Goal: Information Seeking & Learning: Learn about a topic

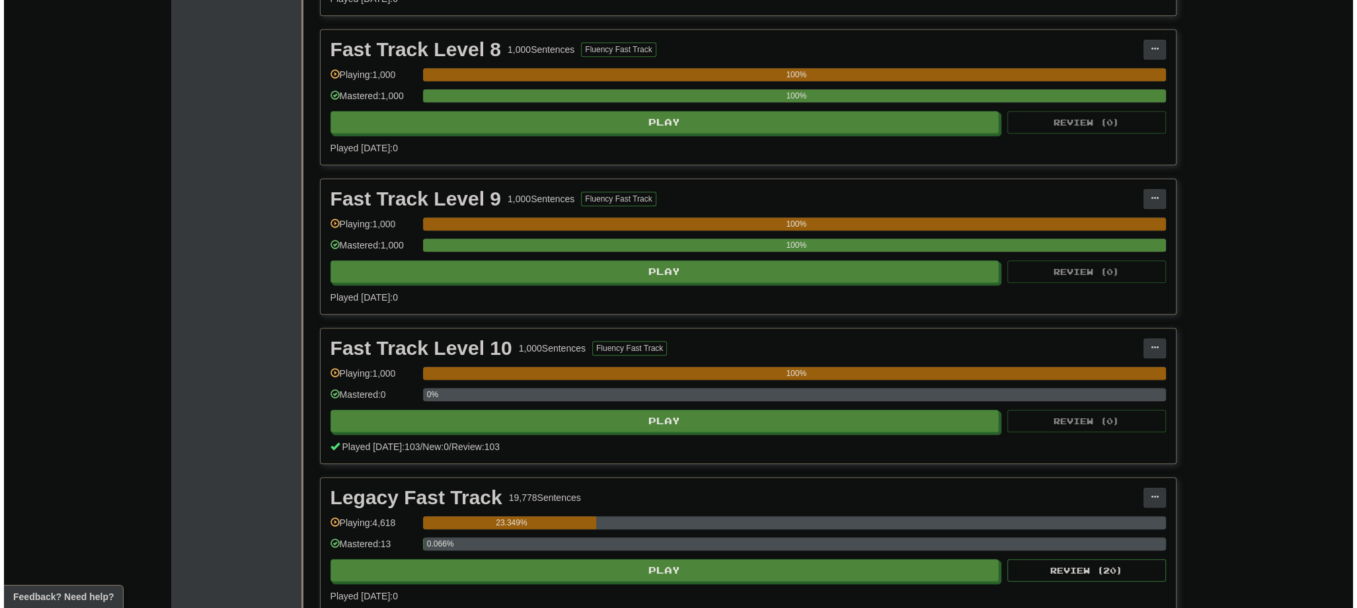
scroll to position [1693, 0]
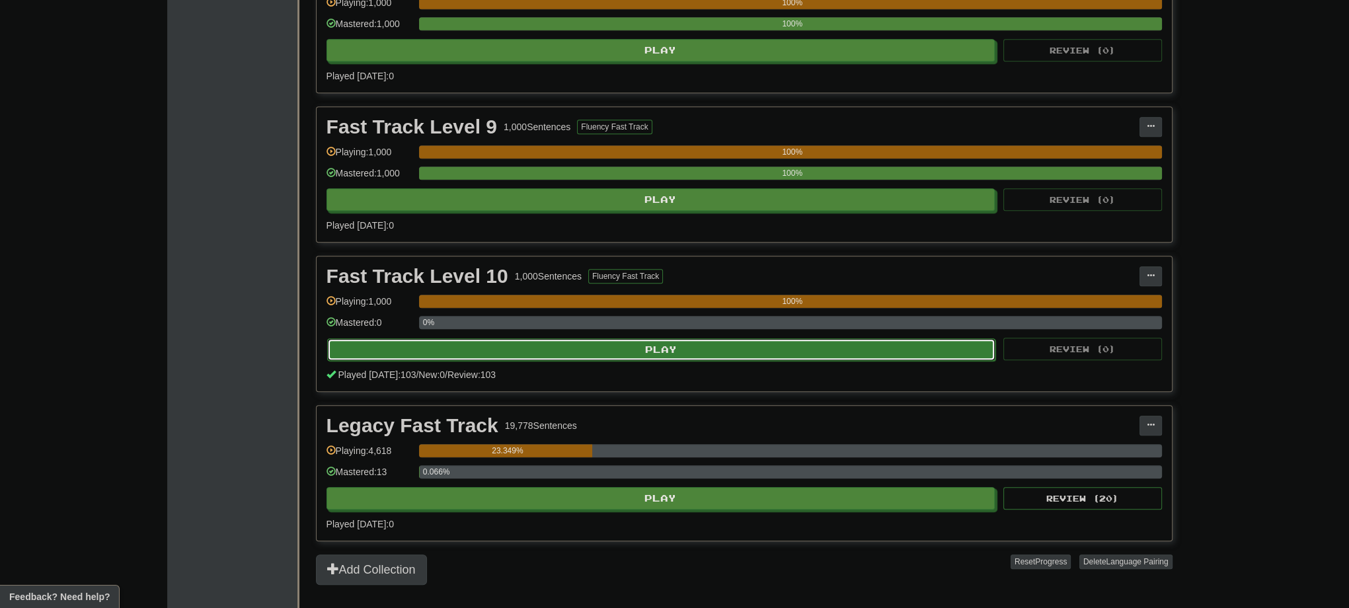
click at [662, 340] on button "Play" at bounding box center [661, 350] width 669 height 22
select select "***"
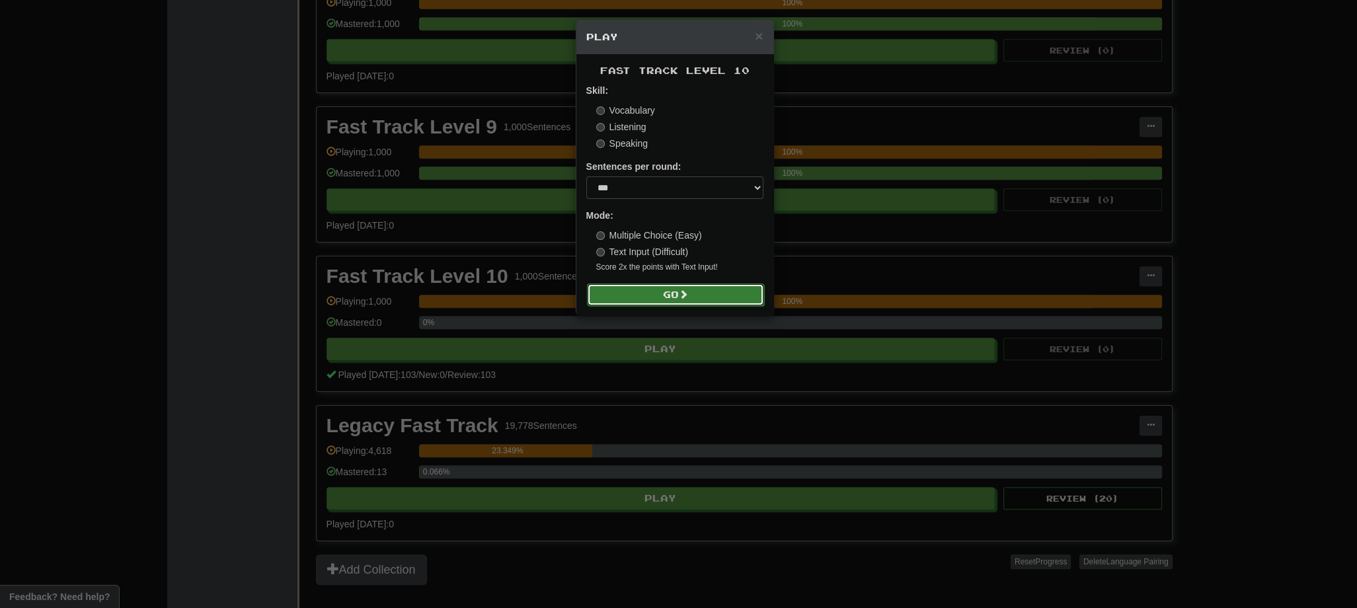
click at [659, 296] on button "Go" at bounding box center [675, 295] width 177 height 22
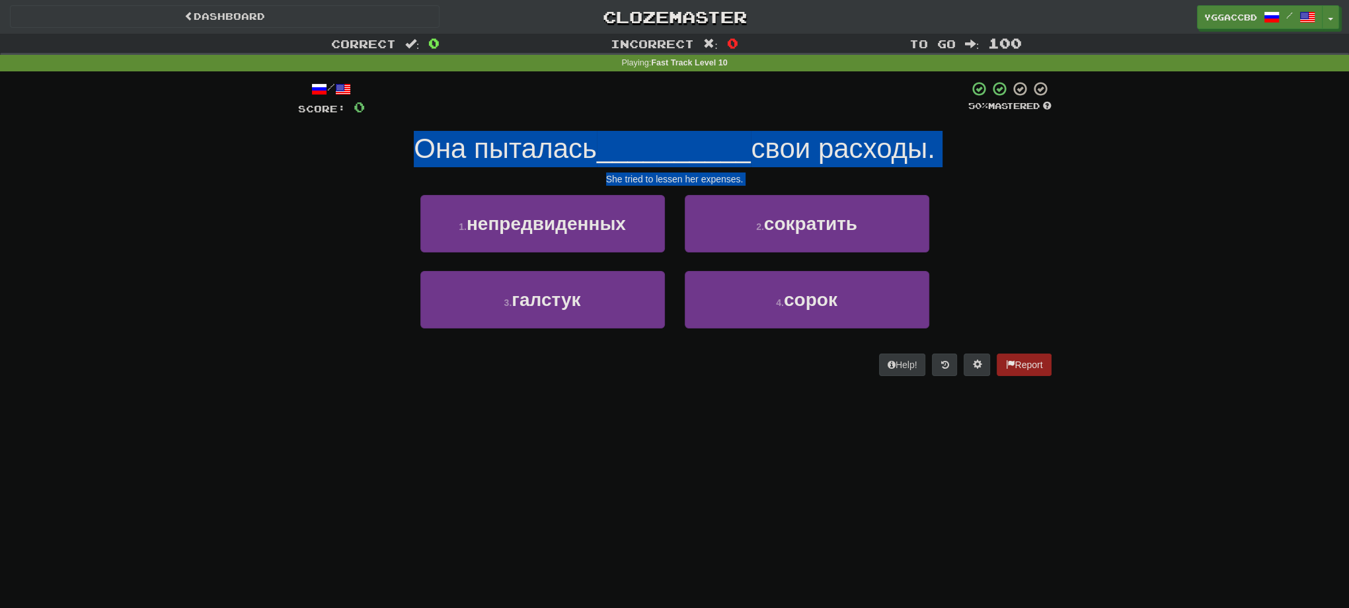
drag, startPoint x: 407, startPoint y: 151, endPoint x: 1100, endPoint y: 456, distance: 757.0
click at [1100, 456] on div "Dashboard Clozemaster yggaccBD / Toggle Dropdown Dashboard Leaderboard Activity…" at bounding box center [674, 304] width 1349 height 608
click at [1101, 315] on div "Correct : 0 Incorrect : 0 To go : 100 Playing : Fast Track Level 10 / Score: 0 …" at bounding box center [674, 214] width 1349 height 361
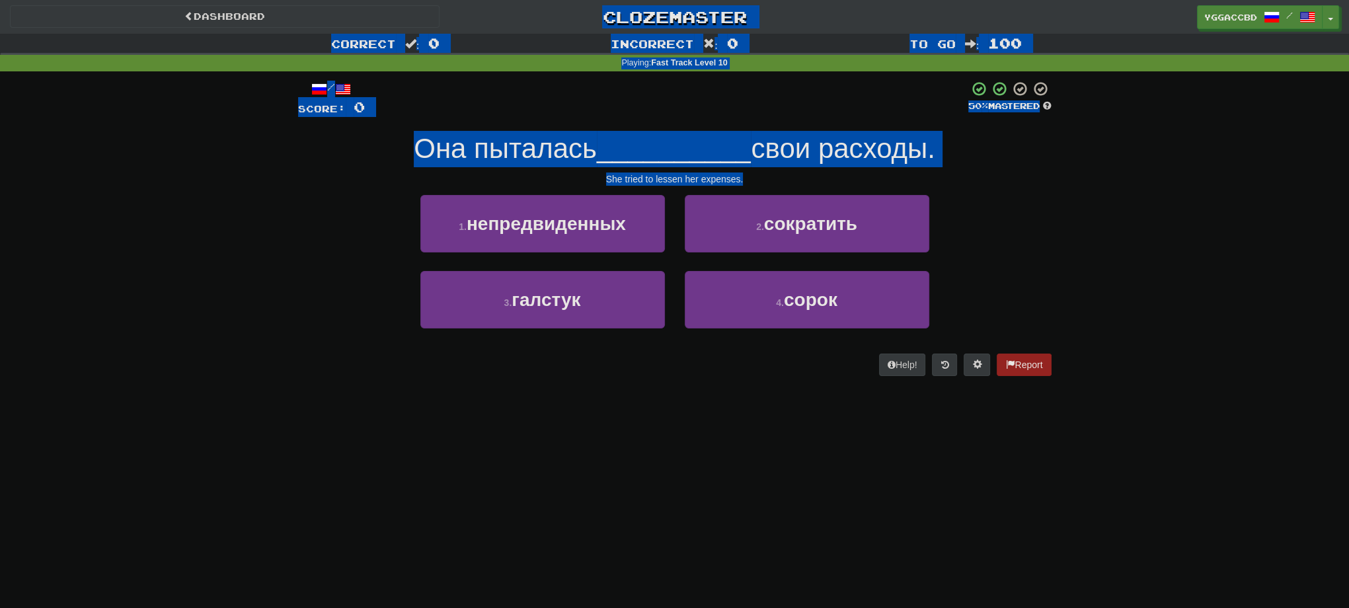
drag, startPoint x: 766, startPoint y: 182, endPoint x: 243, endPoint y: -5, distance: 556.1
click at [243, 0] on html "Dashboard Clozemaster yggaccBD / Toggle Dropdown Dashboard Leaderboard Activity…" at bounding box center [674, 539] width 1349 height 1078
click at [1246, 175] on div "Correct : 0 Incorrect : 0 To go : 100 Playing : Fast Track Level 10 / Score: 0 …" at bounding box center [674, 214] width 1349 height 361
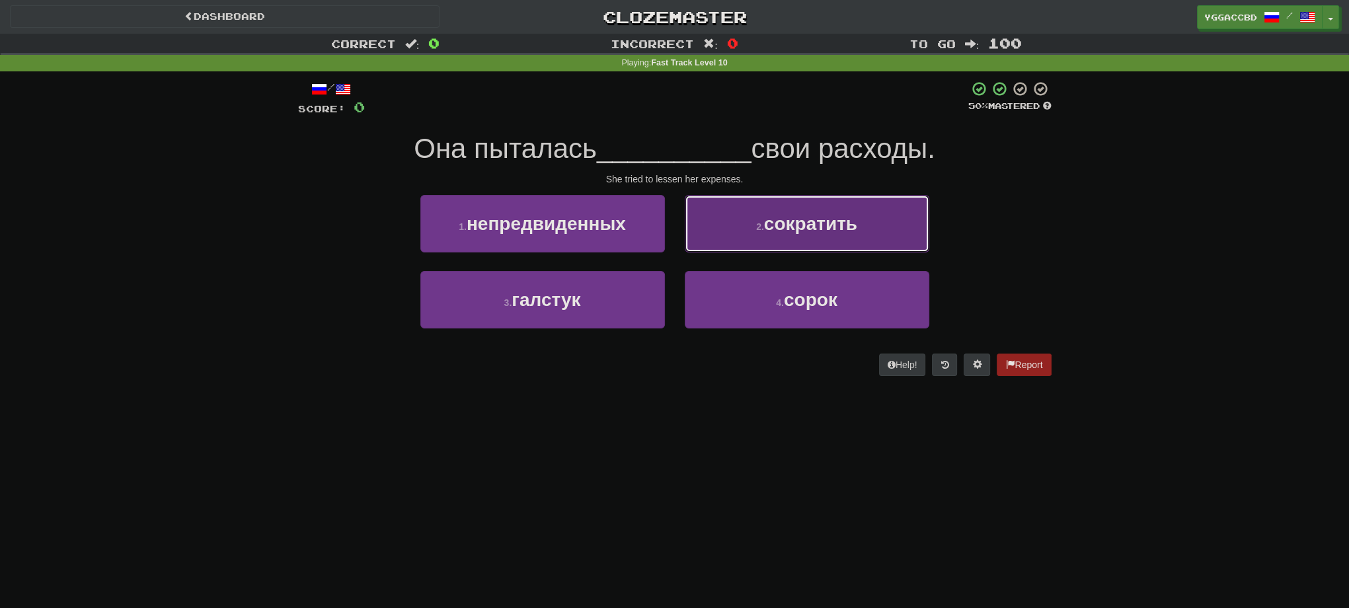
click at [746, 235] on button "2 . сократить" at bounding box center [807, 224] width 245 height 58
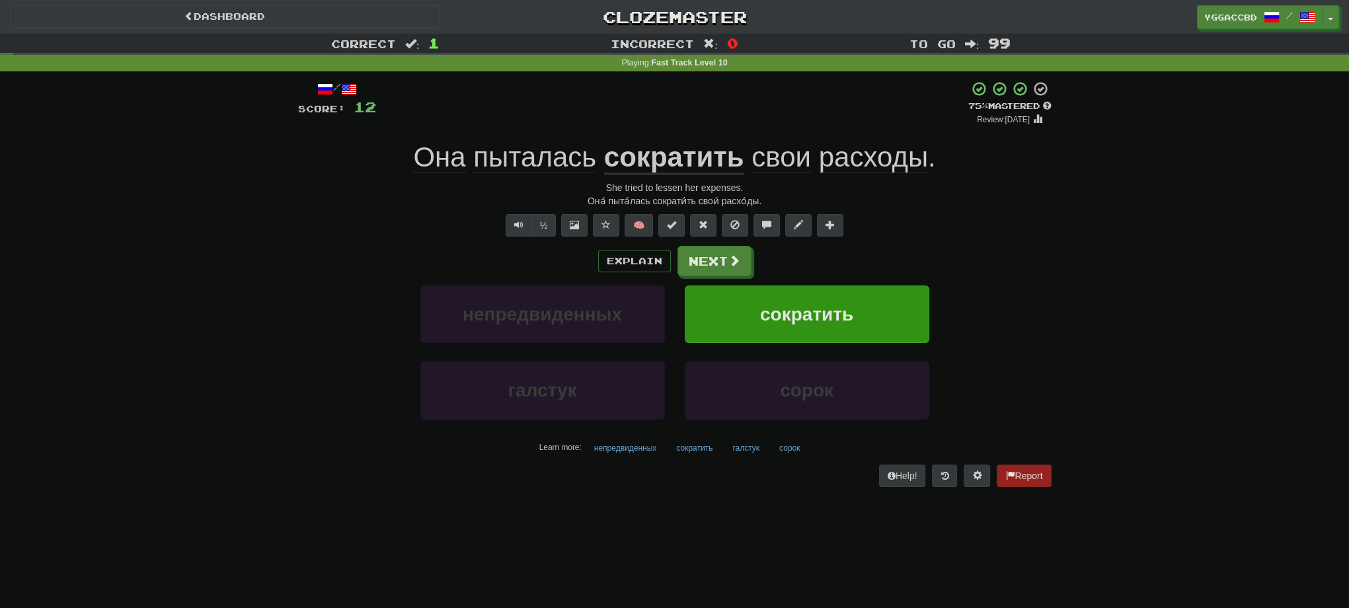
click at [662, 157] on u "сократить" at bounding box center [674, 158] width 140 height 34
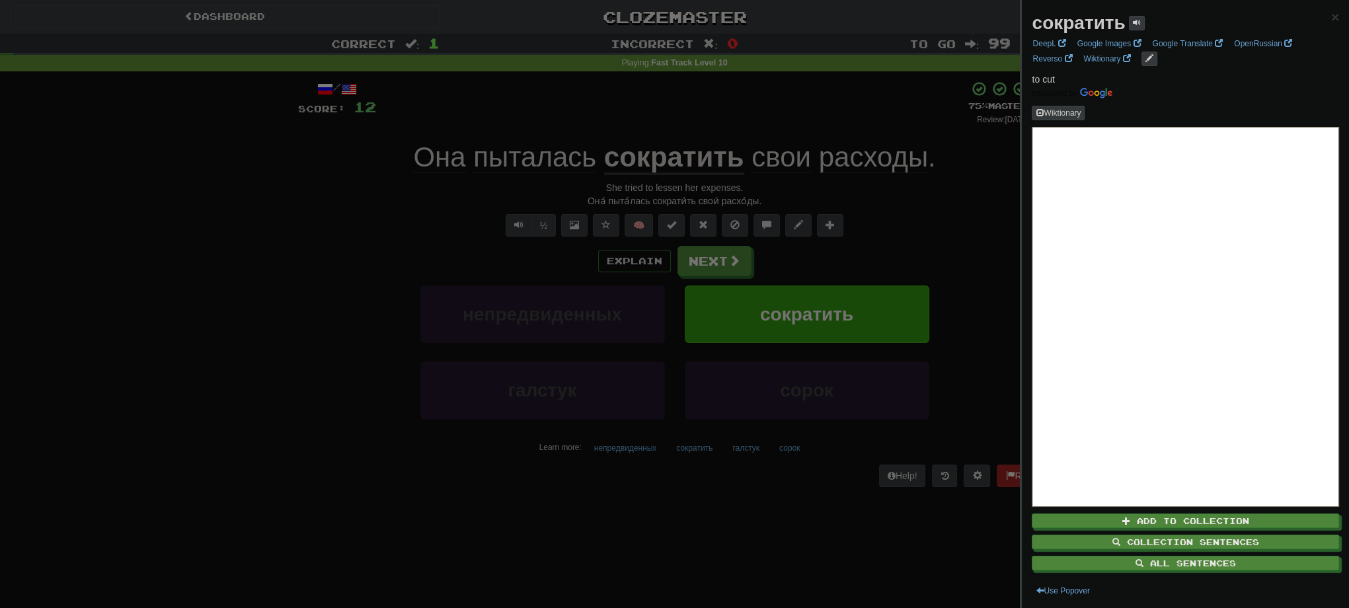
click at [731, 267] on div at bounding box center [674, 304] width 1349 height 608
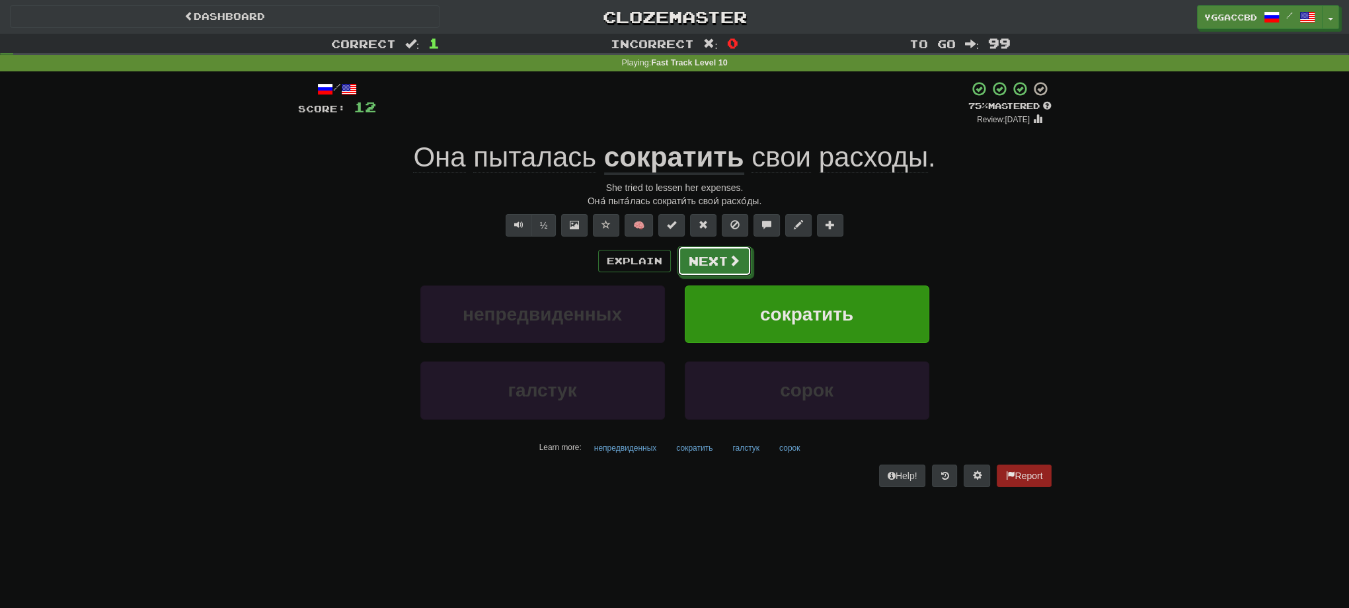
click at [731, 266] on span at bounding box center [735, 261] width 12 height 12
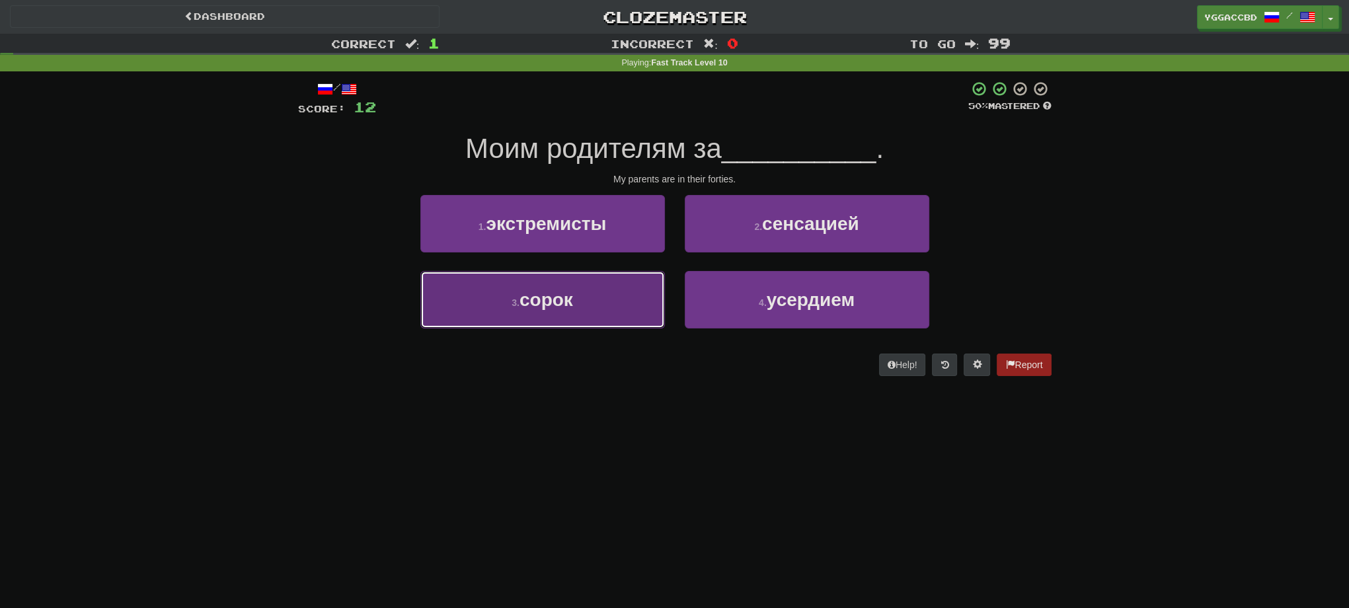
click at [608, 296] on button "3 . сорок" at bounding box center [542, 300] width 245 height 58
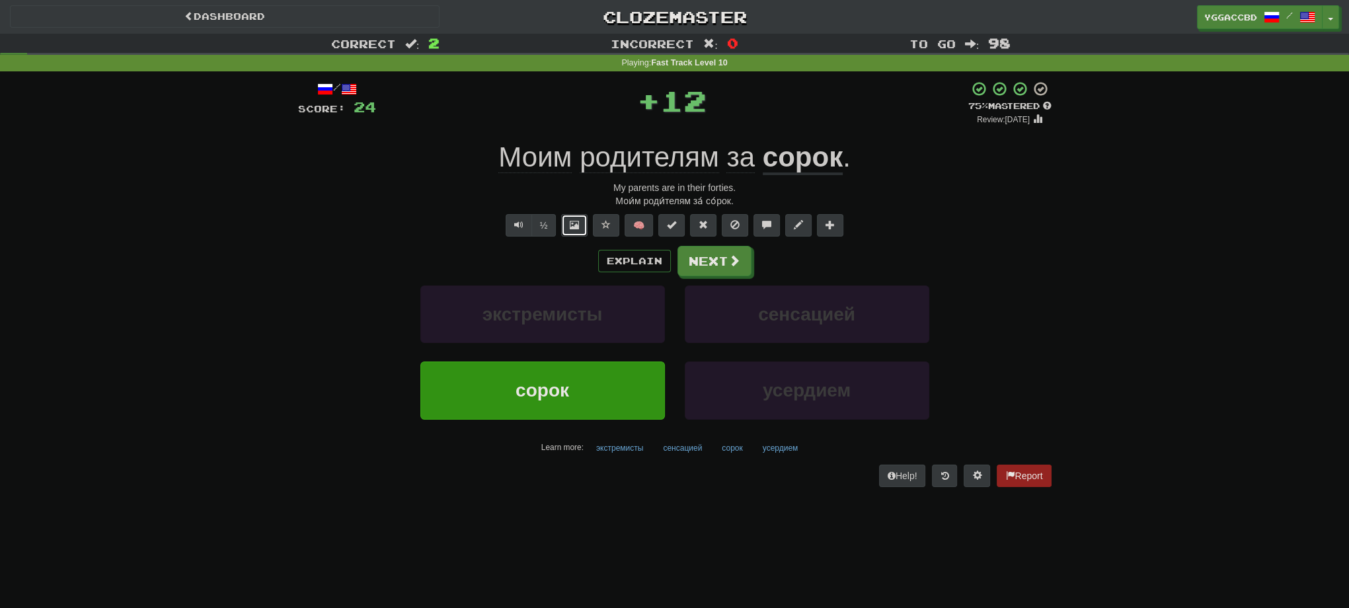
click at [574, 227] on span at bounding box center [574, 224] width 9 height 9
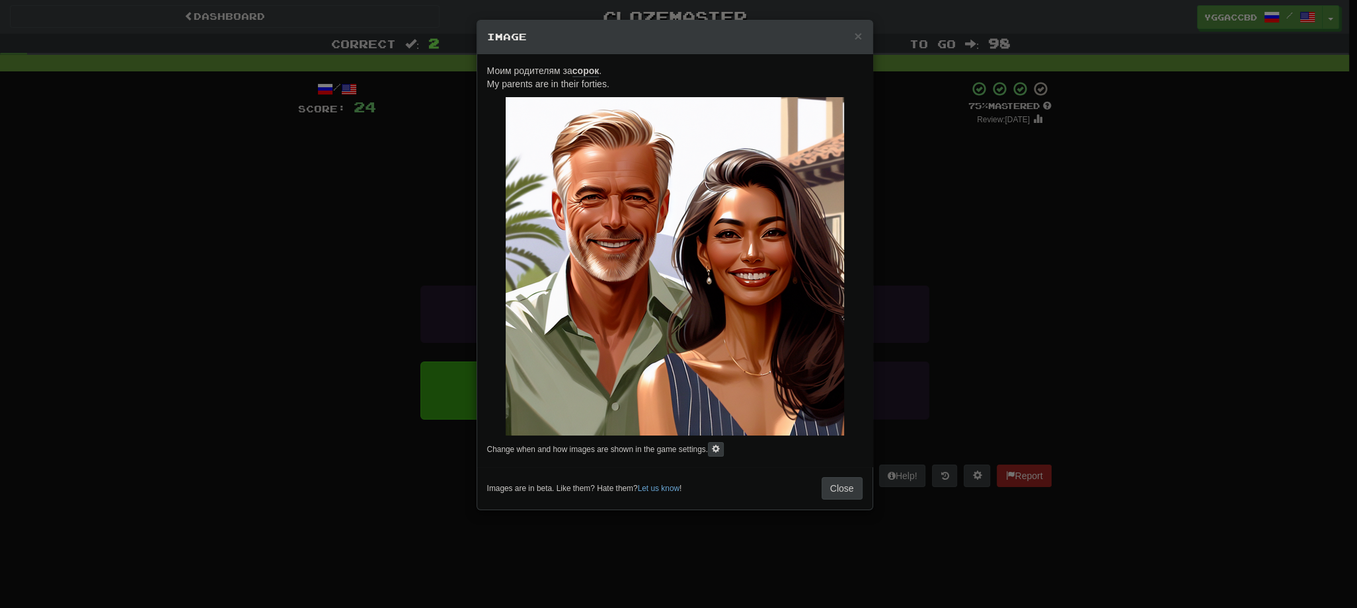
click at [1016, 215] on div "× Image Моим родителям за сорок . My parents are in their forties. Change when …" at bounding box center [678, 304] width 1357 height 608
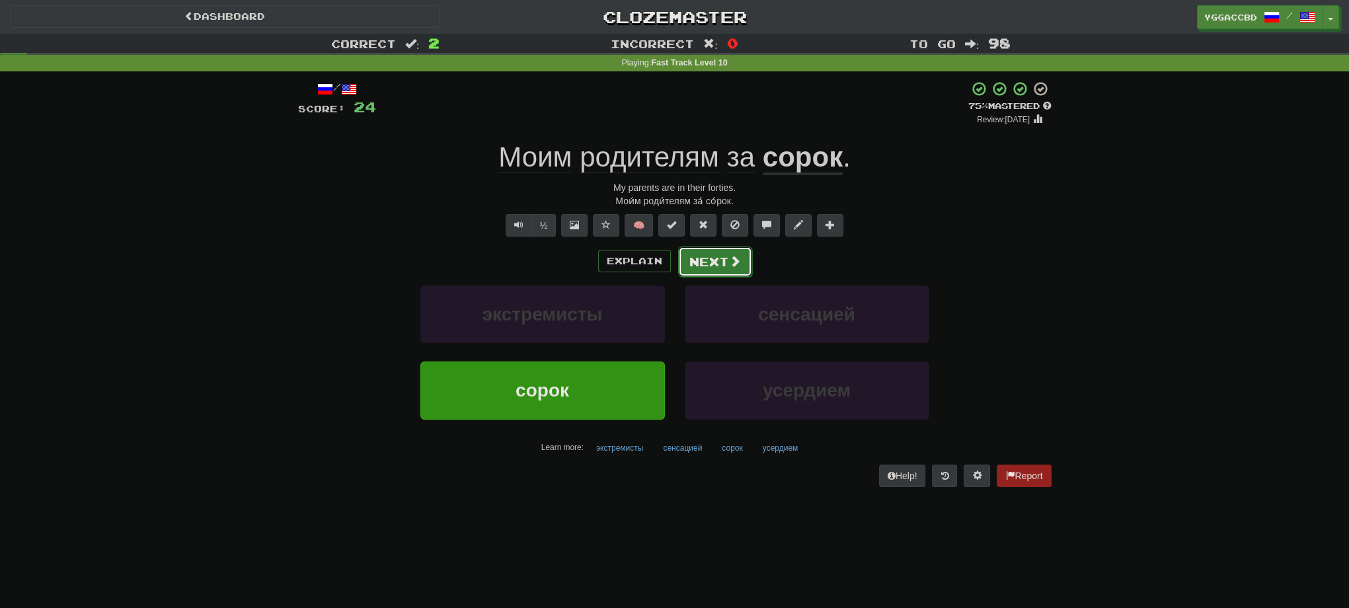
click at [726, 264] on button "Next" at bounding box center [715, 262] width 74 height 30
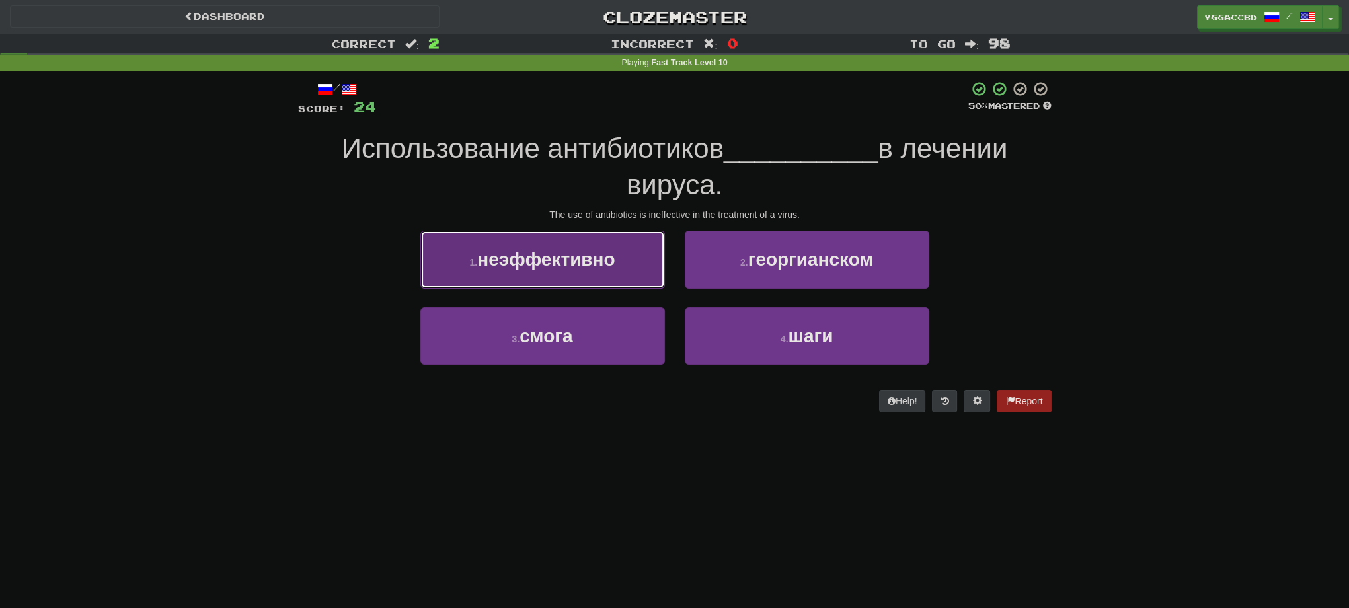
click at [618, 262] on button "1 . неэффективно" at bounding box center [542, 260] width 245 height 58
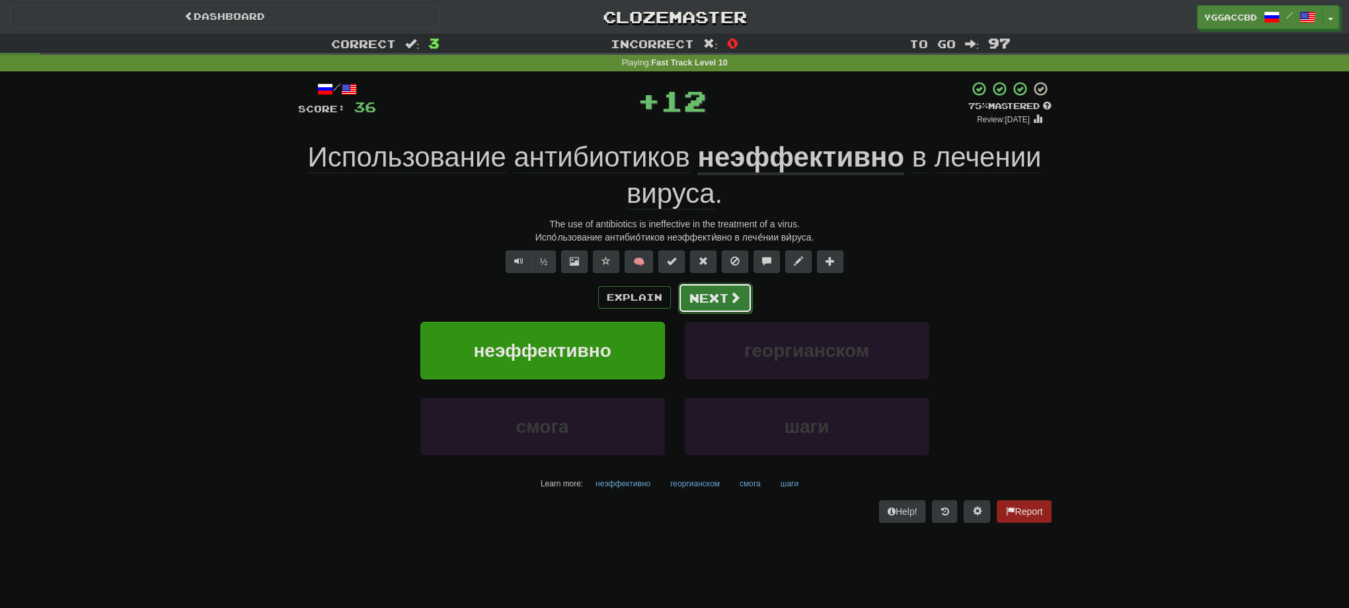
click at [719, 300] on button "Next" at bounding box center [715, 298] width 74 height 30
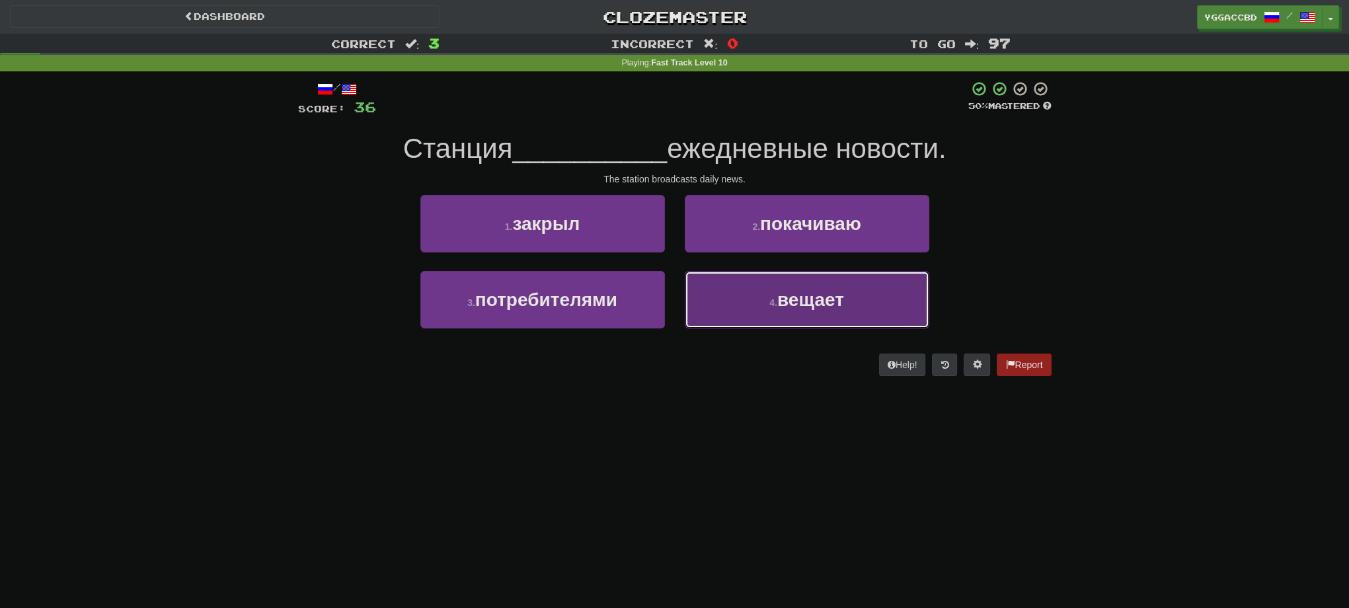
click at [819, 311] on button "4 . вещает" at bounding box center [807, 300] width 245 height 58
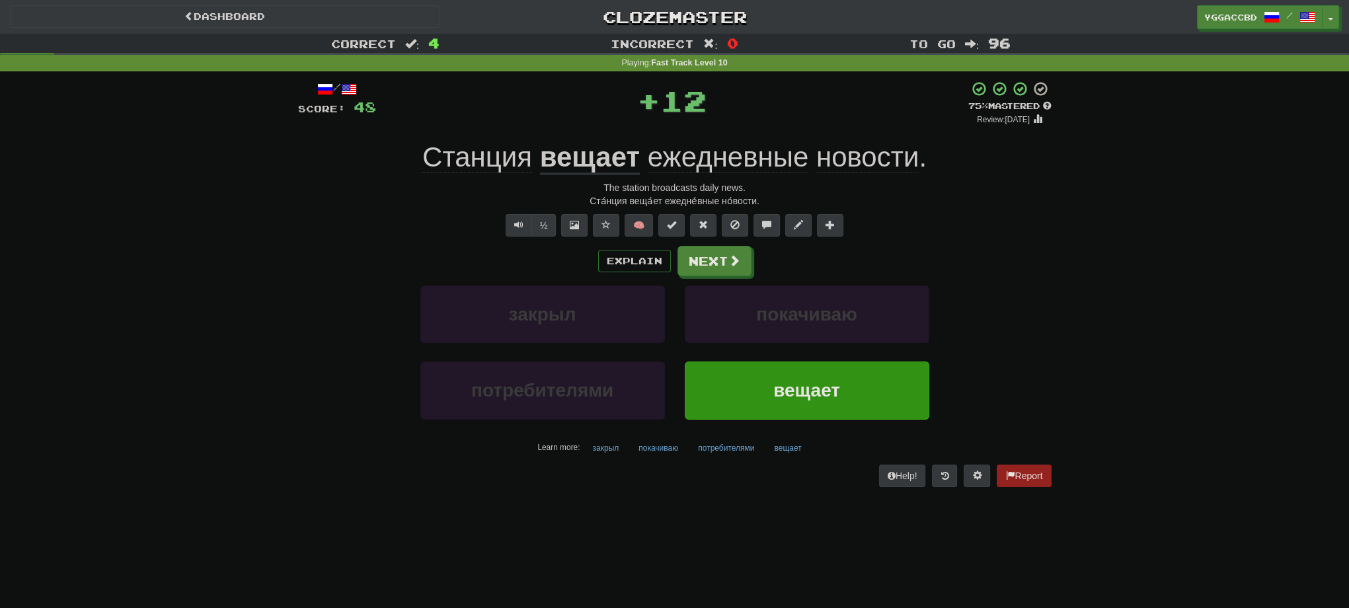
click at [606, 159] on u "вещает" at bounding box center [590, 158] width 100 height 34
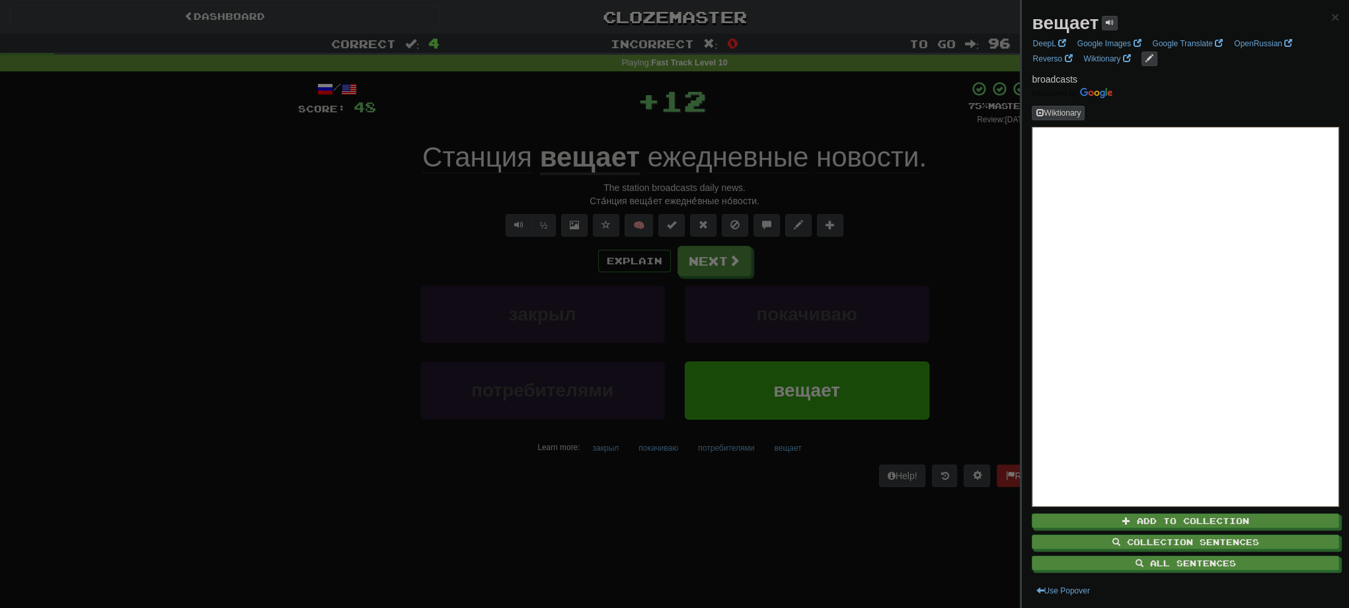
click at [932, 202] on div at bounding box center [674, 304] width 1349 height 608
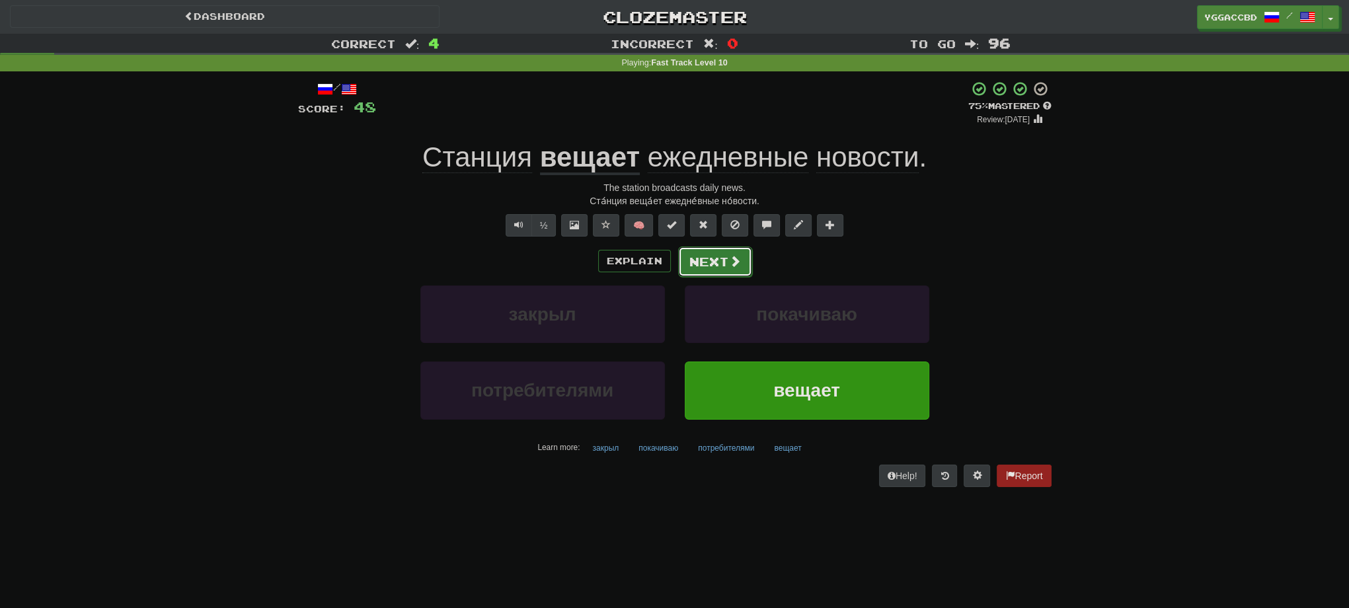
click at [741, 271] on button "Next" at bounding box center [715, 262] width 74 height 30
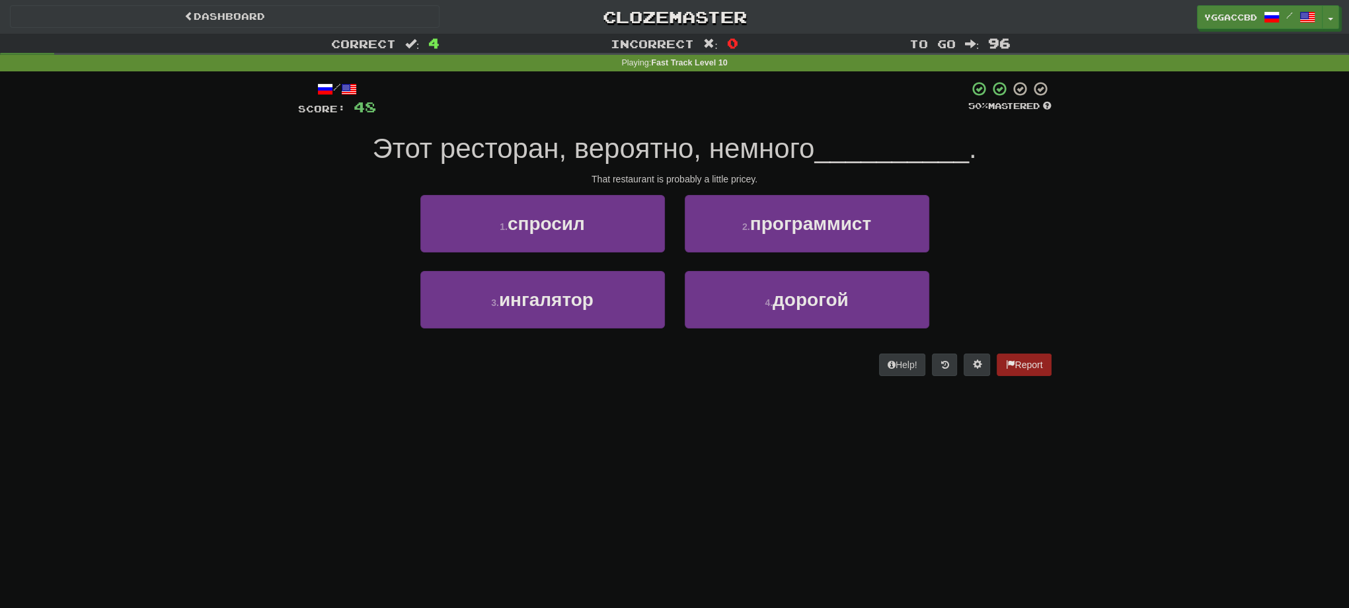
click at [596, 566] on div "Dashboard Clozemaster yggaccBD / Toggle Dropdown Dashboard Leaderboard Activity…" at bounding box center [674, 304] width 1349 height 608
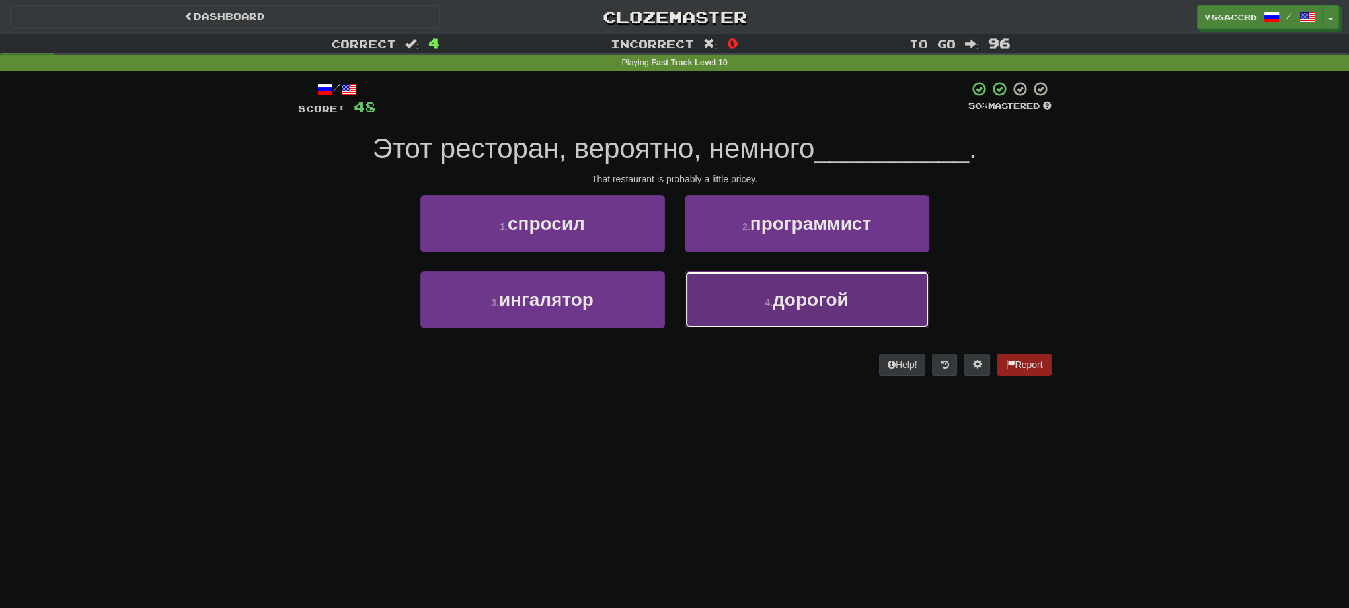
click at [822, 298] on span "дорогой" at bounding box center [811, 300] width 76 height 20
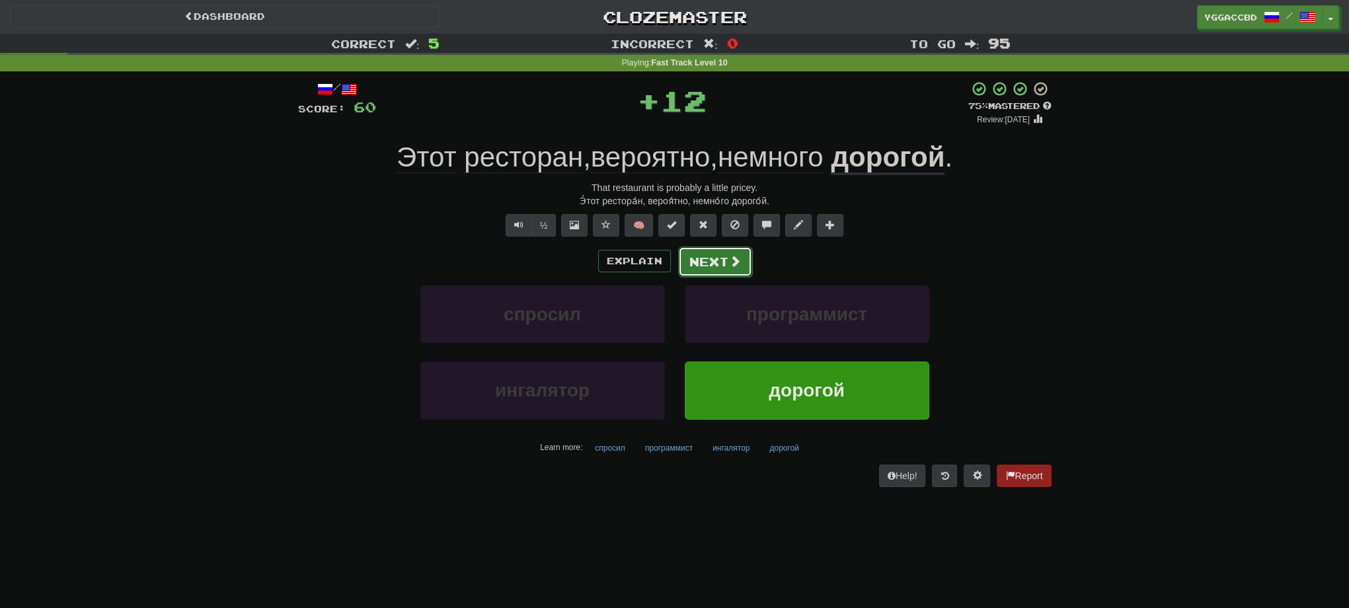
click at [700, 257] on button "Next" at bounding box center [715, 262] width 74 height 30
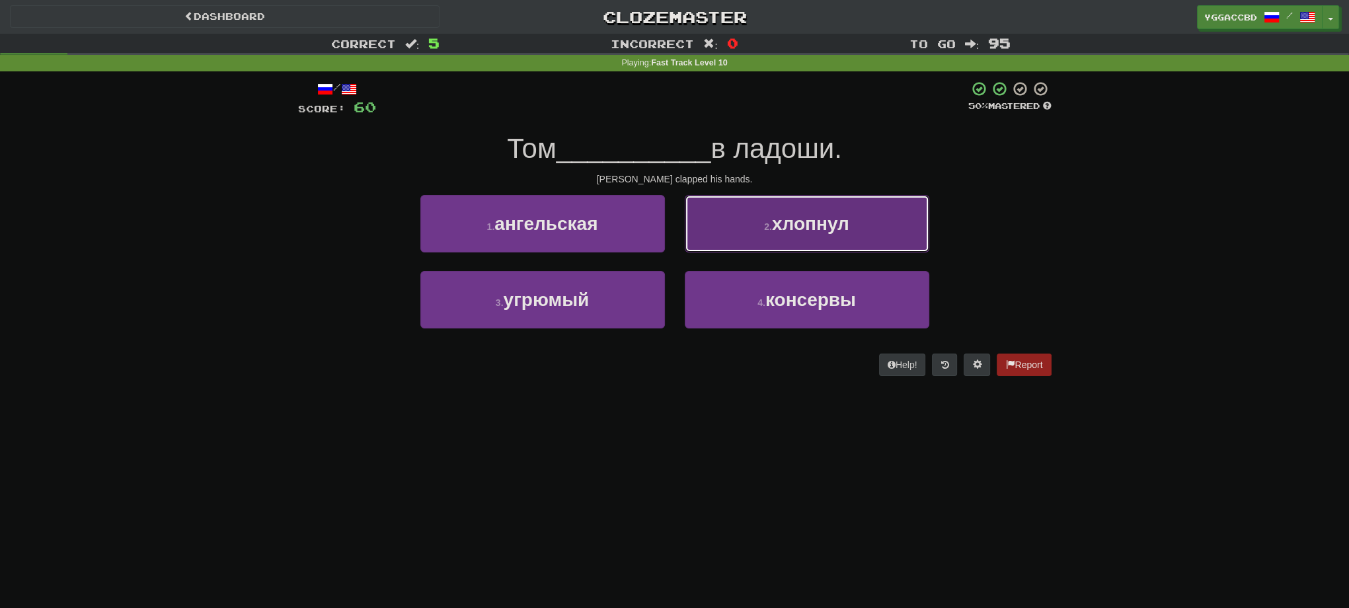
click at [809, 239] on button "2 . хлопнул" at bounding box center [807, 224] width 245 height 58
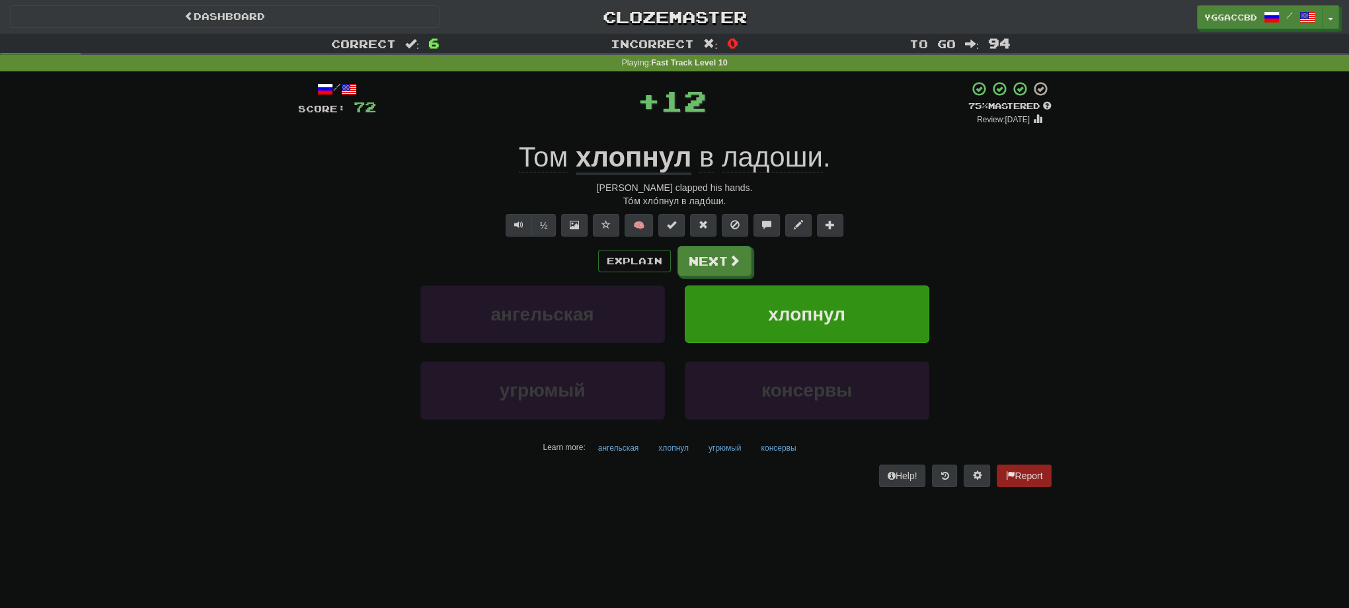
click at [749, 156] on span "ладоши" at bounding box center [772, 157] width 101 height 32
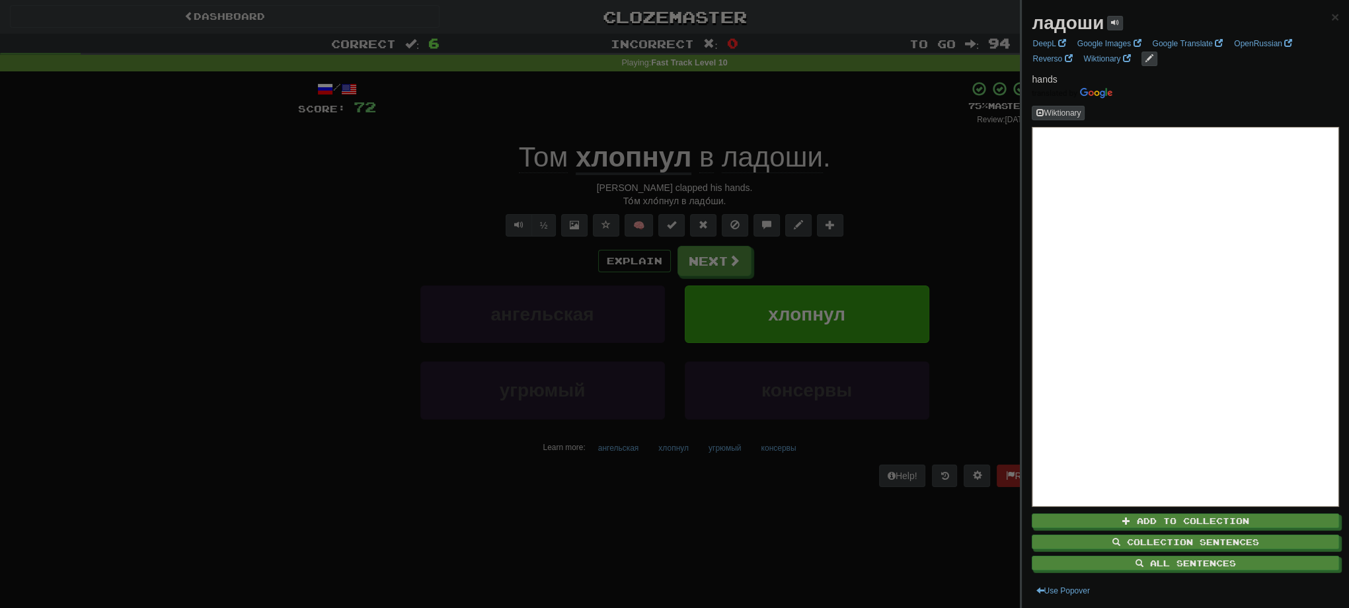
click at [860, 167] on div at bounding box center [674, 304] width 1349 height 608
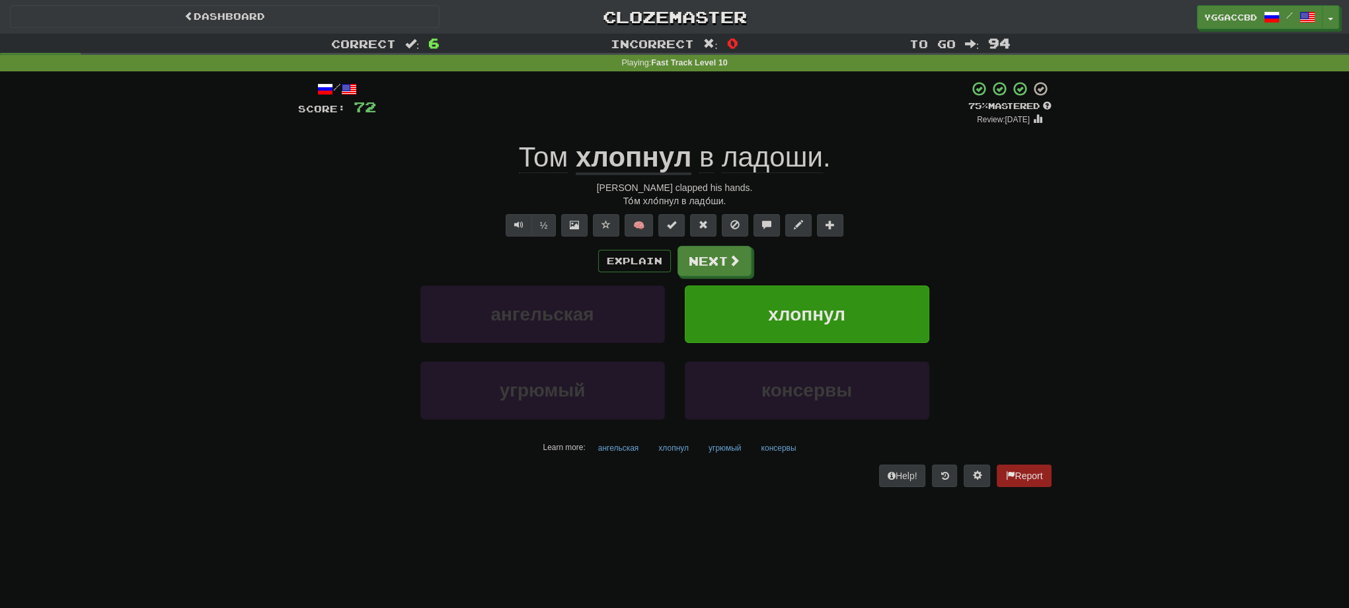
click at [661, 161] on u "хлопнул" at bounding box center [634, 158] width 116 height 34
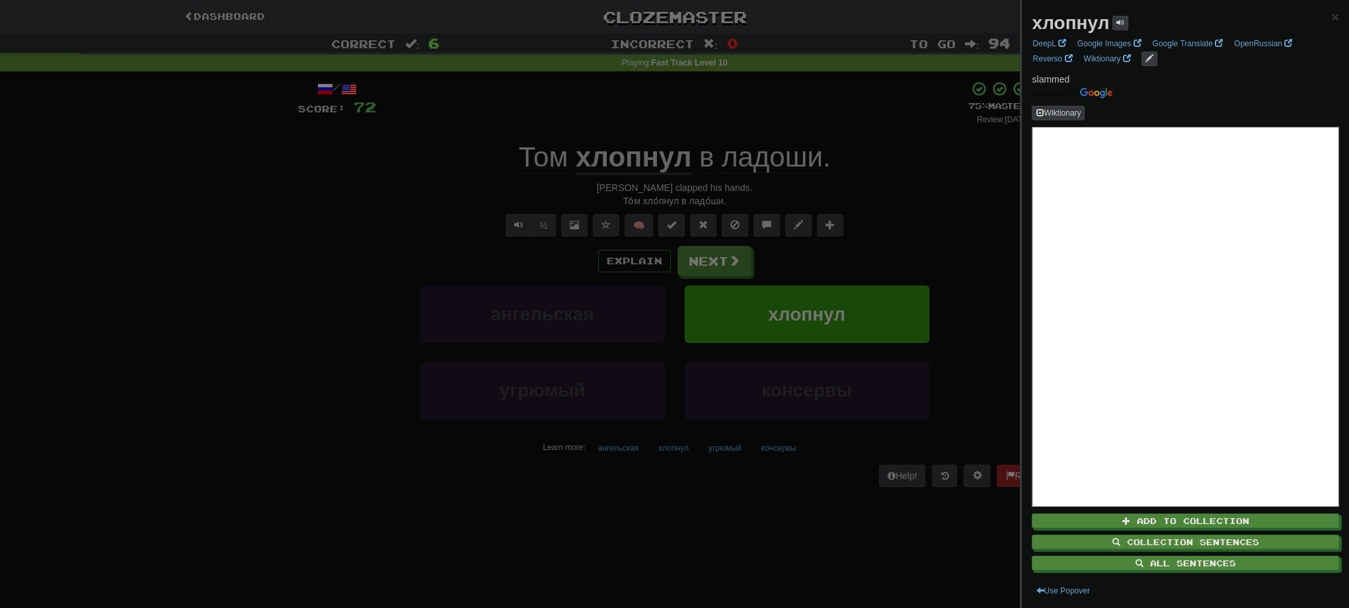
click at [906, 157] on div at bounding box center [674, 304] width 1349 height 608
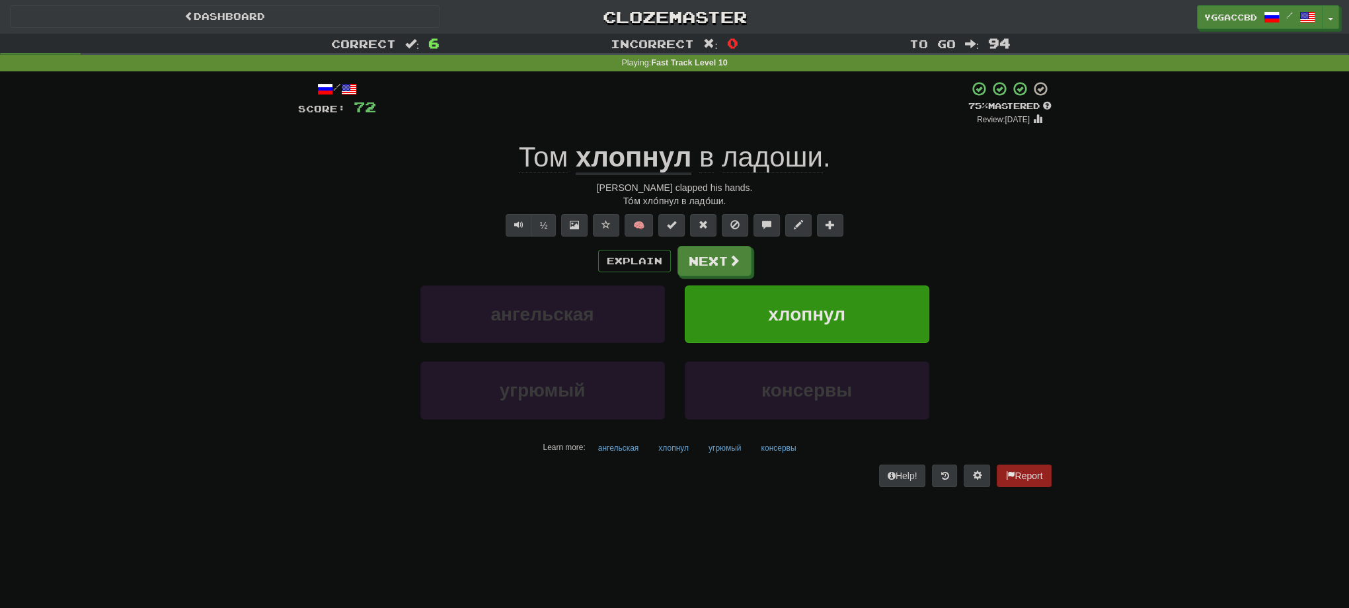
click at [677, 163] on u "хлопнул" at bounding box center [634, 158] width 116 height 34
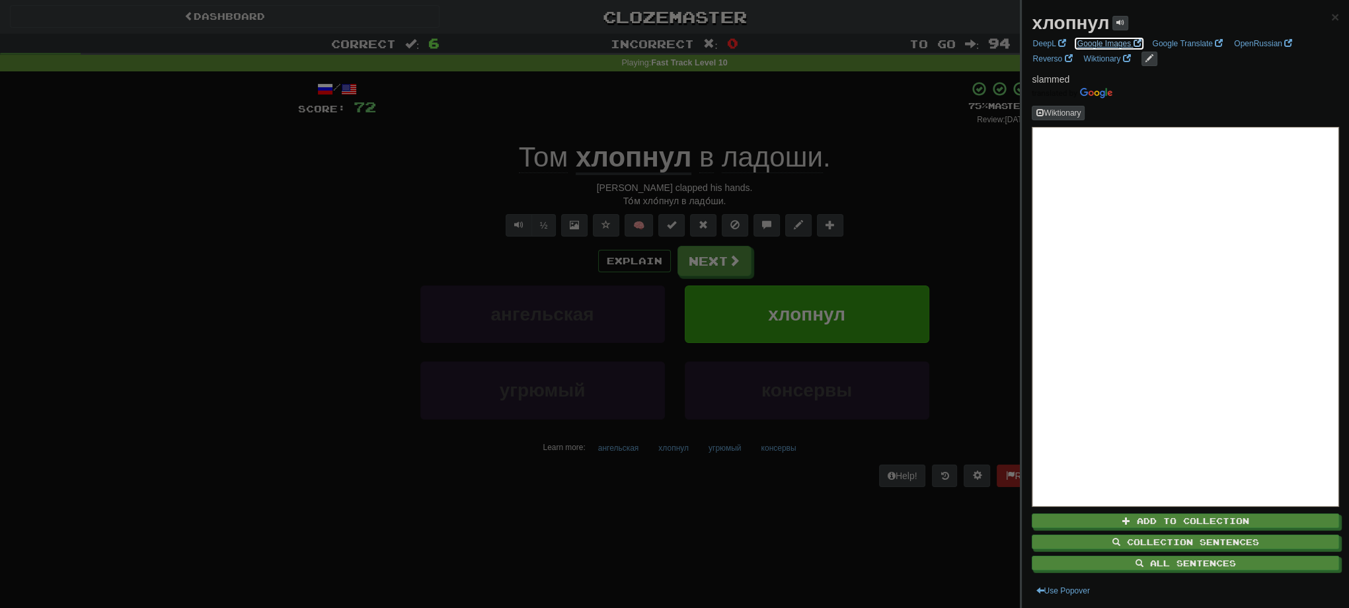
click at [1100, 45] on link "Google Images" at bounding box center [1110, 43] width 72 height 15
click at [796, 157] on div at bounding box center [674, 304] width 1349 height 608
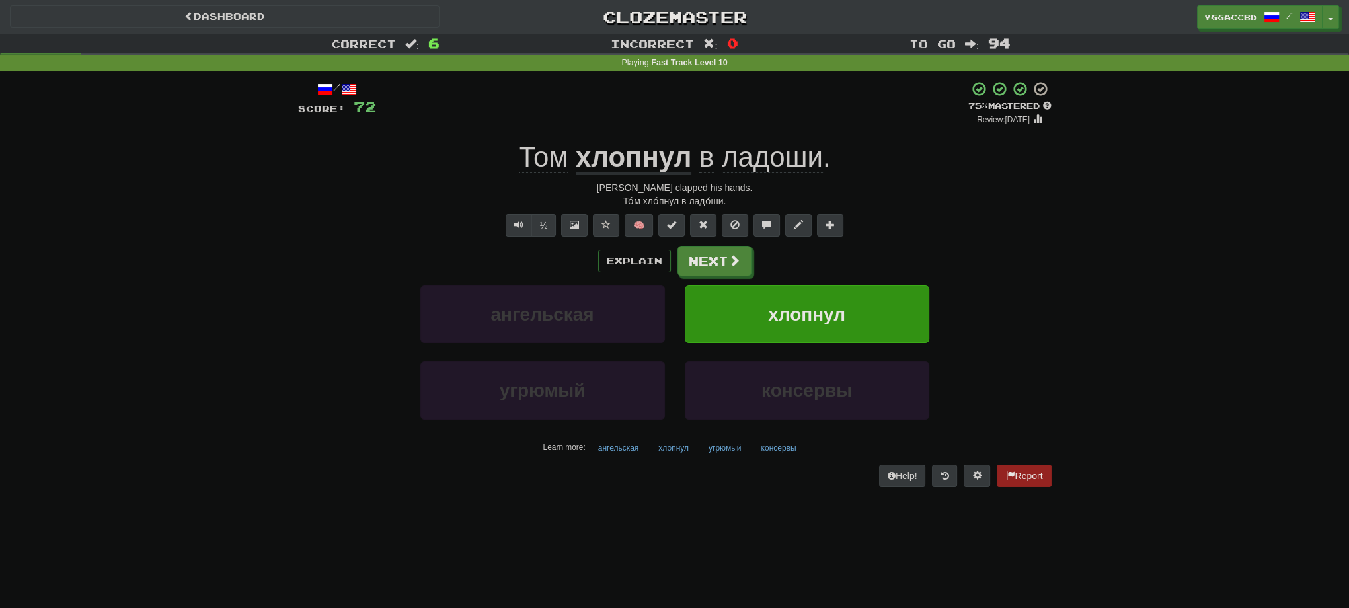
click at [796, 157] on span "ладоши" at bounding box center [772, 157] width 101 height 32
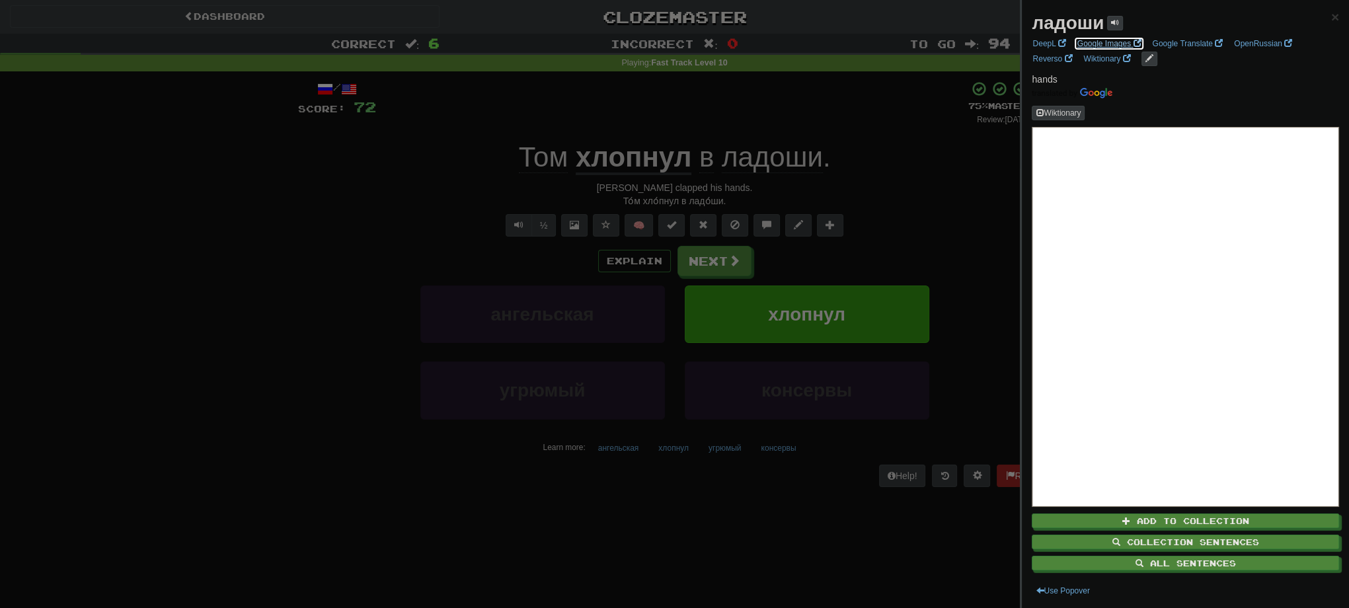
click at [1103, 43] on link "Google Images" at bounding box center [1110, 43] width 72 height 15
click at [702, 202] on div at bounding box center [674, 304] width 1349 height 608
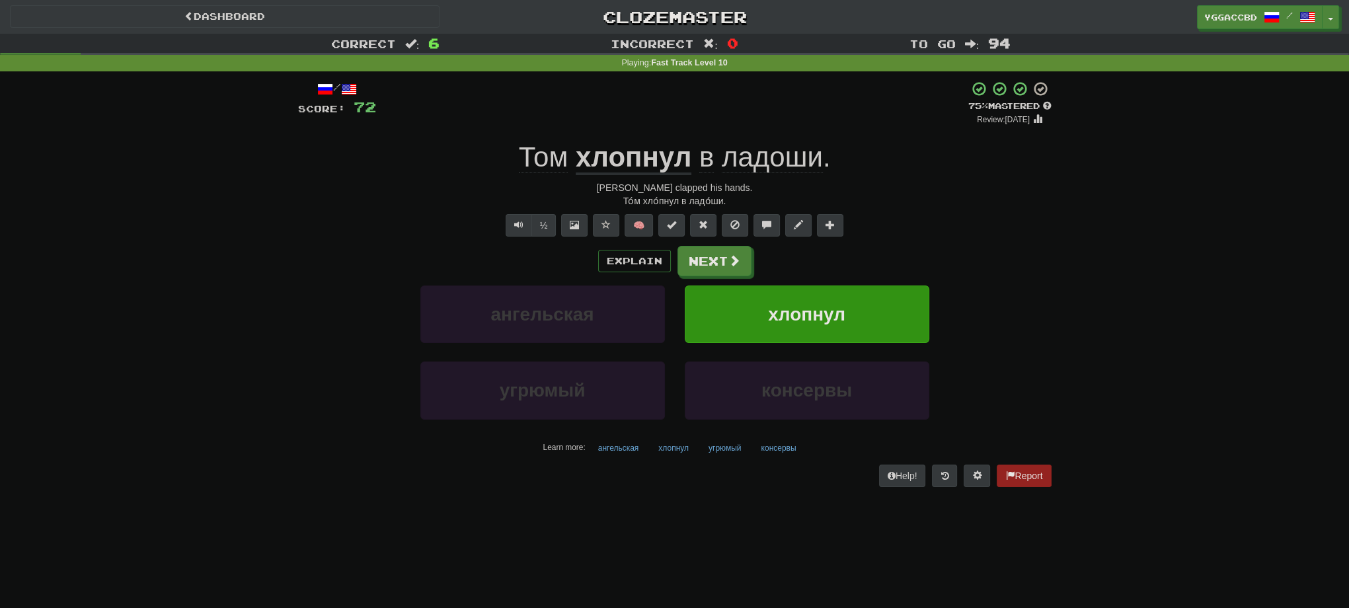
click at [702, 202] on div "То́м хло́пнул в ладо́ши." at bounding box center [675, 200] width 754 height 13
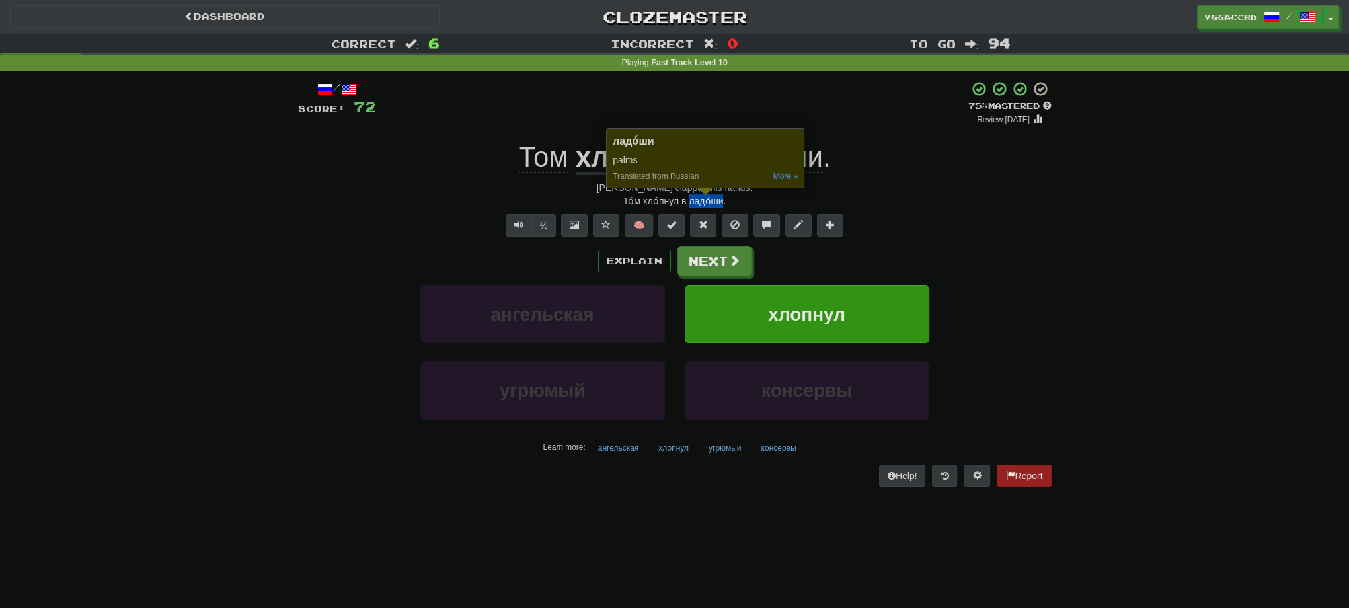
copy div "ладо́ши"
drag, startPoint x: 187, startPoint y: 322, endPoint x: 523, endPoint y: 246, distance: 344.4
click at [191, 320] on div "Correct : 6 Incorrect : 0 To go : 94 Playing : Fast Track Level 10 / Score: 72 …" at bounding box center [674, 270] width 1349 height 472
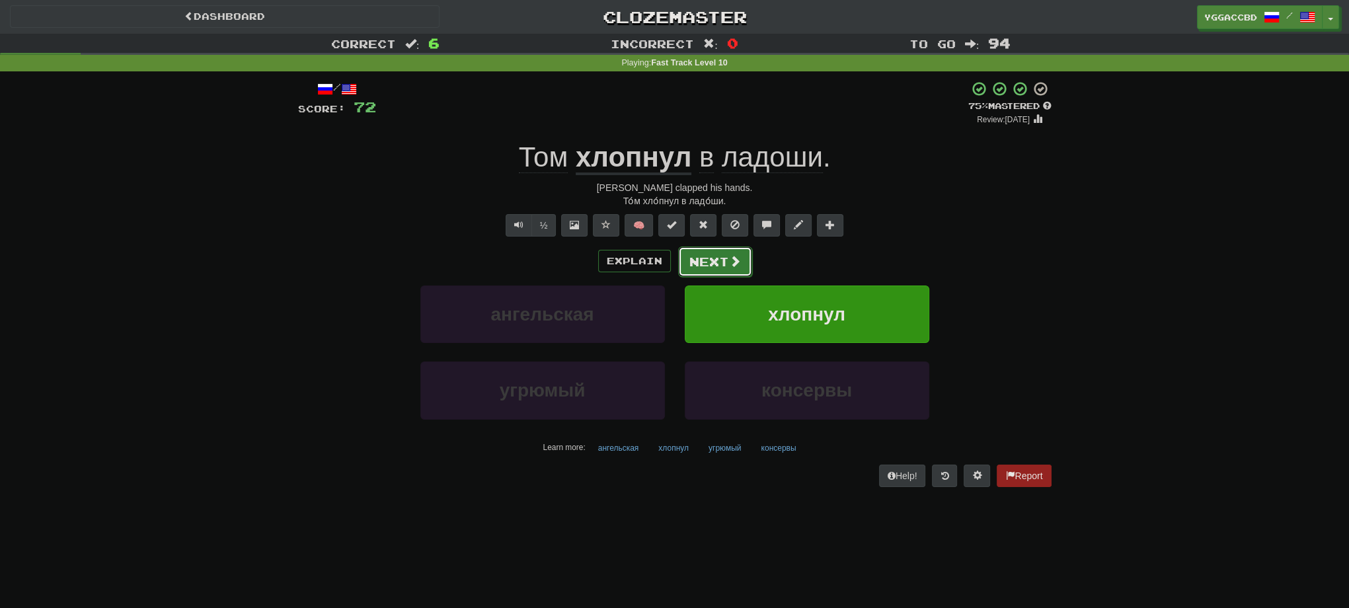
click at [706, 262] on button "Next" at bounding box center [715, 262] width 74 height 30
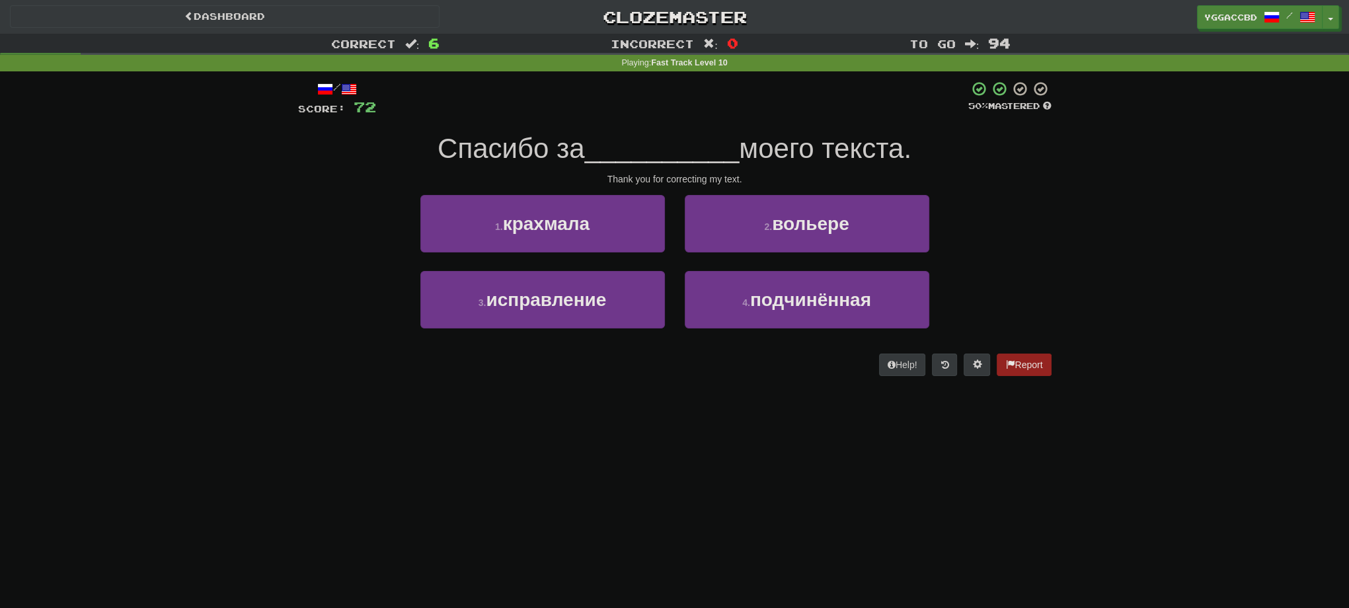
drag, startPoint x: 747, startPoint y: 508, endPoint x: 756, endPoint y: 460, distance: 49.8
click at [747, 508] on div "Dashboard Clozemaster yggaccBD / Toggle Dropdown Dashboard Leaderboard Activity…" at bounding box center [674, 304] width 1349 height 608
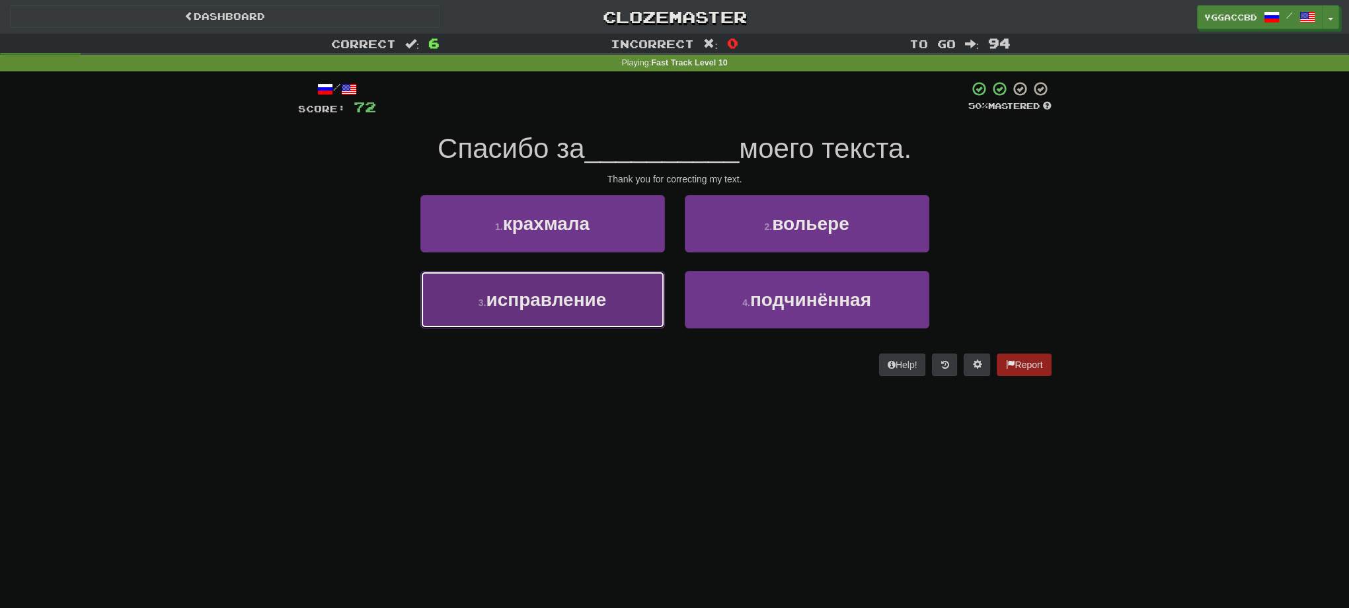
click at [611, 301] on button "3 . исправление" at bounding box center [542, 300] width 245 height 58
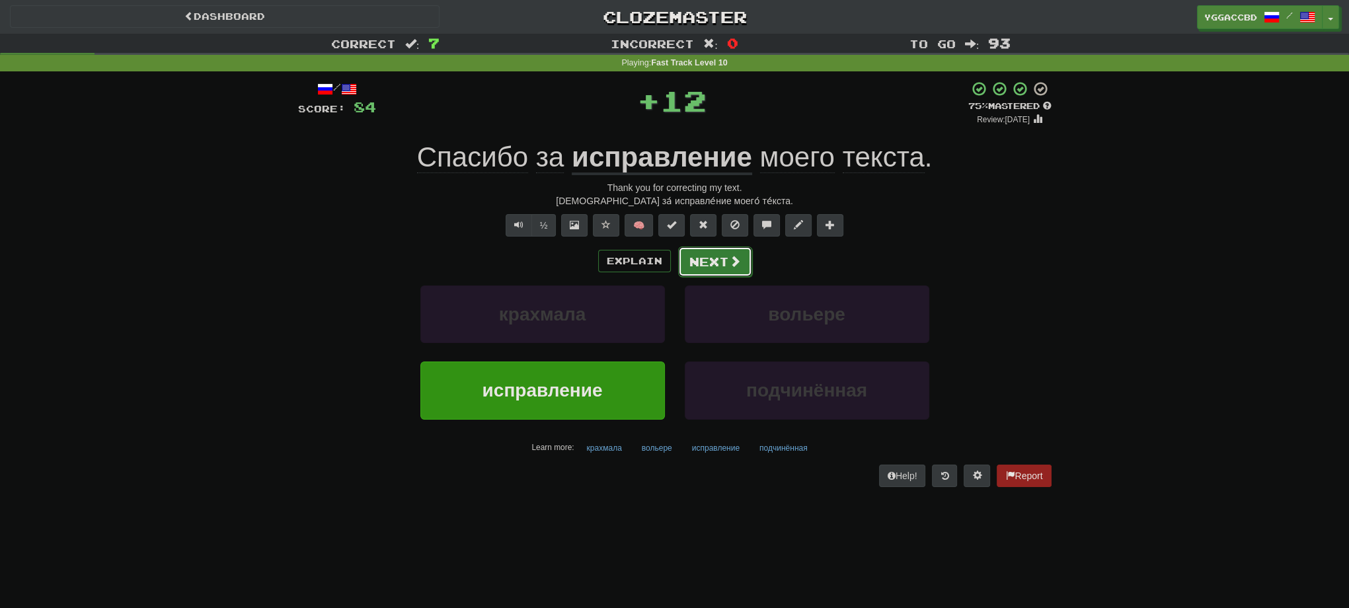
click at [722, 262] on button "Next" at bounding box center [715, 262] width 74 height 30
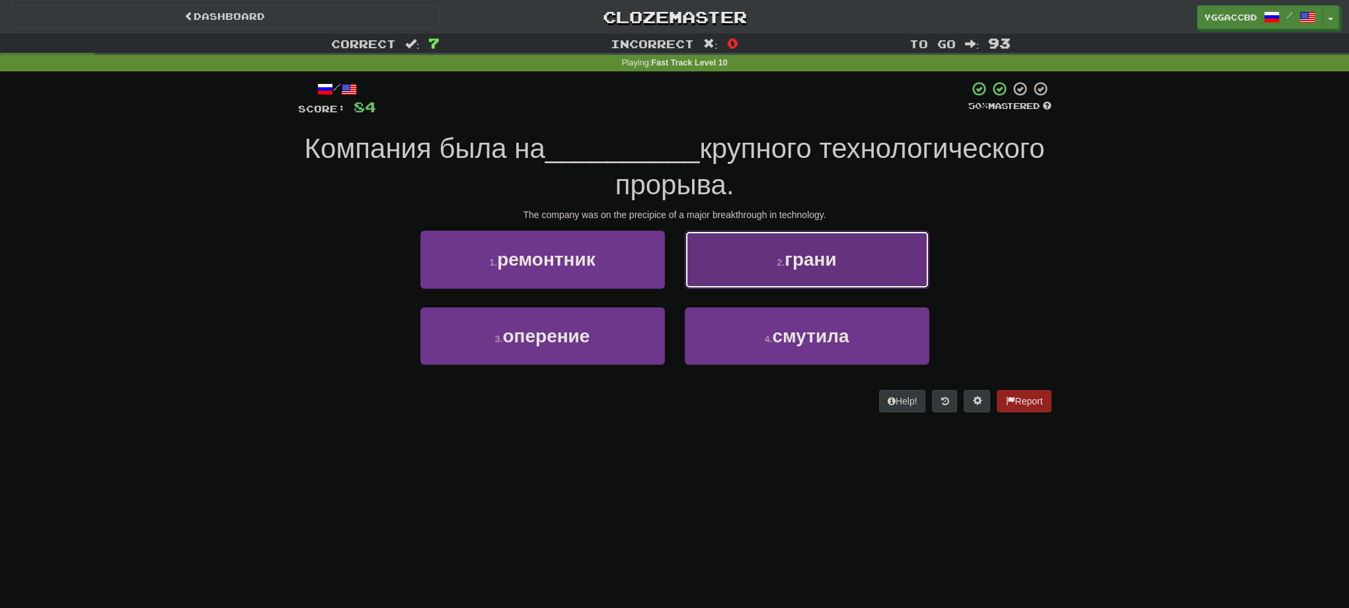
click at [862, 276] on button "2 . грани" at bounding box center [807, 260] width 245 height 58
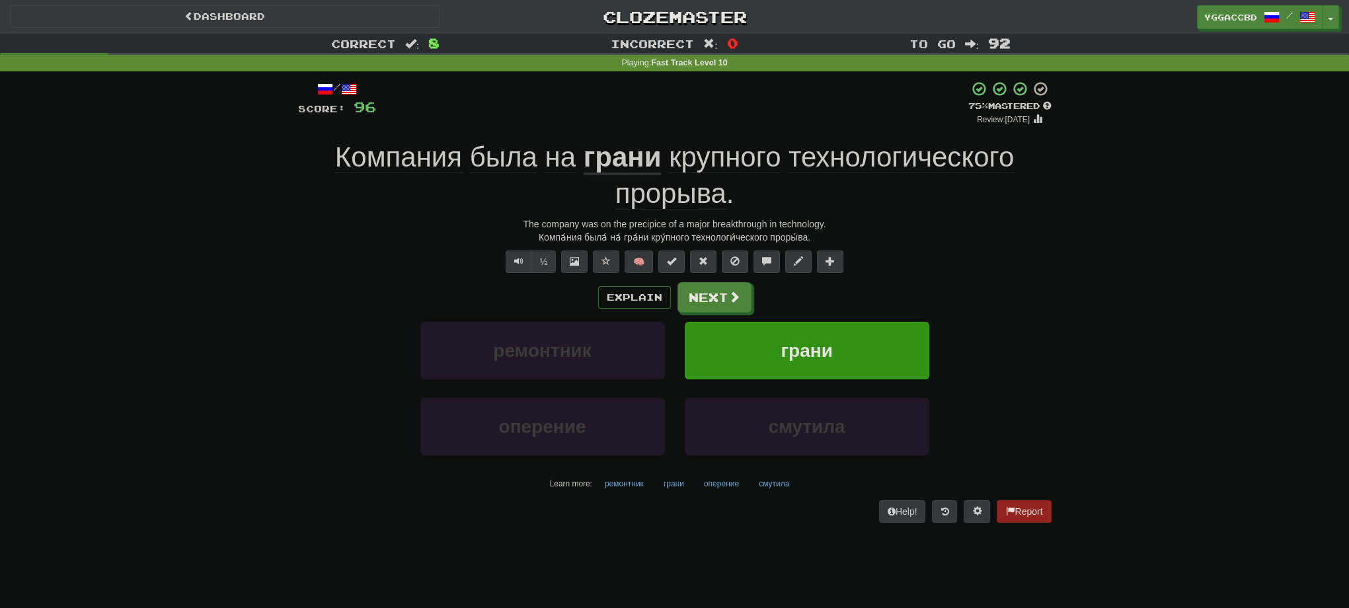
click at [657, 201] on span "прорыва" at bounding box center [671, 194] width 111 height 32
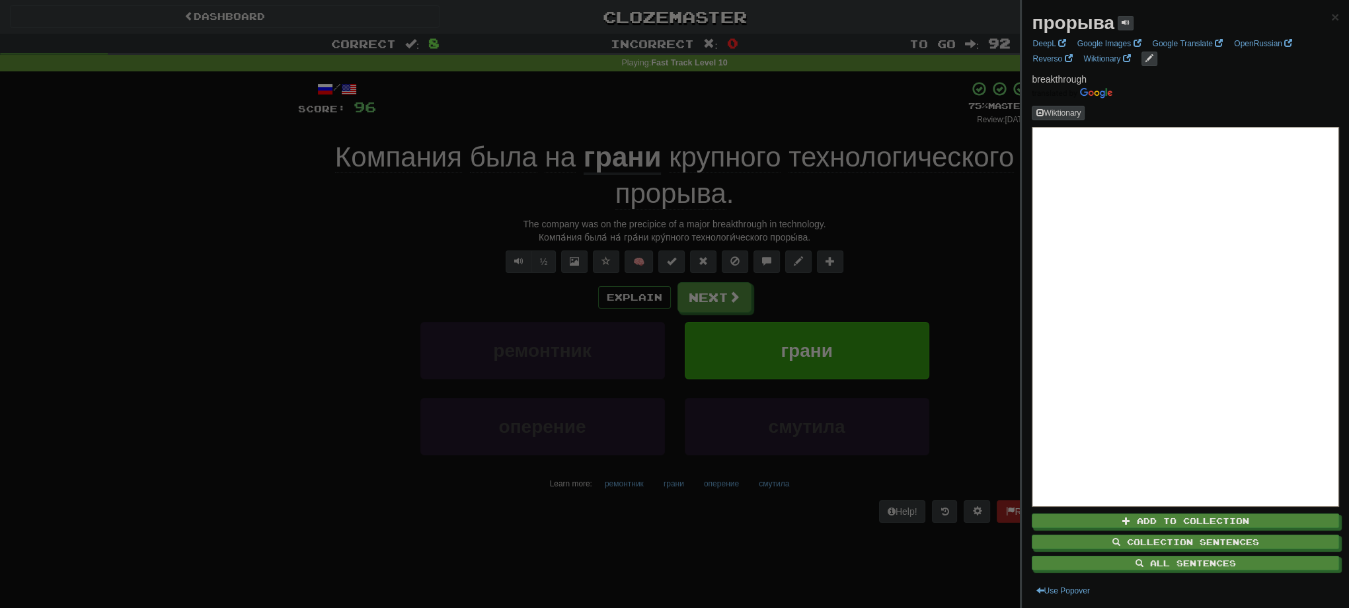
click at [899, 233] on div at bounding box center [674, 304] width 1349 height 608
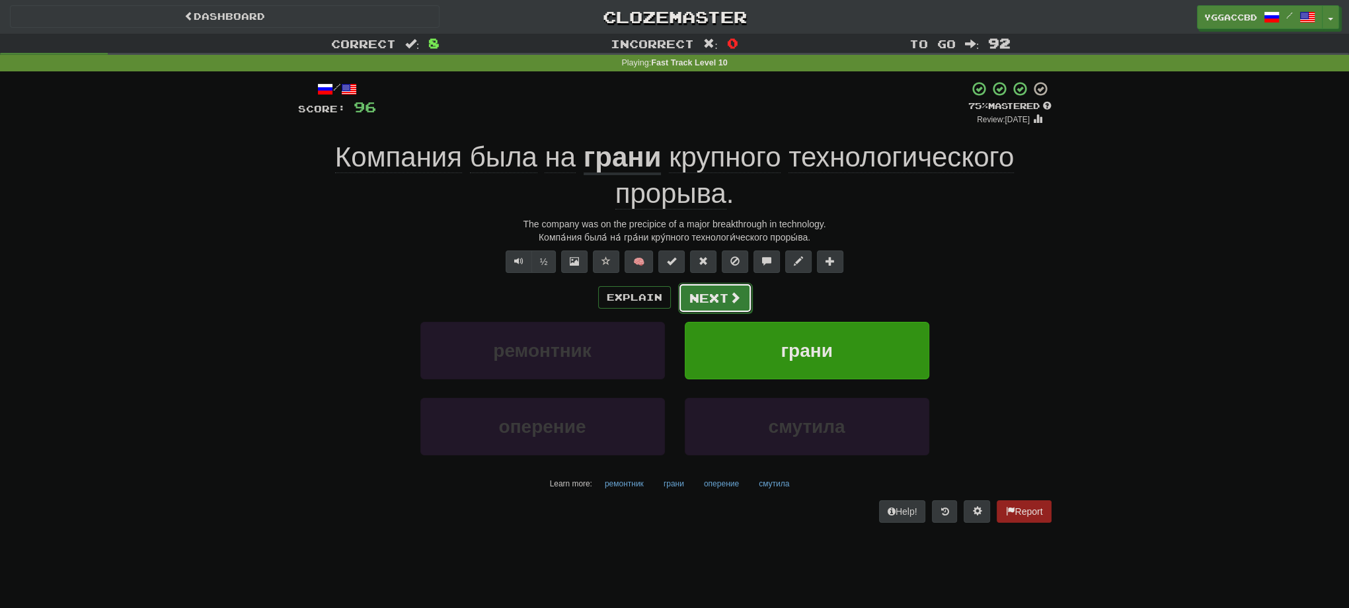
click at [720, 294] on button "Next" at bounding box center [715, 298] width 74 height 30
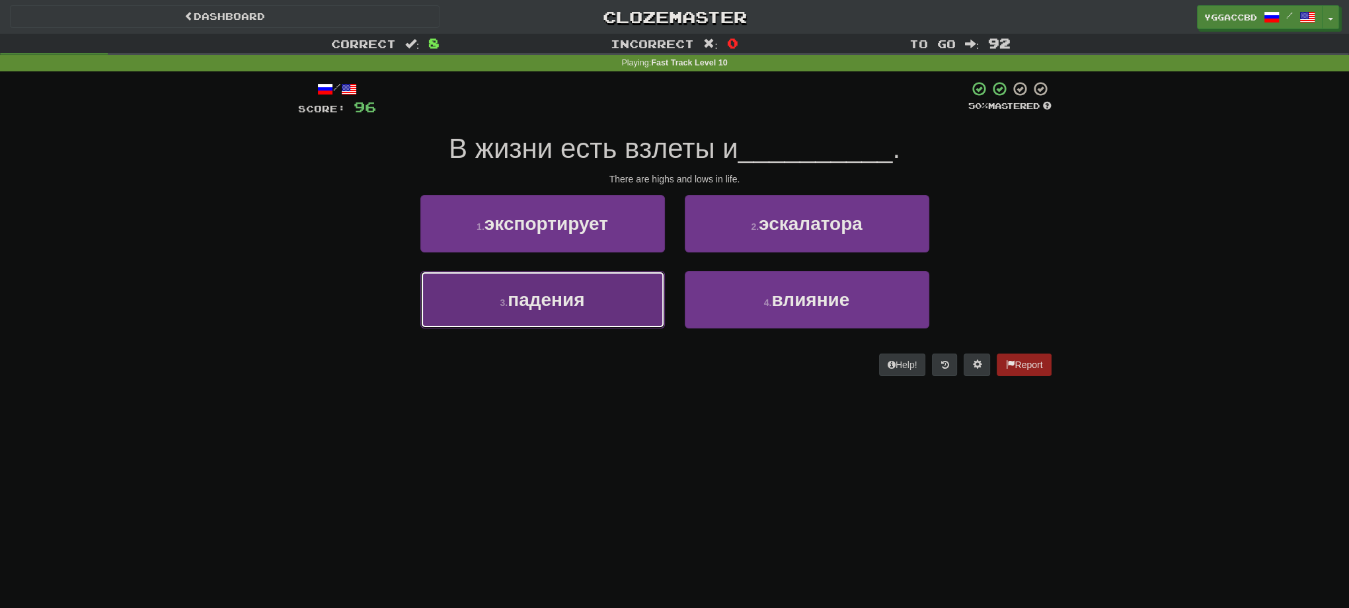
click at [540, 296] on span "падения" at bounding box center [546, 300] width 77 height 20
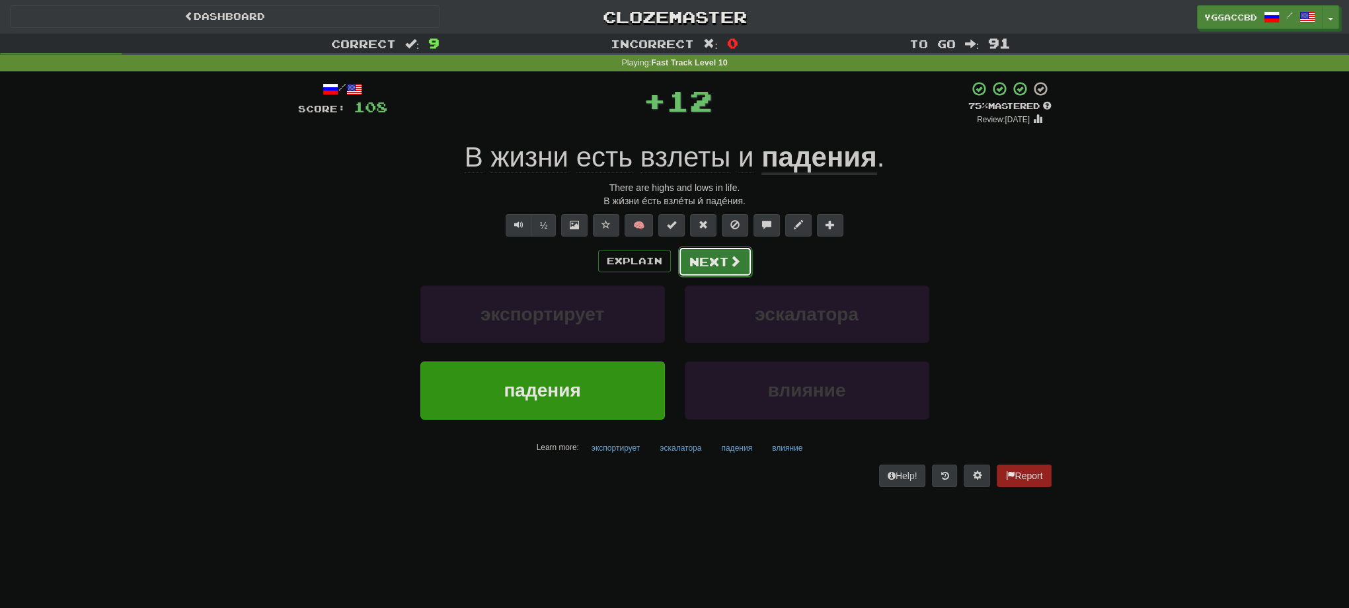
click at [689, 252] on button "Next" at bounding box center [715, 262] width 74 height 30
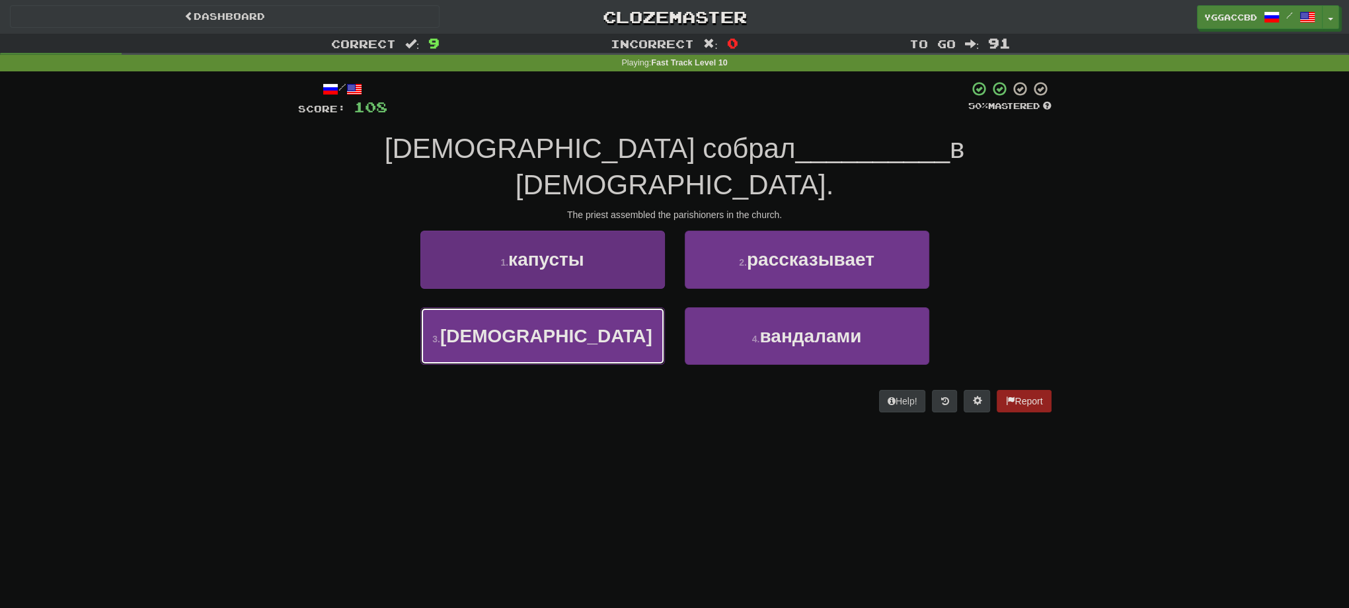
click at [618, 307] on button "3 . прихожан" at bounding box center [542, 336] width 245 height 58
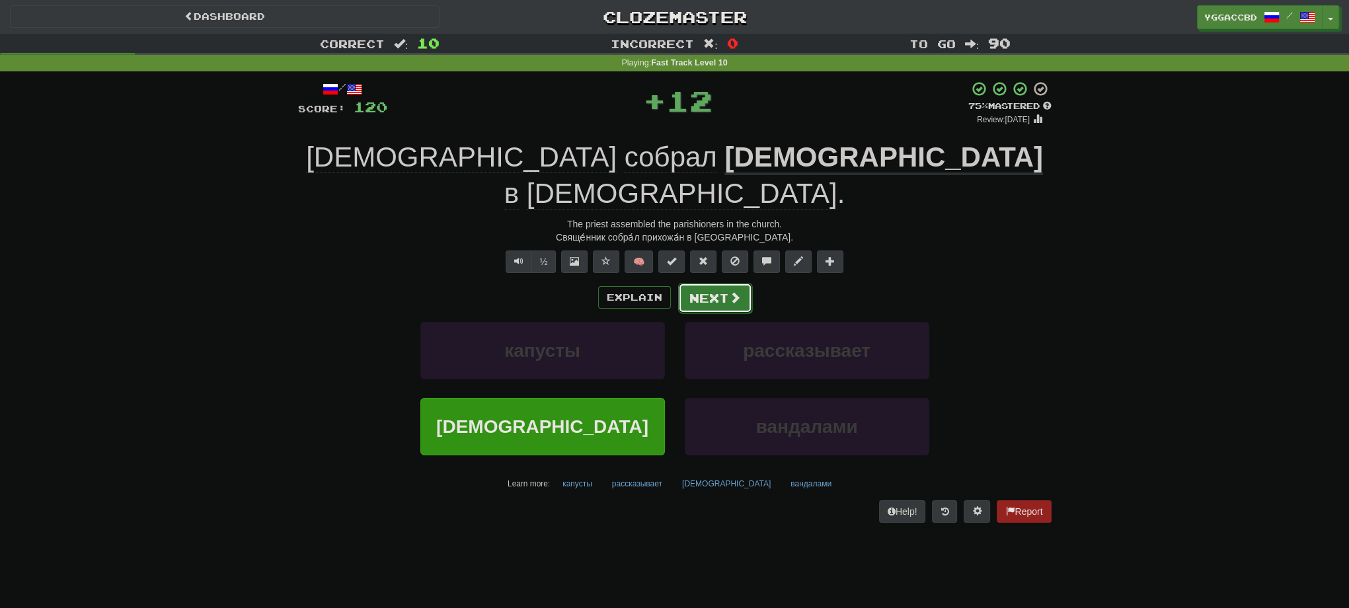
click at [708, 283] on button "Next" at bounding box center [715, 298] width 74 height 30
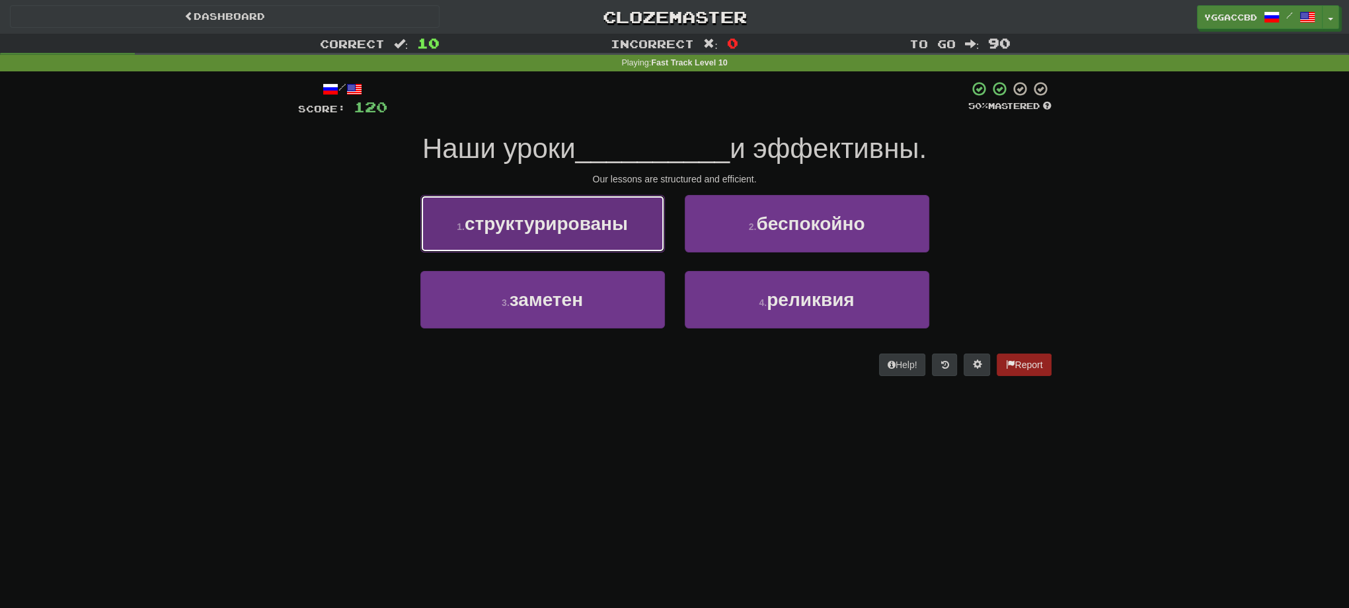
click at [592, 231] on span "структурированы" at bounding box center [546, 224] width 163 height 20
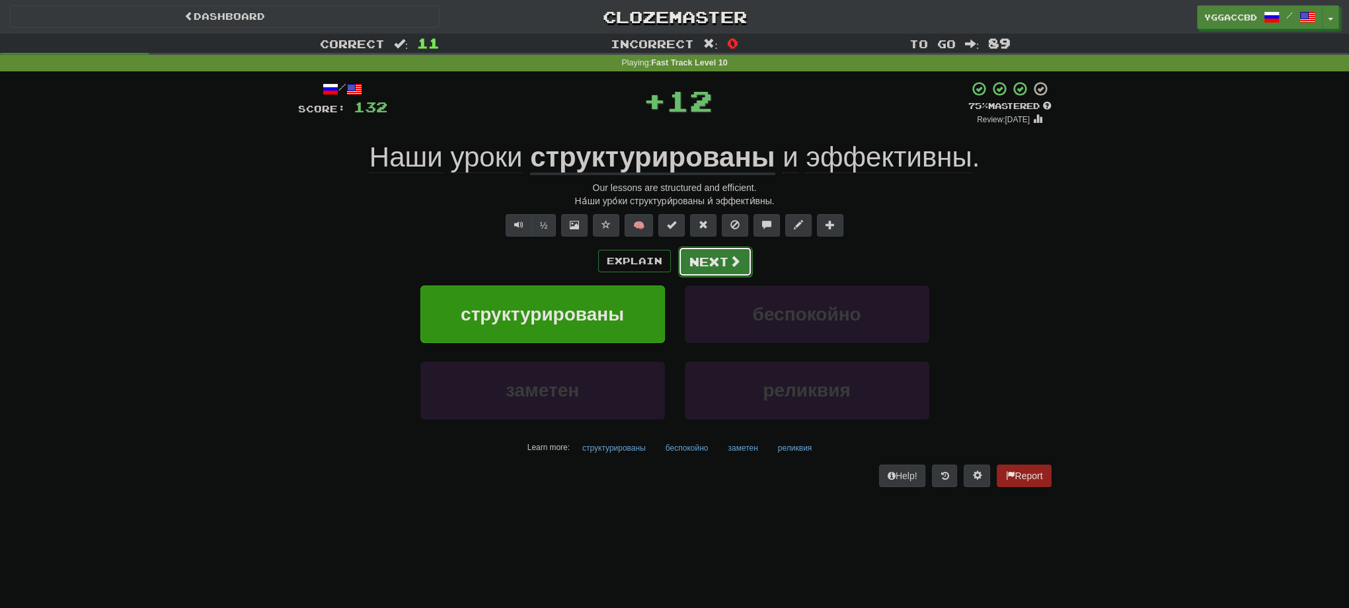
click at [730, 261] on span at bounding box center [735, 261] width 12 height 12
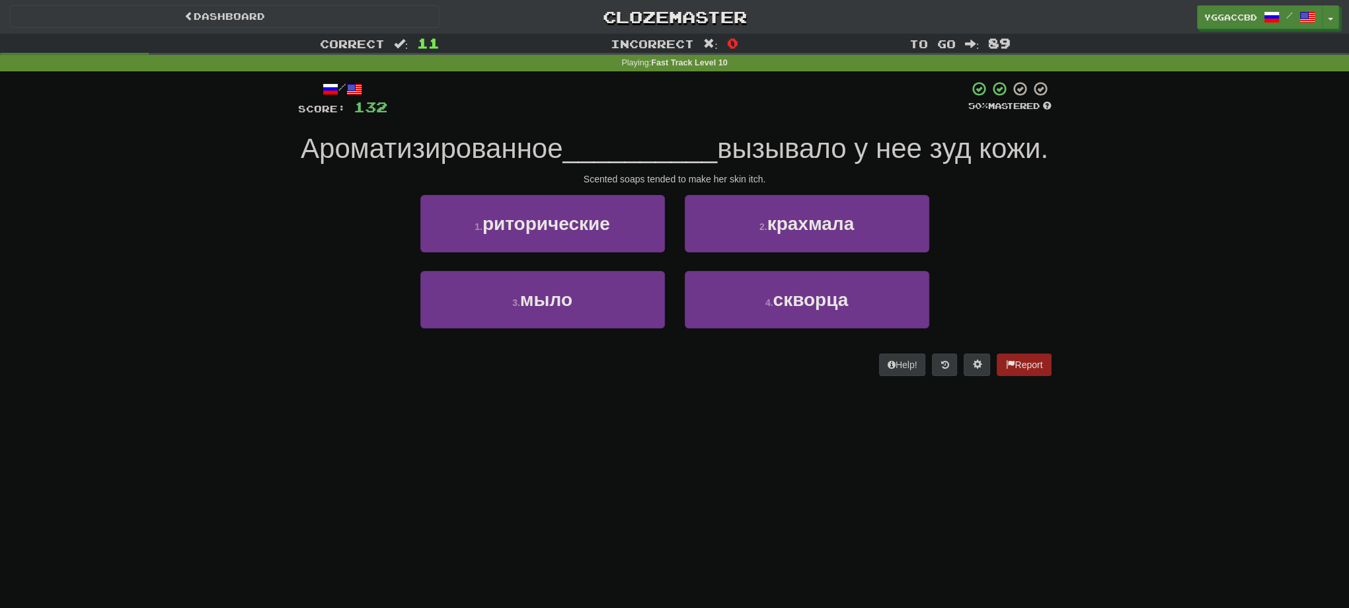
click at [717, 164] on span "вызывало у нее зуд кожи." at bounding box center [882, 148] width 331 height 31
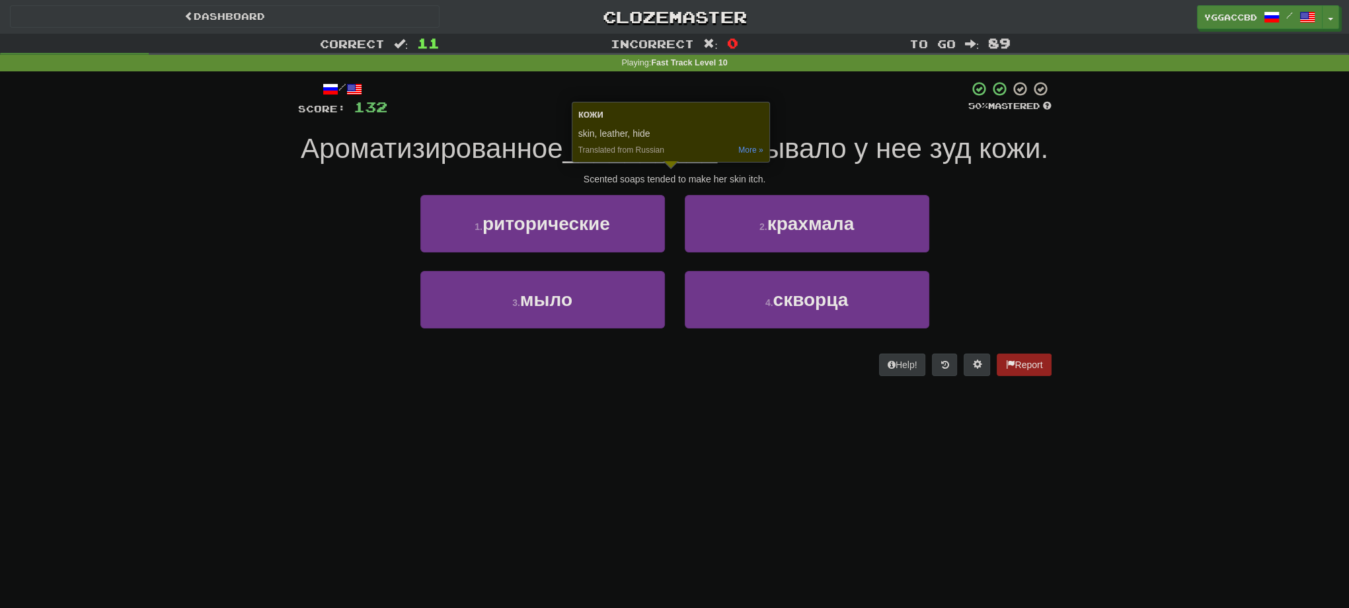
click at [1111, 228] on div "Correct : 11 Incorrect : 0 To go : 89 Playing : Fast Track Level 10 / Score: 13…" at bounding box center [674, 214] width 1349 height 361
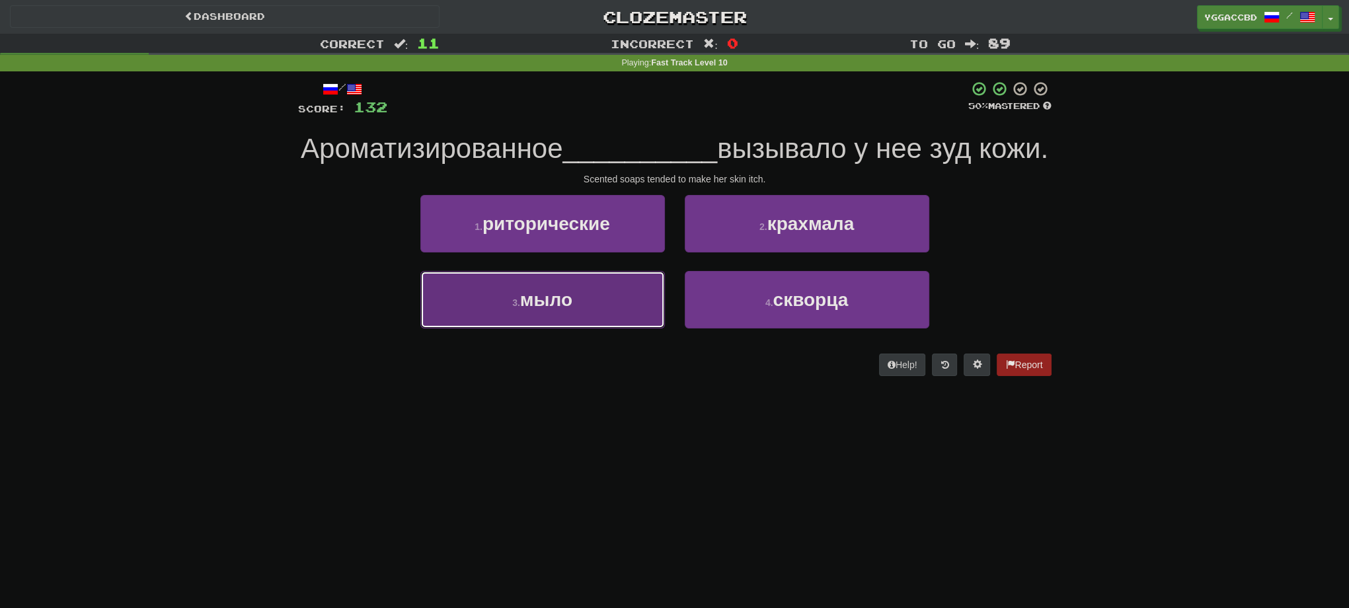
click at [547, 329] on button "3 . мыло" at bounding box center [542, 300] width 245 height 58
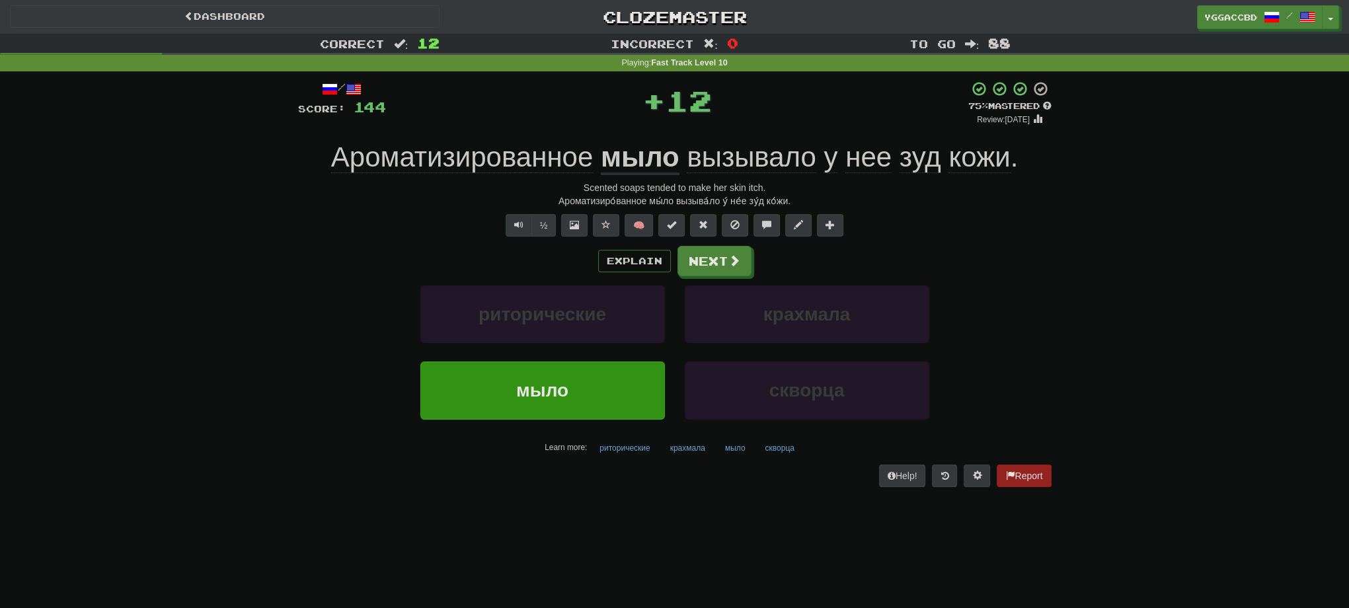
click at [627, 156] on u "мыло" at bounding box center [640, 158] width 79 height 34
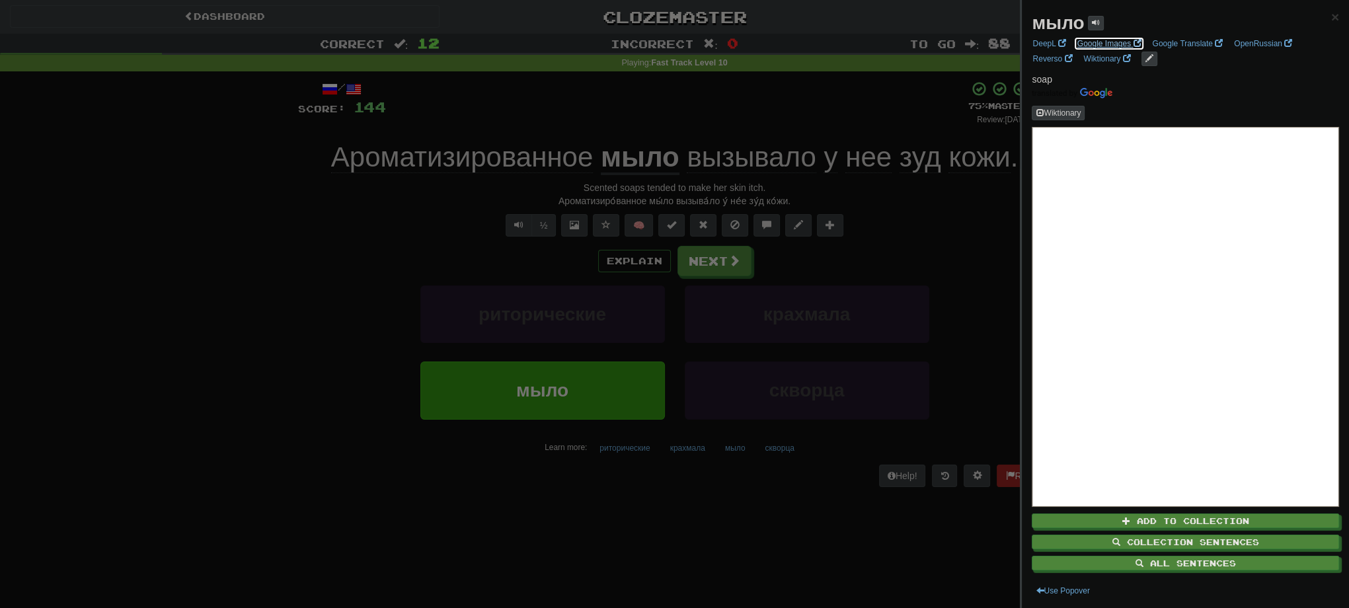
click at [1096, 45] on link "Google Images" at bounding box center [1110, 43] width 72 height 15
click at [712, 259] on div at bounding box center [674, 304] width 1349 height 608
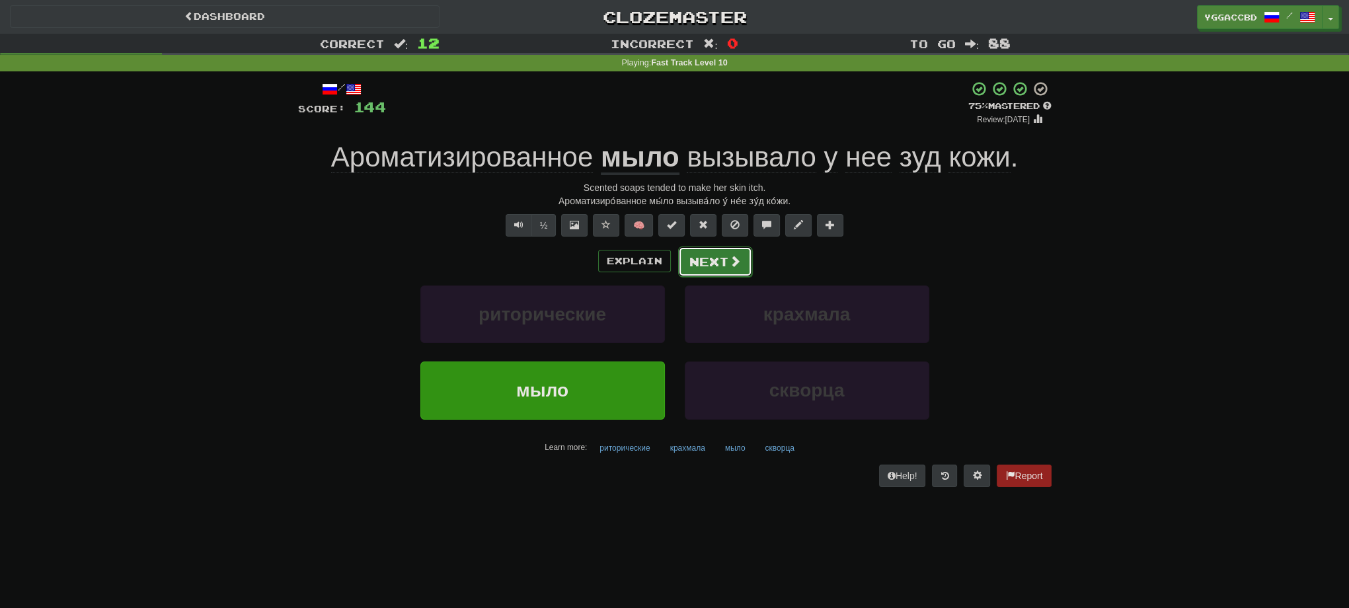
click at [725, 262] on button "Next" at bounding box center [715, 262] width 74 height 30
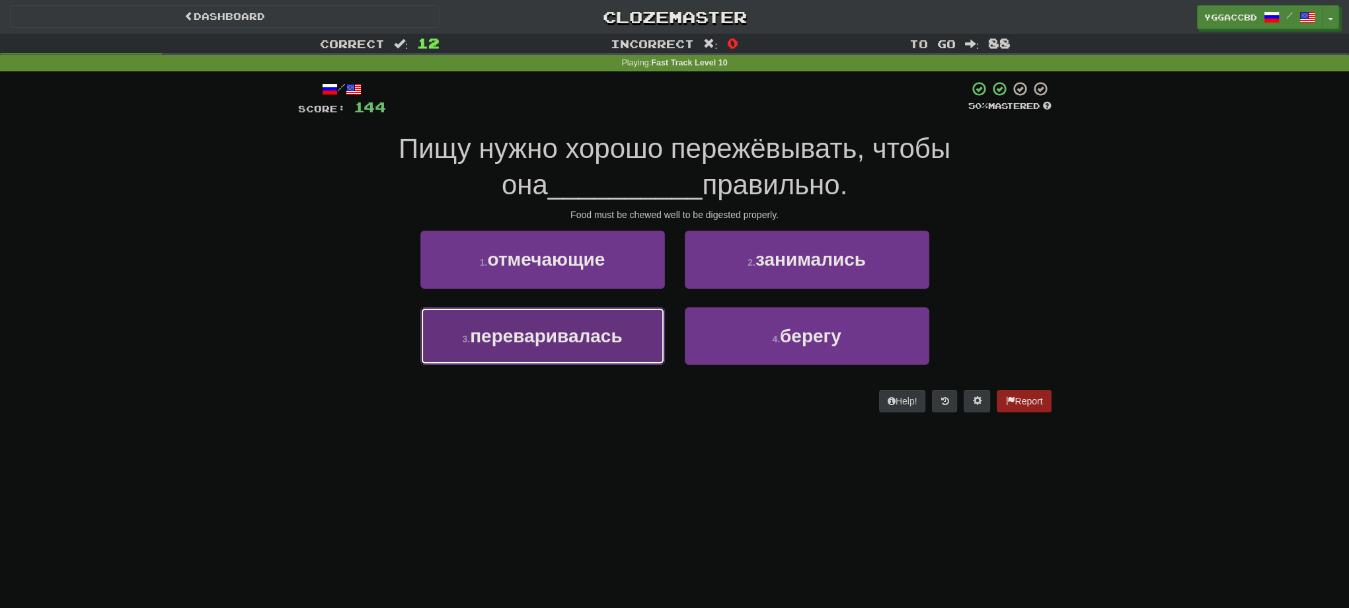
click at [497, 333] on span "переваривалась" at bounding box center [546, 336] width 152 height 20
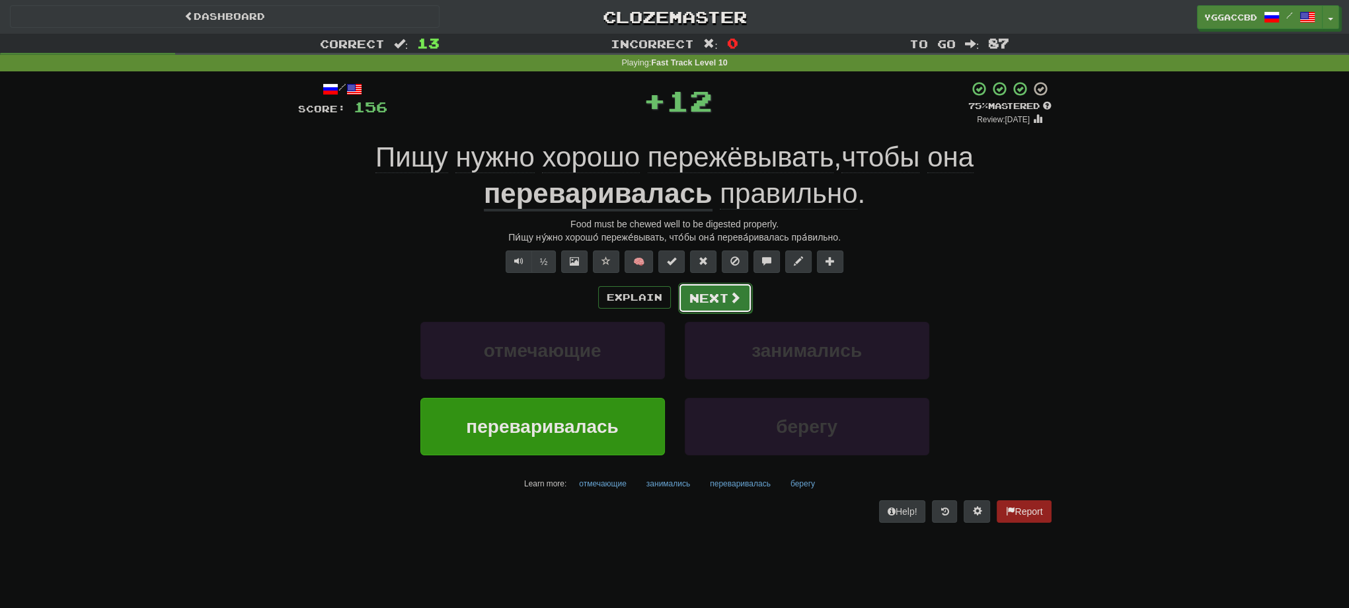
click at [691, 303] on button "Next" at bounding box center [715, 298] width 74 height 30
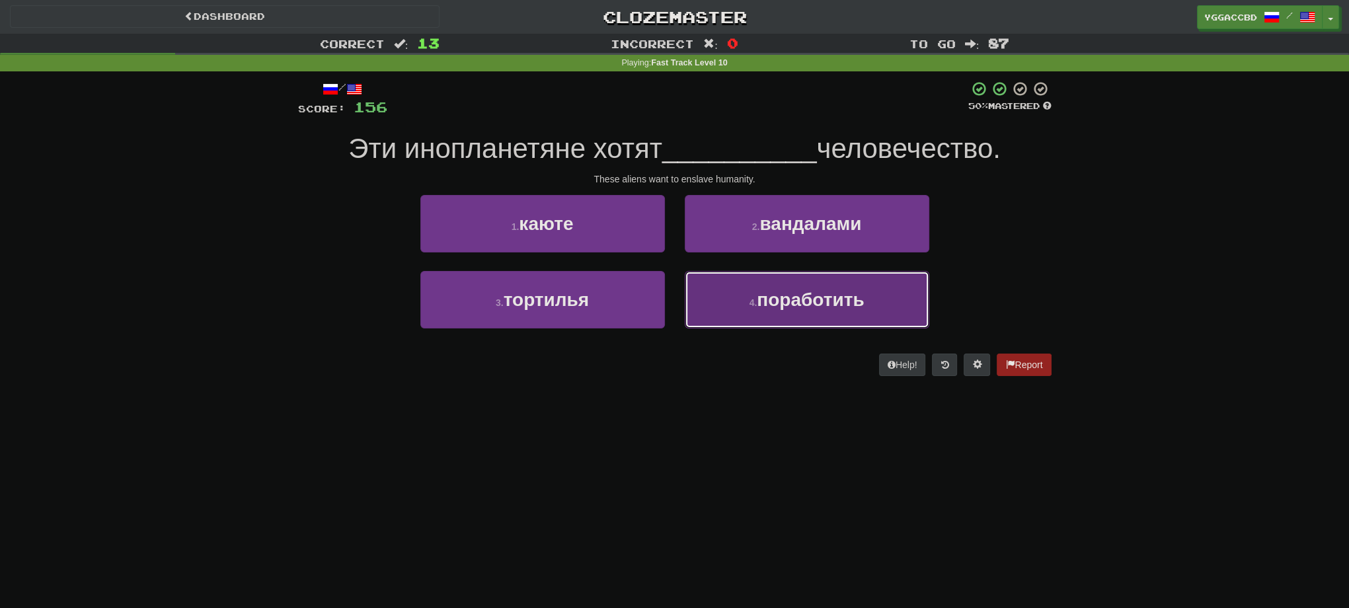
click at [742, 296] on button "4 . поработить" at bounding box center [807, 300] width 245 height 58
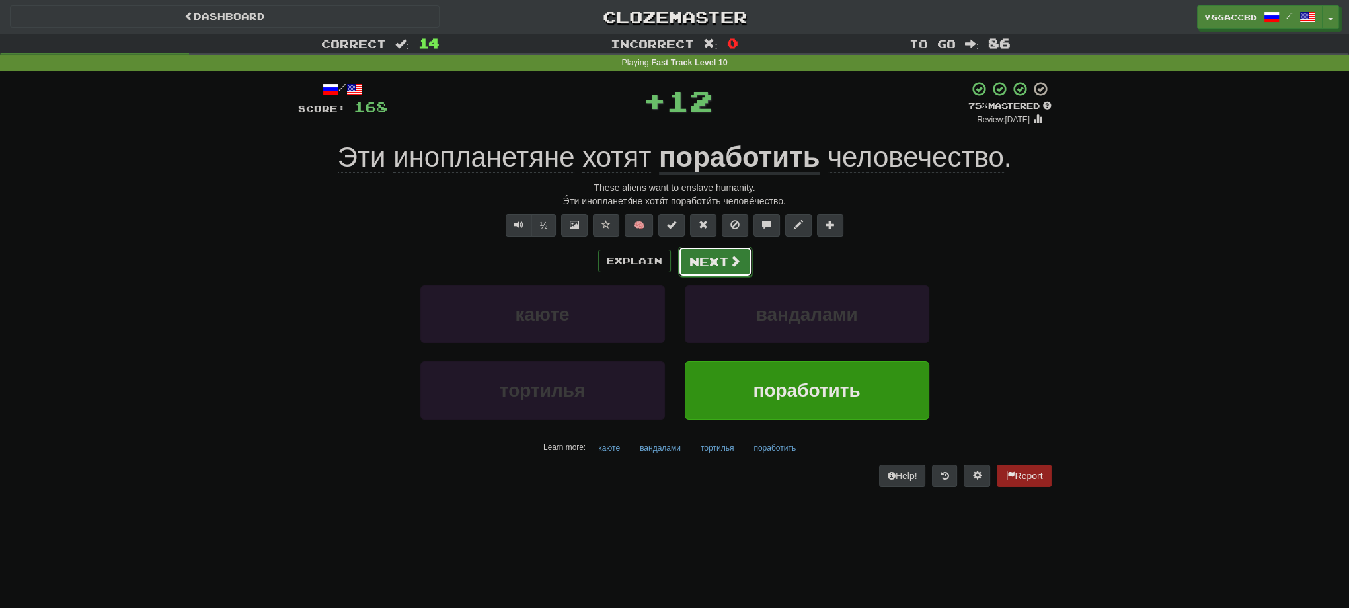
click at [730, 270] on button "Next" at bounding box center [715, 262] width 74 height 30
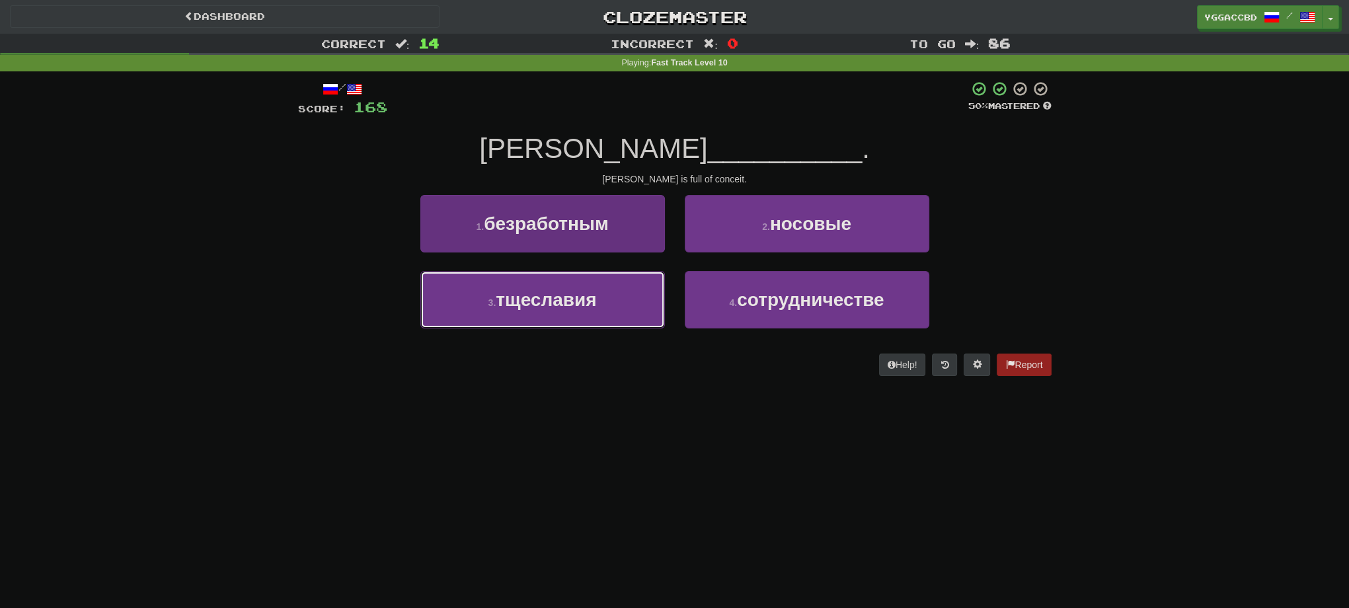
drag, startPoint x: 587, startPoint y: 307, endPoint x: 595, endPoint y: 307, distance: 7.9
click at [587, 307] on span "тщеславия" at bounding box center [546, 300] width 100 height 20
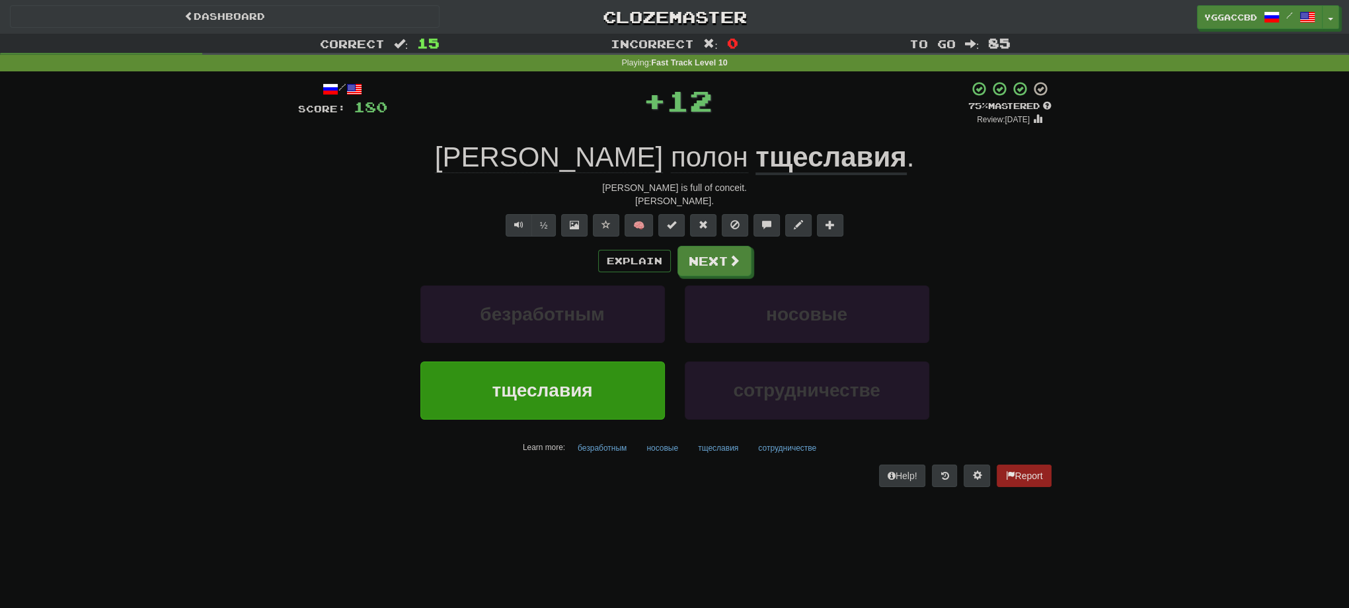
click at [756, 159] on u "тщеславия" at bounding box center [831, 158] width 151 height 34
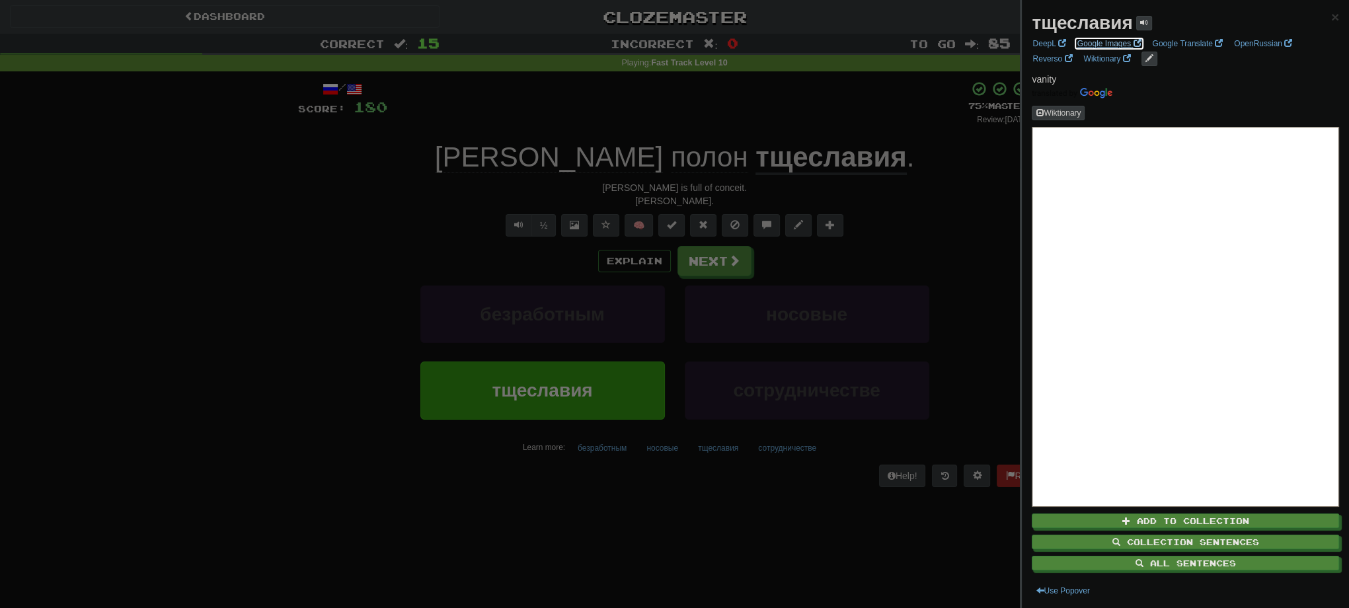
click at [1092, 46] on link "Google Images" at bounding box center [1110, 43] width 72 height 15
click at [660, 229] on div at bounding box center [674, 304] width 1349 height 608
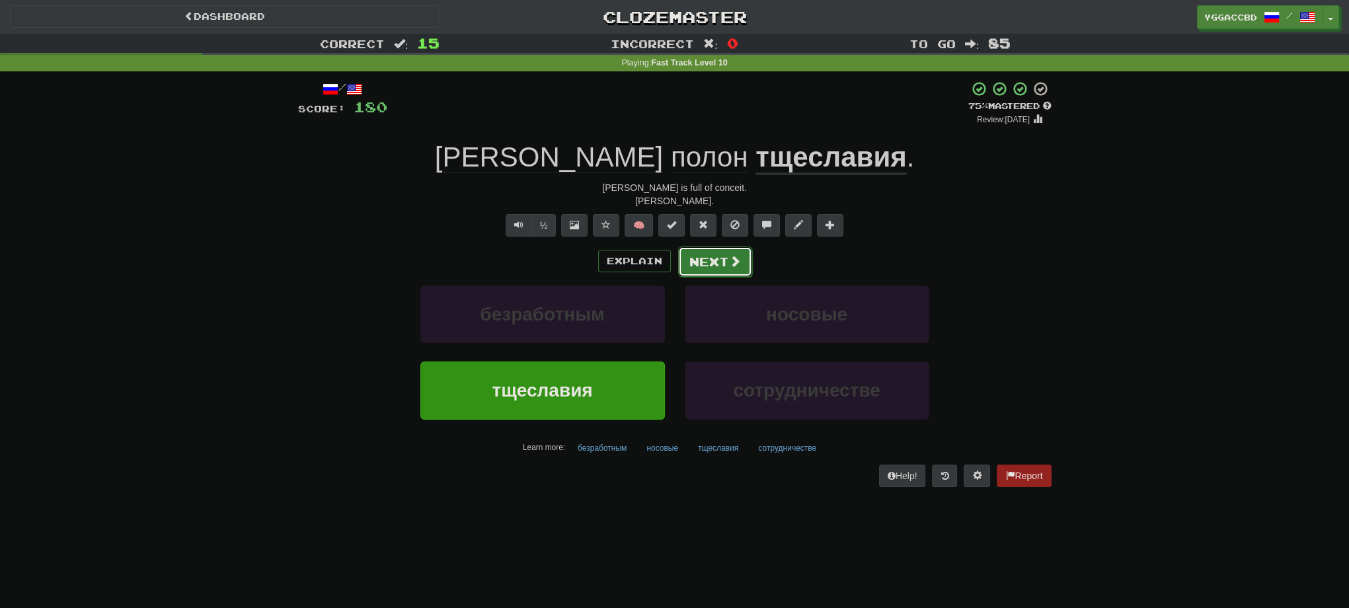
click at [723, 266] on button "Next" at bounding box center [715, 262] width 74 height 30
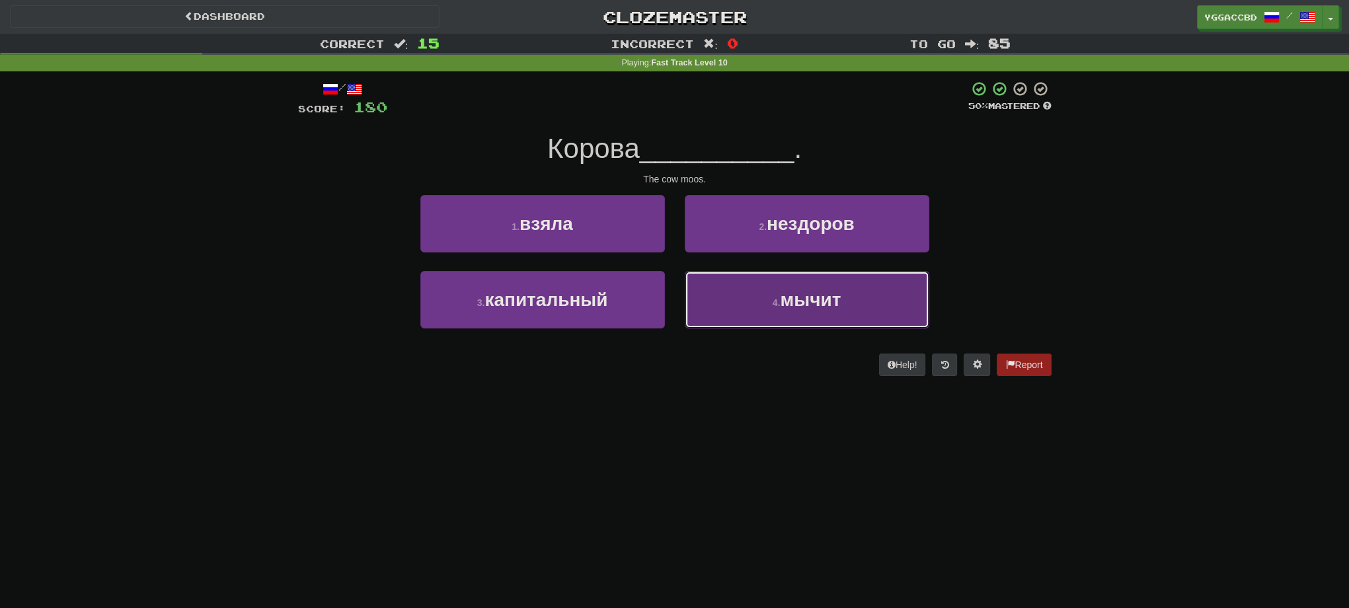
click at [848, 325] on button "4 . мычит" at bounding box center [807, 300] width 245 height 58
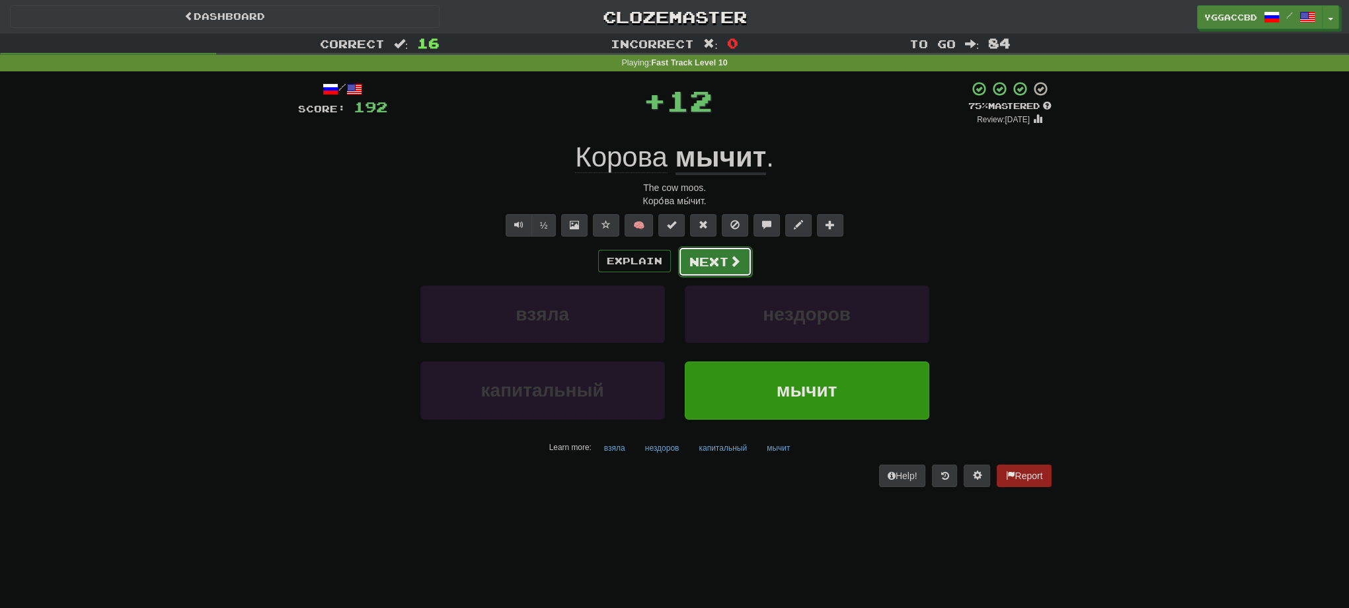
click at [688, 270] on button "Next" at bounding box center [715, 262] width 74 height 30
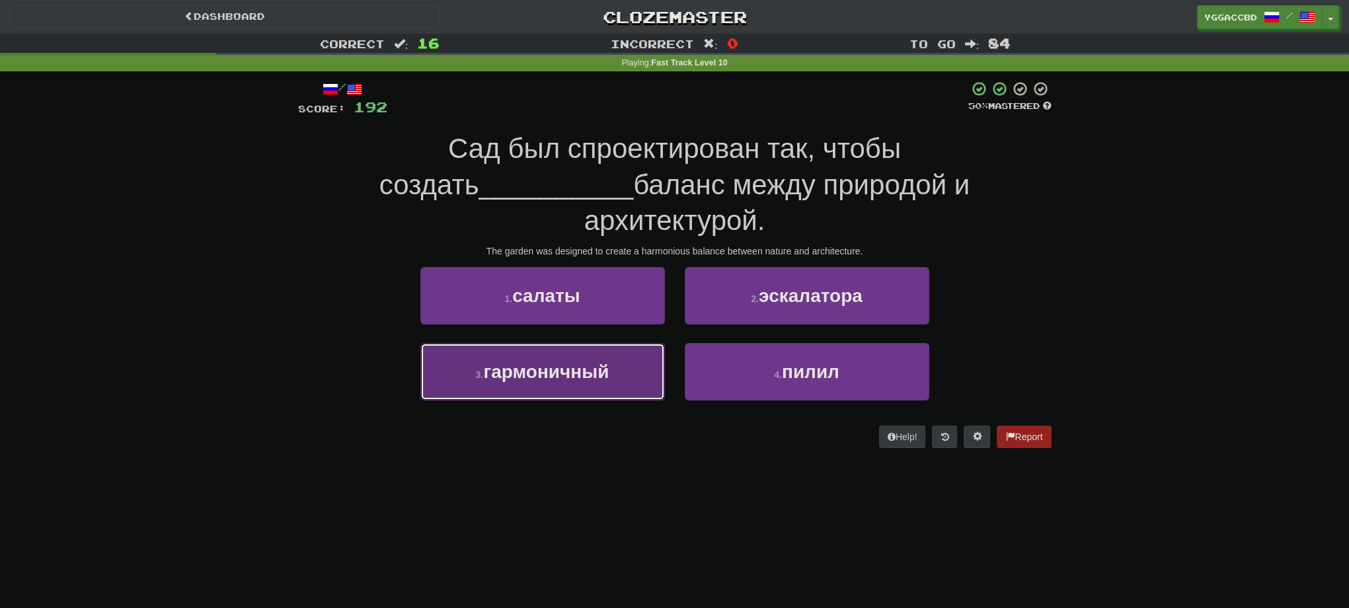
click at [622, 343] on button "3 . гармоничный" at bounding box center [542, 372] width 245 height 58
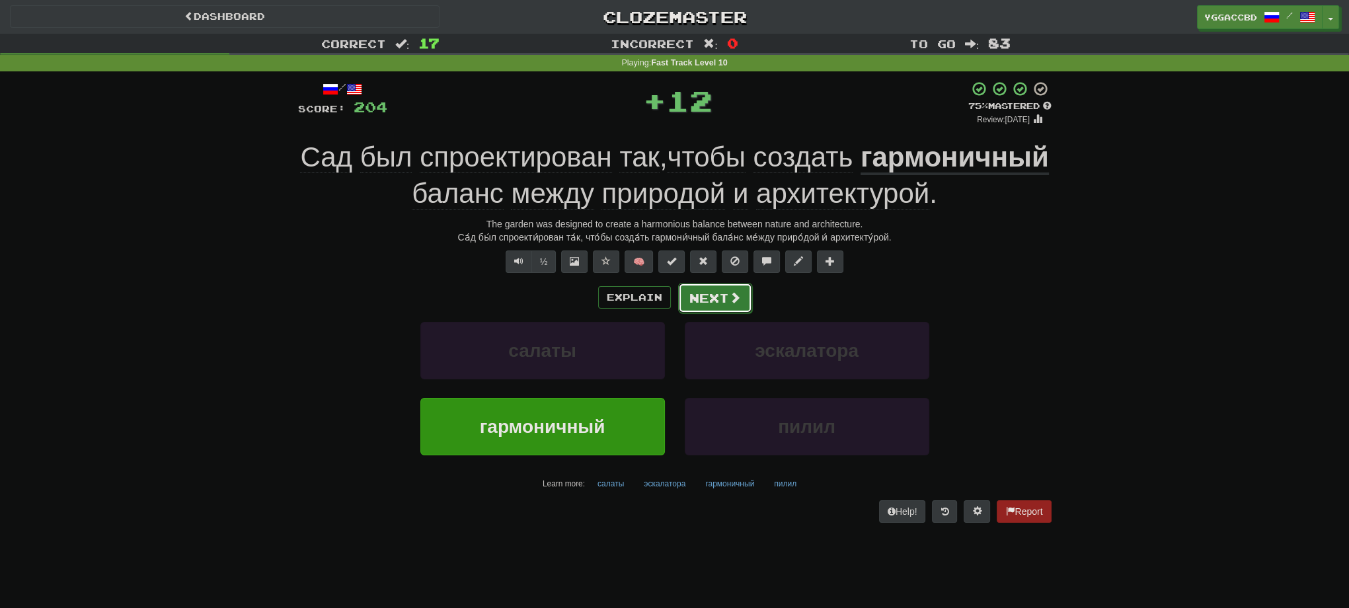
click at [719, 291] on button "Next" at bounding box center [715, 298] width 74 height 30
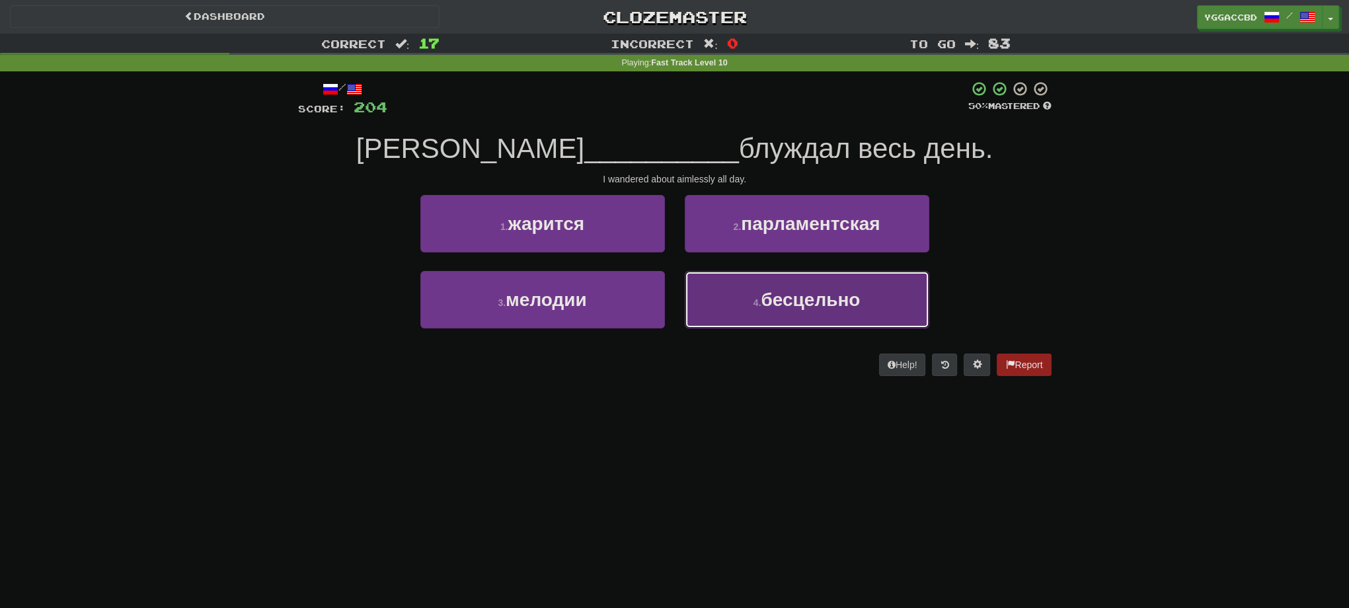
click at [785, 294] on span "бесцельно" at bounding box center [810, 300] width 99 height 20
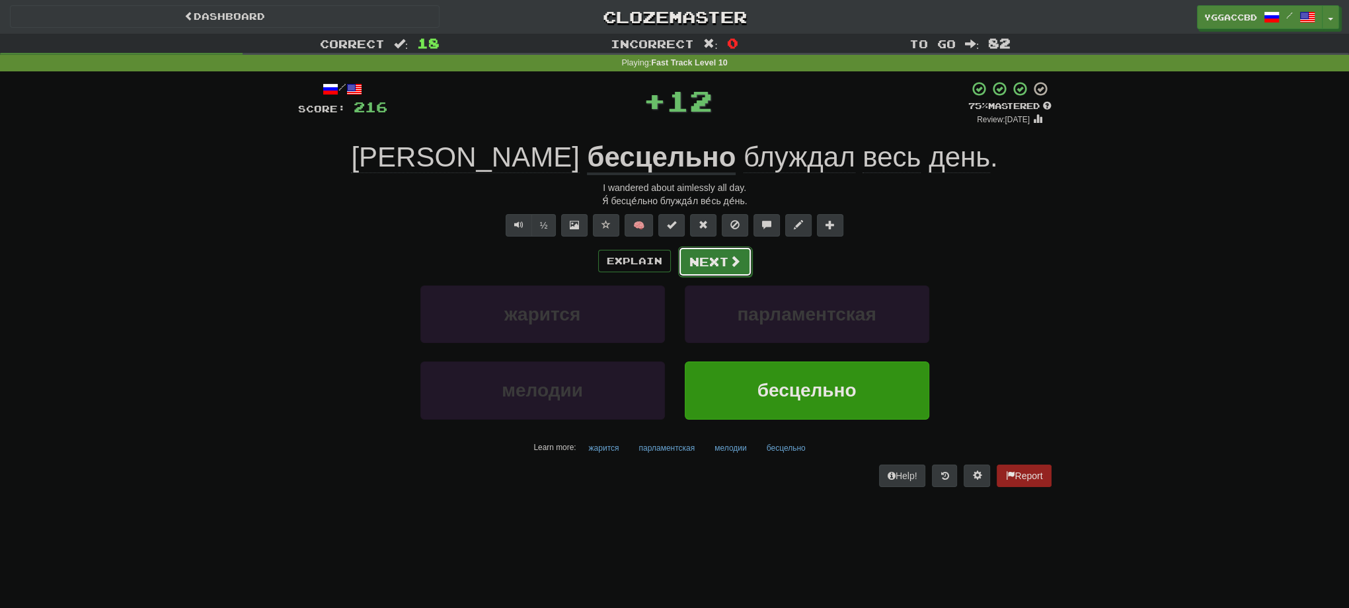
click at [722, 258] on button "Next" at bounding box center [715, 262] width 74 height 30
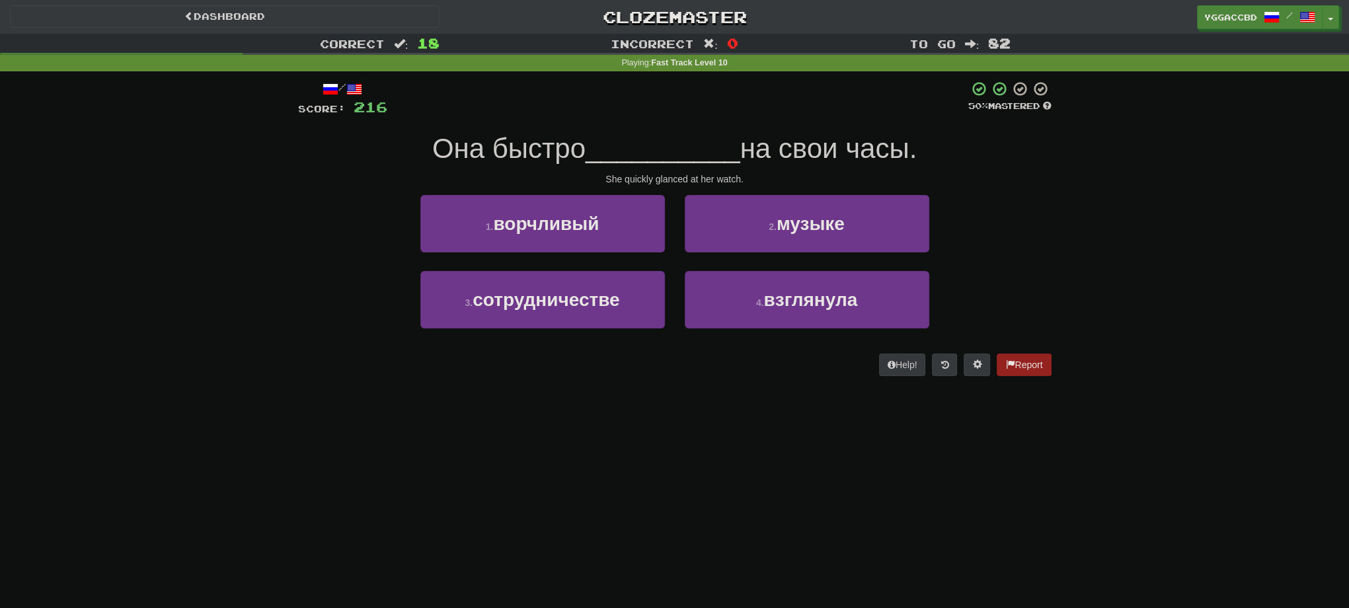
click at [1154, 255] on div "Correct : 18 Incorrect : 0 To go : 82 Playing : Fast Track Level 10 / Score: 21…" at bounding box center [674, 214] width 1349 height 361
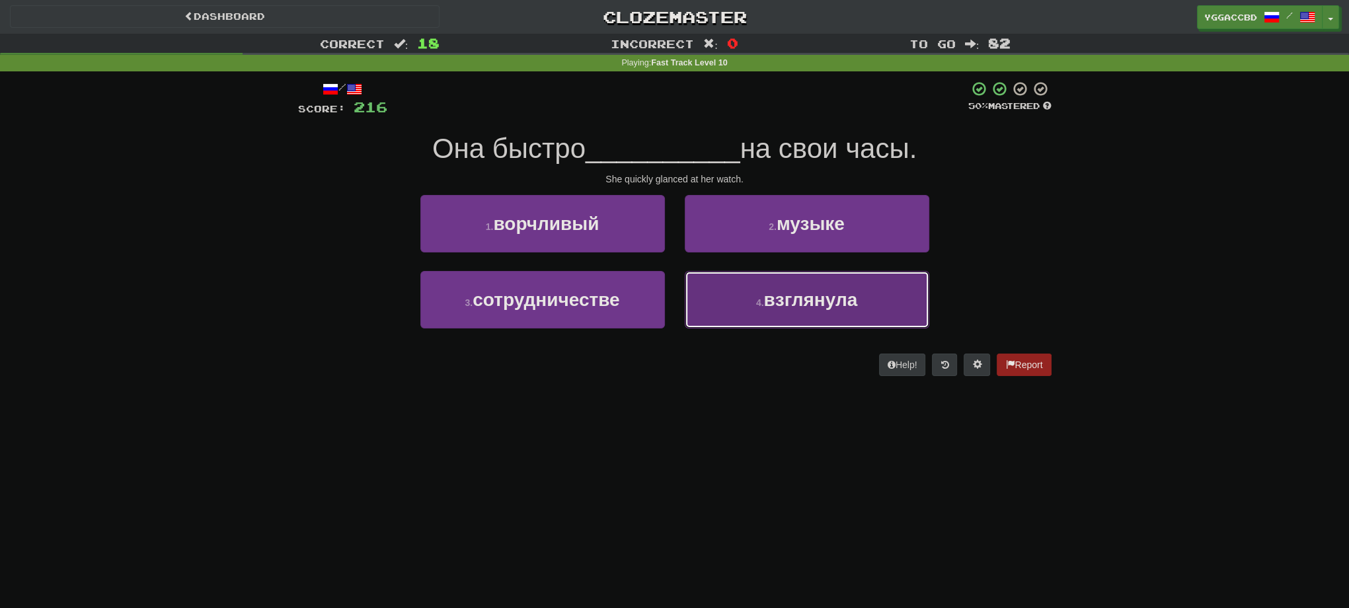
click at [727, 307] on button "4 . взглянула" at bounding box center [807, 300] width 245 height 58
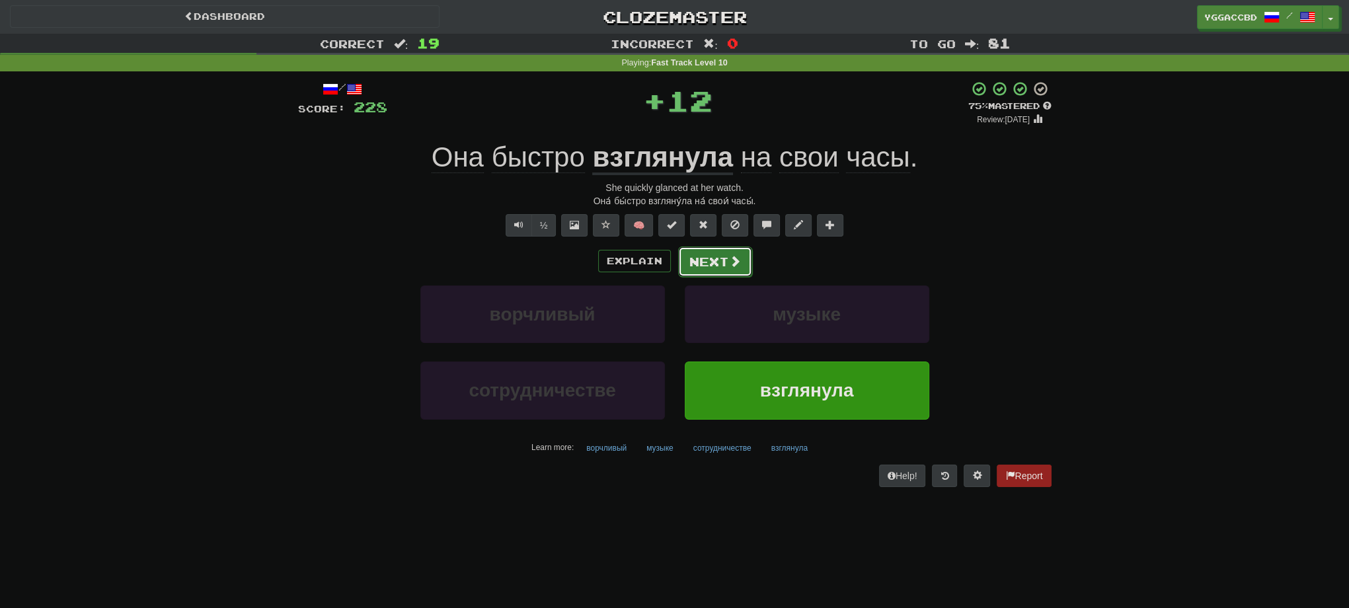
click at [699, 256] on button "Next" at bounding box center [715, 262] width 74 height 30
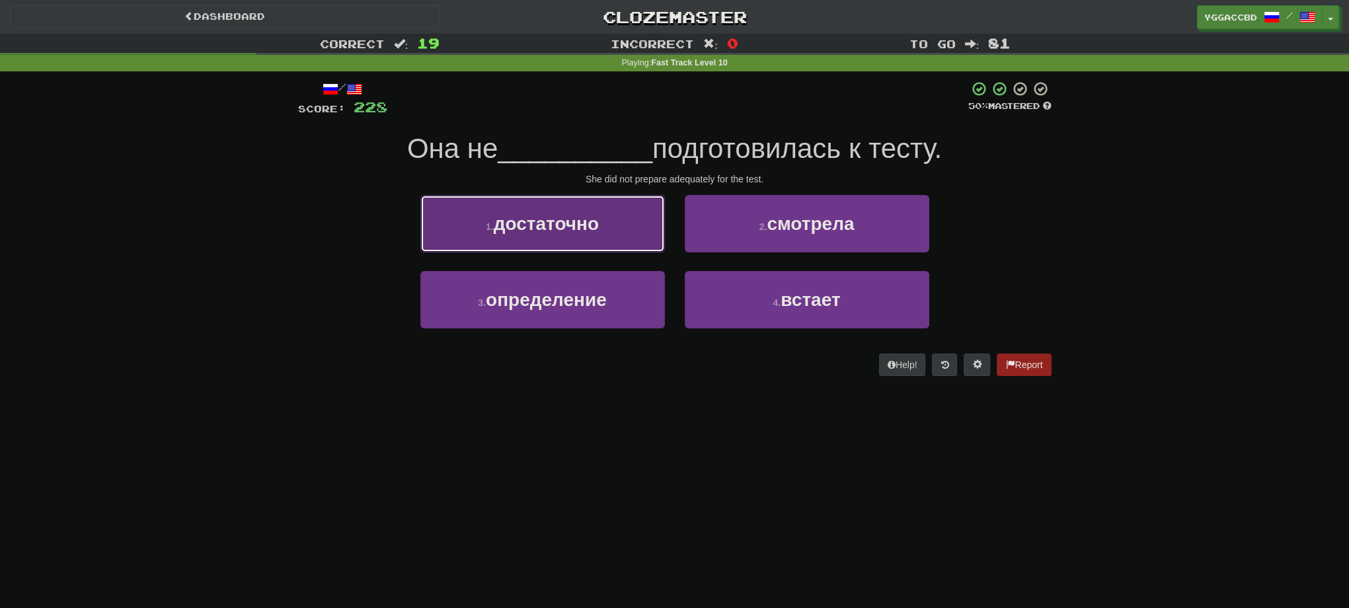
click at [618, 236] on button "1 . достаточно" at bounding box center [542, 224] width 245 height 58
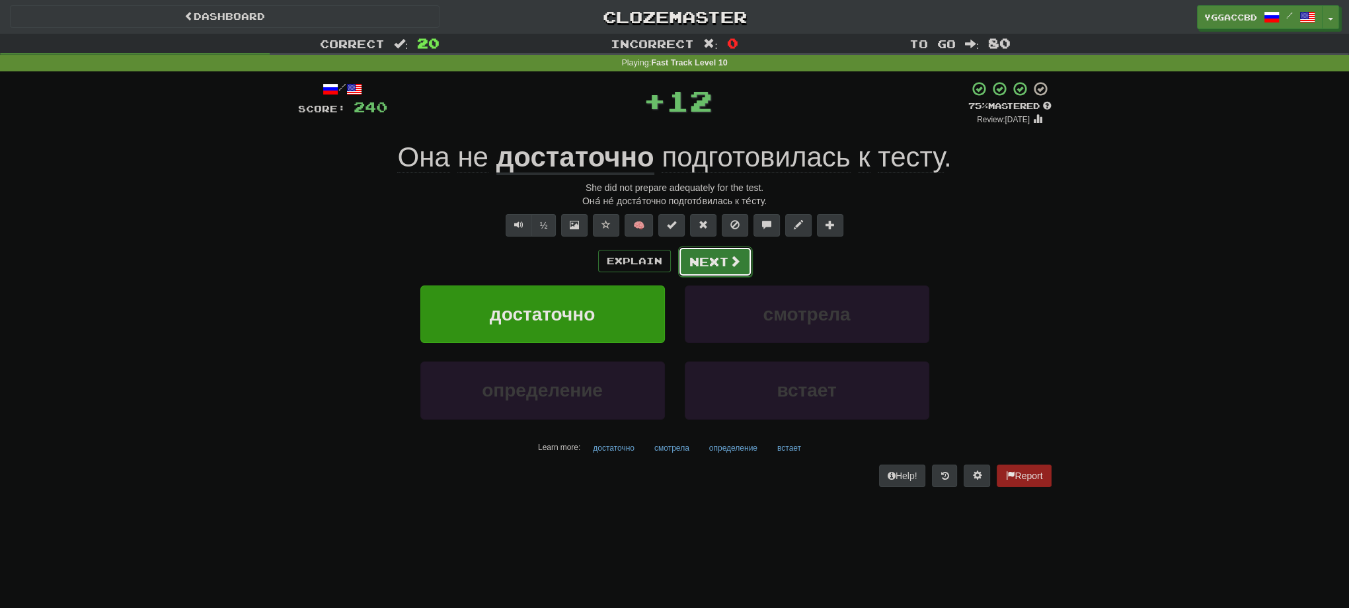
click at [707, 260] on button "Next" at bounding box center [715, 262] width 74 height 30
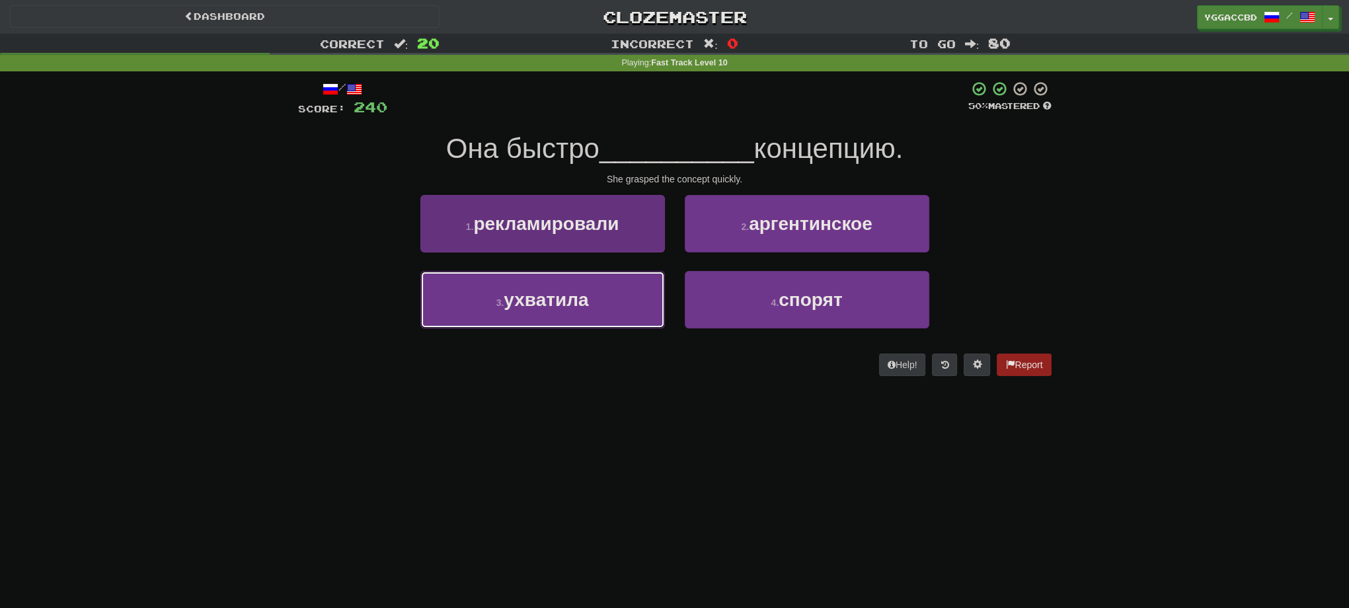
click at [576, 286] on button "3 . ухватила" at bounding box center [542, 300] width 245 height 58
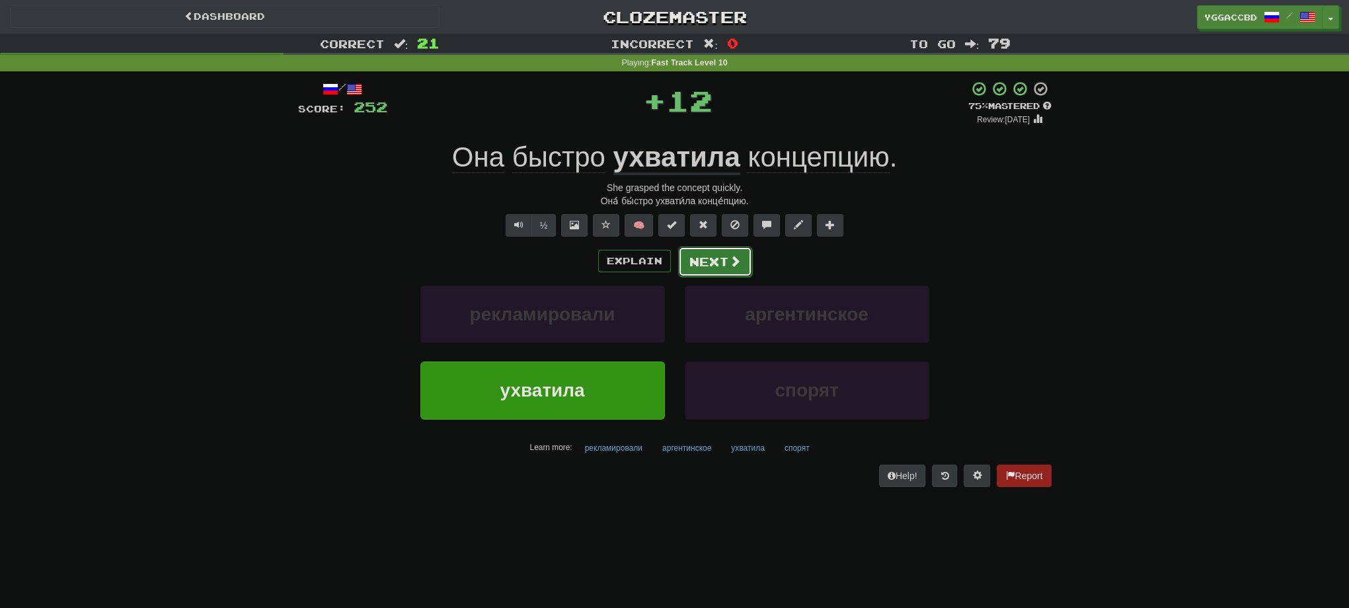
click at [688, 262] on button "Next" at bounding box center [715, 262] width 74 height 30
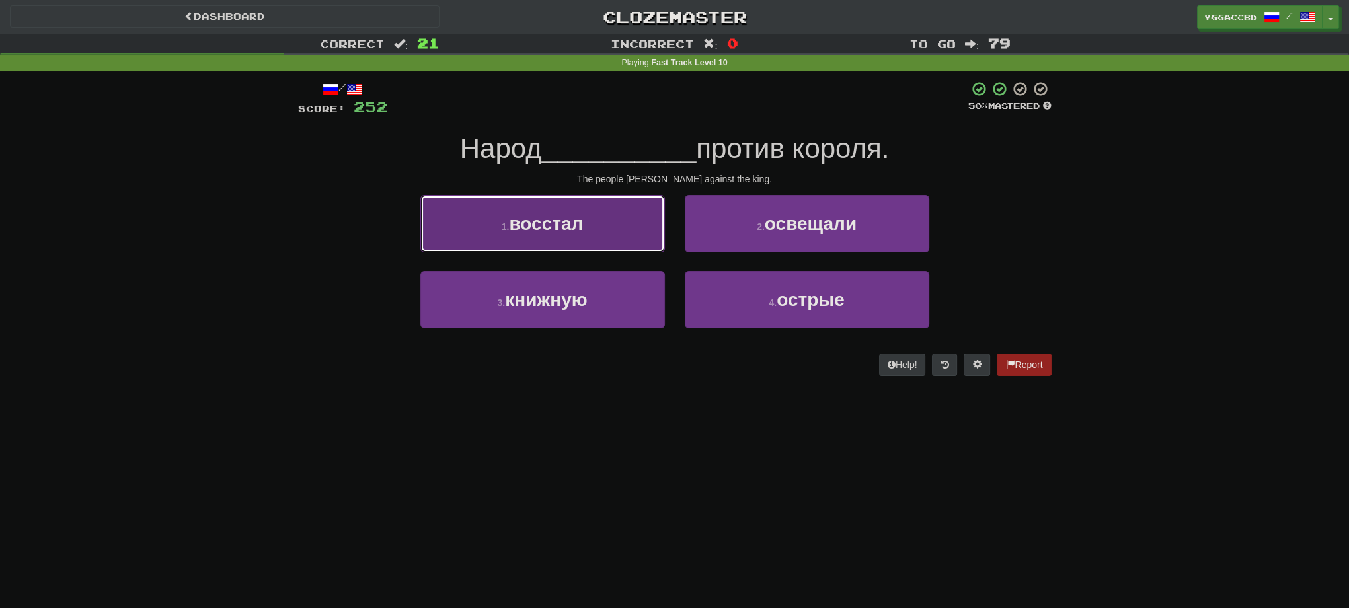
click at [588, 231] on button "1 . восстал" at bounding box center [542, 224] width 245 height 58
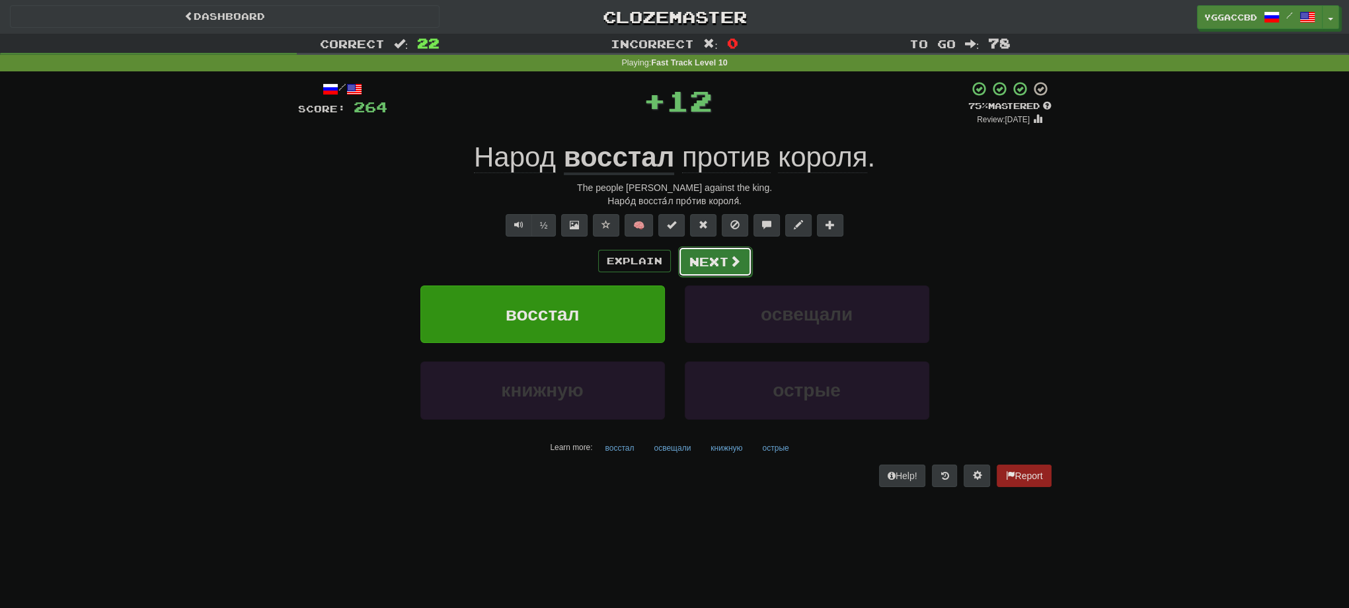
click at [703, 263] on button "Next" at bounding box center [715, 262] width 74 height 30
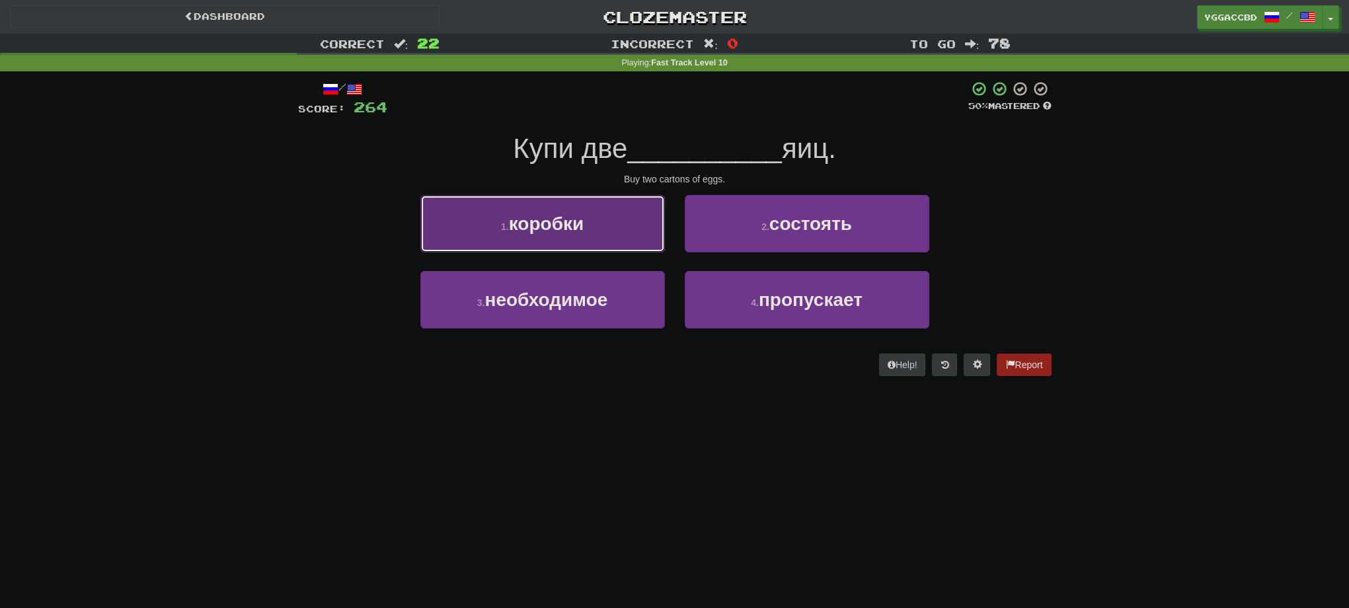
click at [613, 230] on button "1 . коробки" at bounding box center [542, 224] width 245 height 58
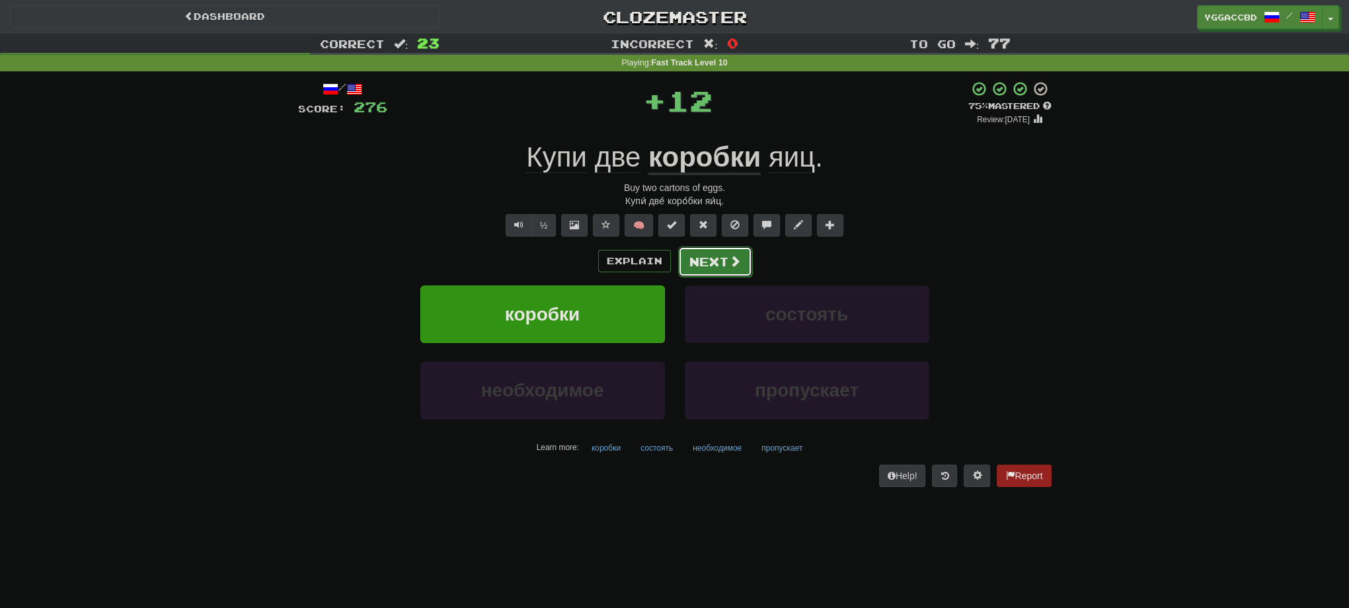
click at [717, 259] on button "Next" at bounding box center [715, 262] width 74 height 30
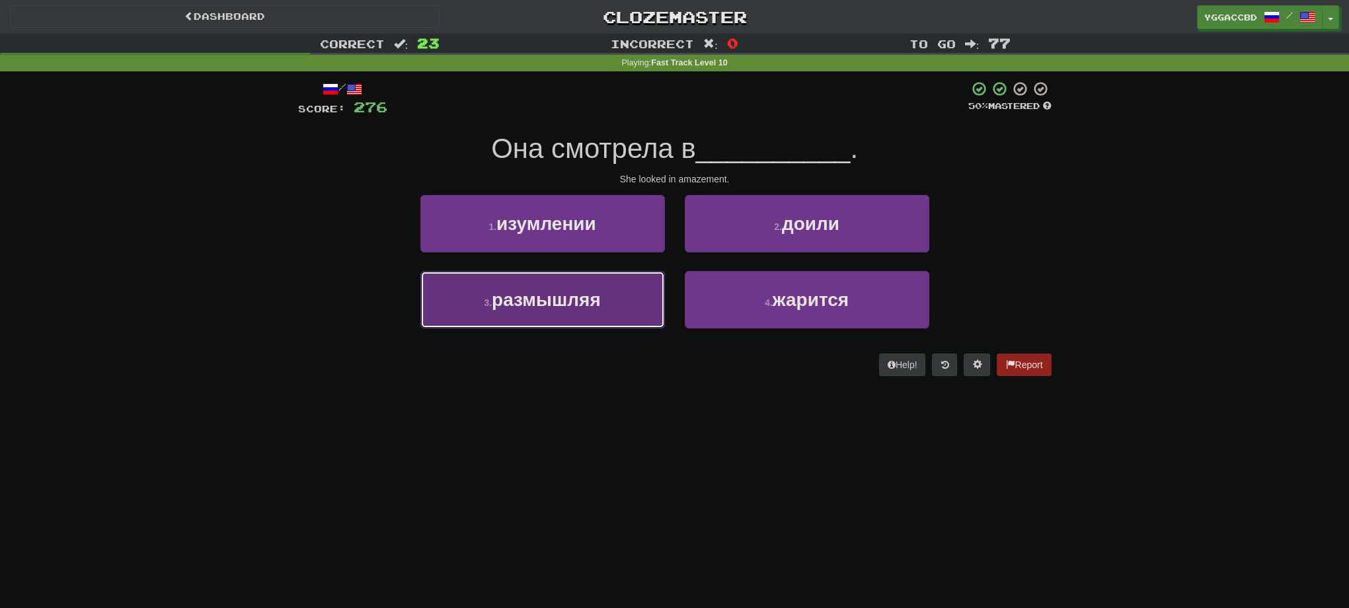
click at [590, 325] on button "3 . размышляя" at bounding box center [542, 300] width 245 height 58
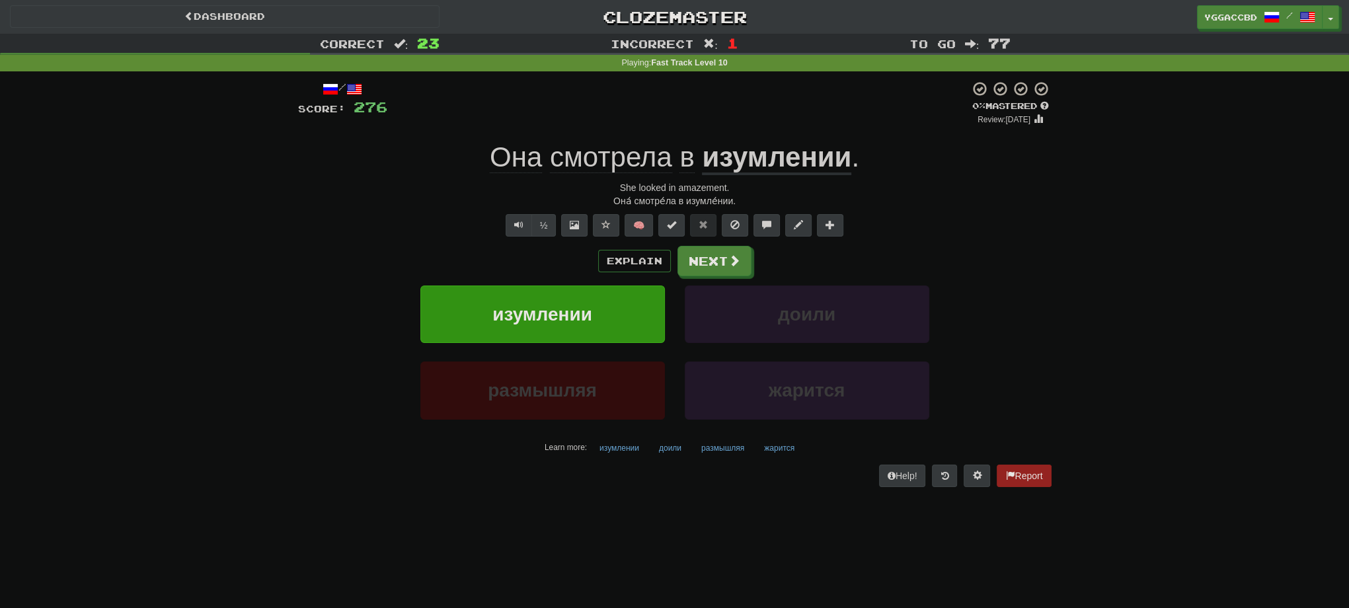
click at [698, 204] on div "Она́ смотре́ла в изумле́нии." at bounding box center [675, 200] width 754 height 13
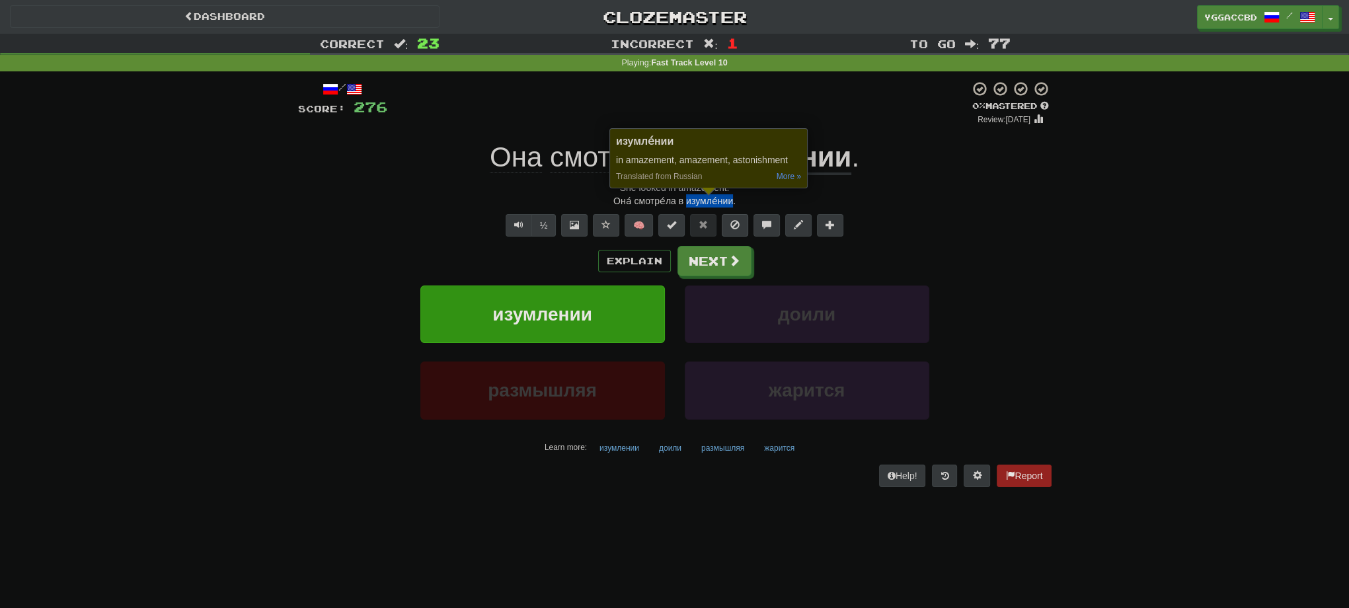
copy div "изумле́нии"
click at [195, 348] on div "Correct : 23 Incorrect : 1 To go : 77 Playing : Fast Track Level 10 / Score: 27…" at bounding box center [674, 270] width 1349 height 472
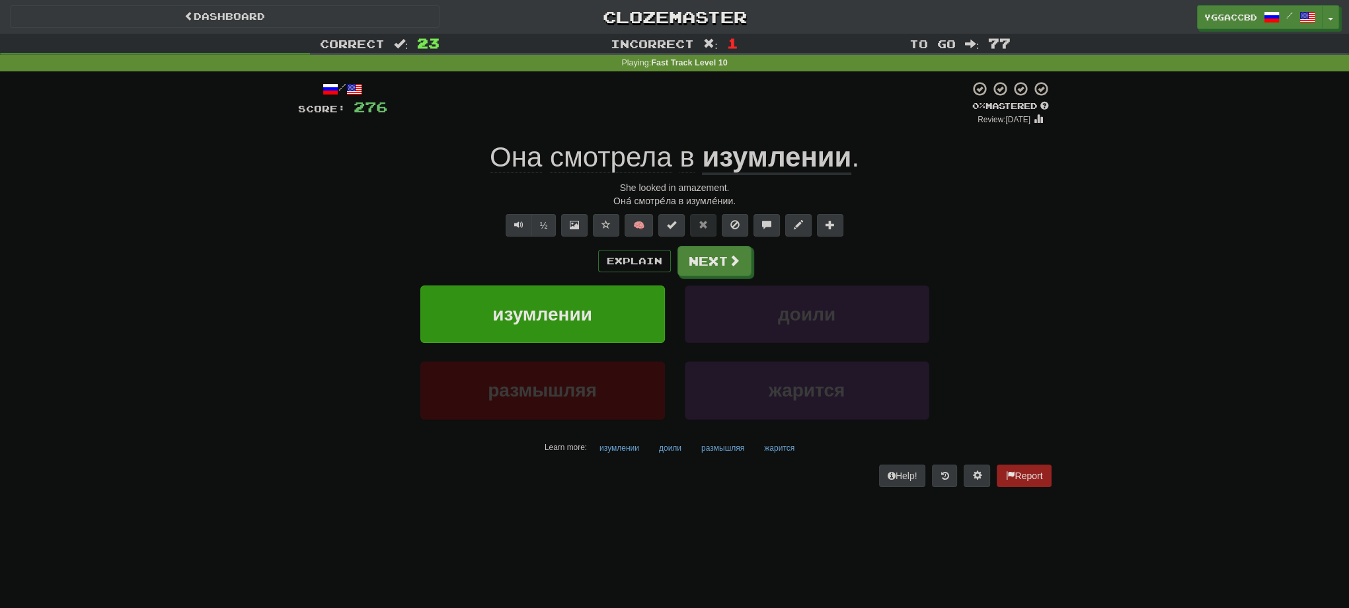
click at [1022, 253] on div "Explain Next" at bounding box center [675, 261] width 754 height 30
click at [225, 288] on div "Correct : 23 Incorrect : 1 To go : 77 Playing : Fast Track Level 10 / Score: 27…" at bounding box center [674, 270] width 1349 height 472
click at [724, 269] on button "Next" at bounding box center [715, 262] width 74 height 30
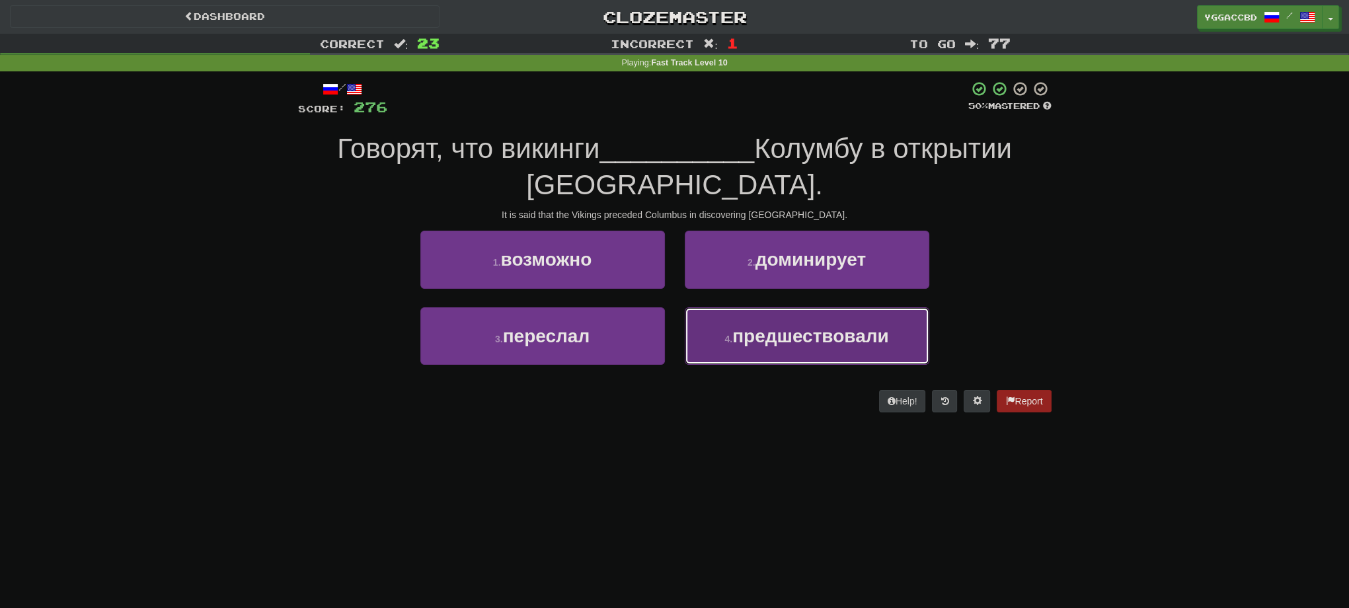
click at [857, 315] on button "4 . предшествовали" at bounding box center [807, 336] width 245 height 58
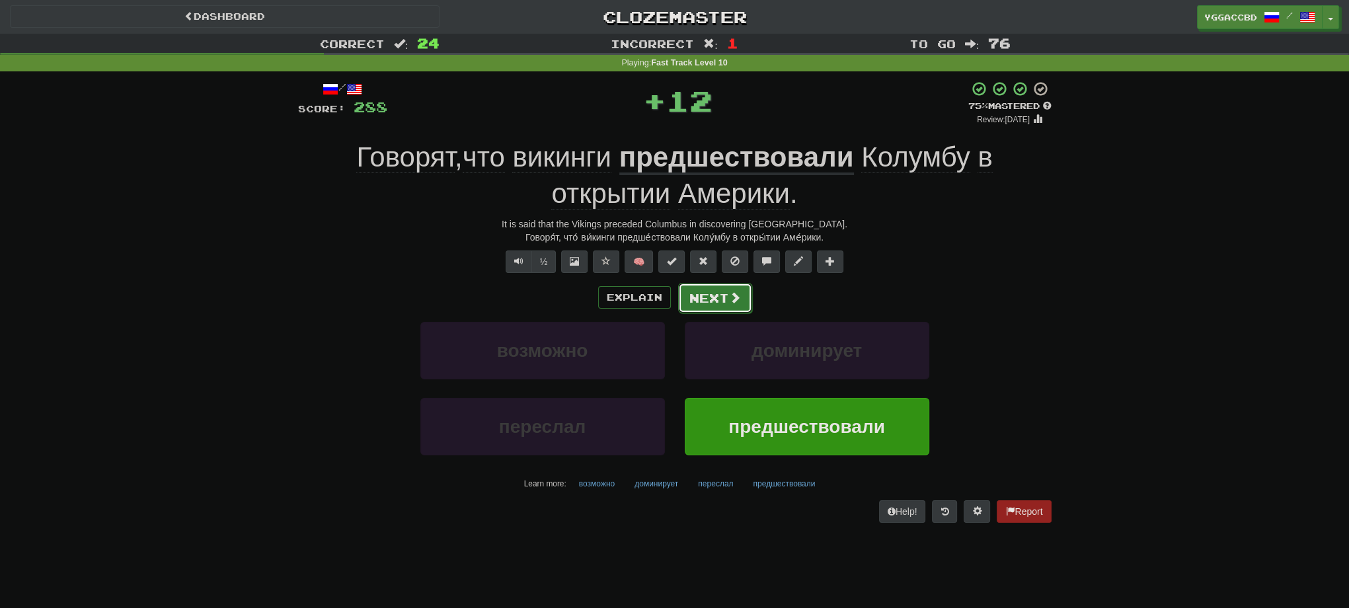
click at [717, 292] on button "Next" at bounding box center [715, 298] width 74 height 30
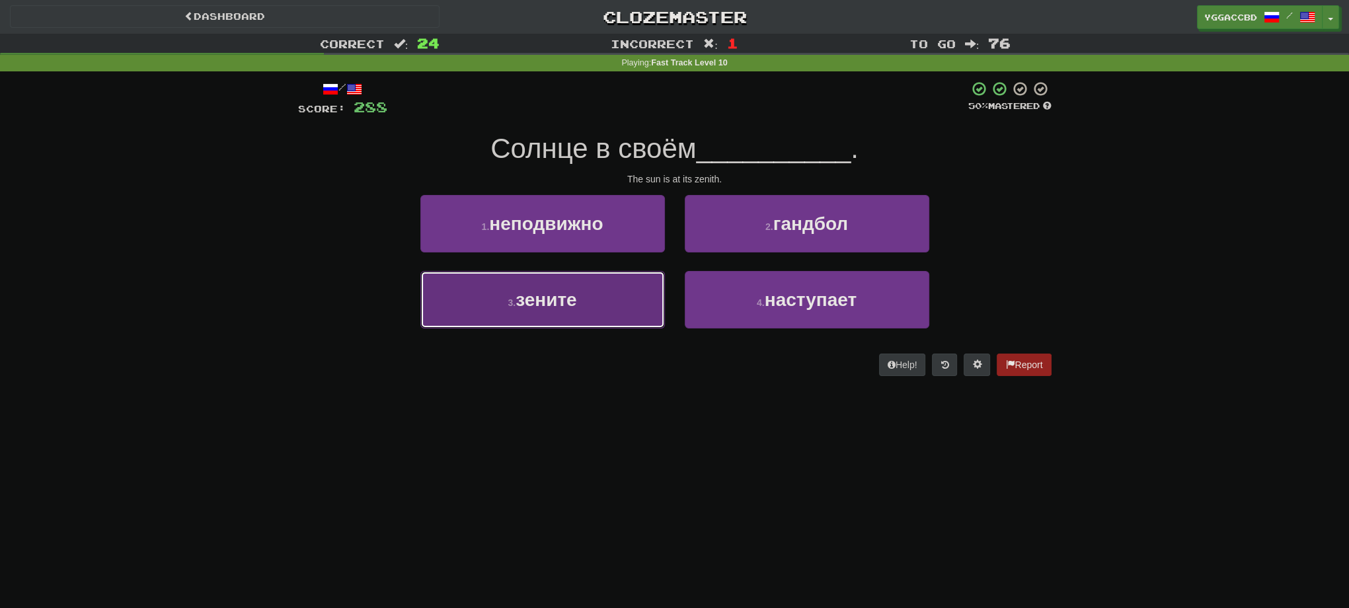
click at [610, 307] on button "3 . зените" at bounding box center [542, 300] width 245 height 58
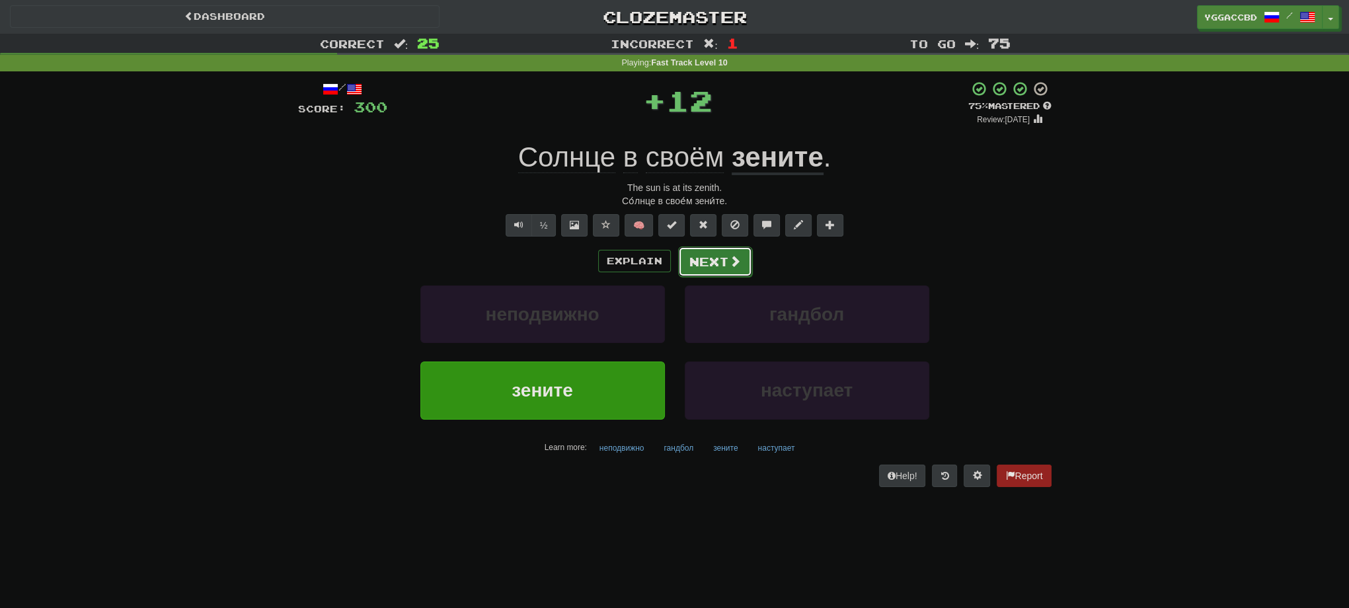
click at [694, 263] on button "Next" at bounding box center [715, 262] width 74 height 30
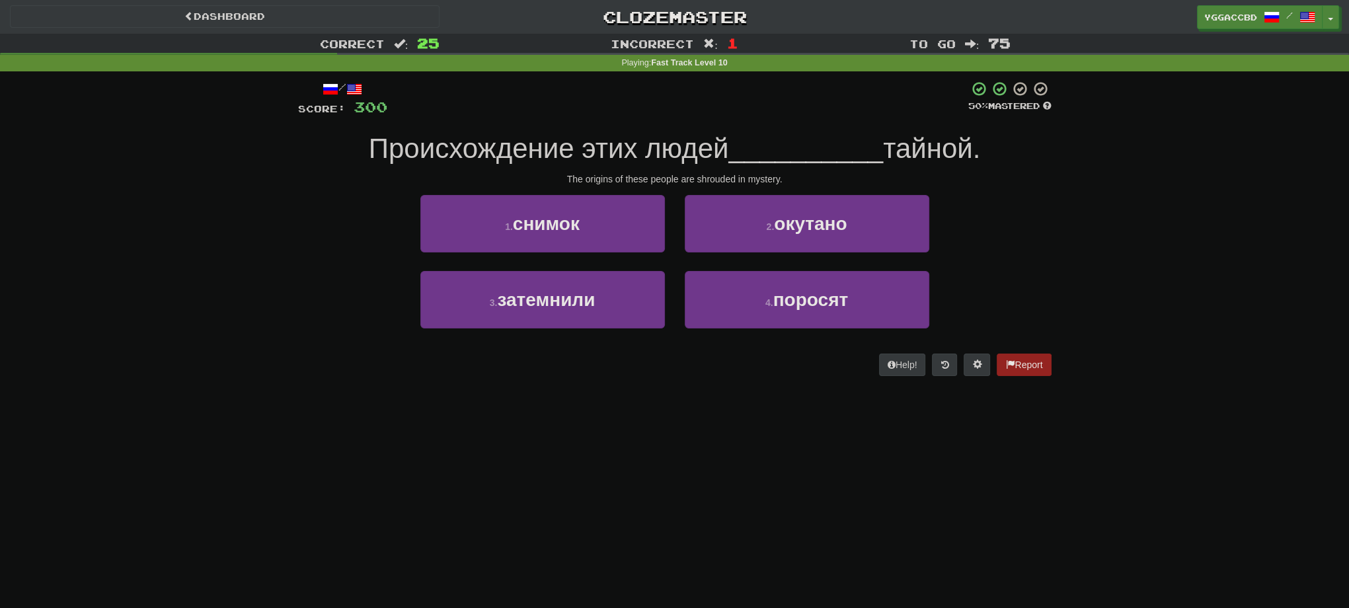
click at [600, 485] on div "Dashboard Clozemaster yggaccBD / Toggle Dropdown Dashboard Leaderboard Activity…" at bounding box center [674, 304] width 1349 height 608
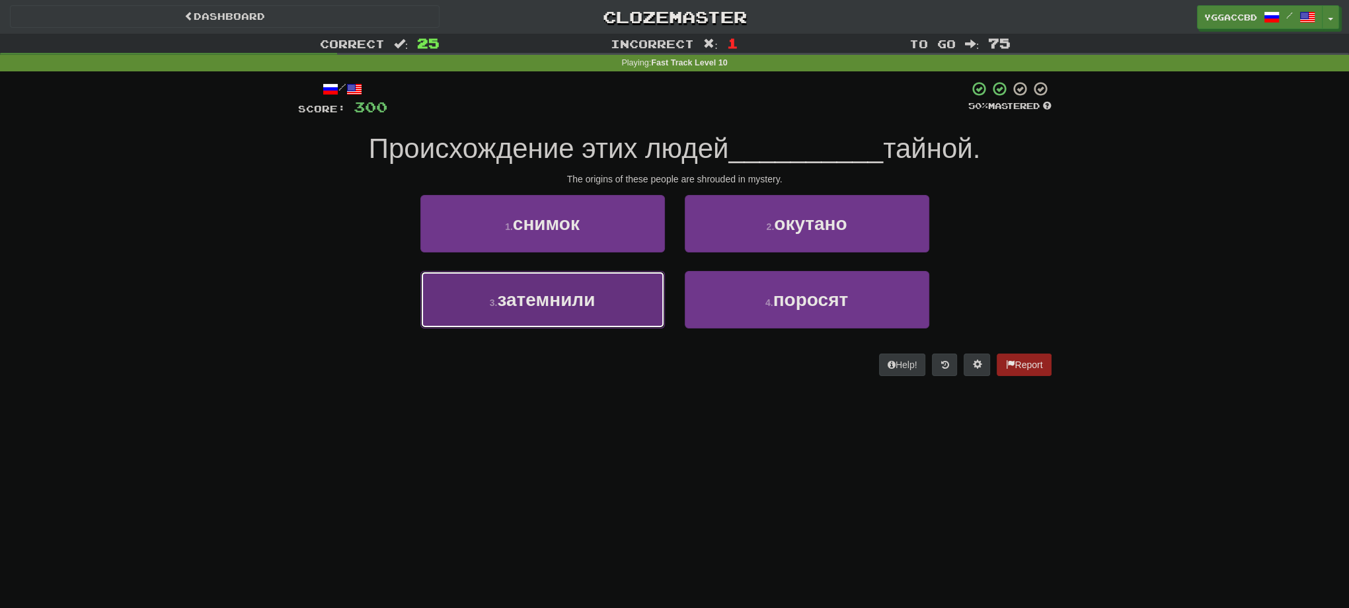
click at [549, 314] on button "3 . затемнили" at bounding box center [542, 300] width 245 height 58
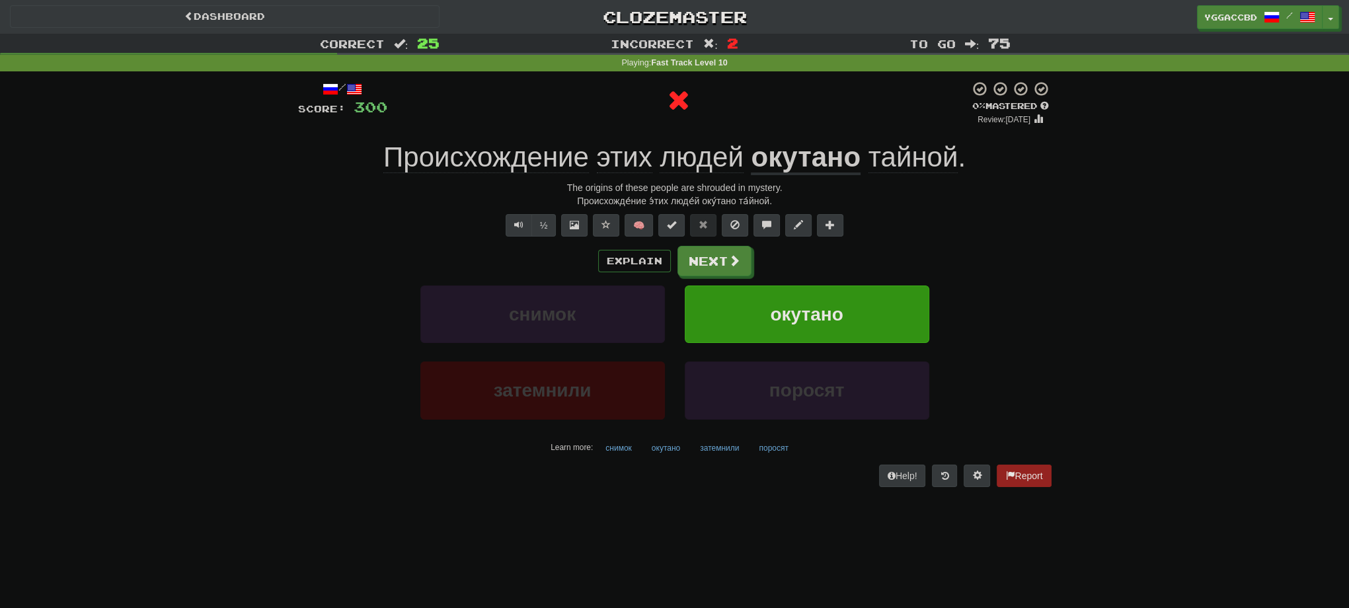
click at [796, 162] on u "окутано" at bounding box center [806, 158] width 110 height 34
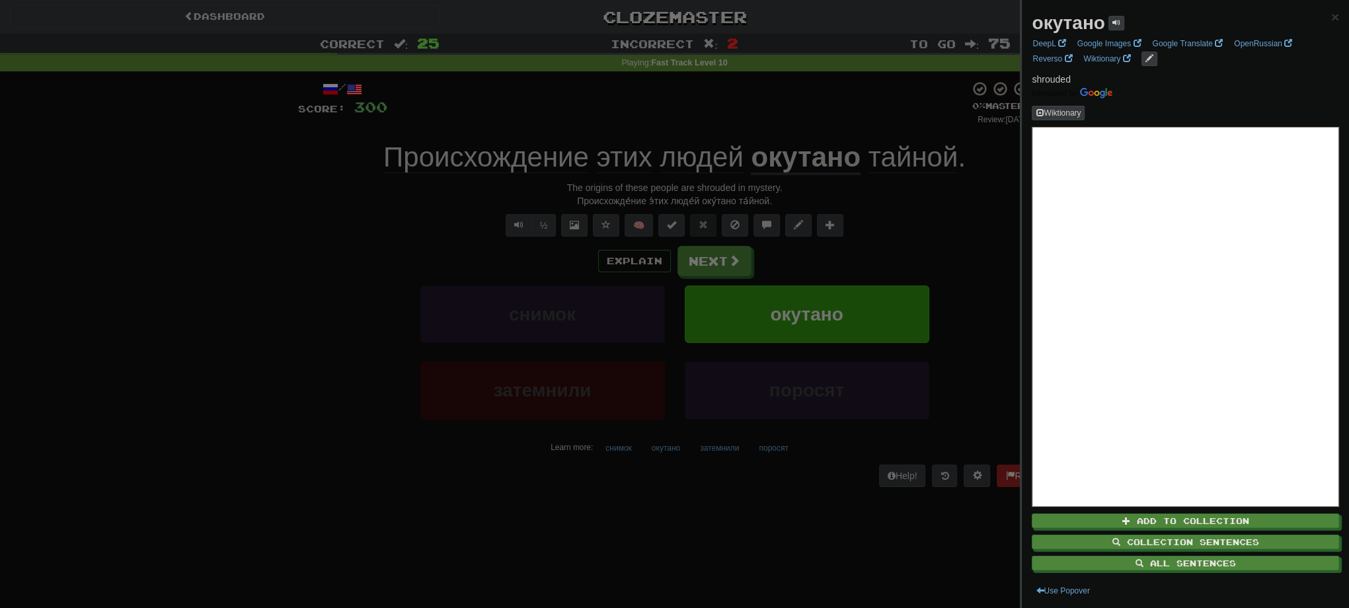
drag, startPoint x: 603, startPoint y: 514, endPoint x: 600, endPoint y: 493, distance: 20.7
click at [603, 512] on div at bounding box center [674, 304] width 1349 height 608
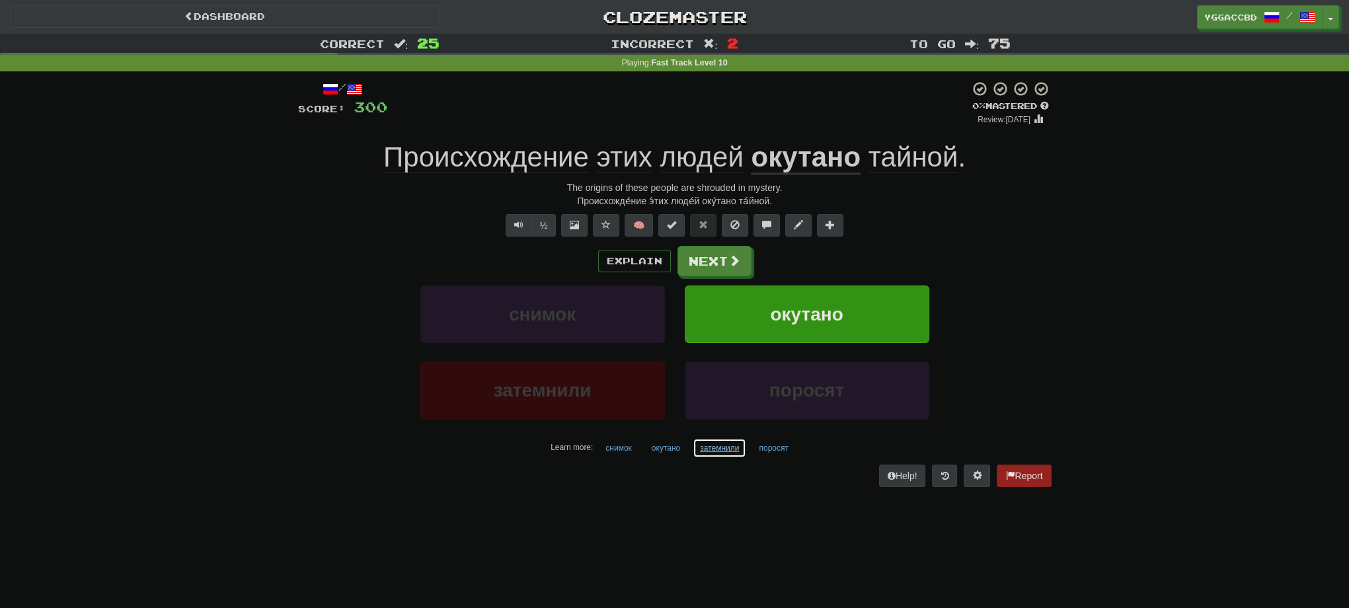
click at [711, 452] on button "затемнили" at bounding box center [720, 448] width 54 height 20
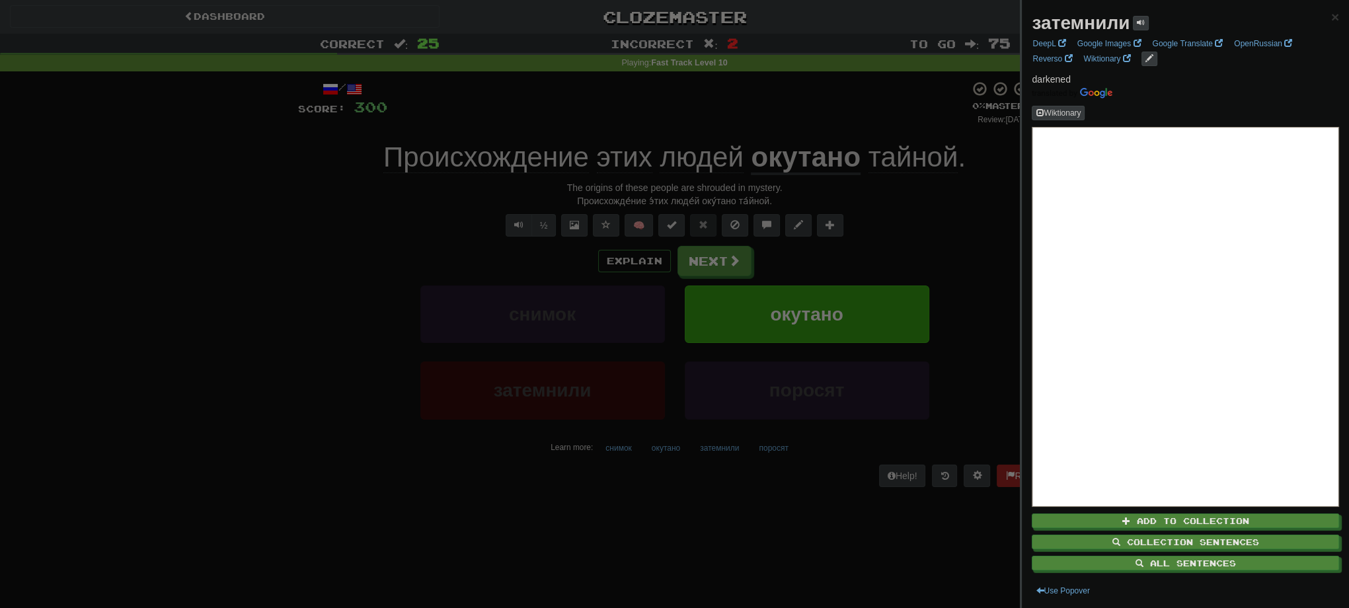
click at [903, 218] on div at bounding box center [674, 304] width 1349 height 608
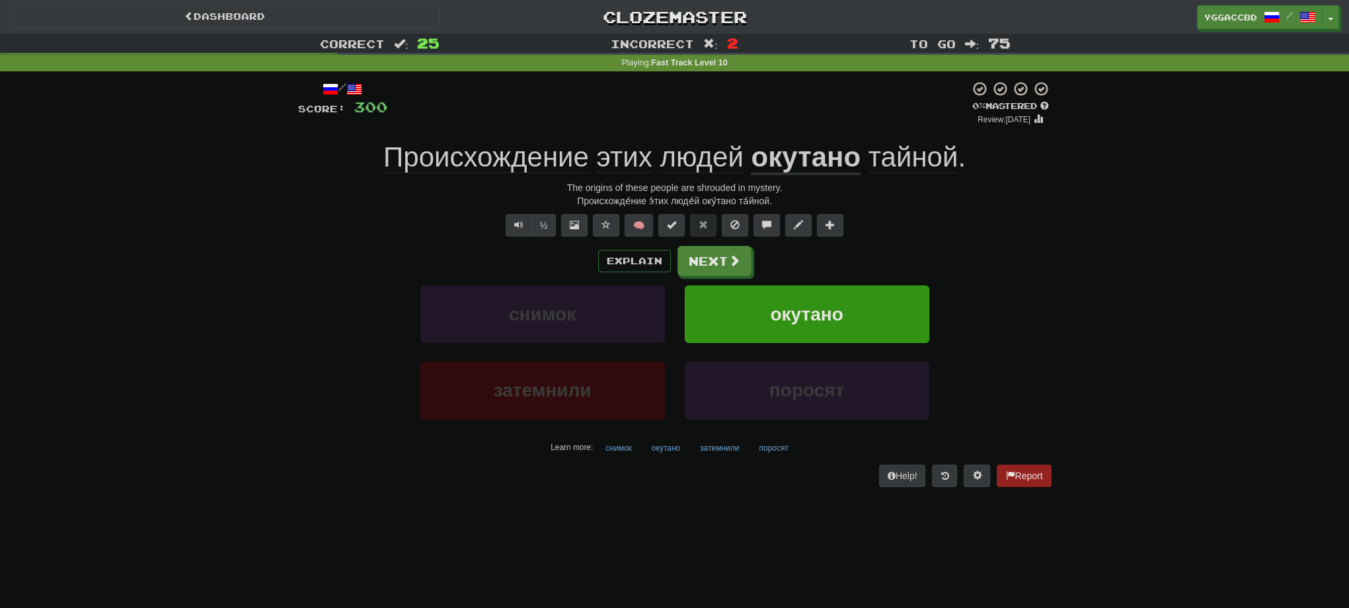
click at [723, 202] on div "Происхожде́ние э́тих люде́й оку́тано та́йной." at bounding box center [675, 200] width 754 height 13
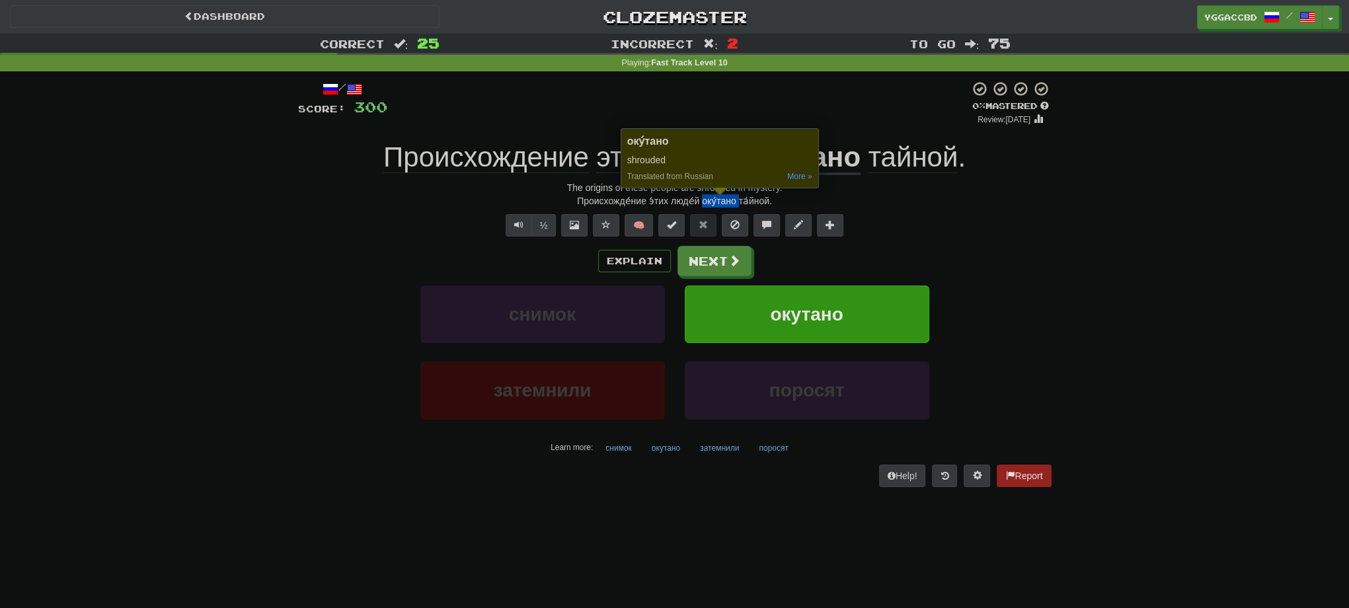
copy div "оку́тано"
click at [726, 267] on button "Next" at bounding box center [715, 262] width 74 height 30
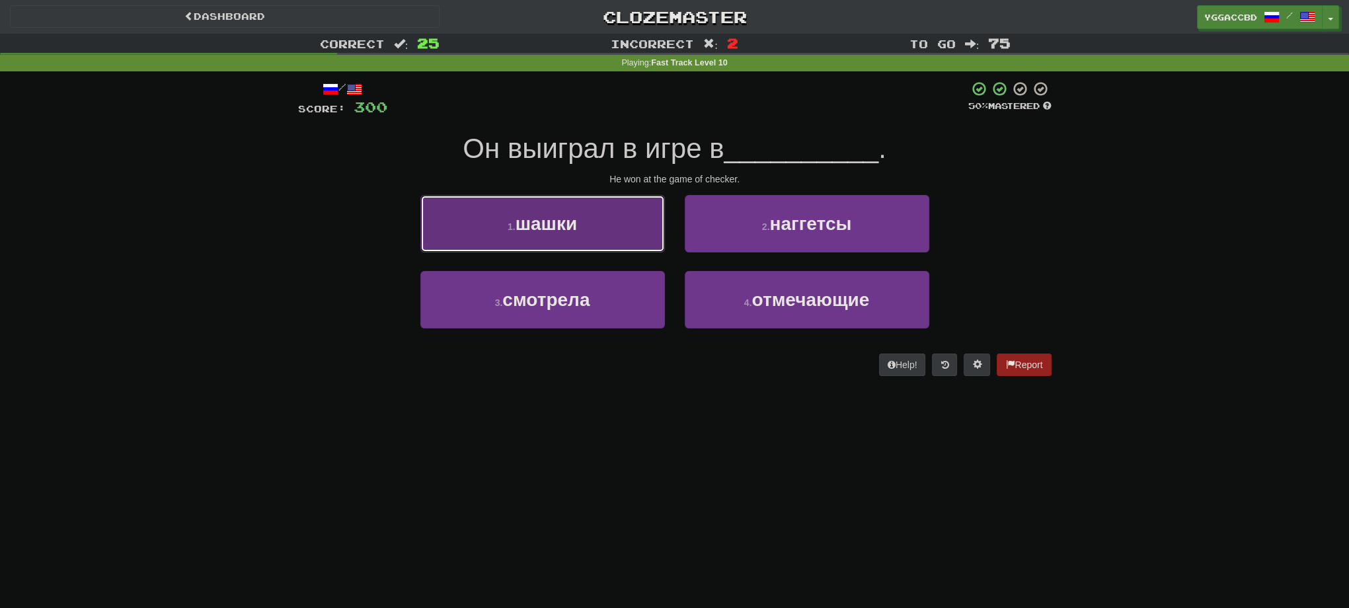
click at [580, 232] on button "1 . шашки" at bounding box center [542, 224] width 245 height 58
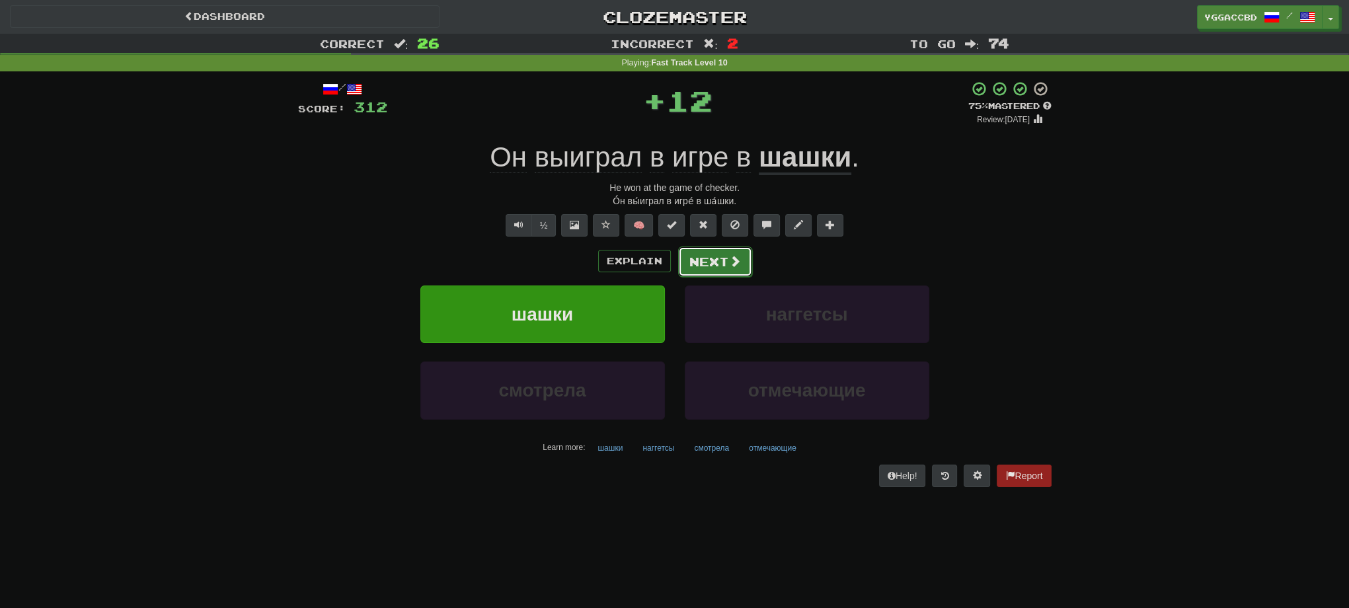
click at [696, 251] on button "Next" at bounding box center [715, 262] width 74 height 30
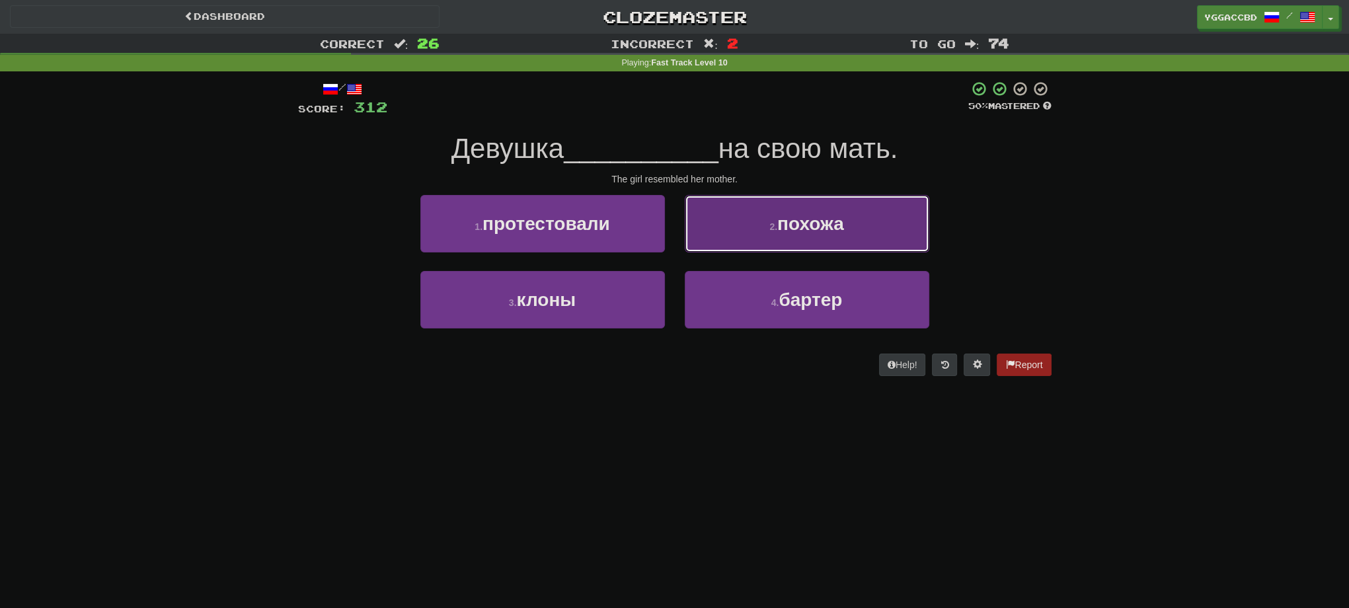
click at [727, 230] on button "2 . похожа" at bounding box center [807, 224] width 245 height 58
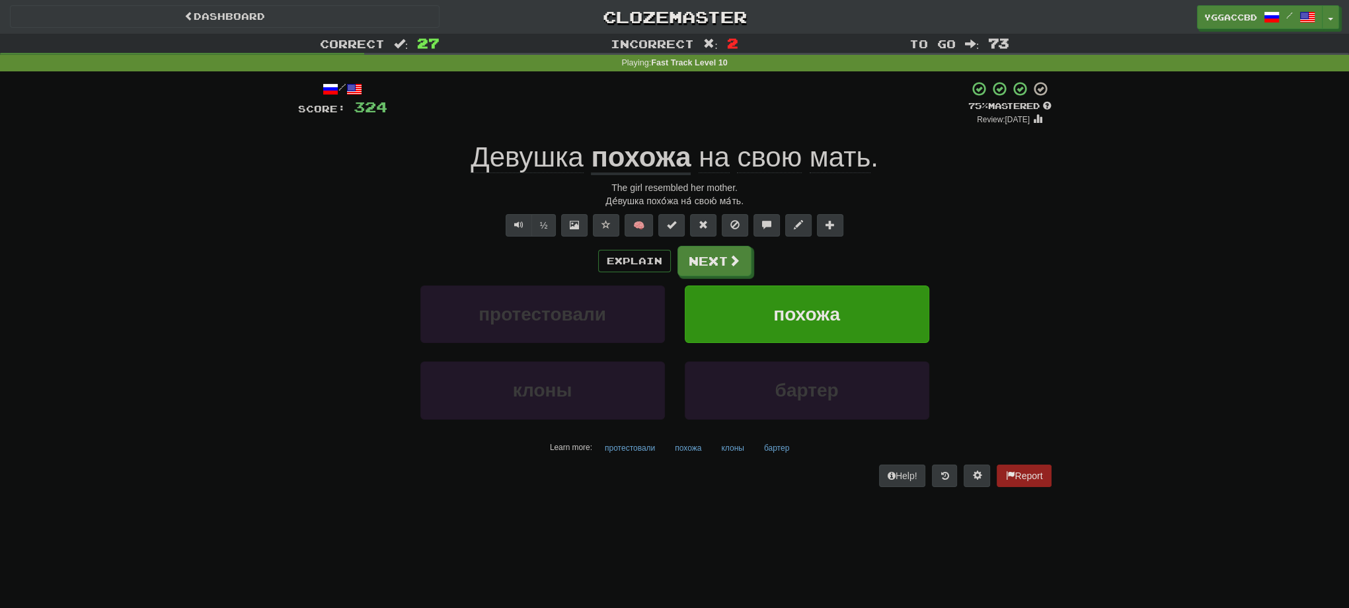
drag, startPoint x: 269, startPoint y: 311, endPoint x: 652, endPoint y: 320, distance: 382.9
click at [269, 311] on div "Correct : 27 Incorrect : 2 To go : 73 Playing : Fast Track Level 10 / Score: 32…" at bounding box center [674, 270] width 1349 height 472
click at [694, 259] on button "Next" at bounding box center [715, 262] width 74 height 30
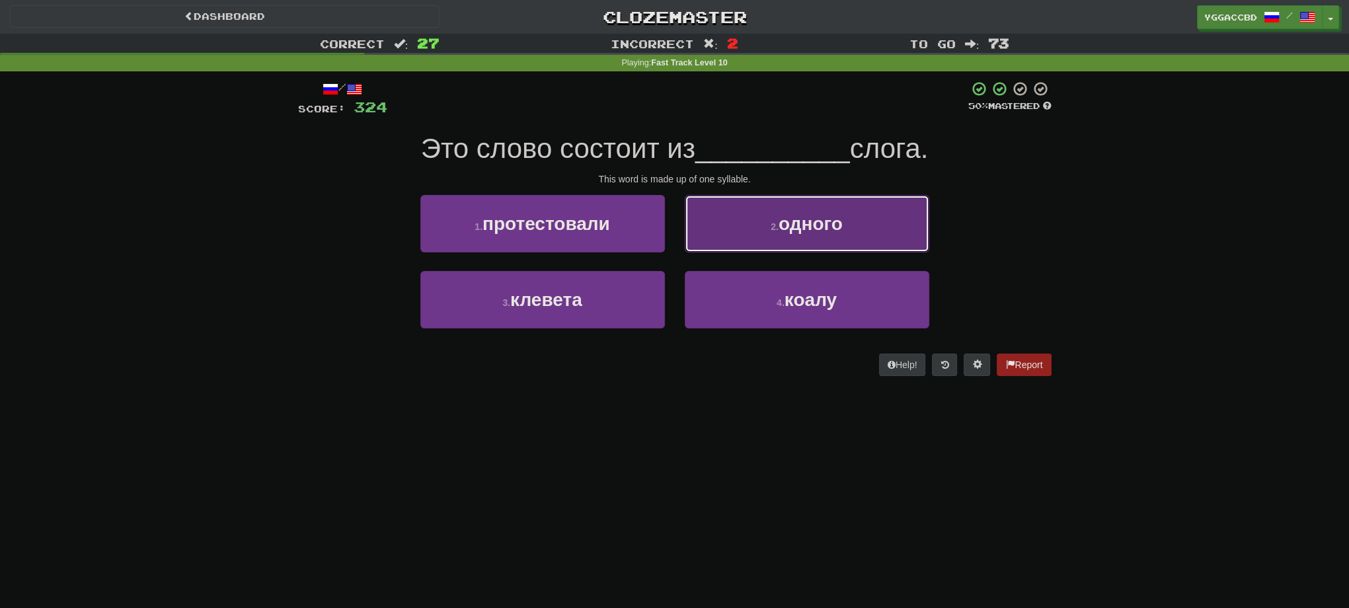
click at [830, 230] on span "одного" at bounding box center [811, 224] width 64 height 20
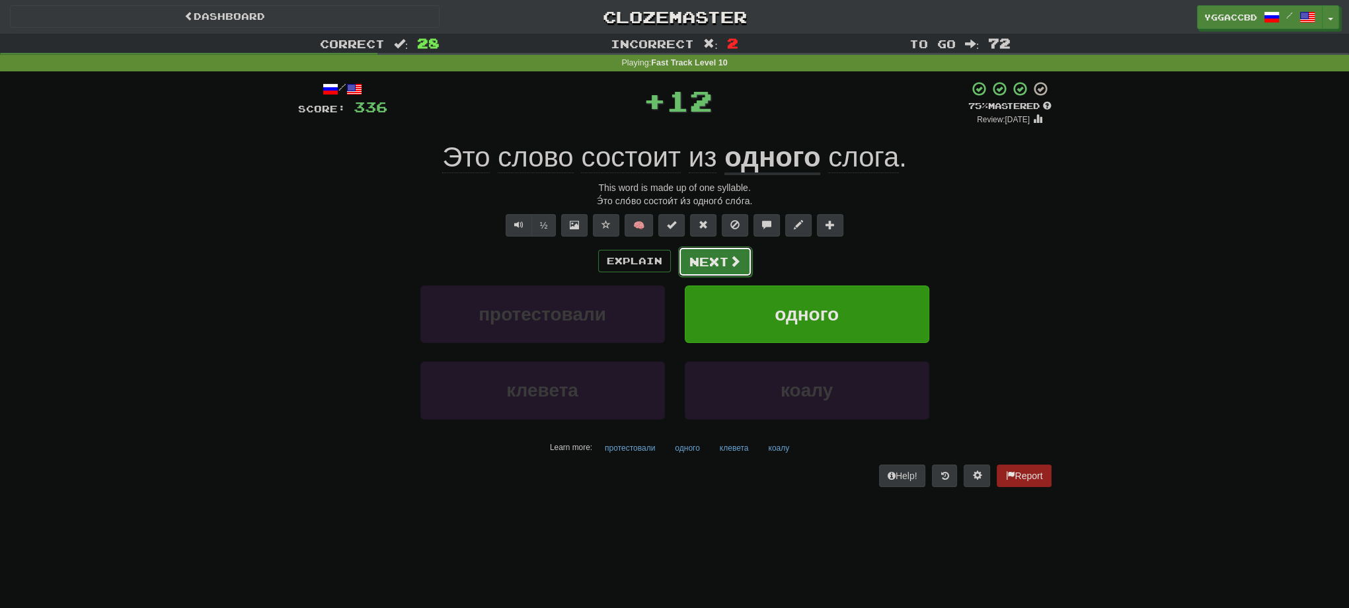
click at [730, 269] on button "Next" at bounding box center [715, 262] width 74 height 30
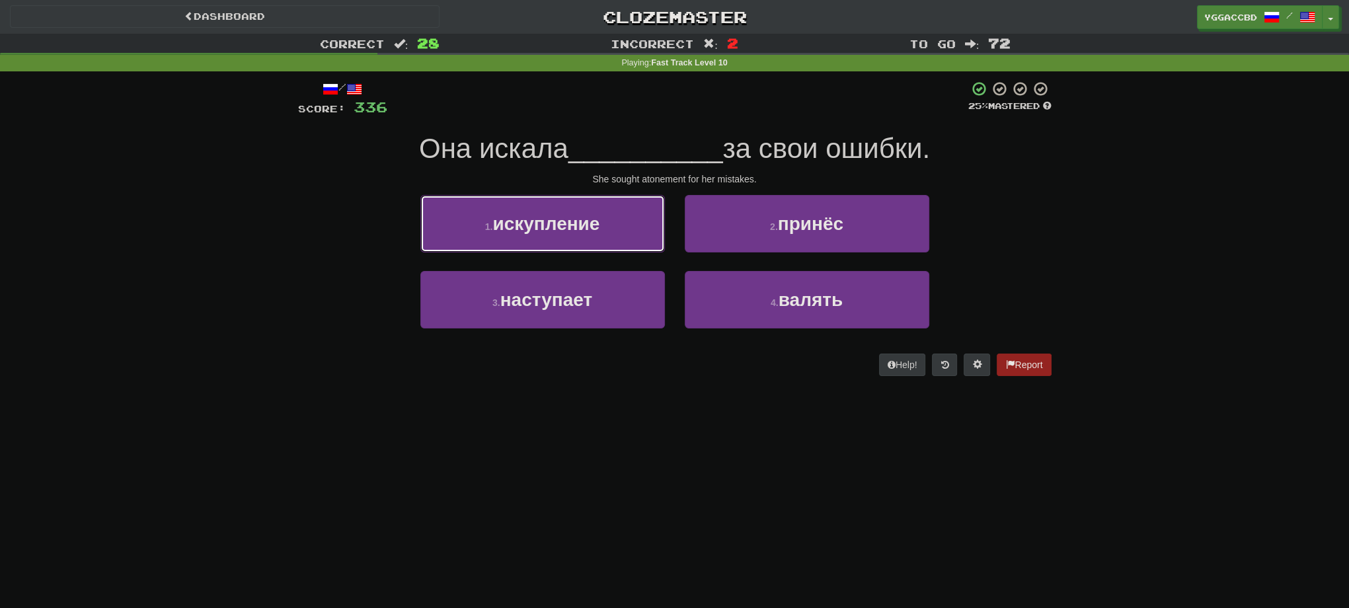
click at [596, 245] on button "1 . искупление" at bounding box center [542, 224] width 245 height 58
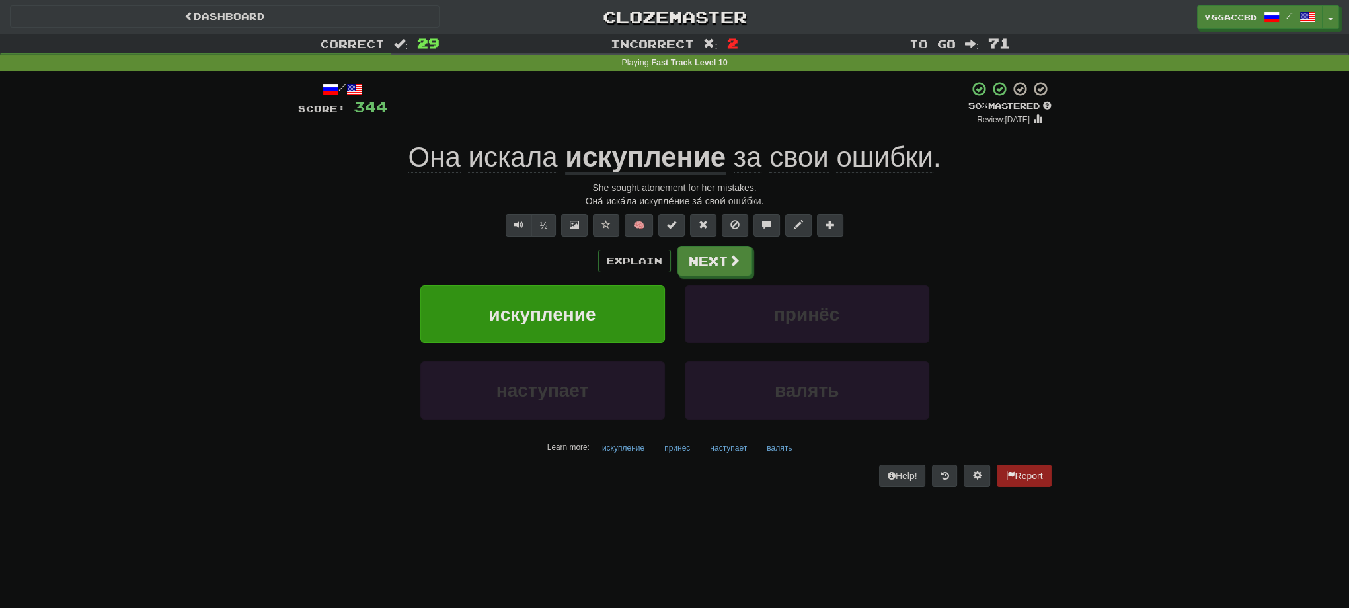
click at [335, 245] on div "/ Score: 344 + 8 50 % Mastered Review: 2025-08-31 Она искала искупление за свои…" at bounding box center [675, 284] width 754 height 406
click at [713, 253] on button "Next" at bounding box center [715, 262] width 74 height 30
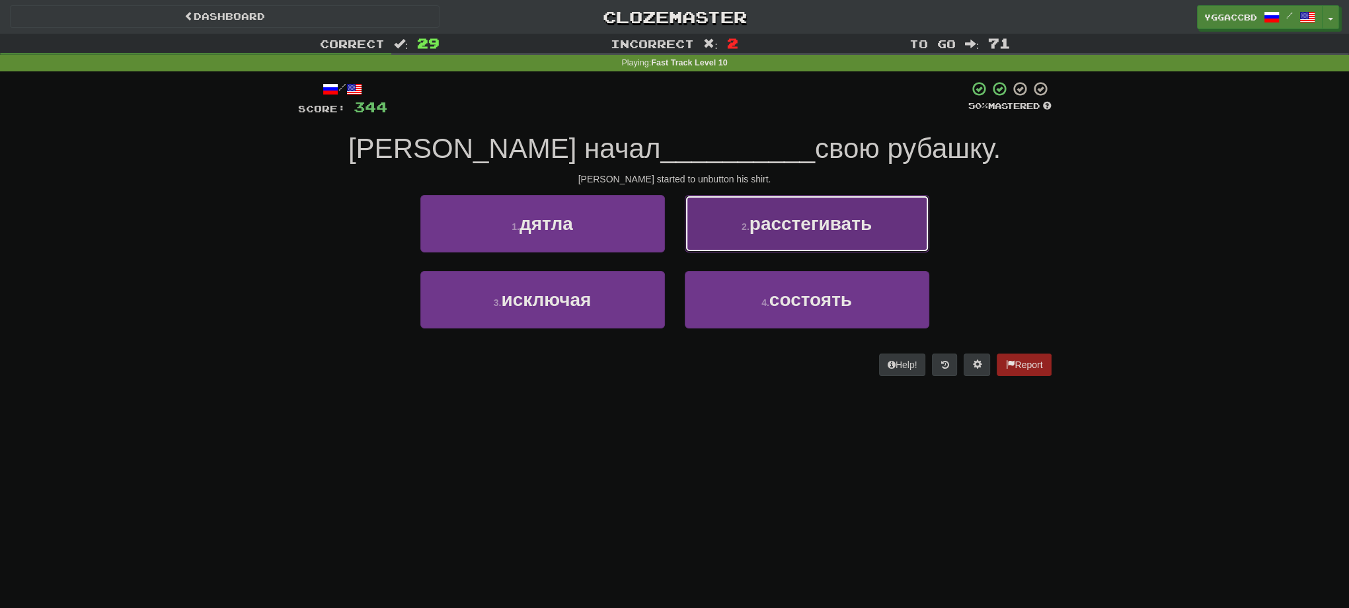
click at [875, 243] on button "2 . расстегивать" at bounding box center [807, 224] width 245 height 58
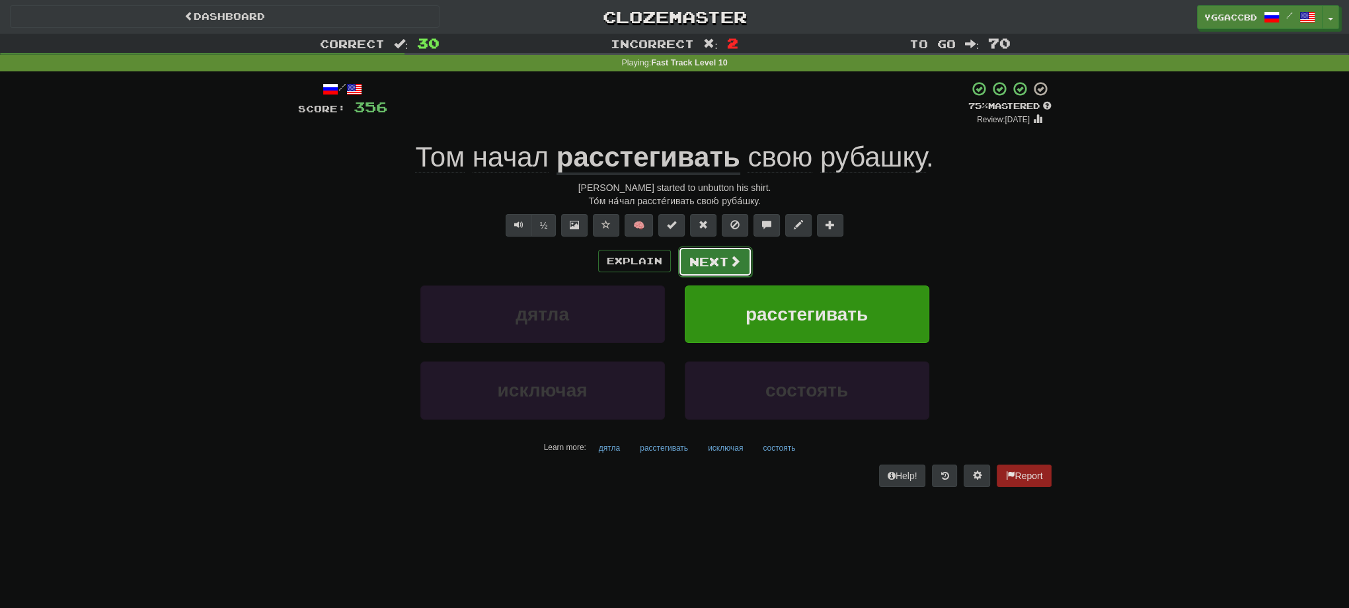
click at [722, 261] on button "Next" at bounding box center [715, 262] width 74 height 30
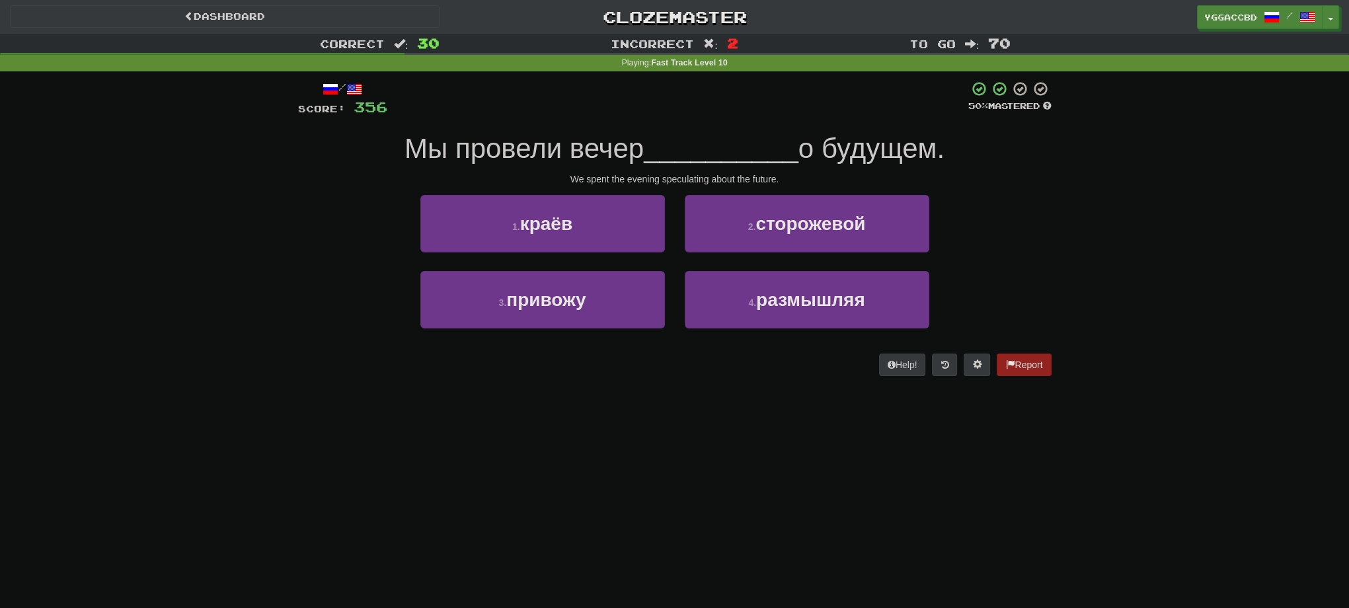
click at [810, 337] on div "4 . размышляя" at bounding box center [807, 309] width 264 height 76
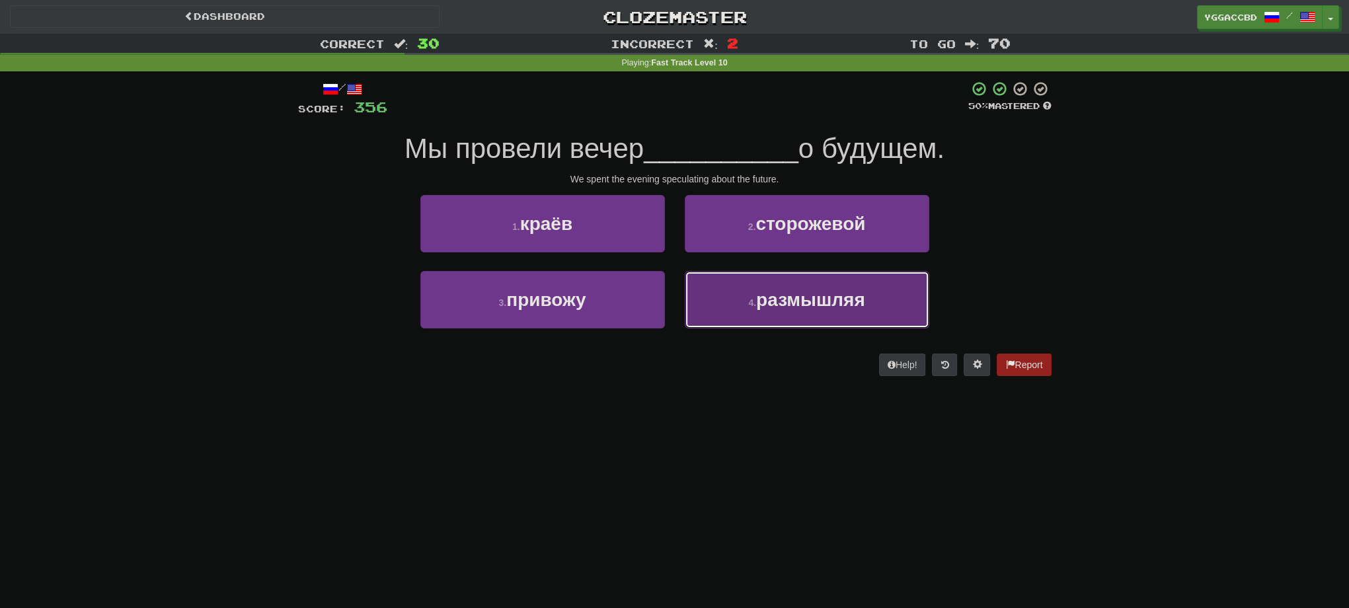
click at [846, 317] on button "4 . размышляя" at bounding box center [807, 300] width 245 height 58
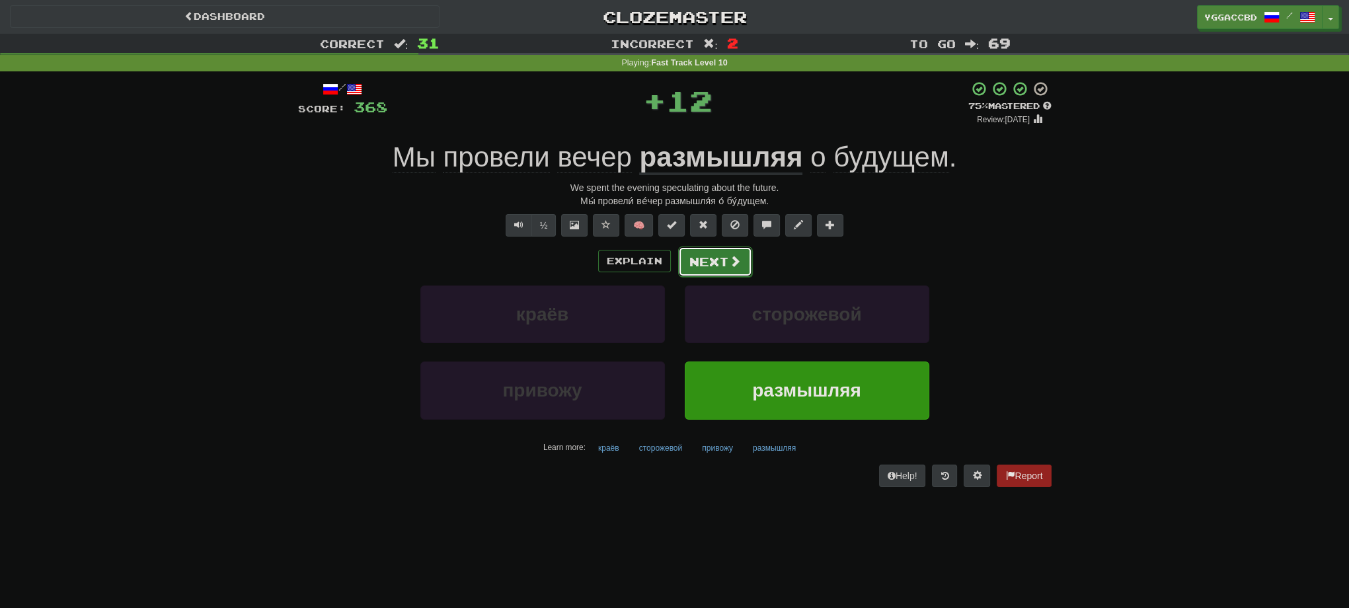
click at [730, 265] on span at bounding box center [735, 261] width 12 height 12
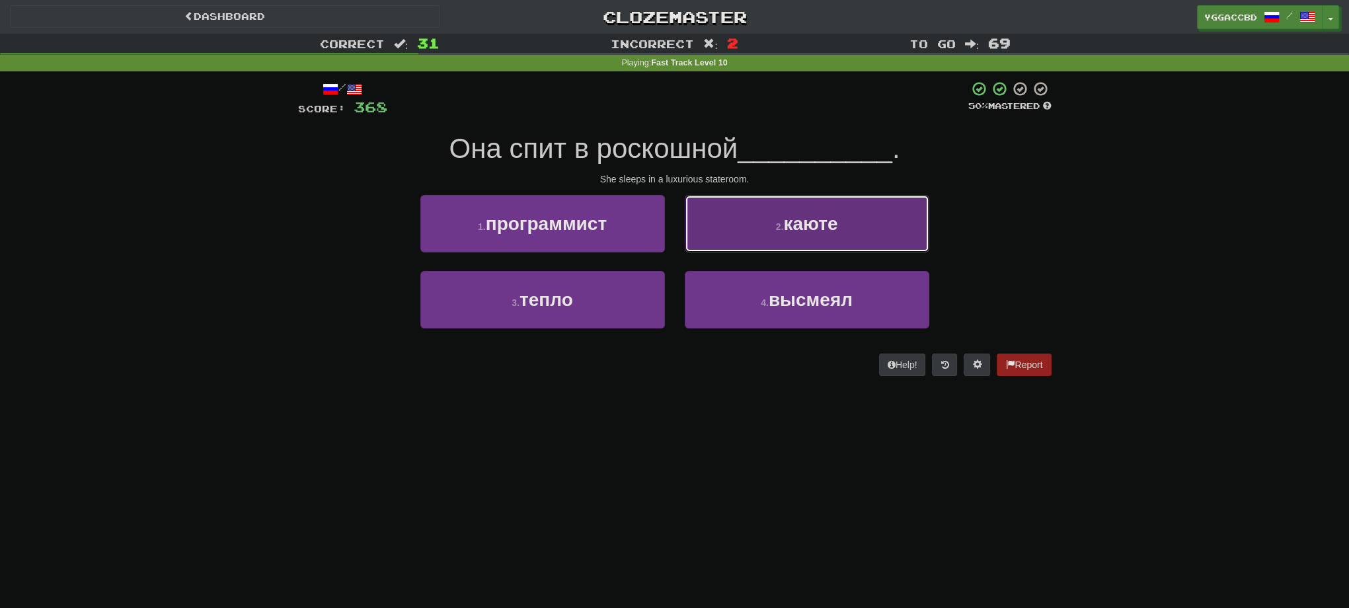
click at [875, 238] on button "2 . каюте" at bounding box center [807, 224] width 245 height 58
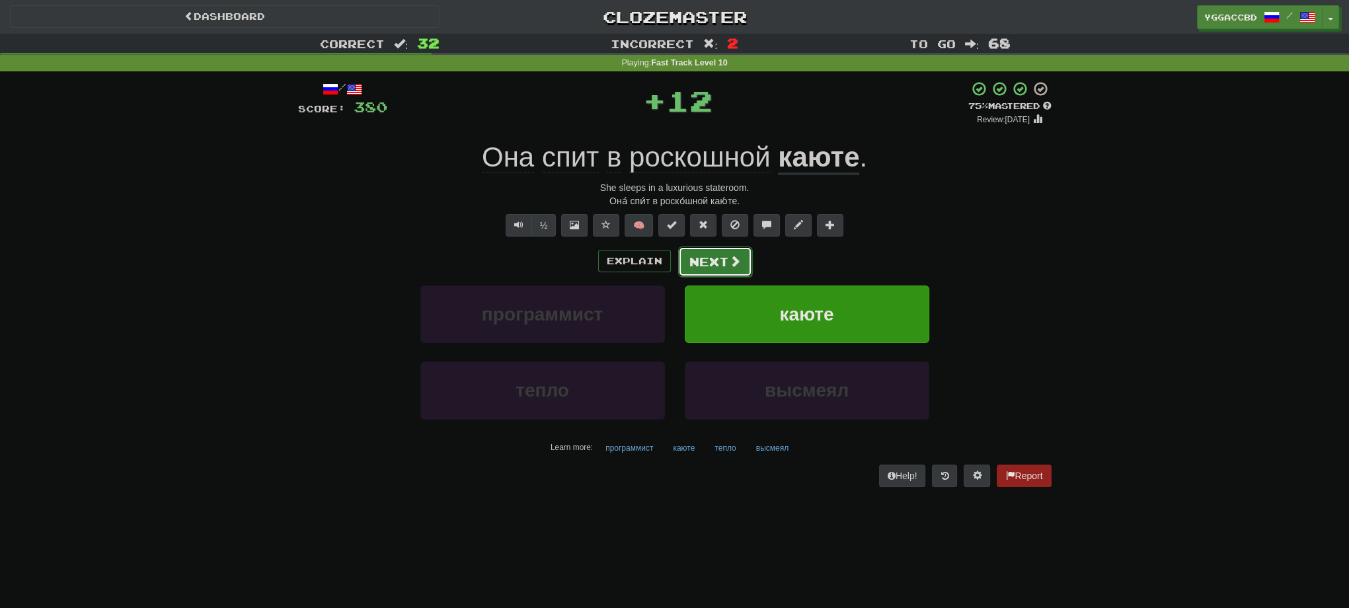
click at [719, 266] on button "Next" at bounding box center [715, 262] width 74 height 30
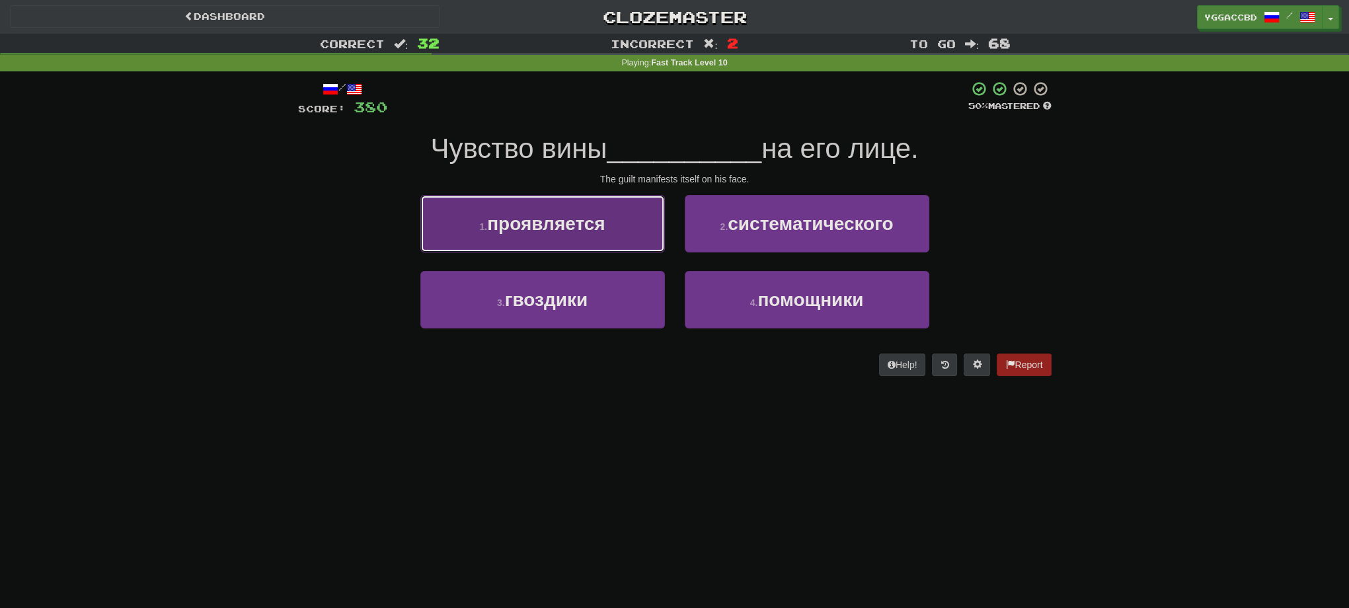
click at [582, 239] on button "1 . проявляется" at bounding box center [542, 224] width 245 height 58
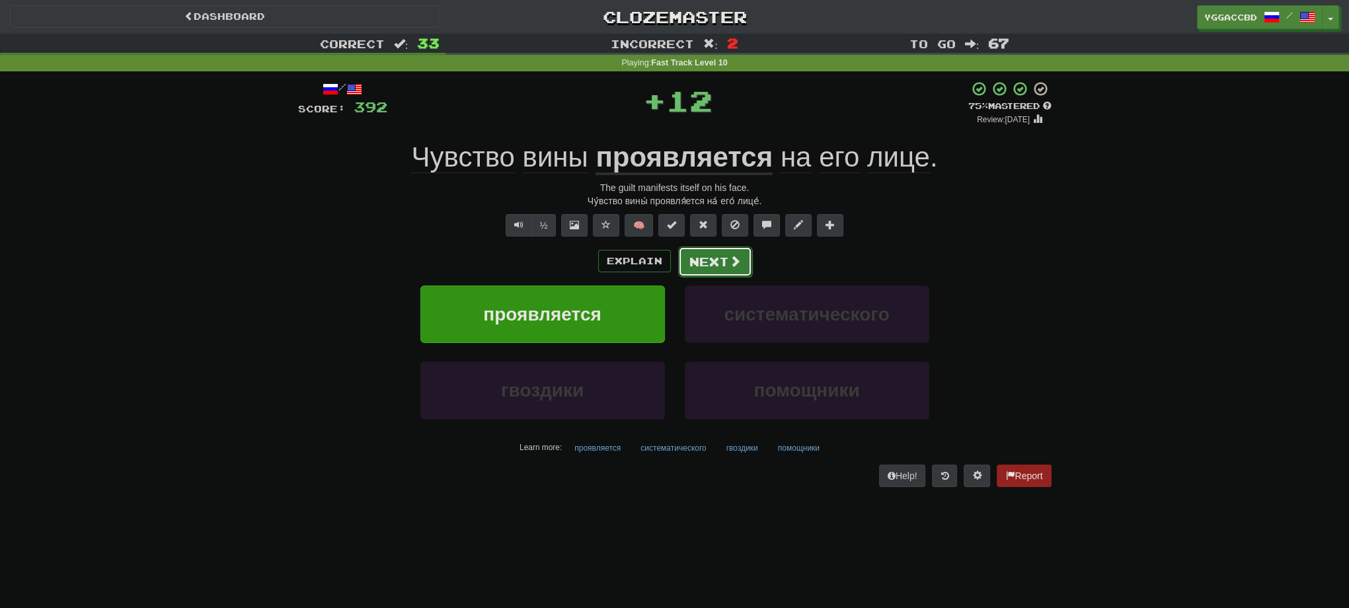
click at [683, 253] on button "Next" at bounding box center [715, 262] width 74 height 30
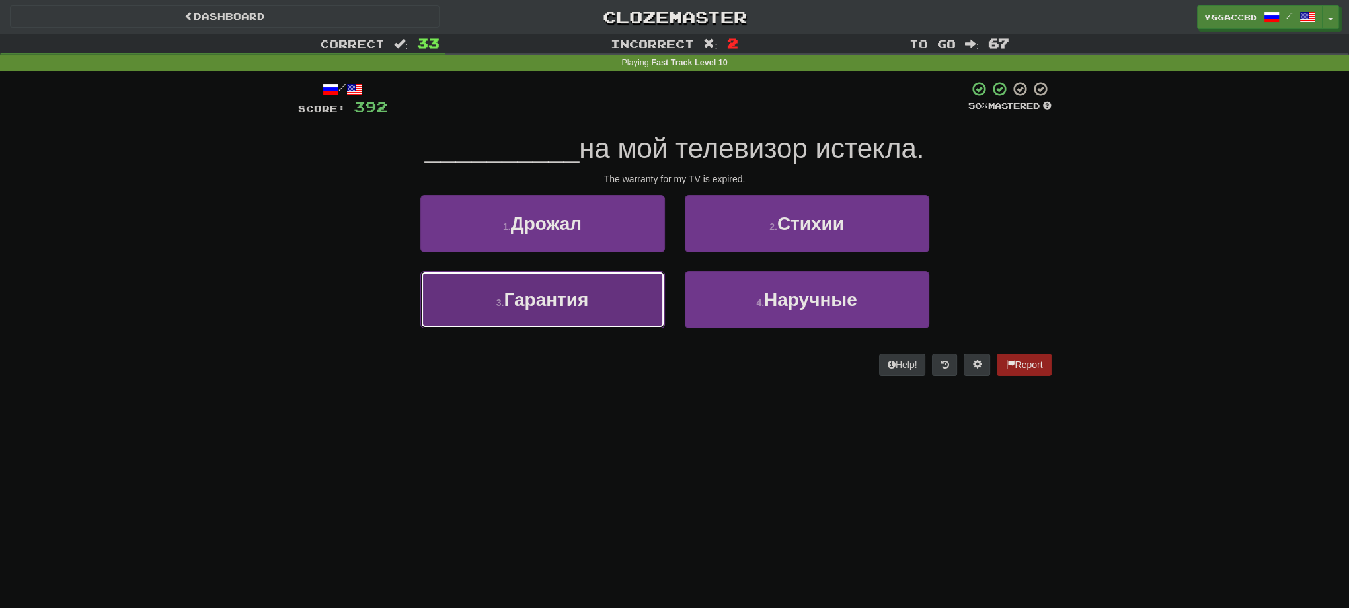
click at [621, 291] on button "3 . Гарантия" at bounding box center [542, 300] width 245 height 58
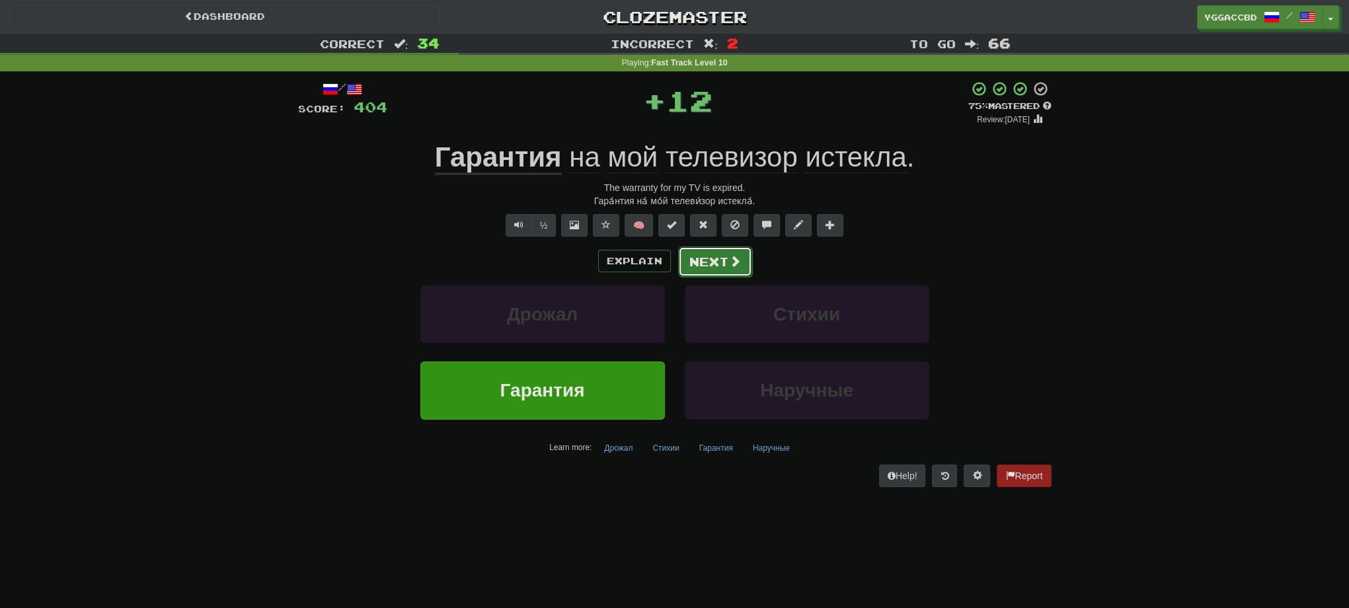
click at [709, 262] on button "Next" at bounding box center [715, 262] width 74 height 30
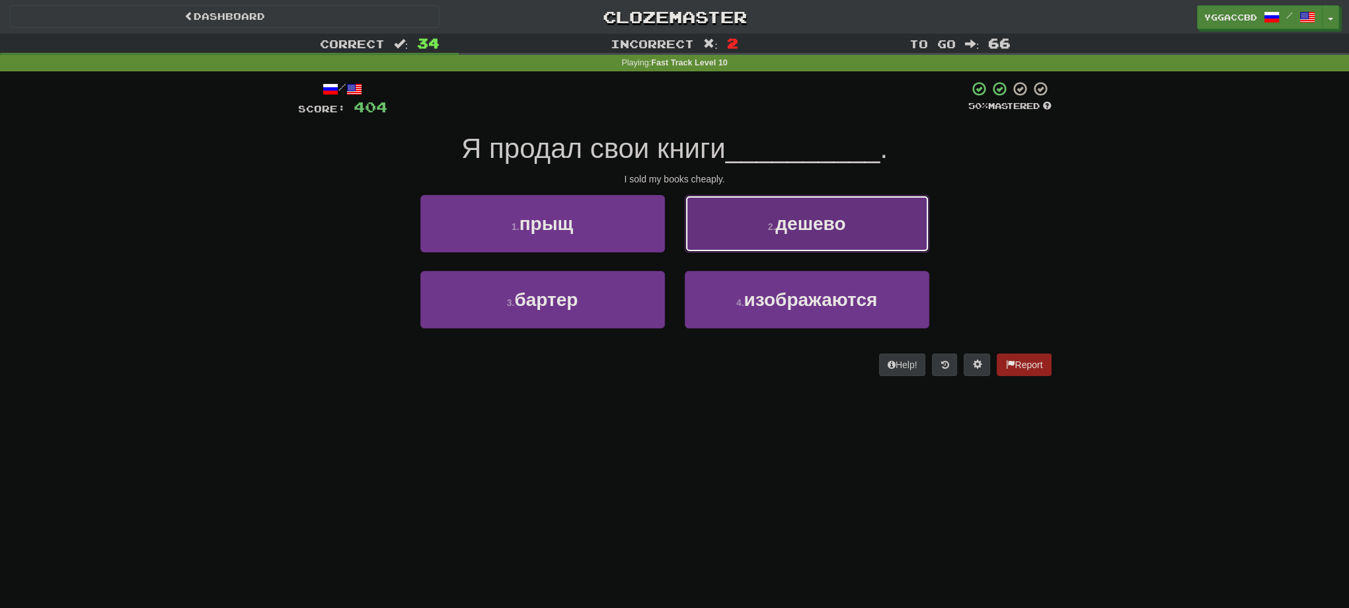
click at [768, 227] on small "2 ." at bounding box center [772, 226] width 8 height 11
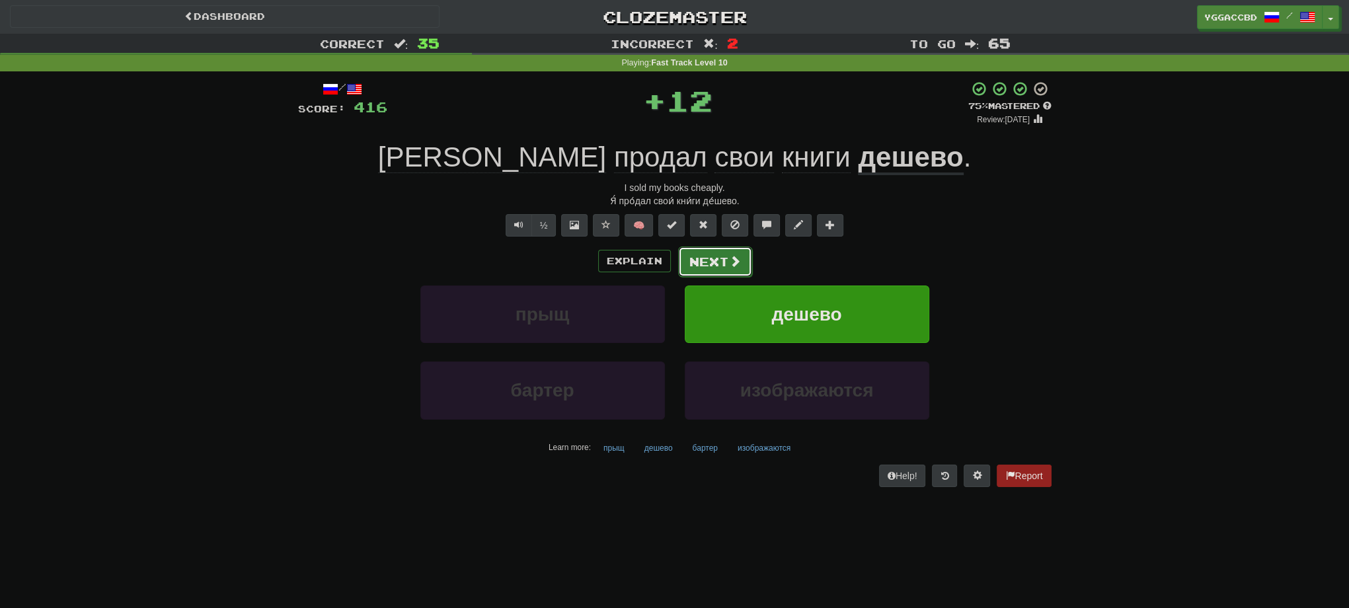
click at [688, 255] on button "Next" at bounding box center [715, 262] width 74 height 30
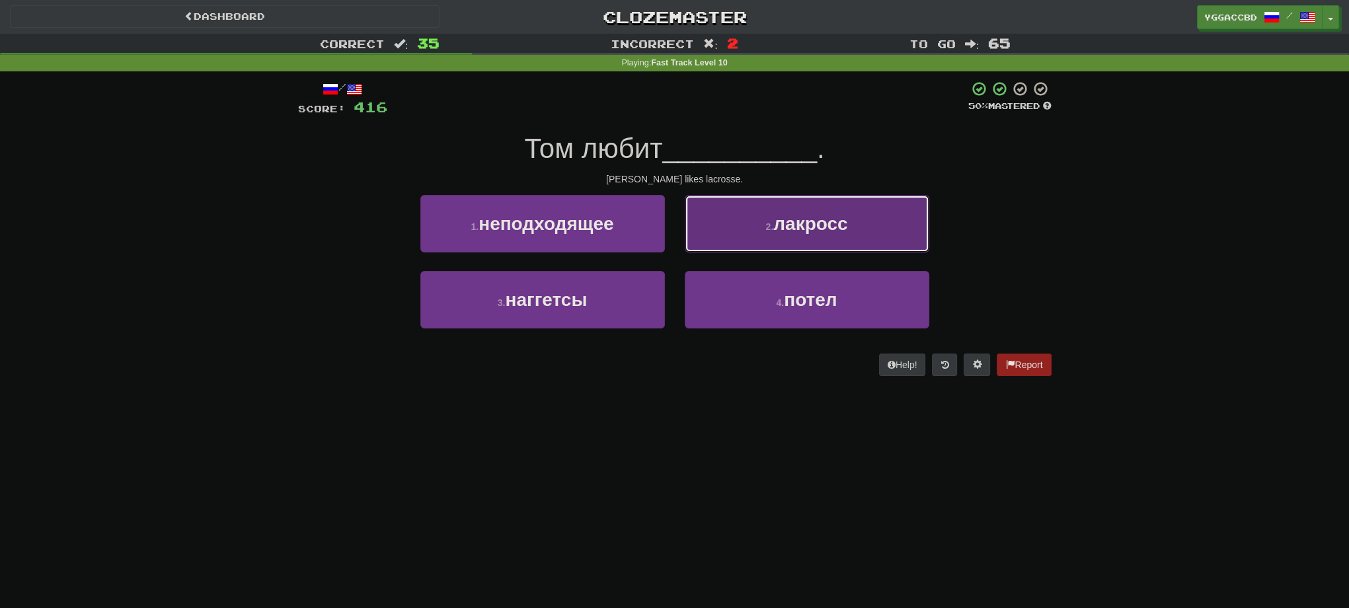
click at [760, 241] on button "2 . лакросс" at bounding box center [807, 224] width 245 height 58
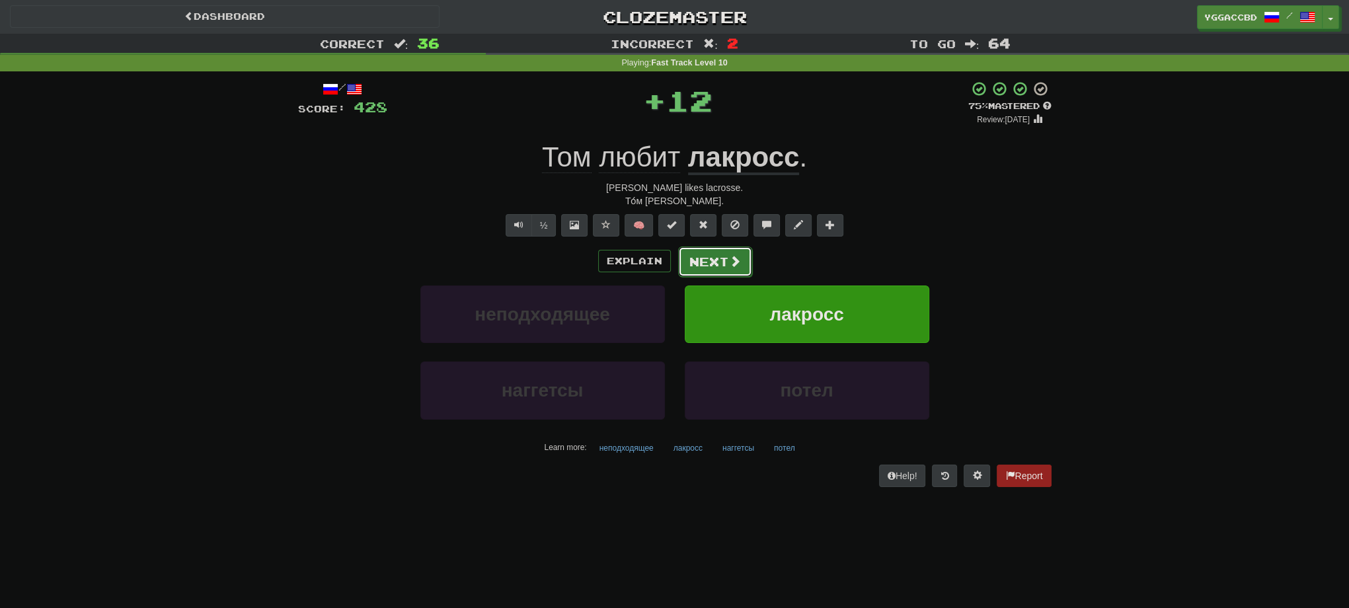
click at [716, 262] on button "Next" at bounding box center [715, 262] width 74 height 30
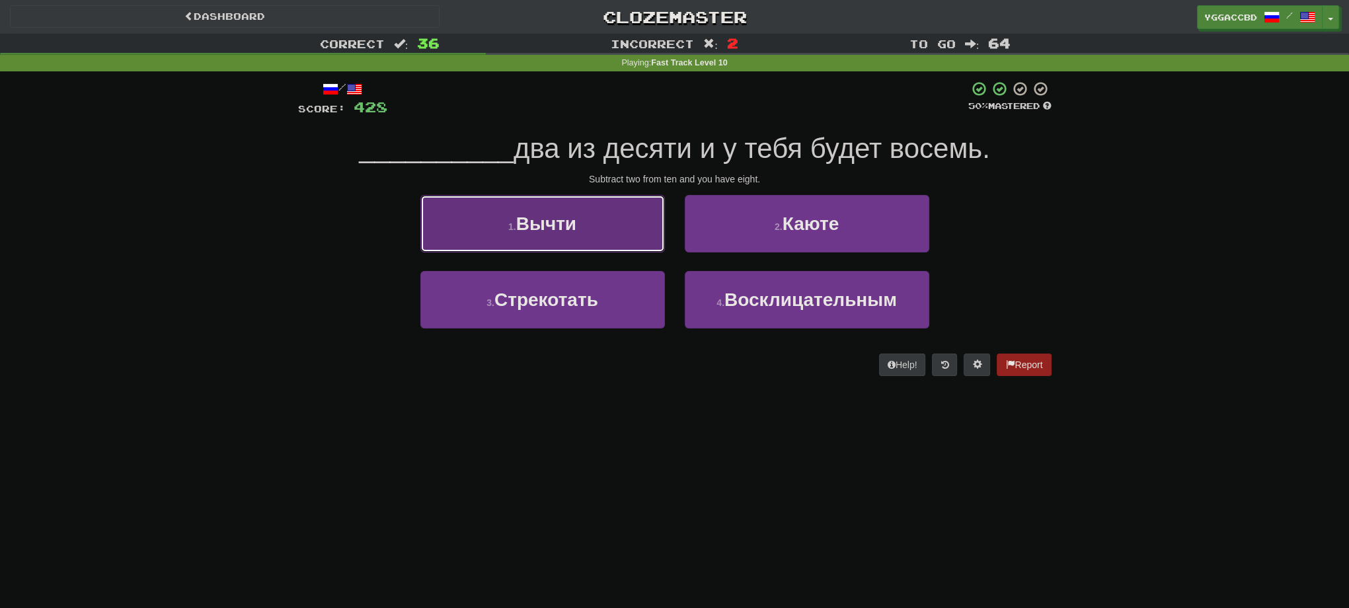
click at [561, 248] on button "1 . Вычти" at bounding box center [542, 224] width 245 height 58
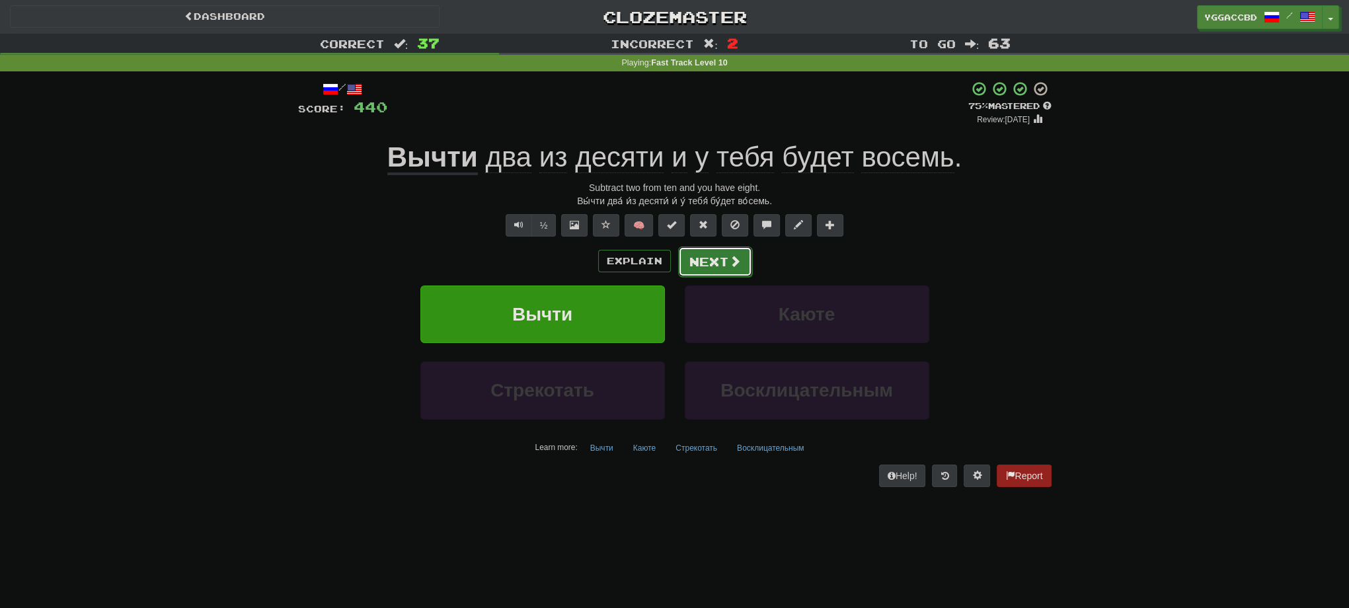
click at [702, 267] on button "Next" at bounding box center [715, 262] width 74 height 30
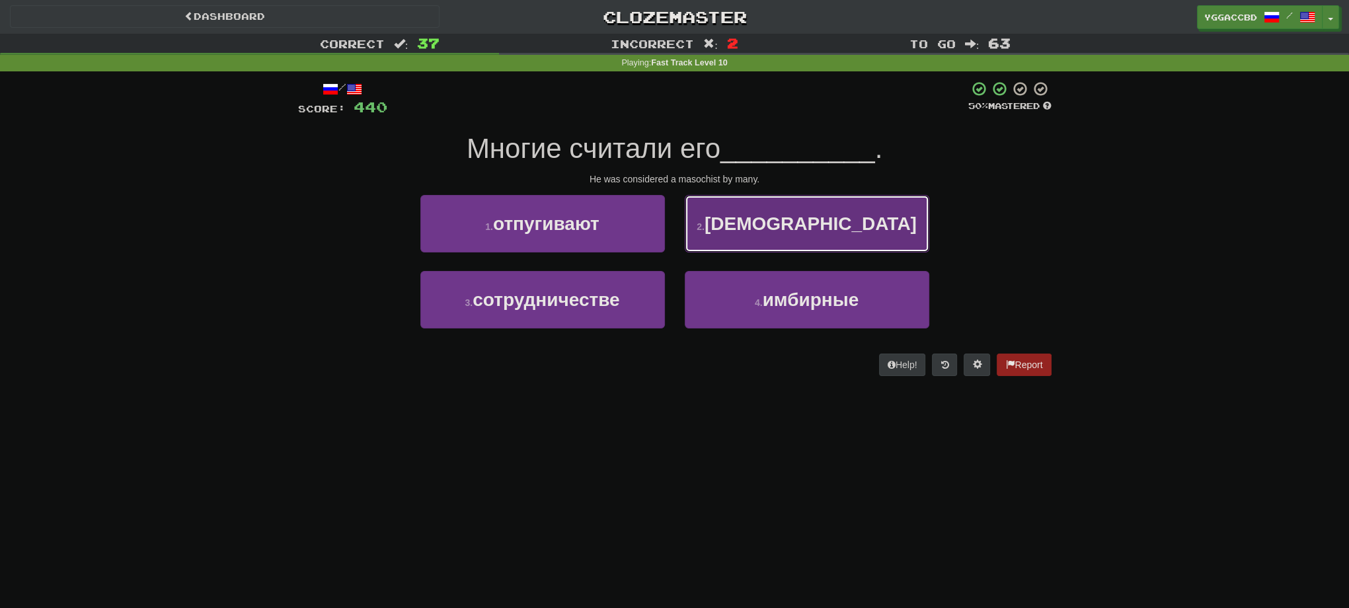
click at [733, 235] on button "2 . мазохистом" at bounding box center [807, 224] width 245 height 58
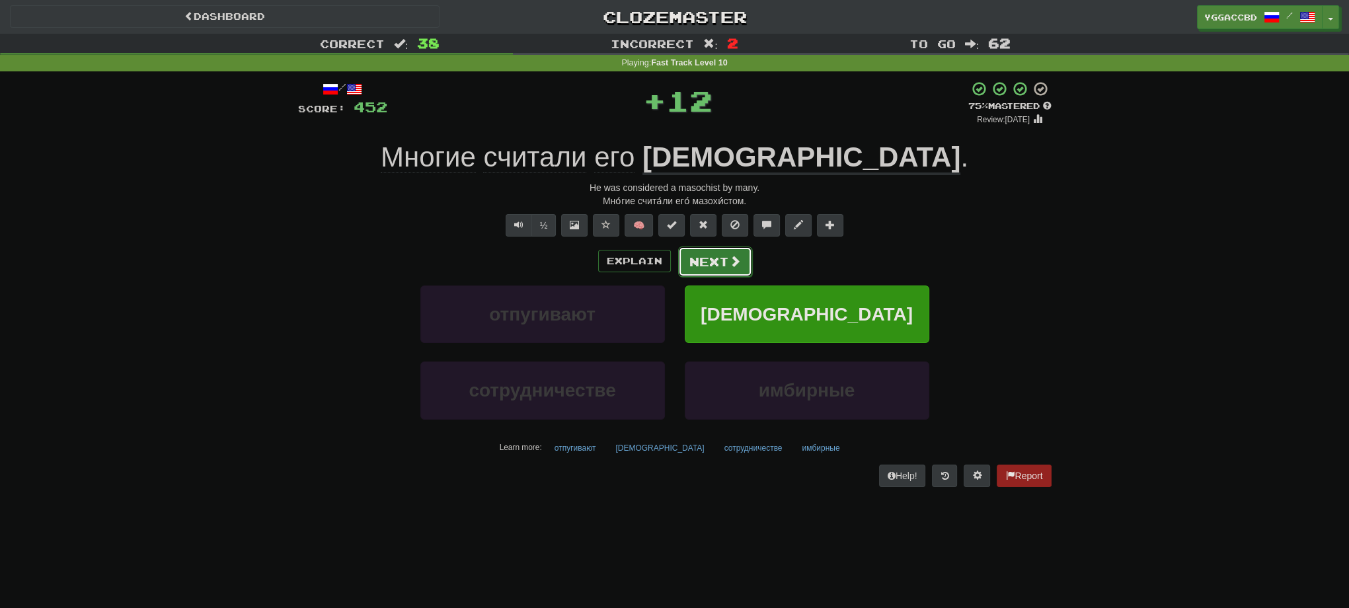
click at [708, 267] on button "Next" at bounding box center [715, 262] width 74 height 30
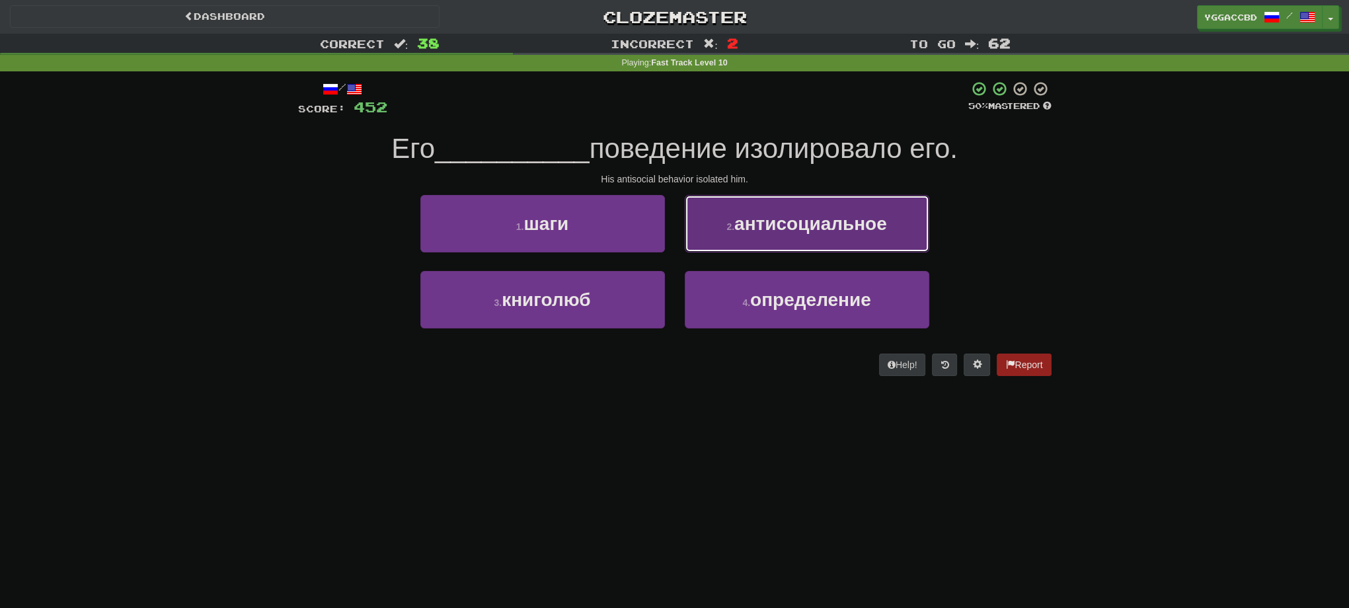
click at [717, 243] on button "2 . антисоциальное" at bounding box center [807, 224] width 245 height 58
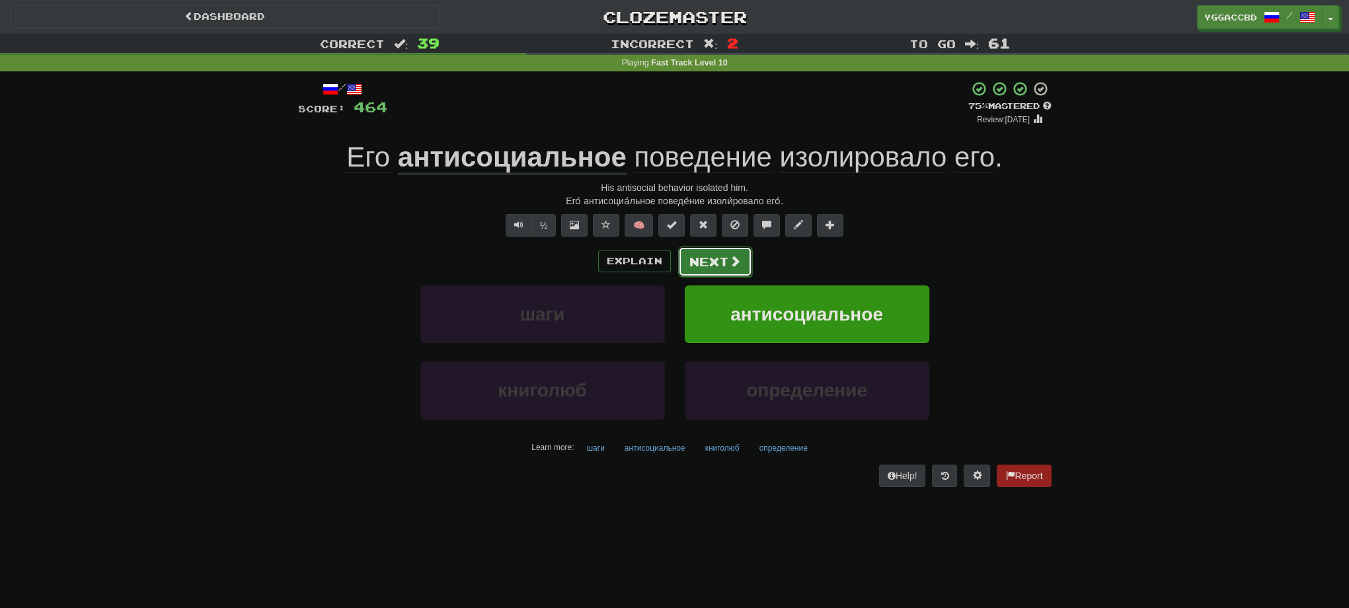
click at [698, 255] on button "Next" at bounding box center [715, 262] width 74 height 30
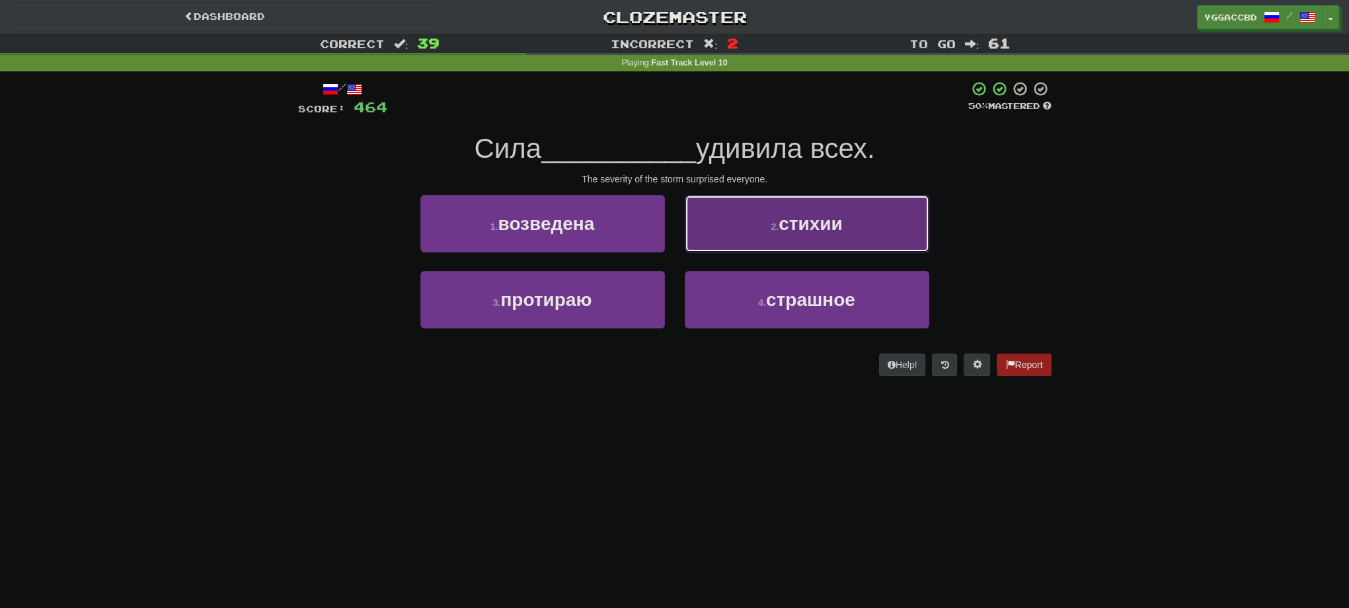
click at [746, 224] on button "2 . стихии" at bounding box center [807, 224] width 245 height 58
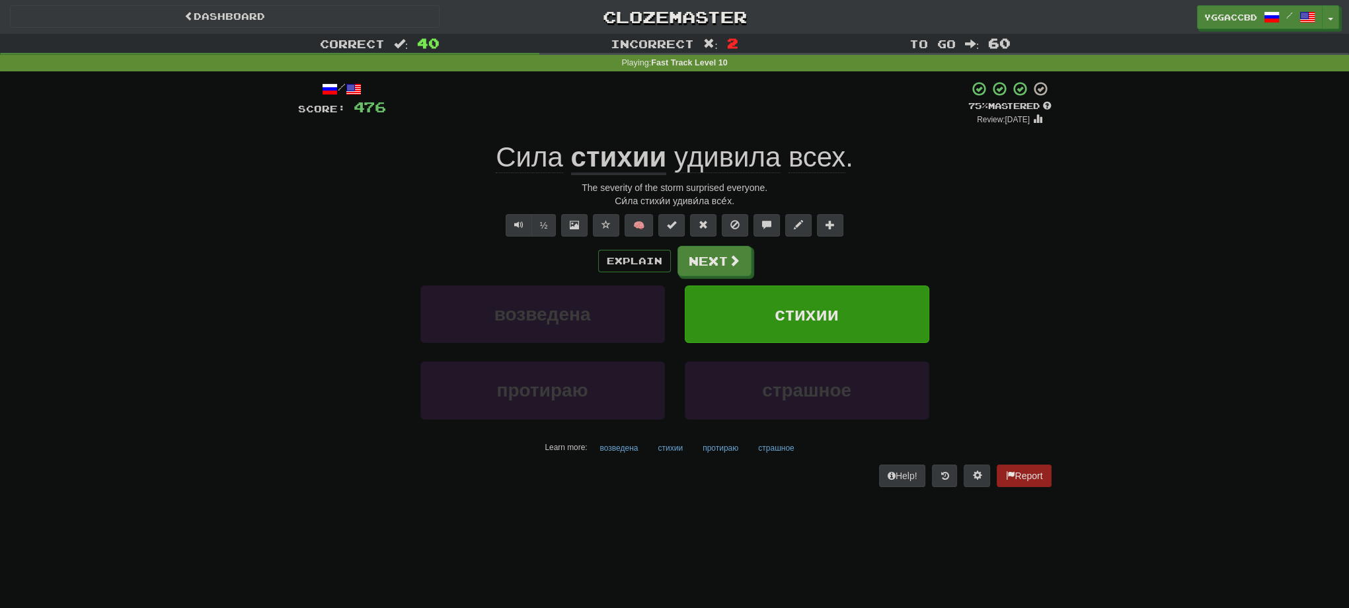
drag, startPoint x: 1033, startPoint y: 273, endPoint x: 863, endPoint y: 271, distance: 170.6
click at [1033, 273] on div "Explain Next" at bounding box center [675, 261] width 754 height 30
click at [701, 262] on button "Next" at bounding box center [715, 262] width 74 height 30
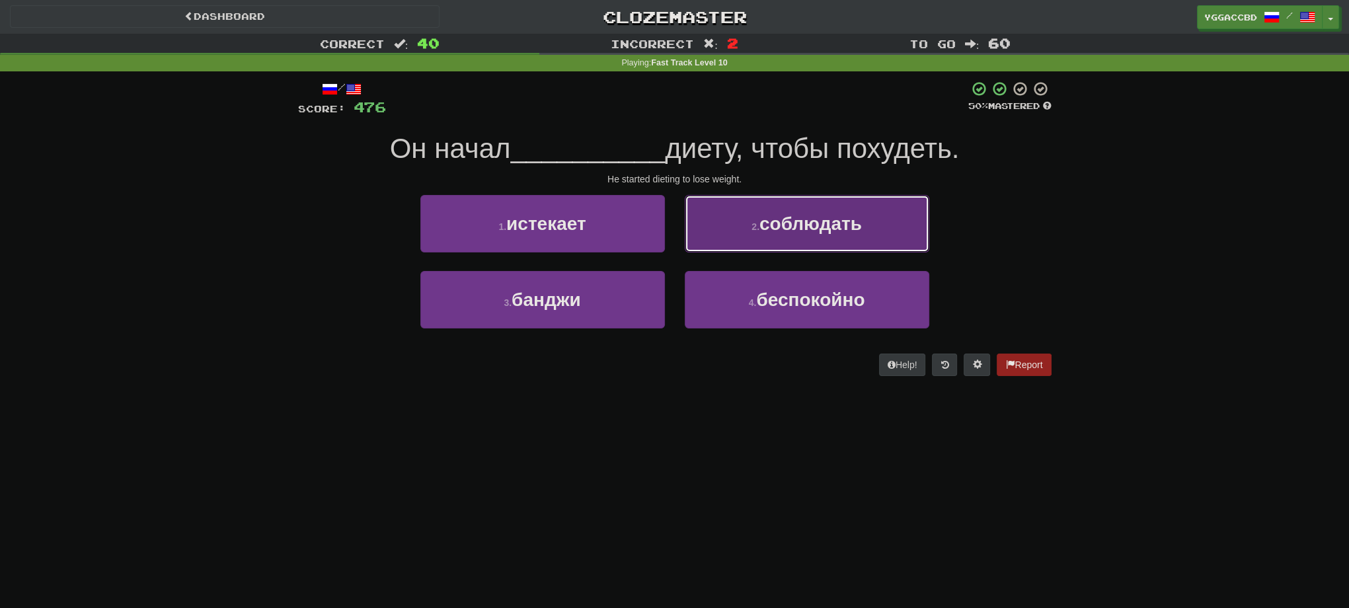
click at [841, 247] on button "2 . соблюдать" at bounding box center [807, 224] width 245 height 58
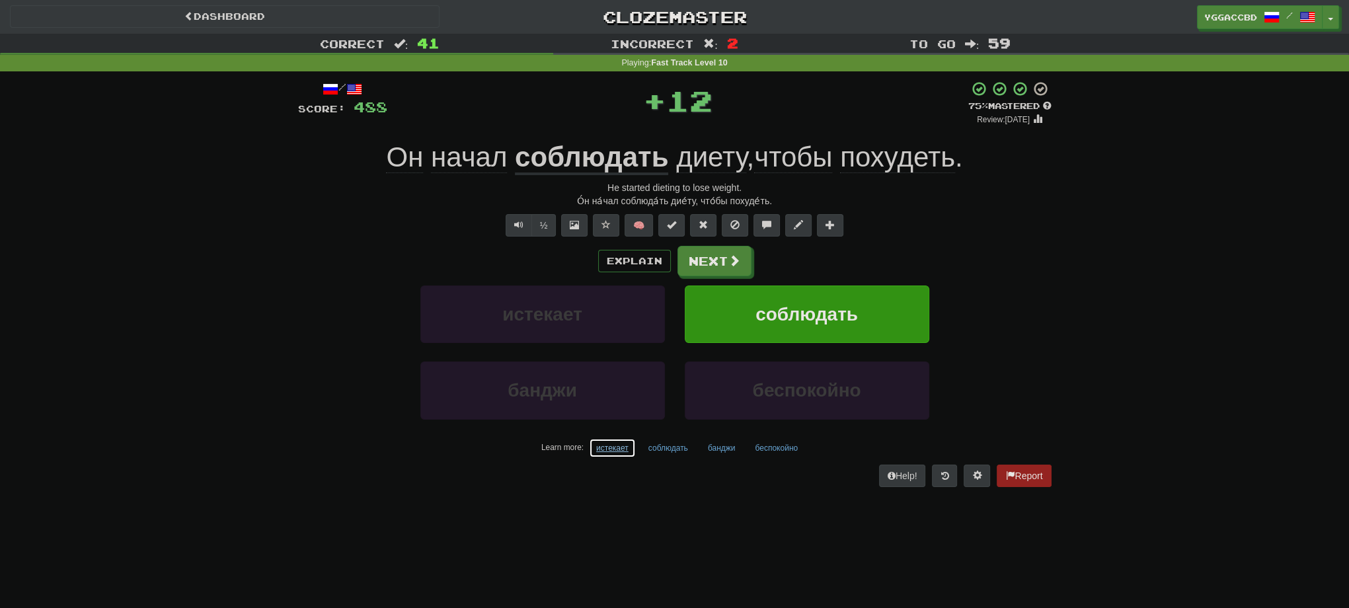
click at [615, 448] on button "истекает" at bounding box center [612, 448] width 47 height 20
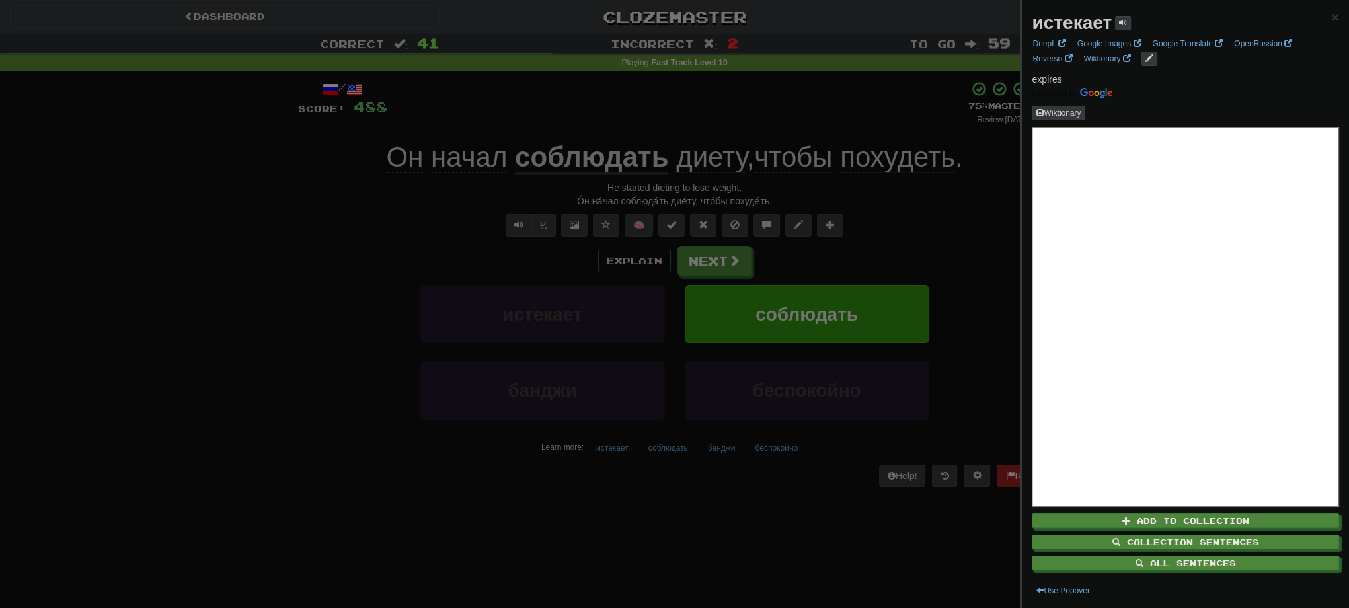
click at [629, 499] on div at bounding box center [674, 304] width 1349 height 608
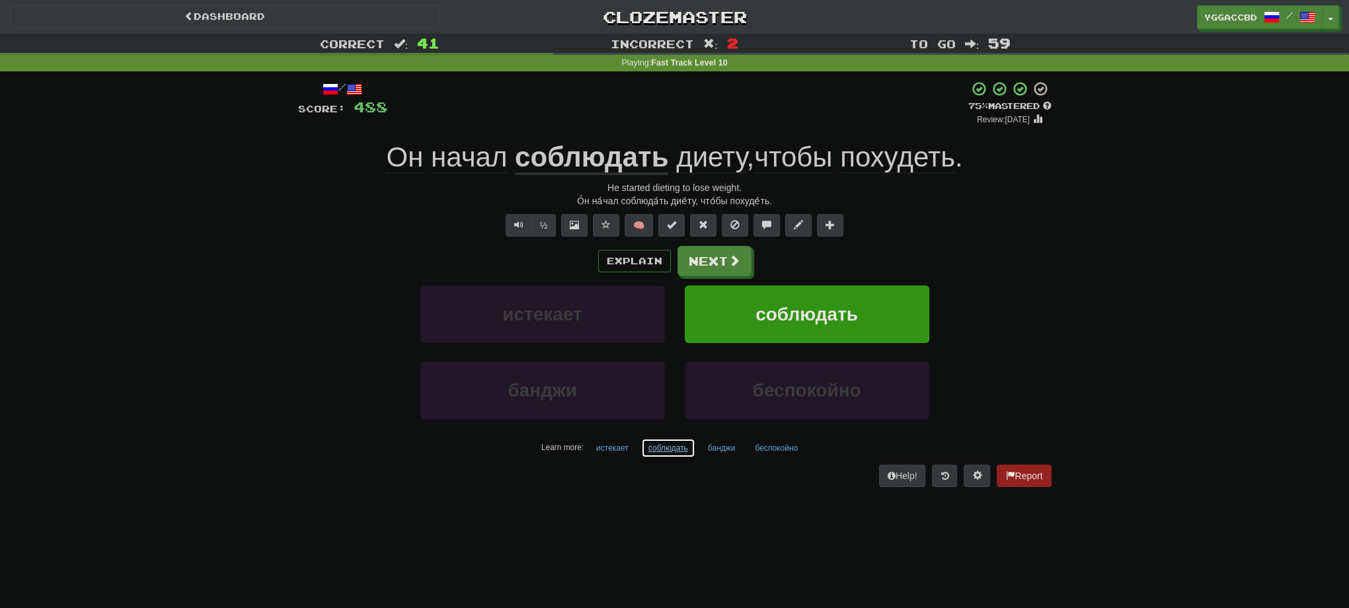
click at [663, 444] on button "соблюдать" at bounding box center [668, 448] width 54 height 20
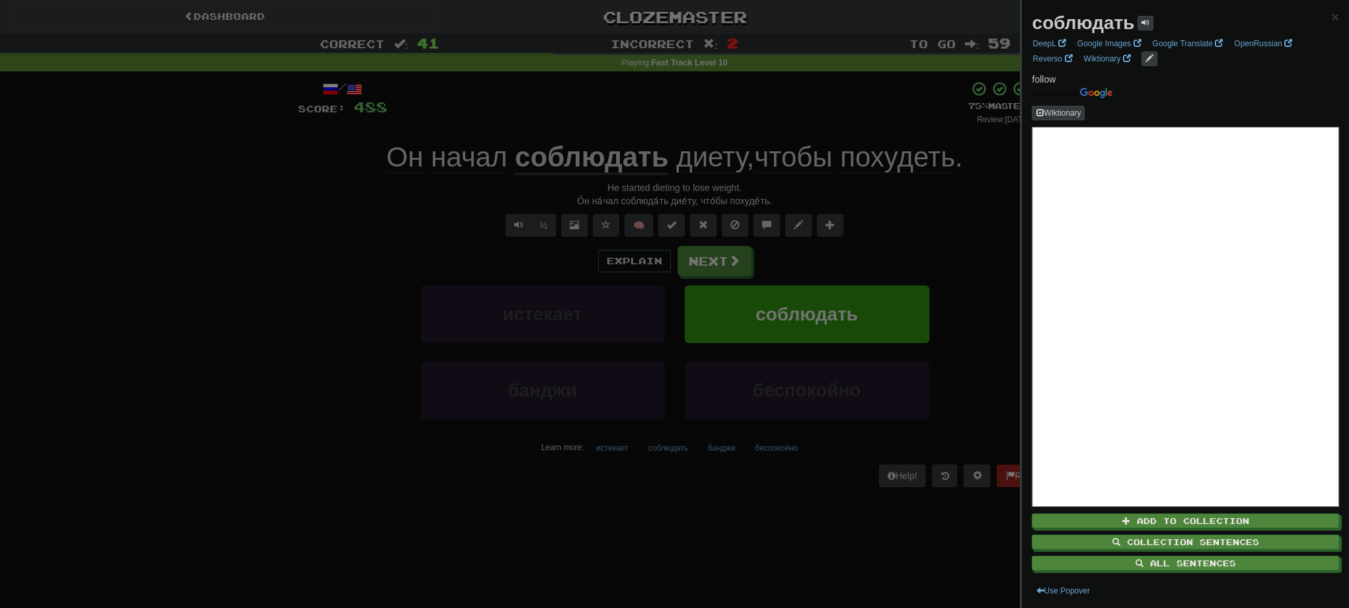
click at [370, 300] on div at bounding box center [674, 304] width 1349 height 608
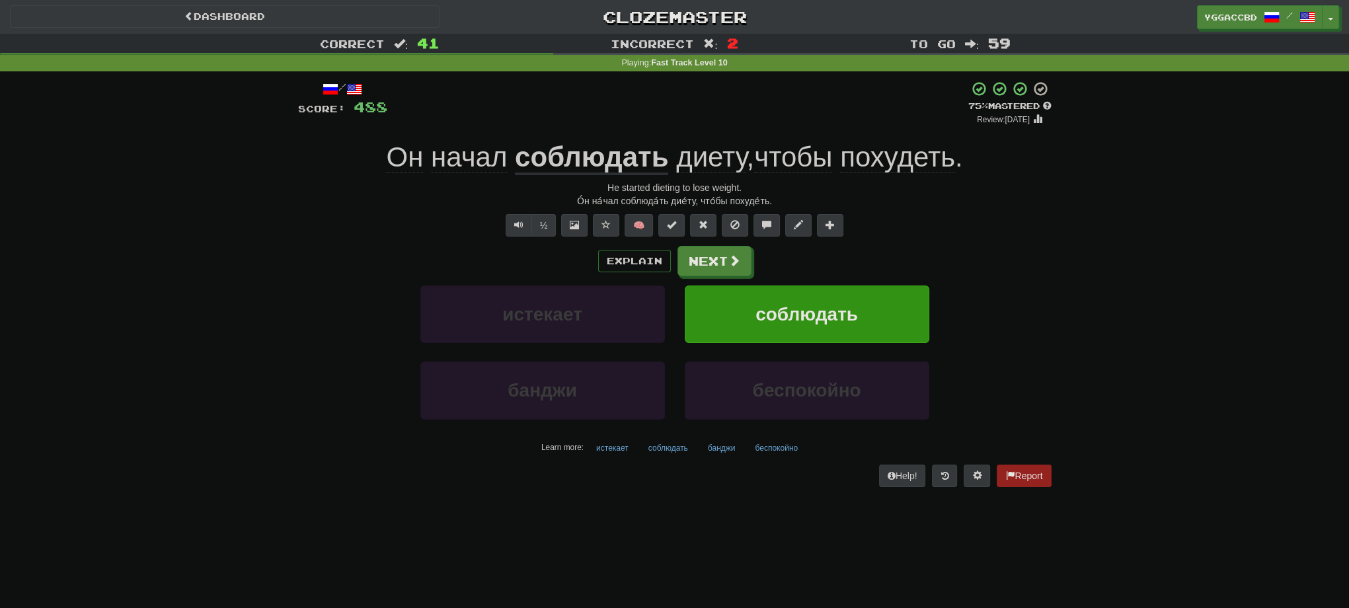
click at [635, 200] on div "О́н на́чал соблюда́ть дие́ту, что́бы похуде́ть." at bounding box center [675, 200] width 754 height 13
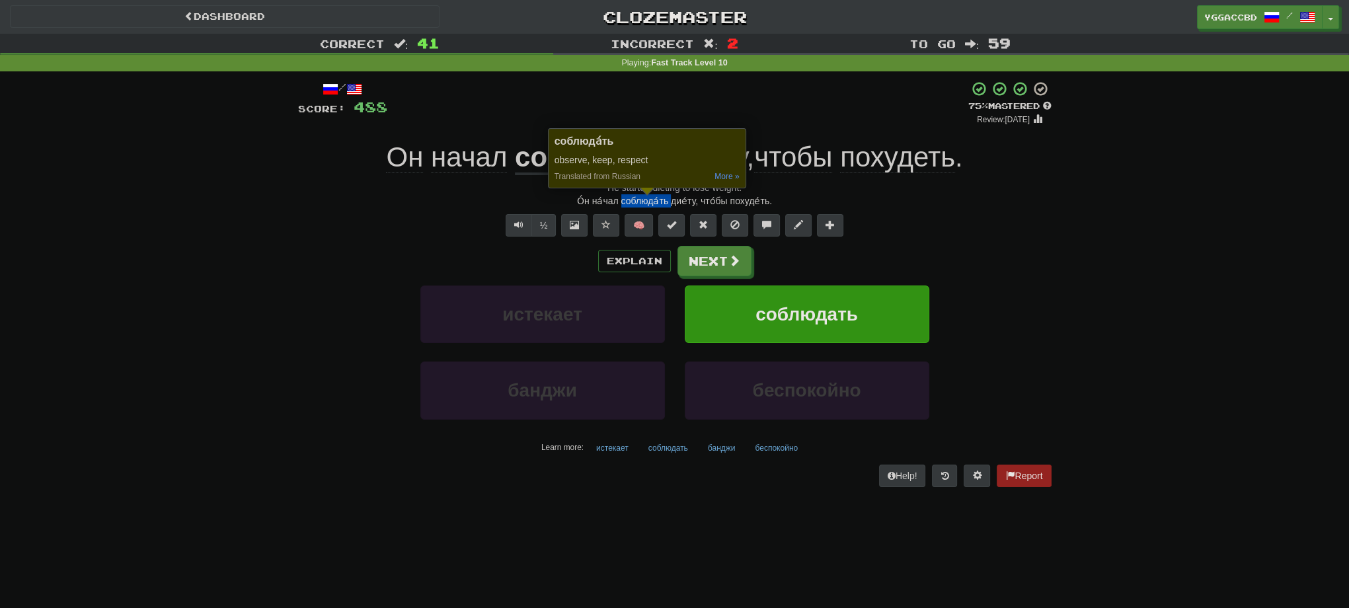
copy div "соблюда́ть"
click at [715, 262] on button "Next" at bounding box center [715, 262] width 74 height 30
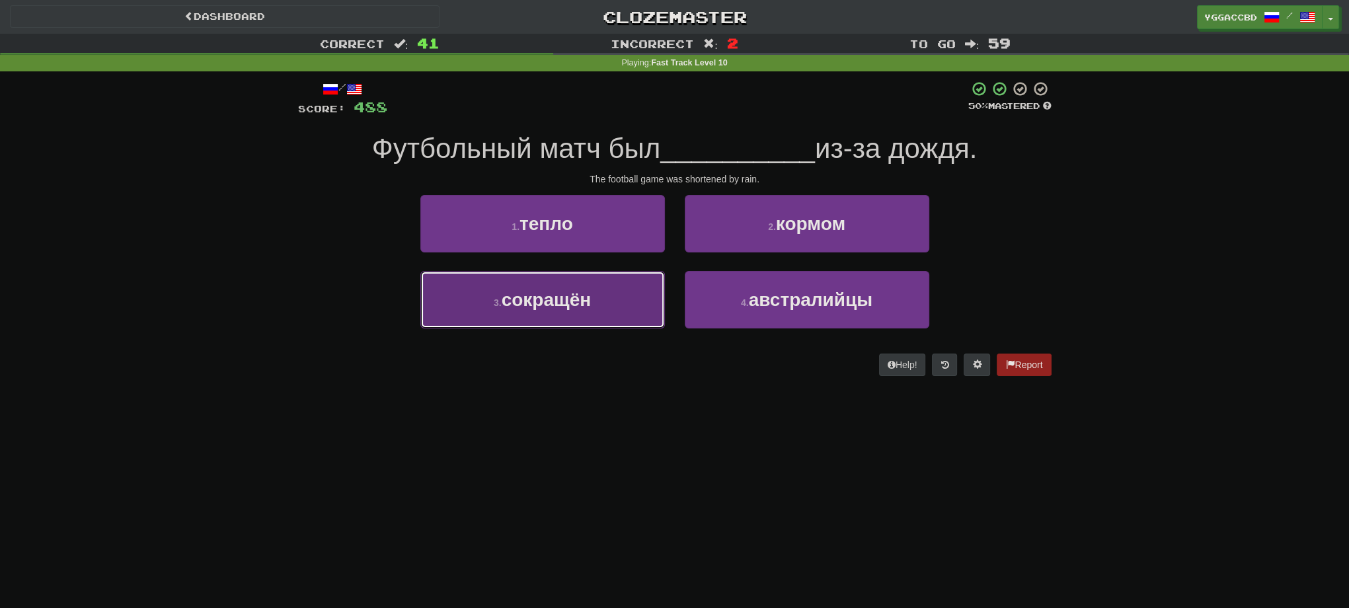
click at [568, 294] on span "сокращён" at bounding box center [546, 300] width 89 height 20
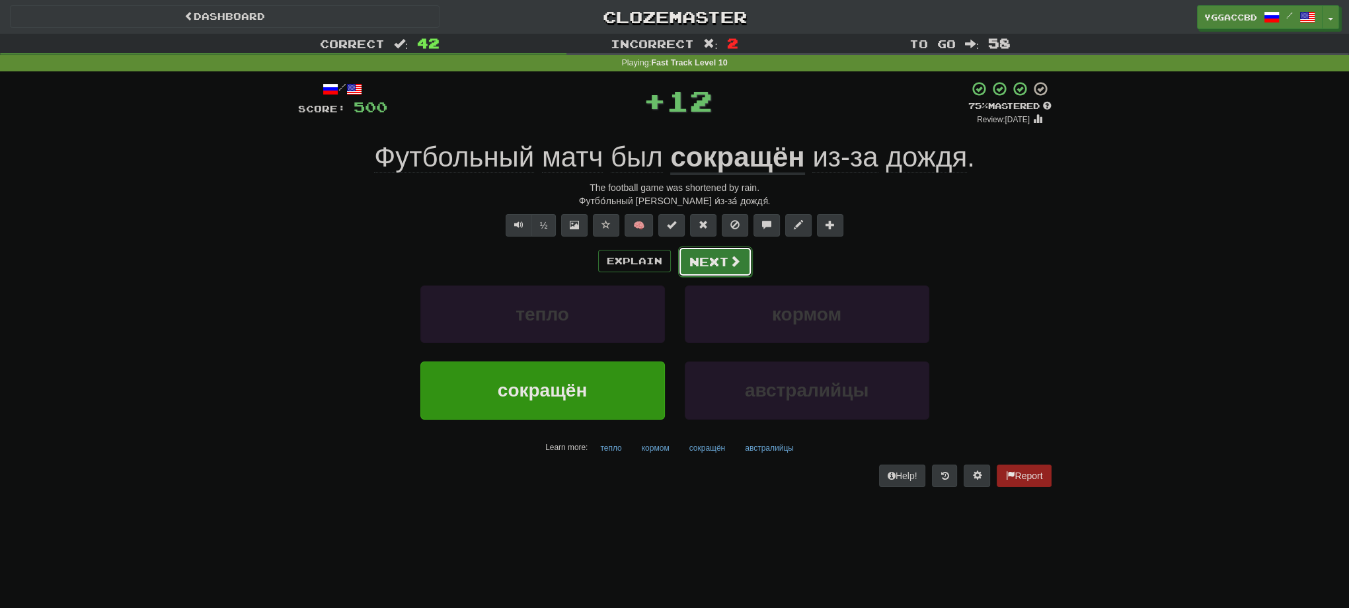
click at [711, 272] on button "Next" at bounding box center [715, 262] width 74 height 30
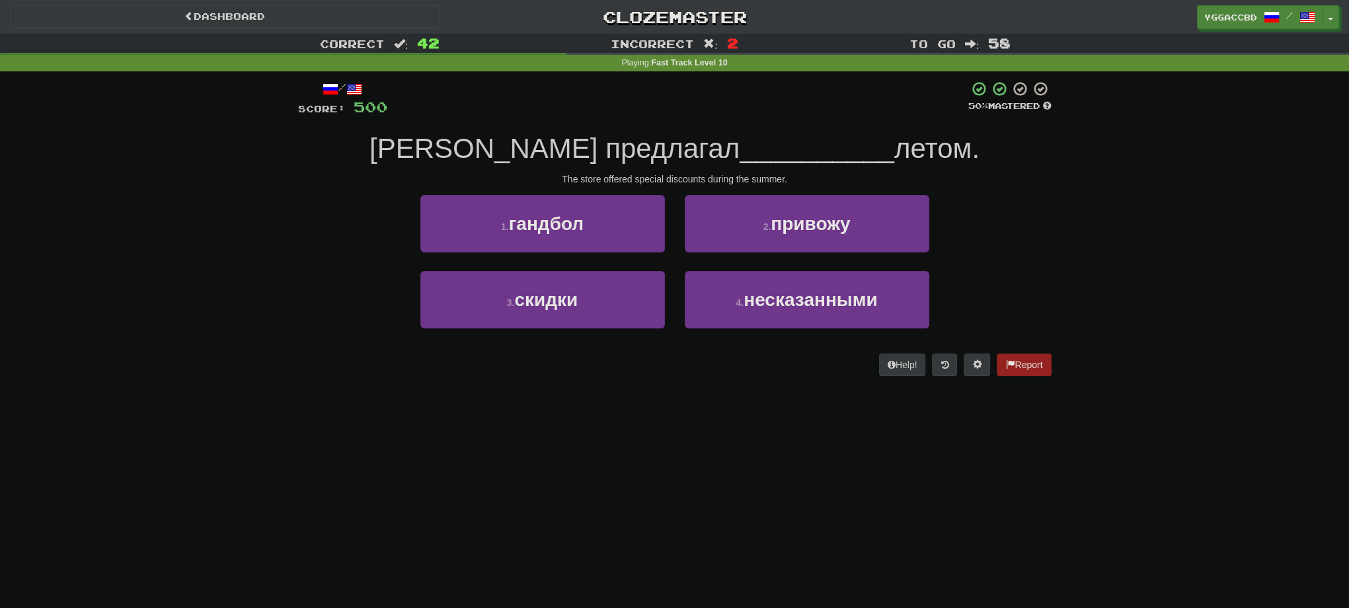
click at [1056, 212] on div "/ Score: 500 50 % Mastered Магазин предлагал __________ летом. The store offere…" at bounding box center [675, 232] width 774 height 323
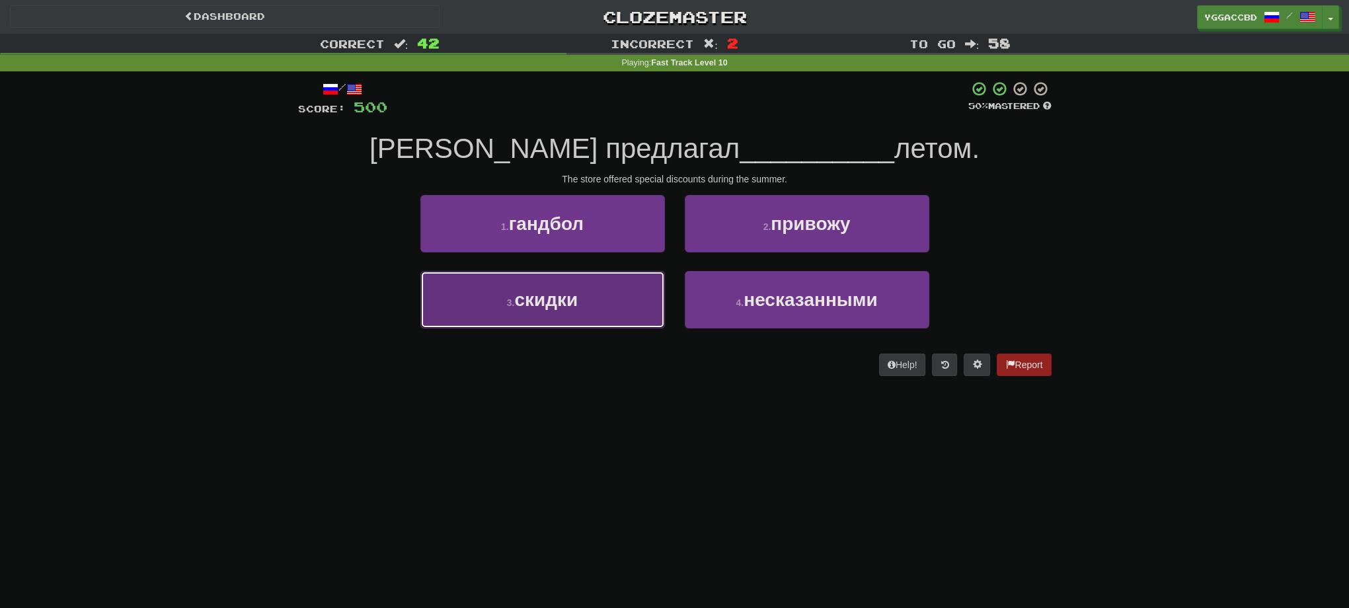
click at [544, 293] on span "скидки" at bounding box center [545, 300] width 63 height 20
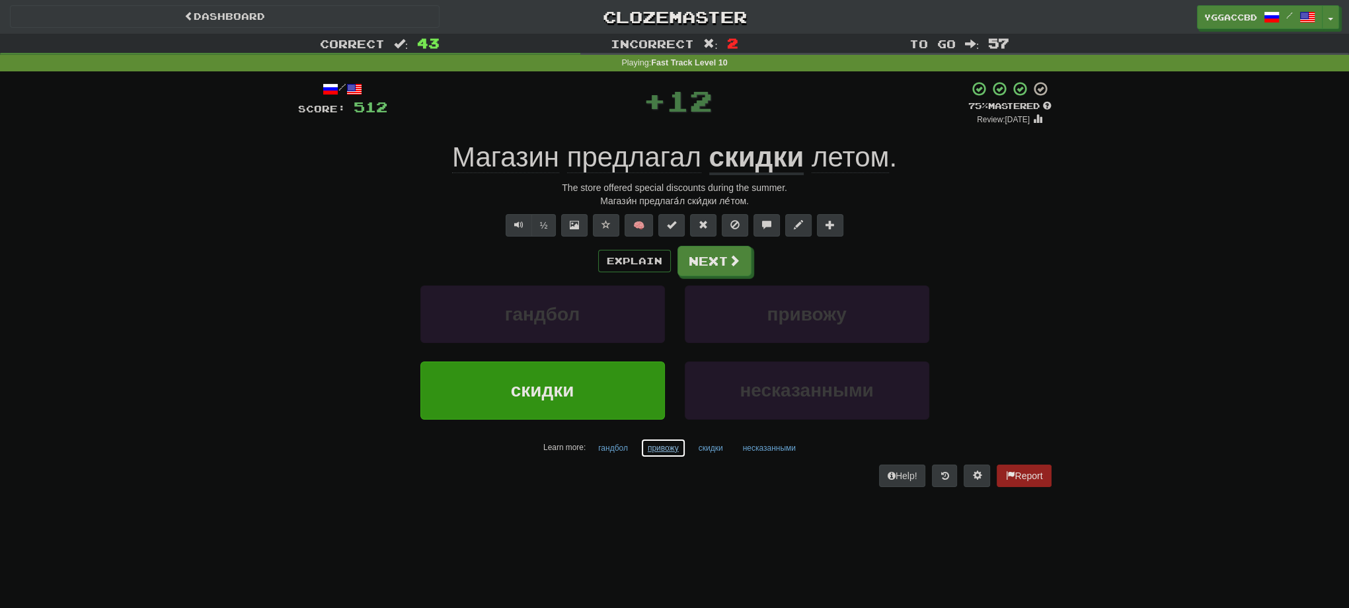
click at [662, 449] on button "привожу" at bounding box center [664, 448] width 46 height 20
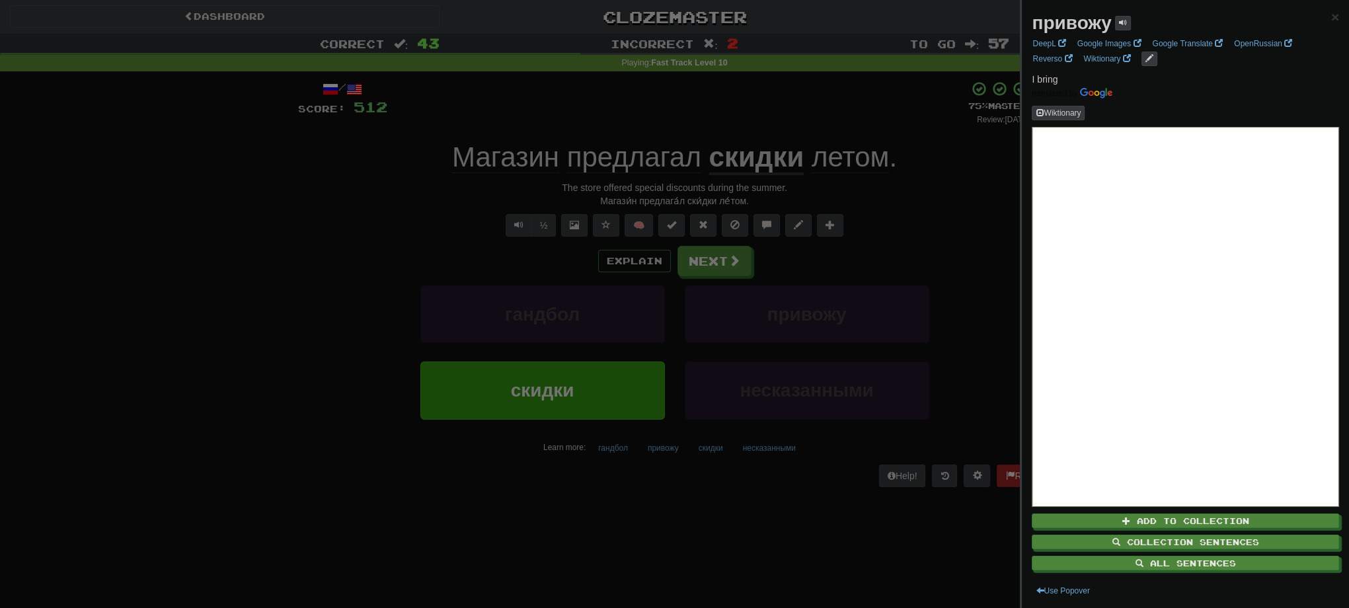
drag, startPoint x: 557, startPoint y: 484, endPoint x: 577, endPoint y: 473, distance: 22.8
click at [558, 484] on div at bounding box center [674, 304] width 1349 height 608
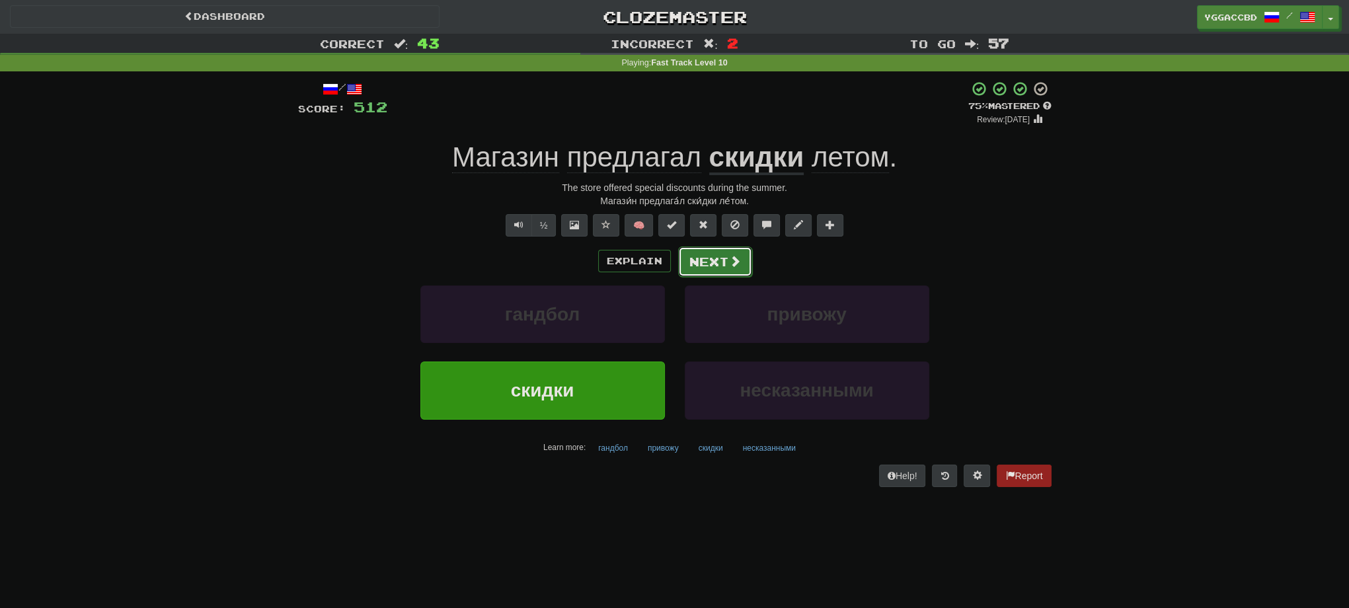
click at [702, 267] on button "Next" at bounding box center [715, 262] width 74 height 30
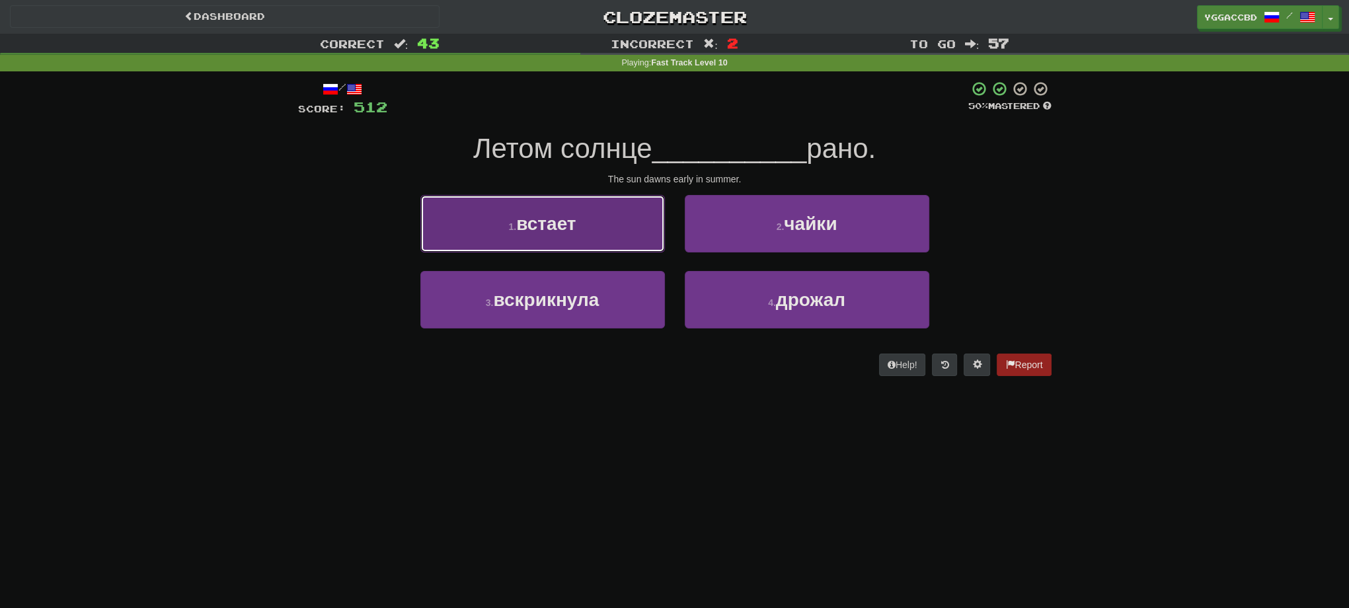
drag, startPoint x: 543, startPoint y: 235, endPoint x: 600, endPoint y: 241, distance: 57.1
click at [543, 235] on button "1 . встает" at bounding box center [542, 224] width 245 height 58
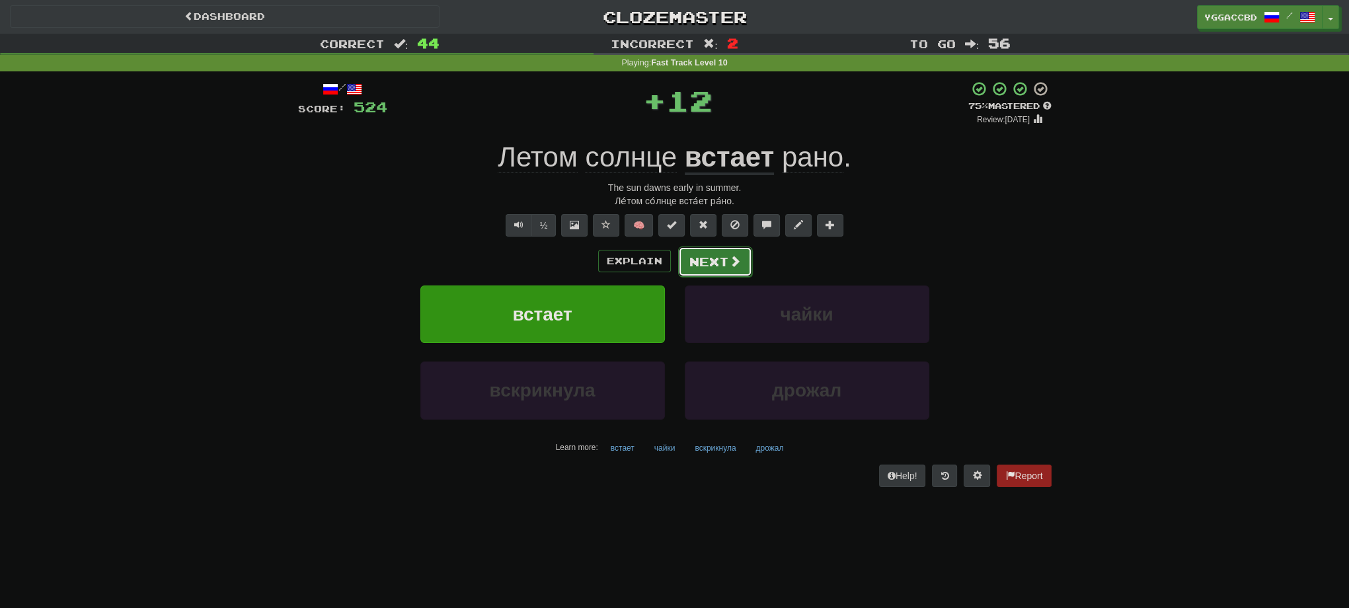
click at [690, 267] on button "Next" at bounding box center [715, 262] width 74 height 30
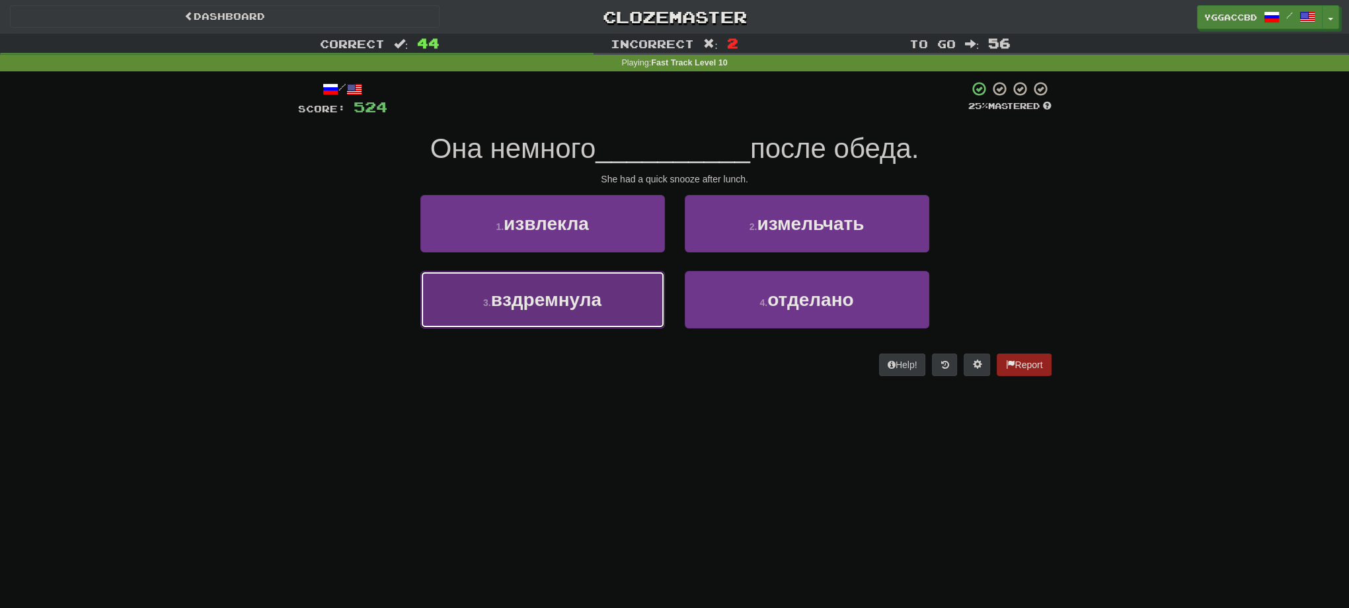
click at [586, 303] on span "вздремнула" at bounding box center [546, 300] width 110 height 20
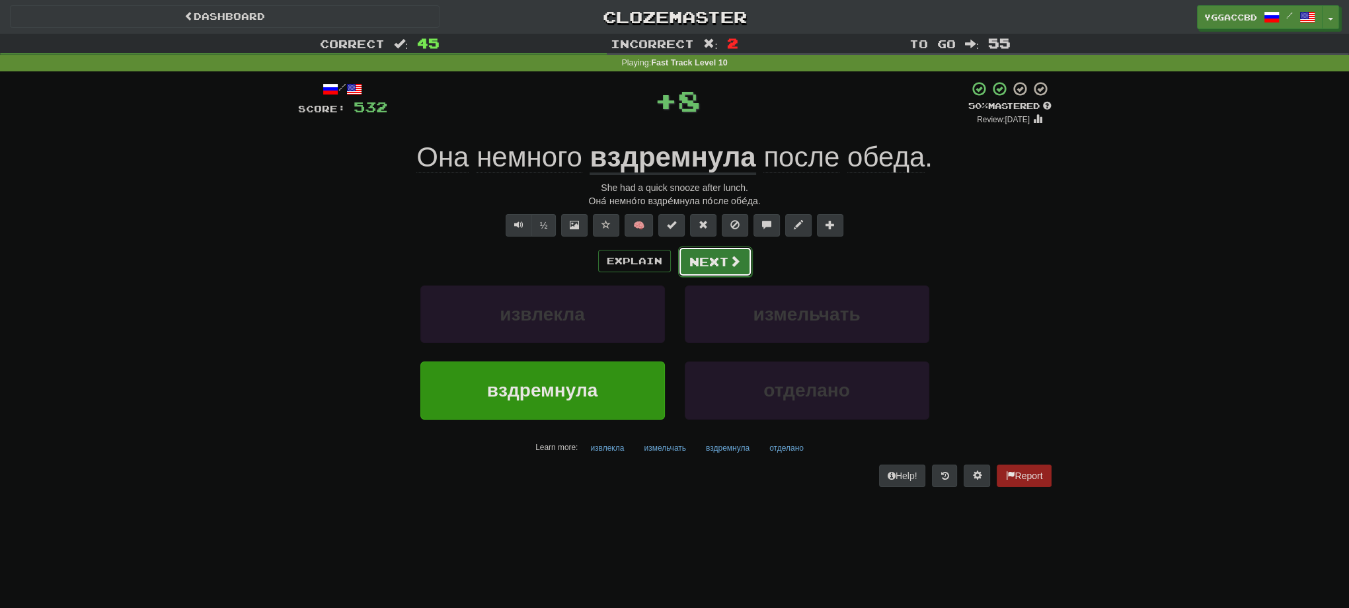
click at [725, 265] on button "Next" at bounding box center [715, 262] width 74 height 30
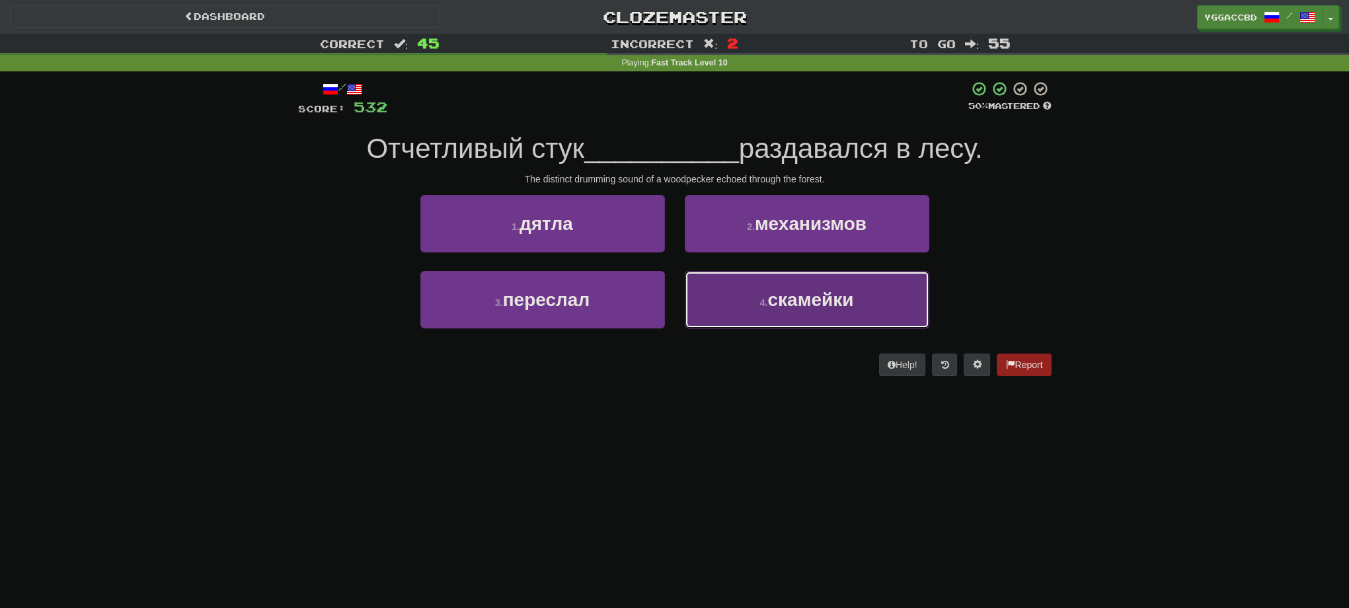
click at [743, 295] on button "4 . скамейки" at bounding box center [807, 300] width 245 height 58
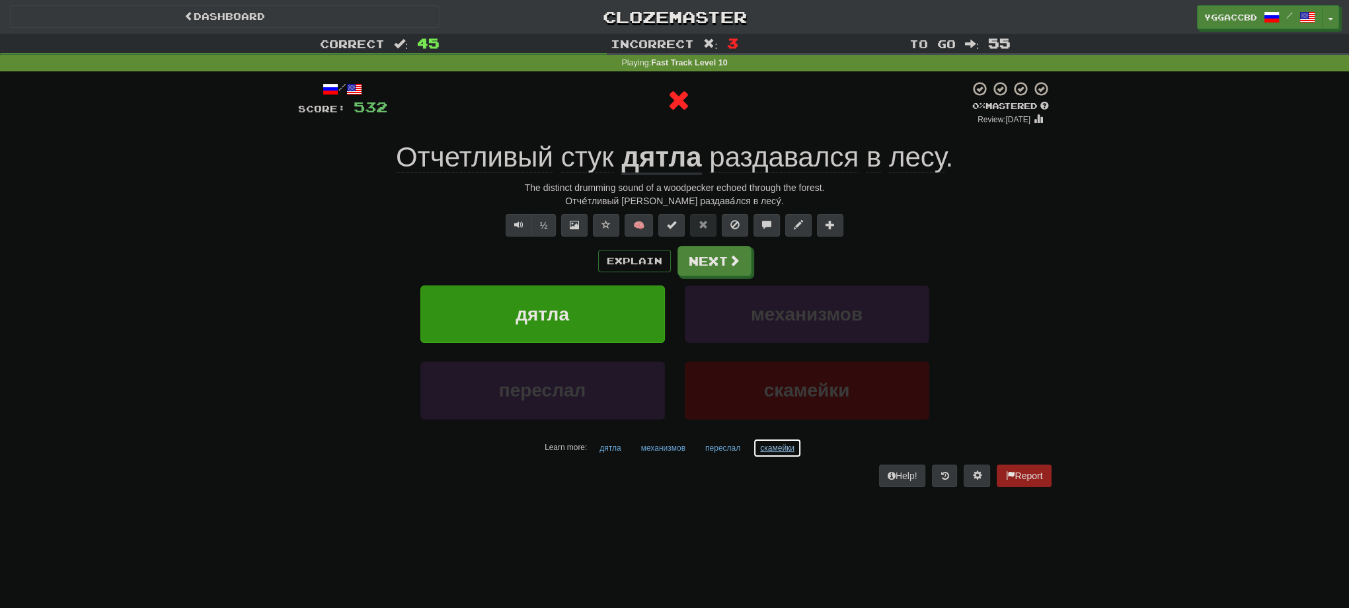
click at [780, 446] on button "скамейки" at bounding box center [777, 448] width 49 height 20
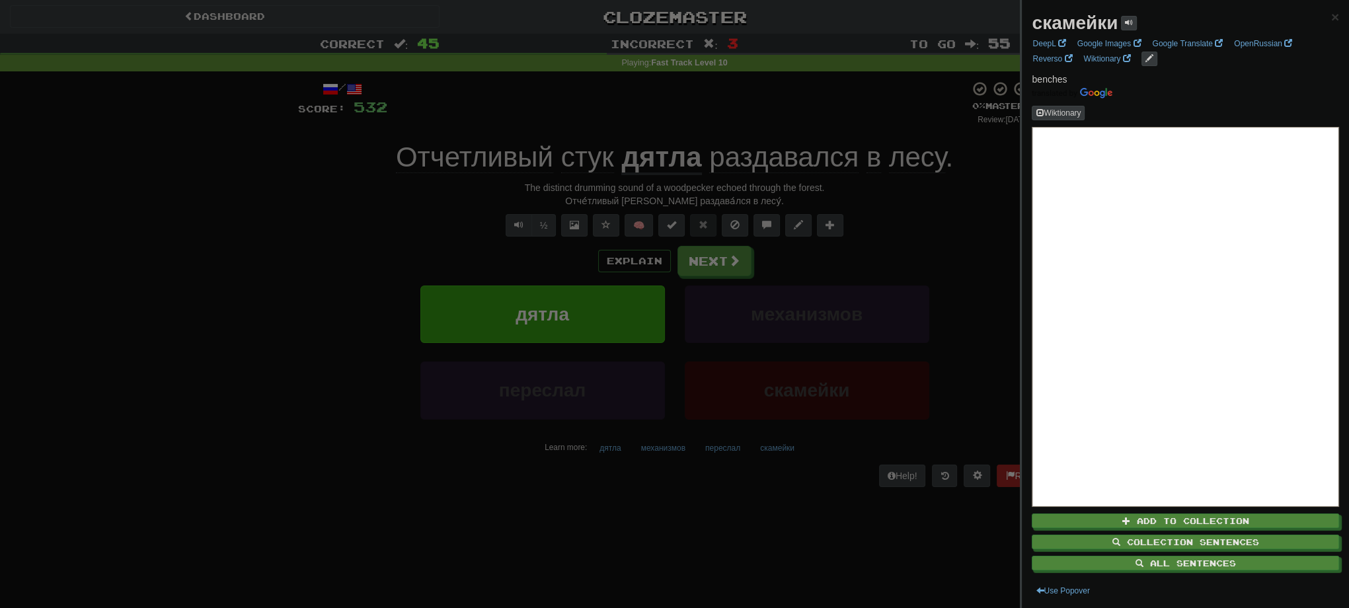
click at [929, 284] on div at bounding box center [674, 304] width 1349 height 608
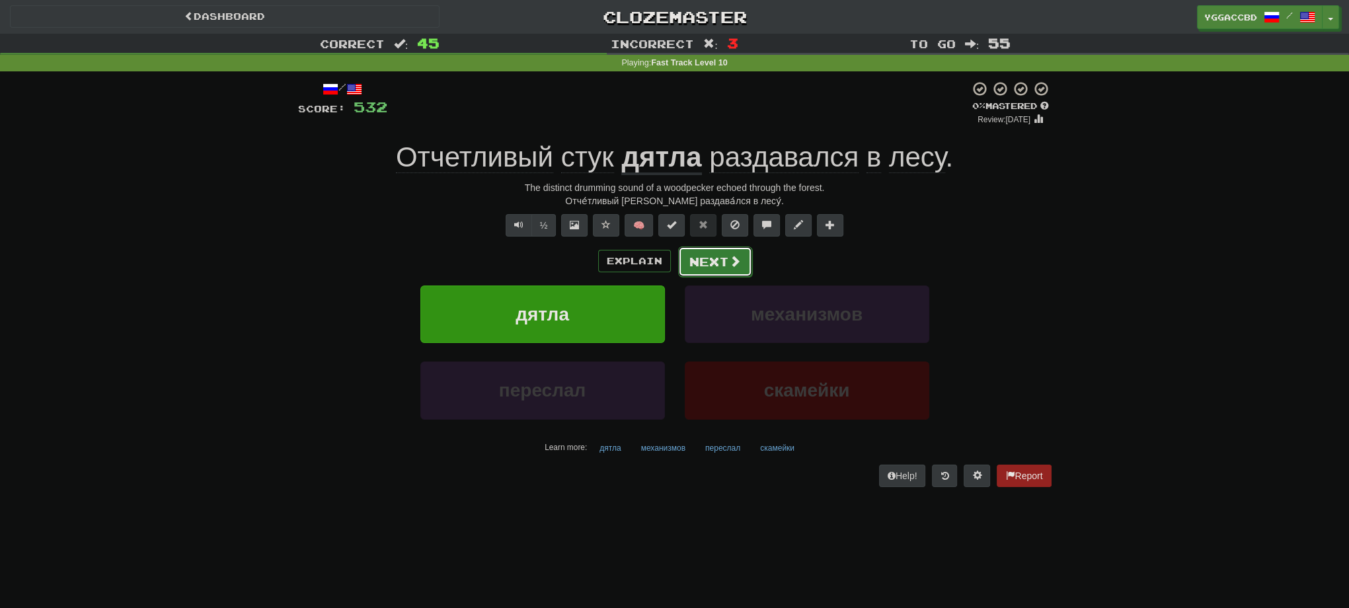
click at [705, 263] on button "Next" at bounding box center [715, 262] width 74 height 30
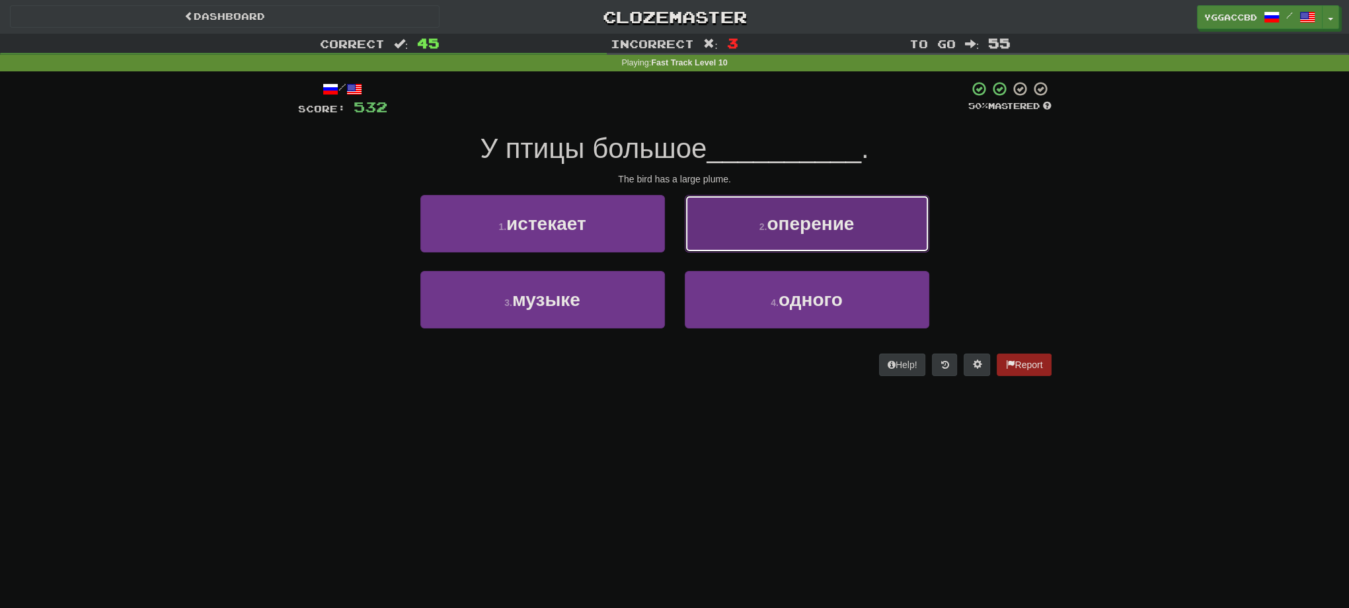
click at [817, 233] on span "оперение" at bounding box center [810, 224] width 87 height 20
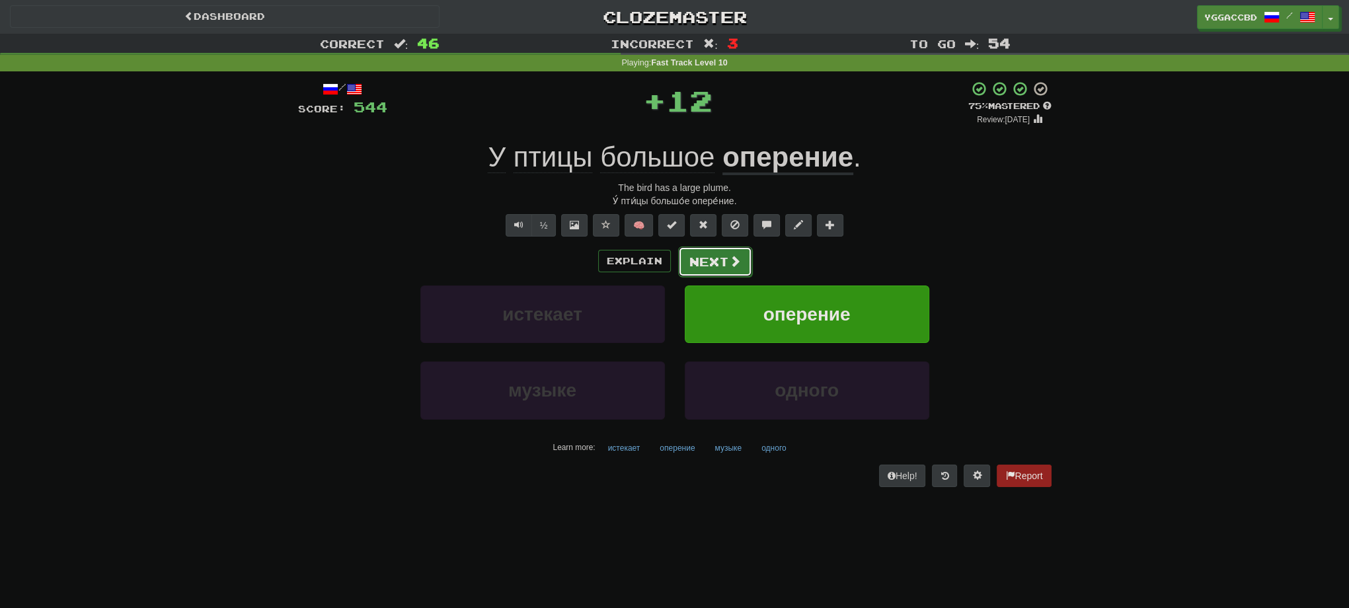
click at [715, 265] on button "Next" at bounding box center [715, 262] width 74 height 30
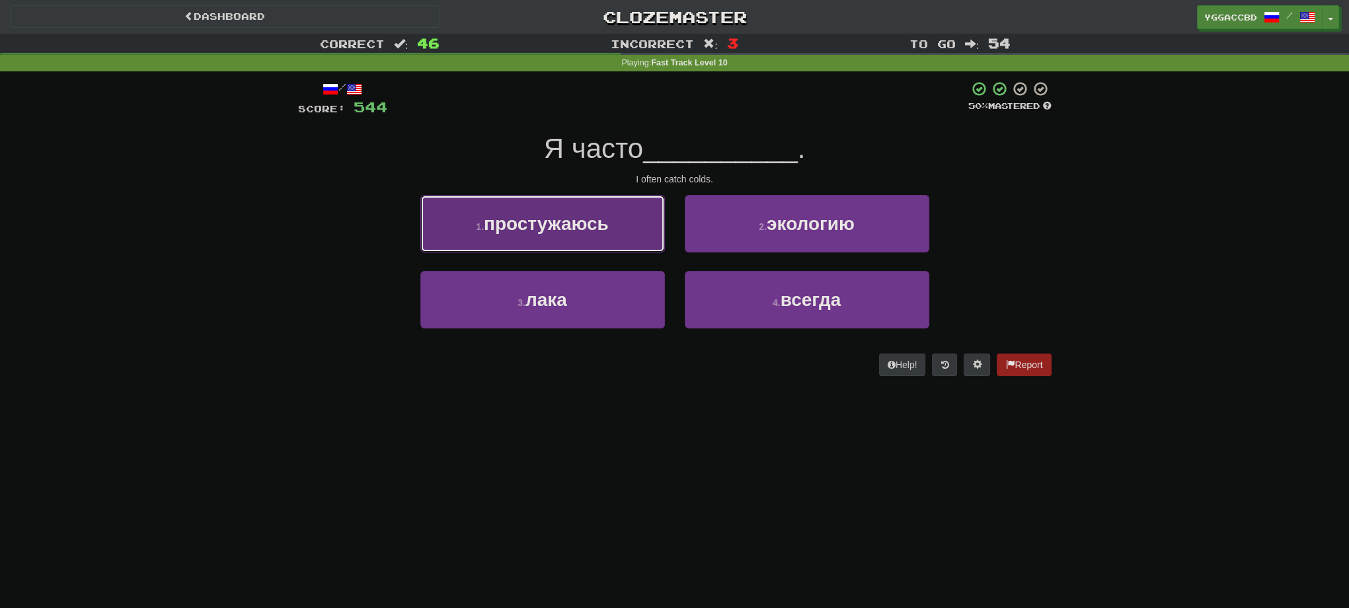
click at [580, 239] on button "1 . простужаюсь" at bounding box center [542, 224] width 245 height 58
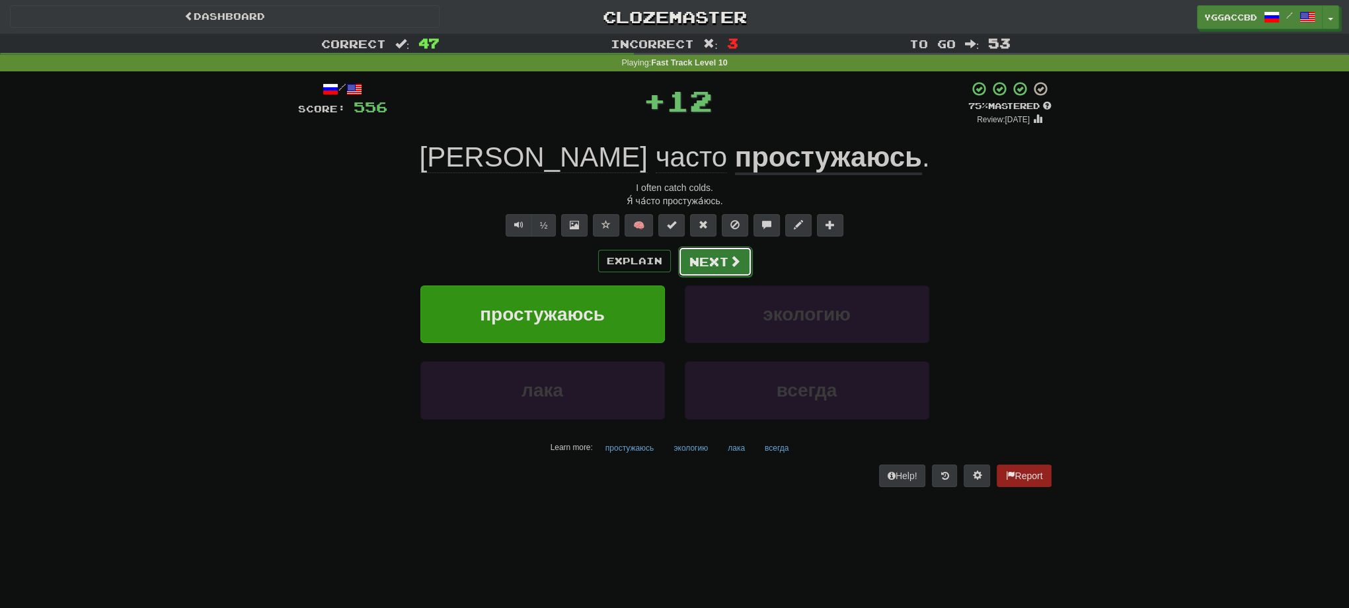
click at [709, 263] on button "Next" at bounding box center [715, 262] width 74 height 30
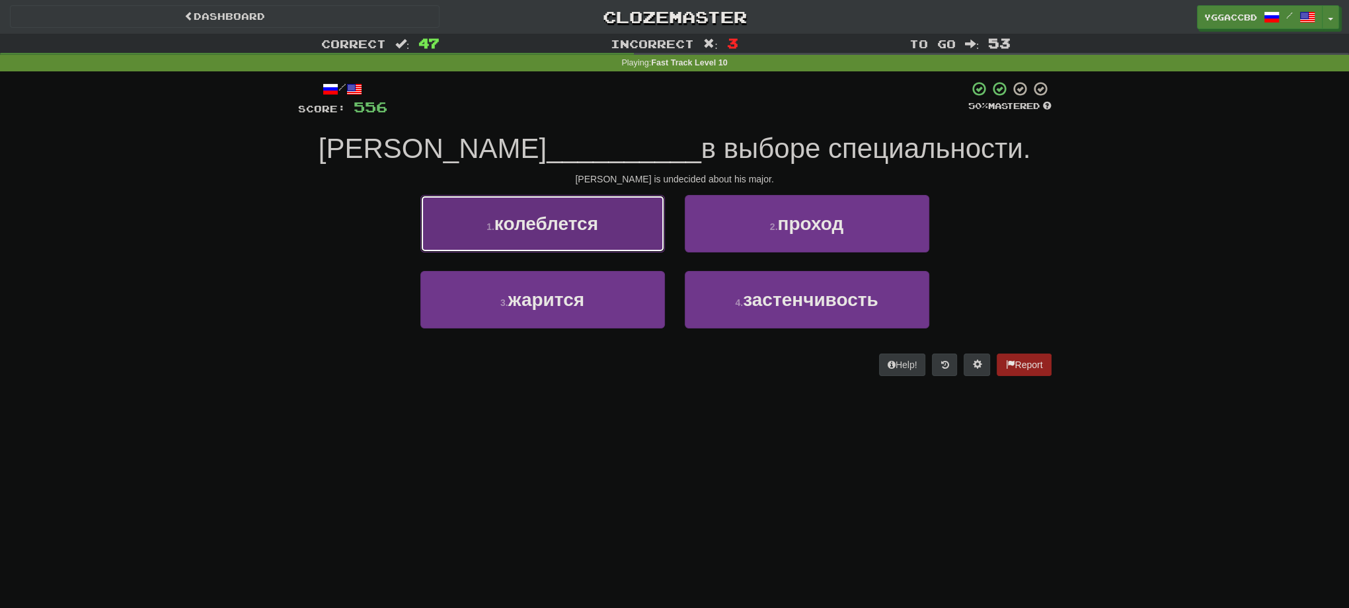
click at [582, 243] on button "1 . колеблется" at bounding box center [542, 224] width 245 height 58
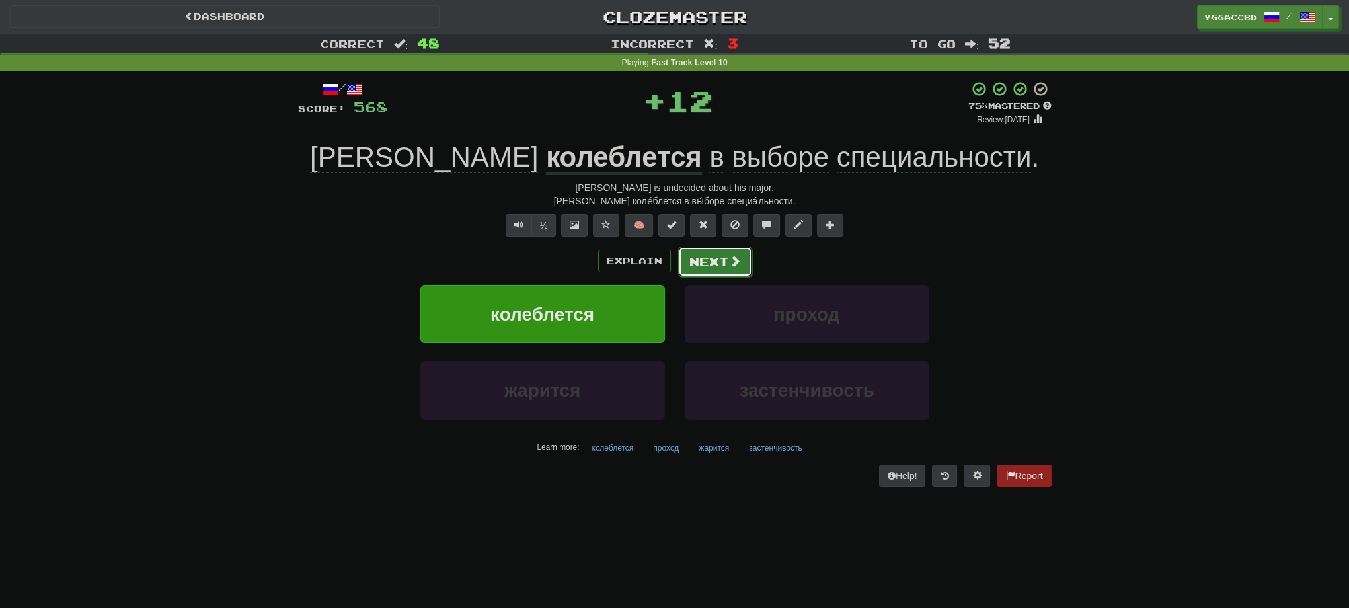
click at [695, 267] on button "Next" at bounding box center [715, 262] width 74 height 30
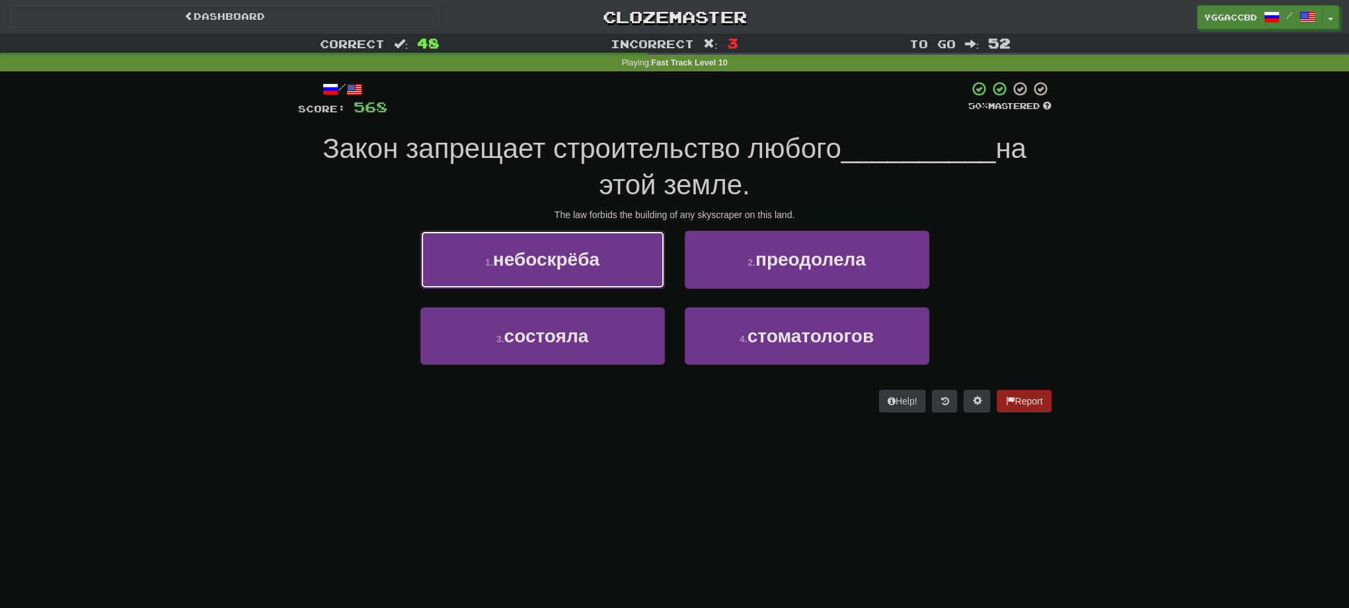
click at [588, 265] on span "небоскрёба" at bounding box center [546, 259] width 106 height 20
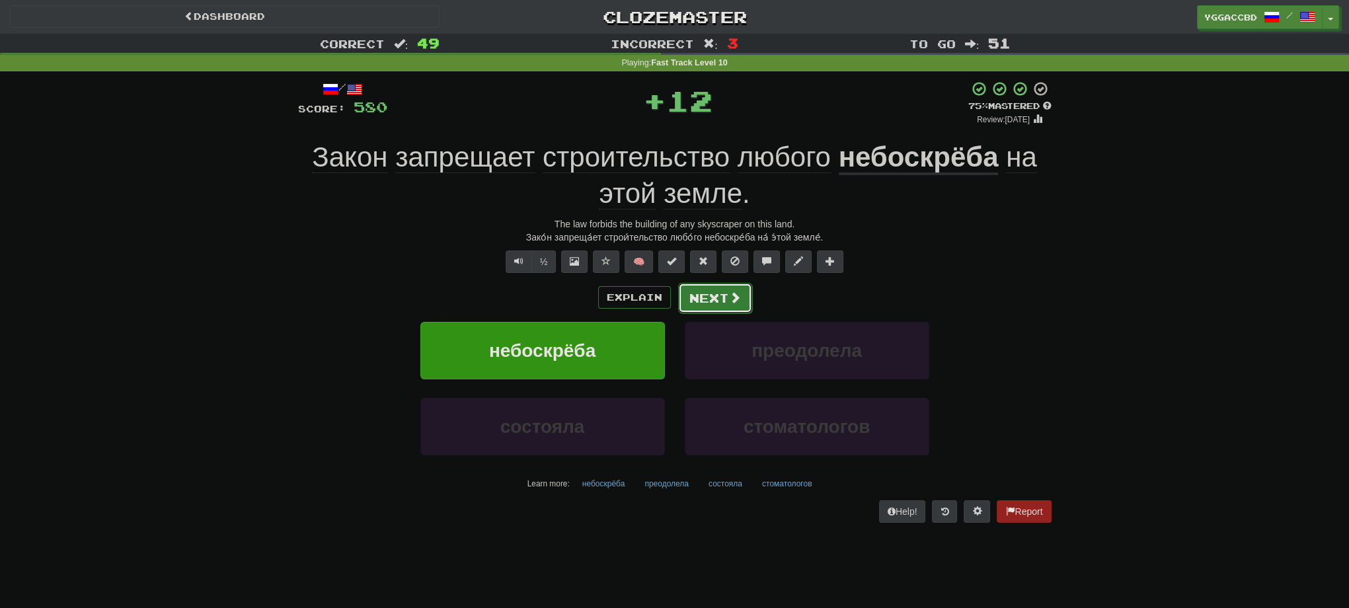
click at [733, 299] on span at bounding box center [735, 298] width 12 height 12
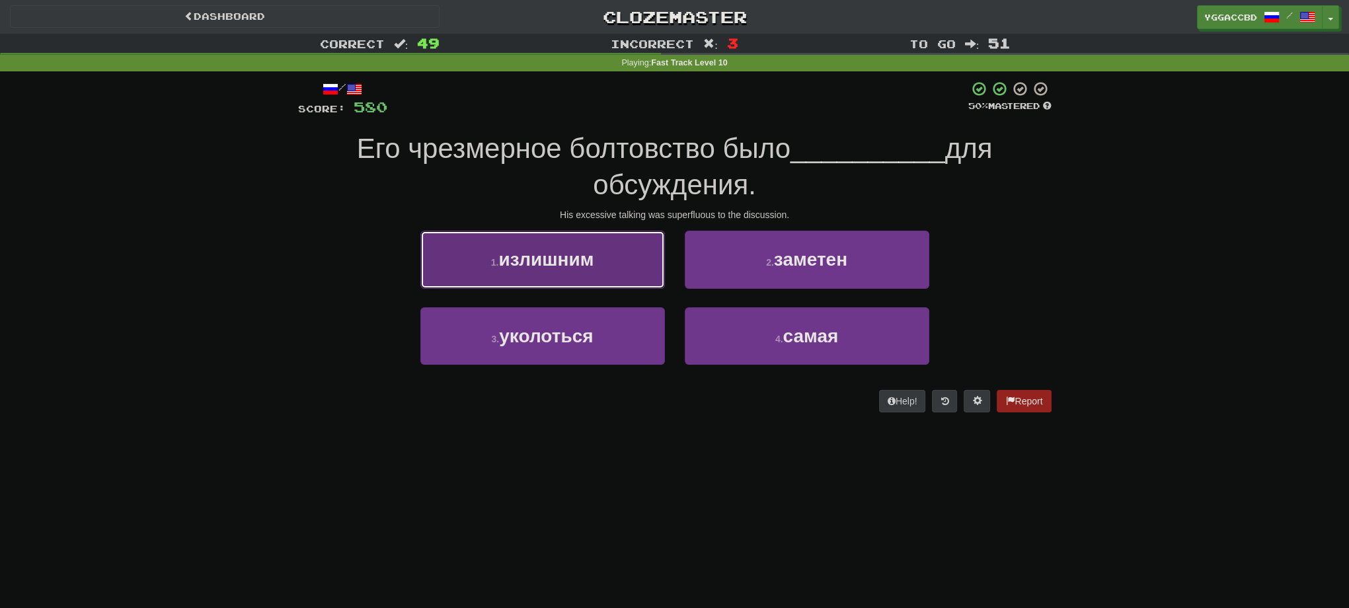
click at [627, 253] on button "1 . излишним" at bounding box center [542, 260] width 245 height 58
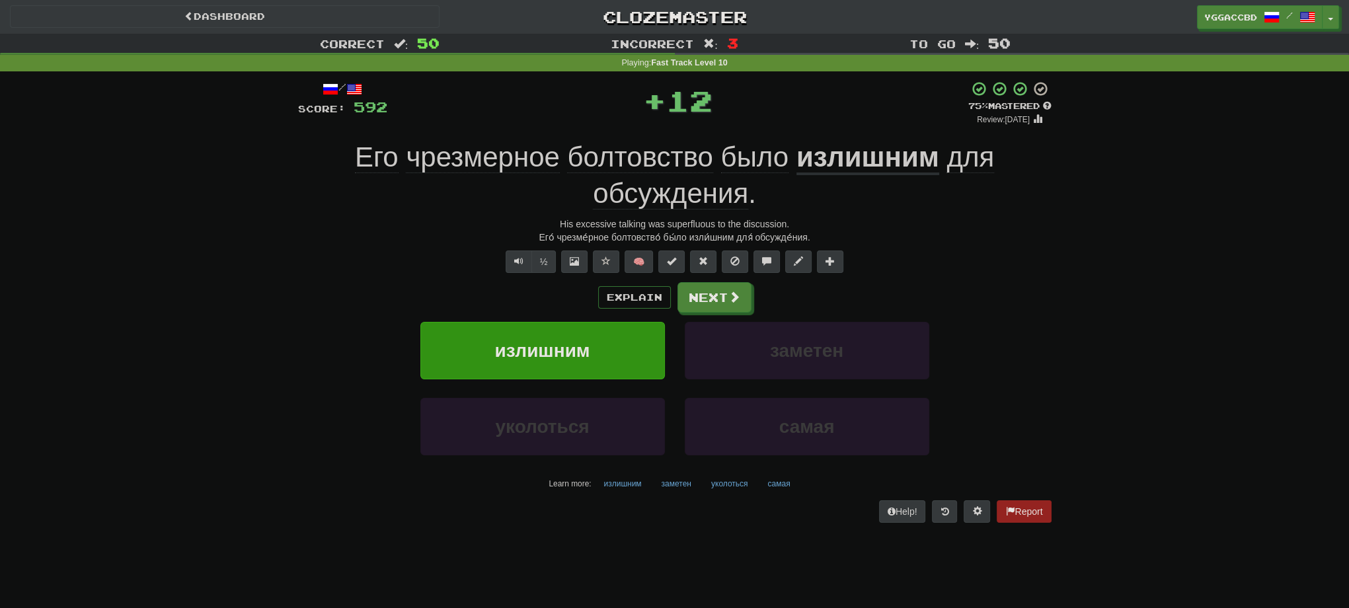
click at [756, 305] on div "Explain Next" at bounding box center [675, 297] width 754 height 30
click at [706, 292] on button "Next" at bounding box center [715, 298] width 74 height 30
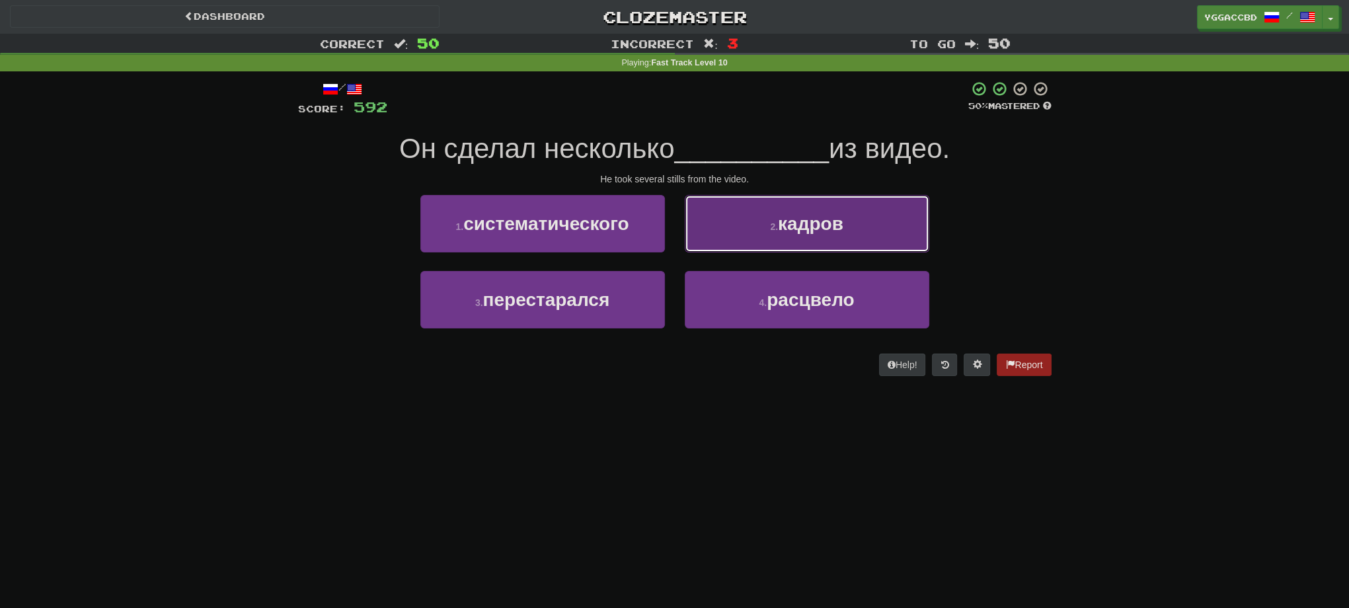
click at [766, 244] on button "2 . кадров" at bounding box center [807, 224] width 245 height 58
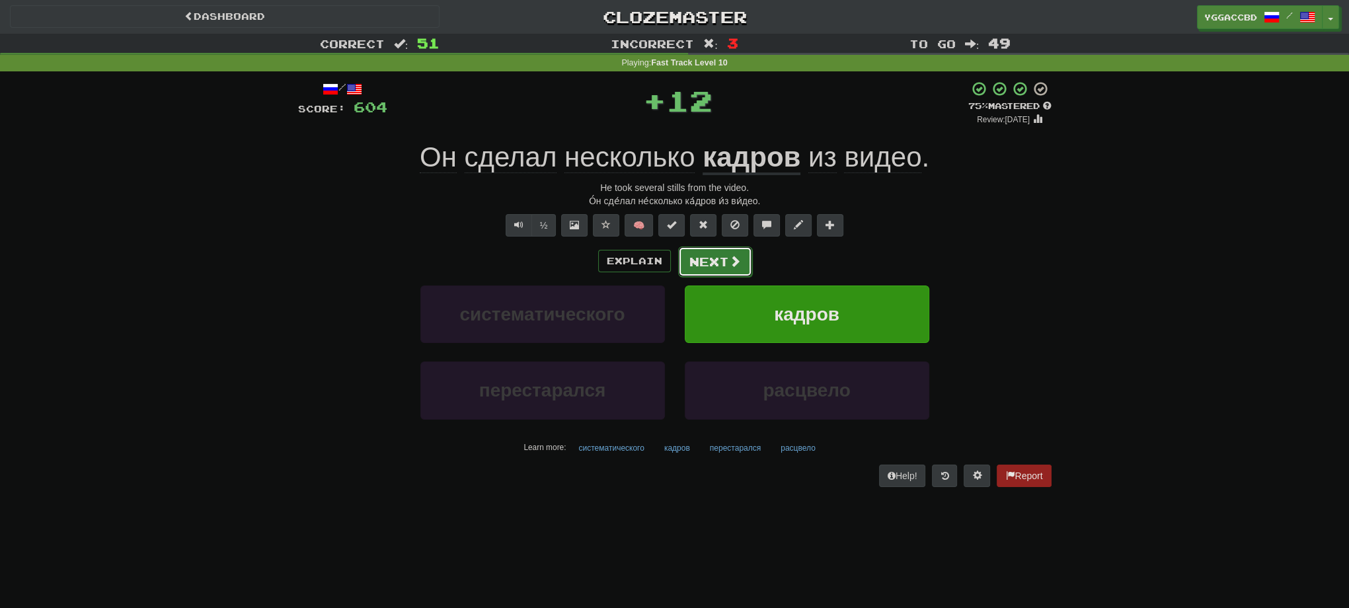
click at [717, 266] on button "Next" at bounding box center [715, 262] width 74 height 30
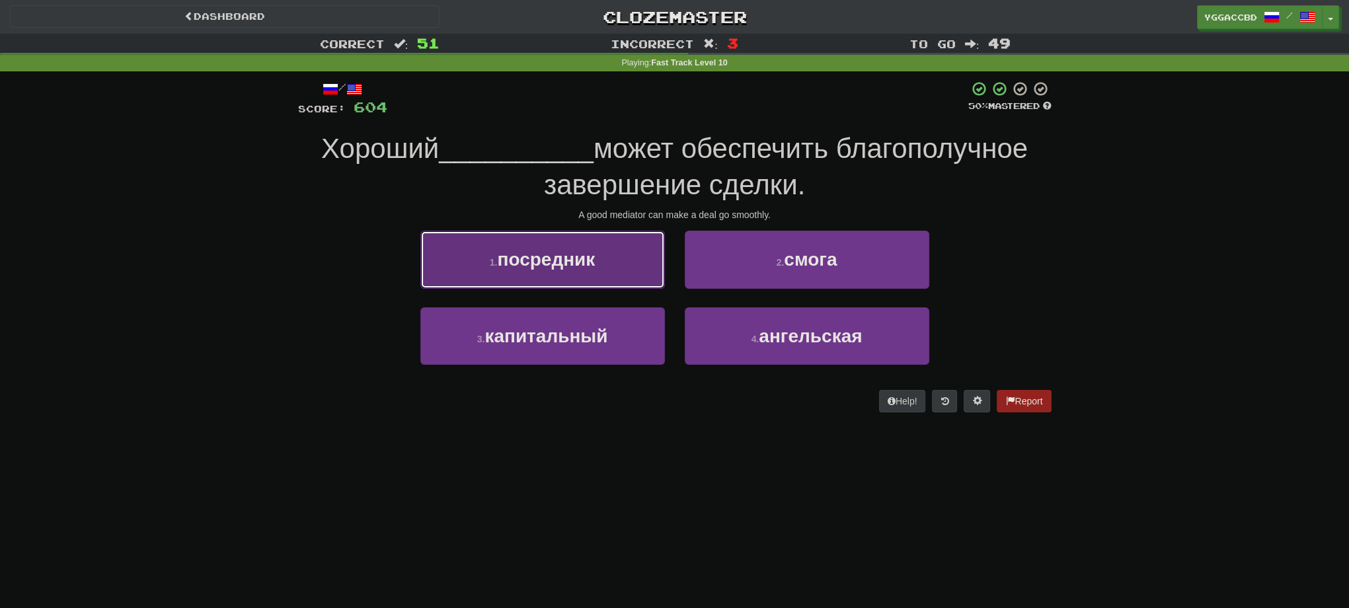
click at [548, 280] on button "1 . посредник" at bounding box center [542, 260] width 245 height 58
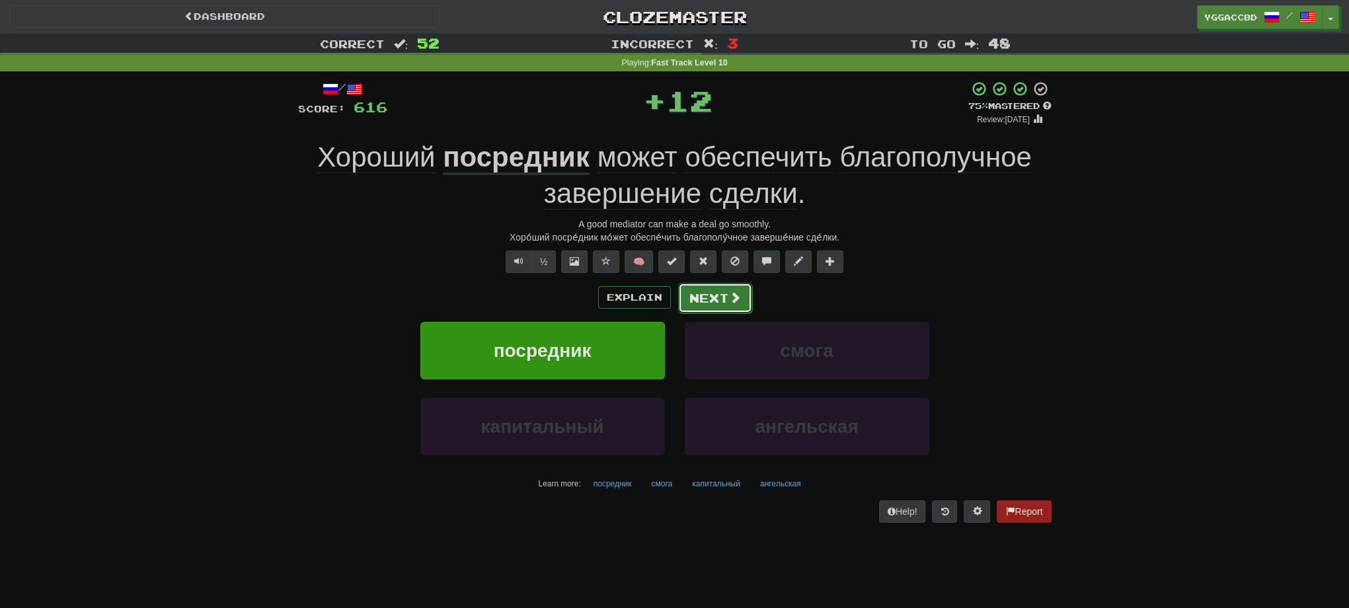
click at [692, 294] on button "Next" at bounding box center [715, 298] width 74 height 30
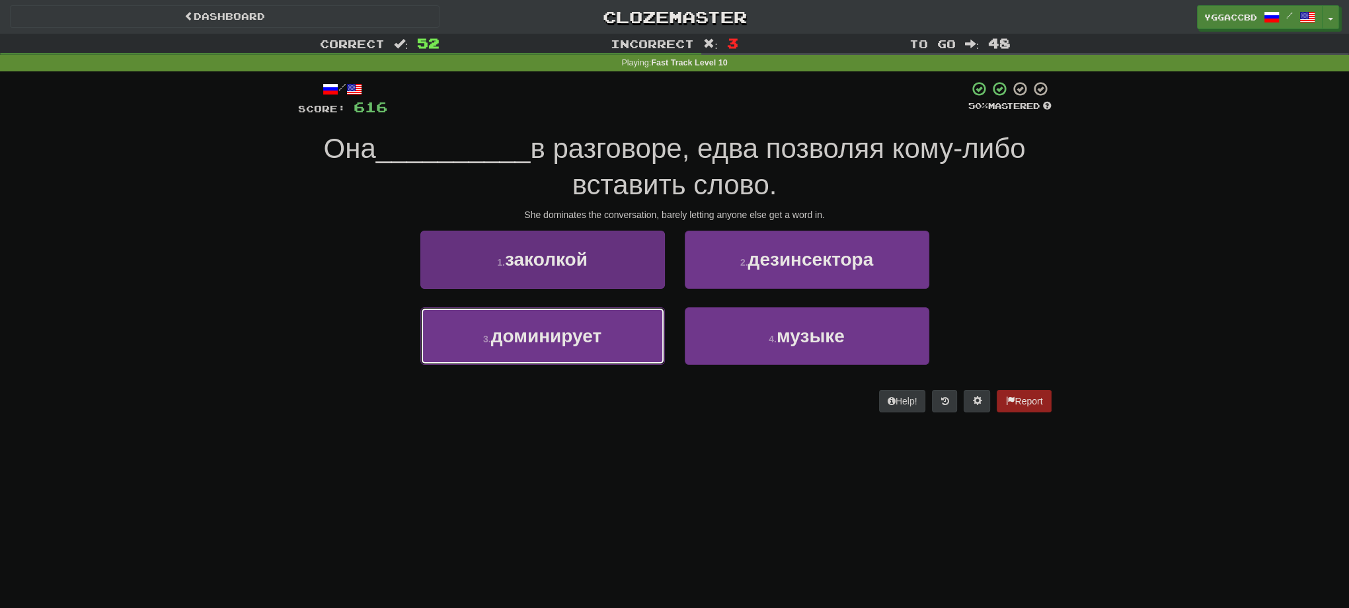
click at [596, 343] on span "доминирует" at bounding box center [546, 336] width 110 height 20
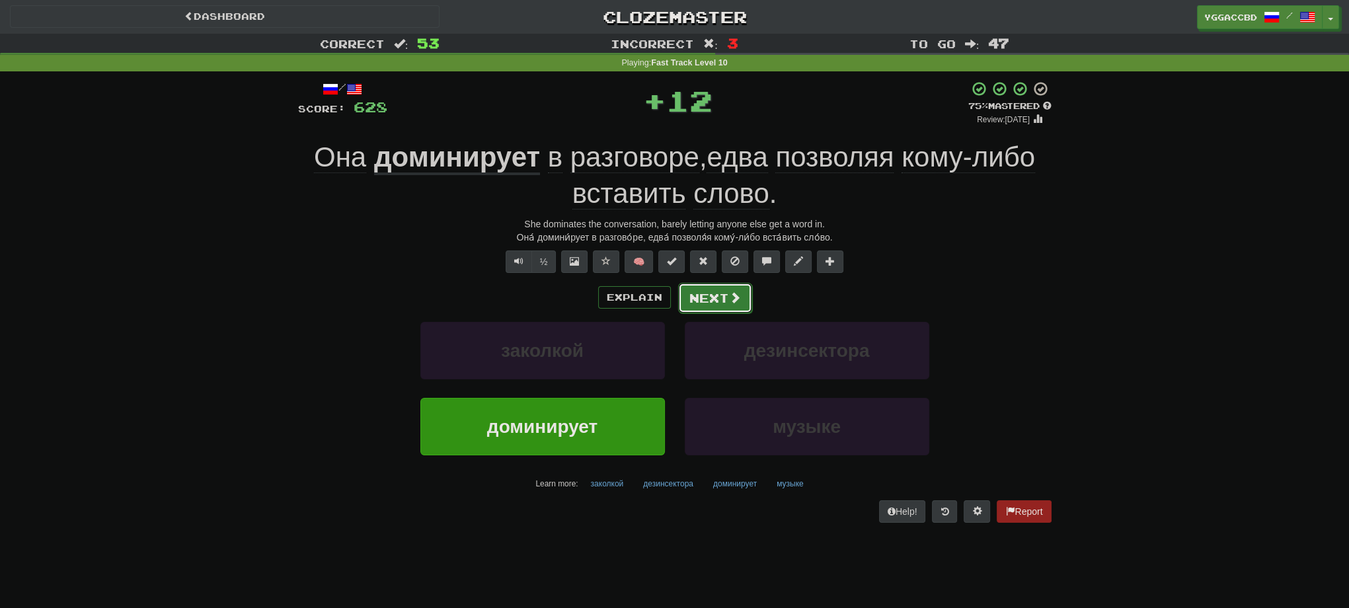
click at [731, 301] on span at bounding box center [735, 298] width 12 height 12
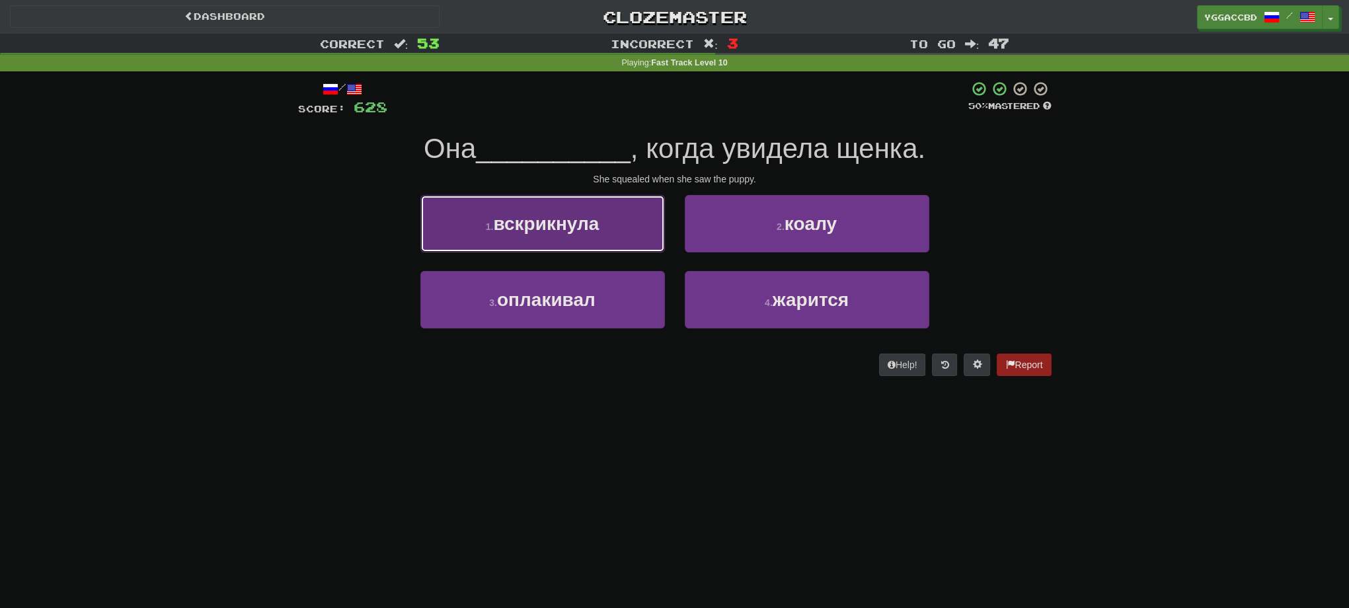
click at [545, 233] on button "1 . вскрикнула" at bounding box center [542, 224] width 245 height 58
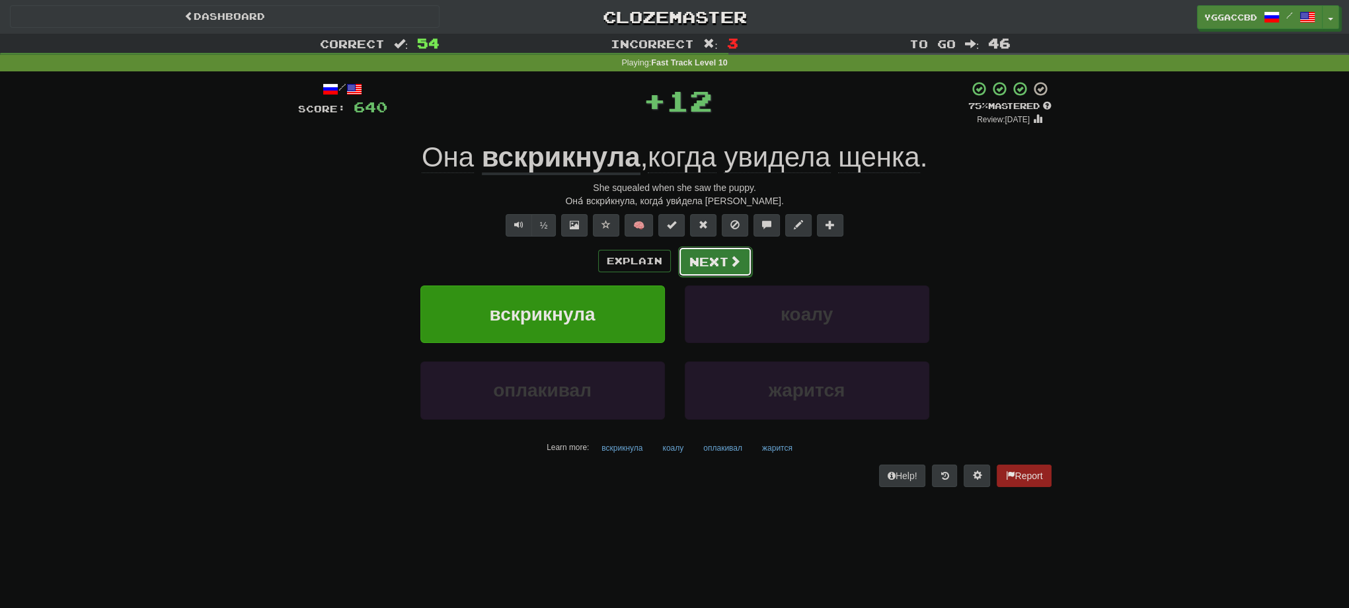
click at [685, 260] on button "Next" at bounding box center [715, 262] width 74 height 30
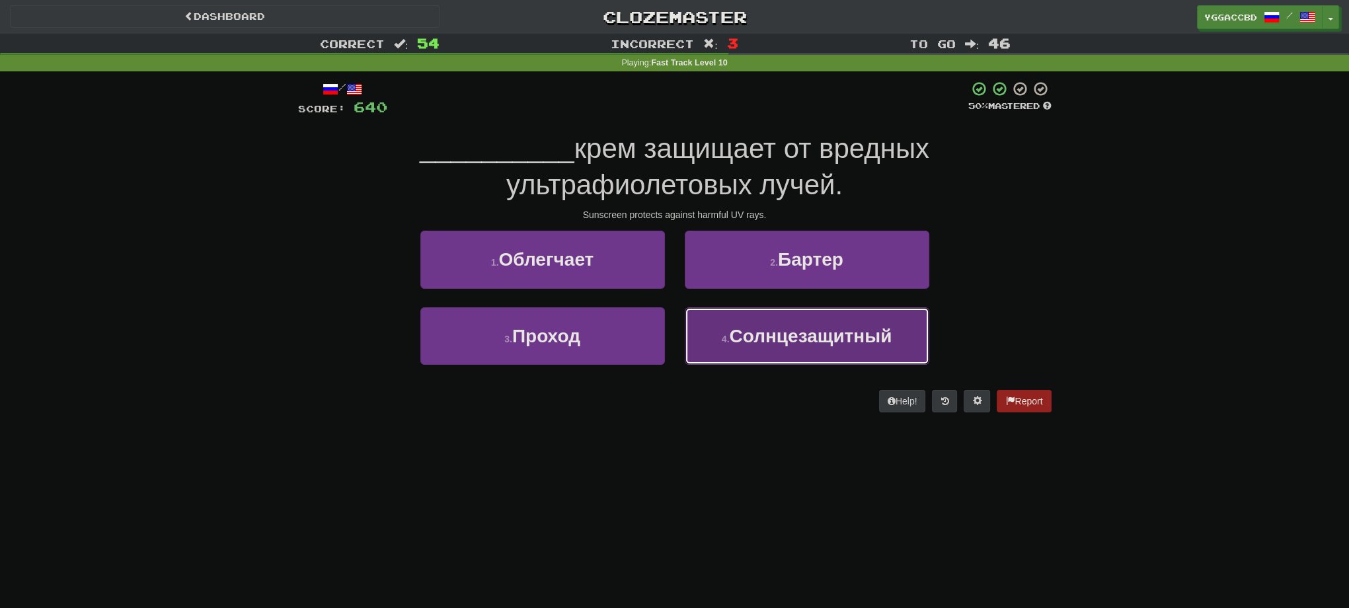
click at [838, 336] on span "Солнцезащитный" at bounding box center [810, 336] width 163 height 20
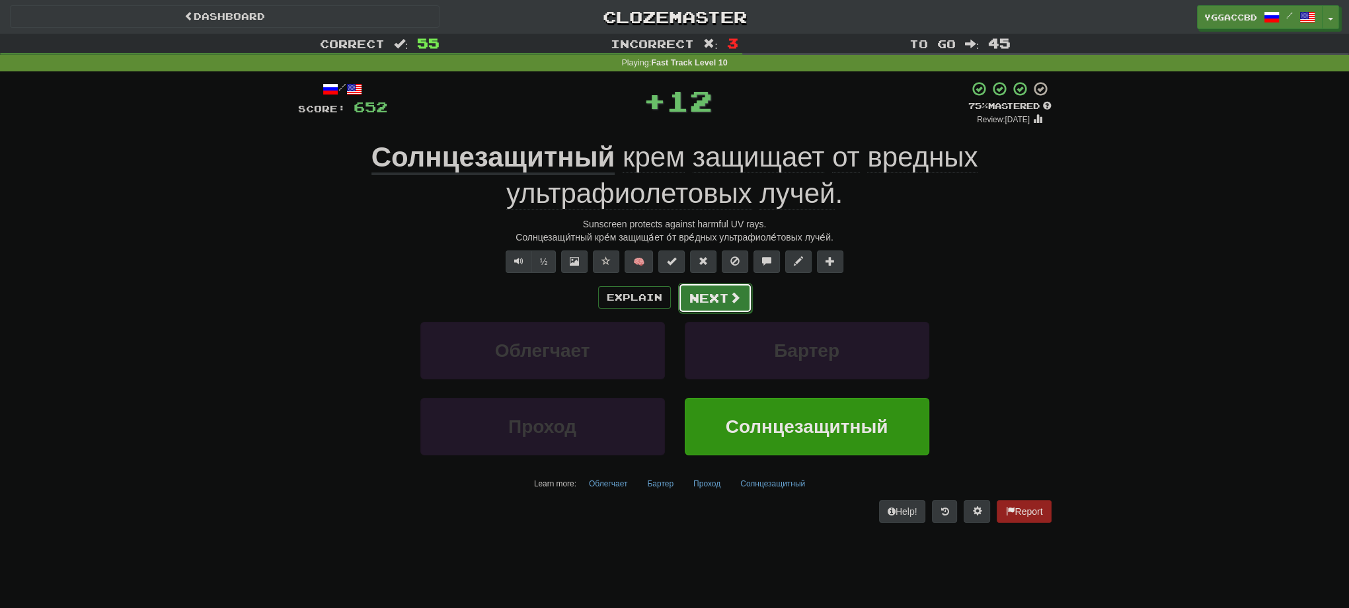
click at [698, 304] on button "Next" at bounding box center [715, 298] width 74 height 30
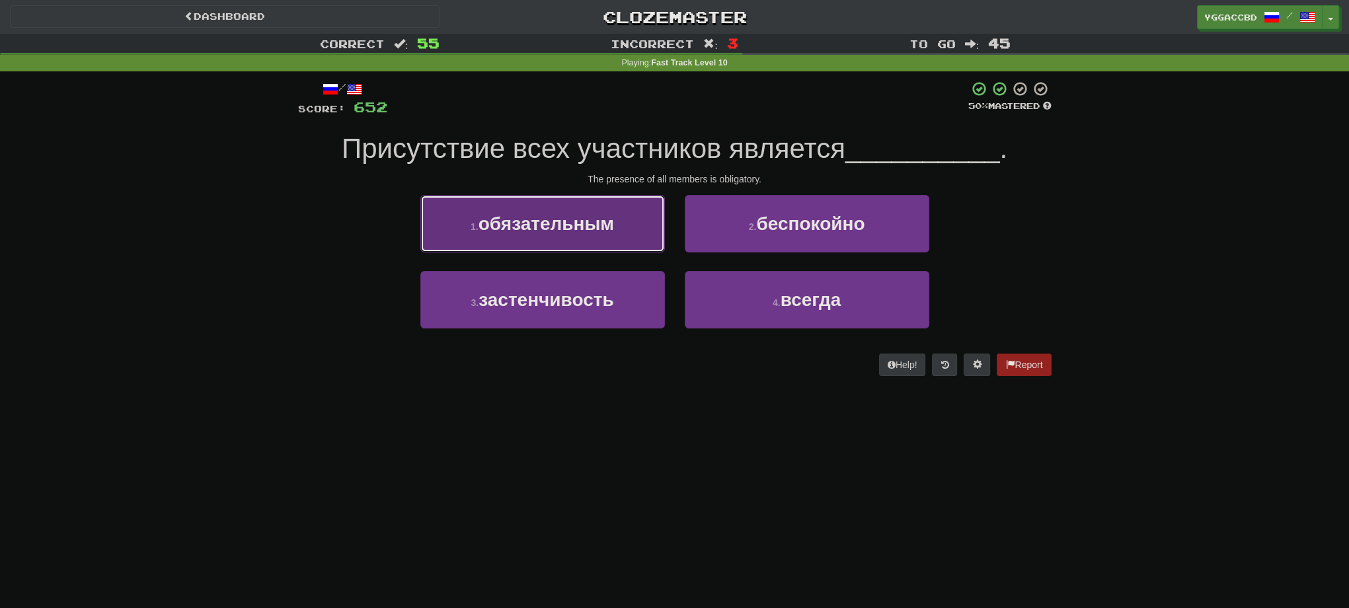
click at [561, 214] on span "обязательным" at bounding box center [547, 224] width 136 height 20
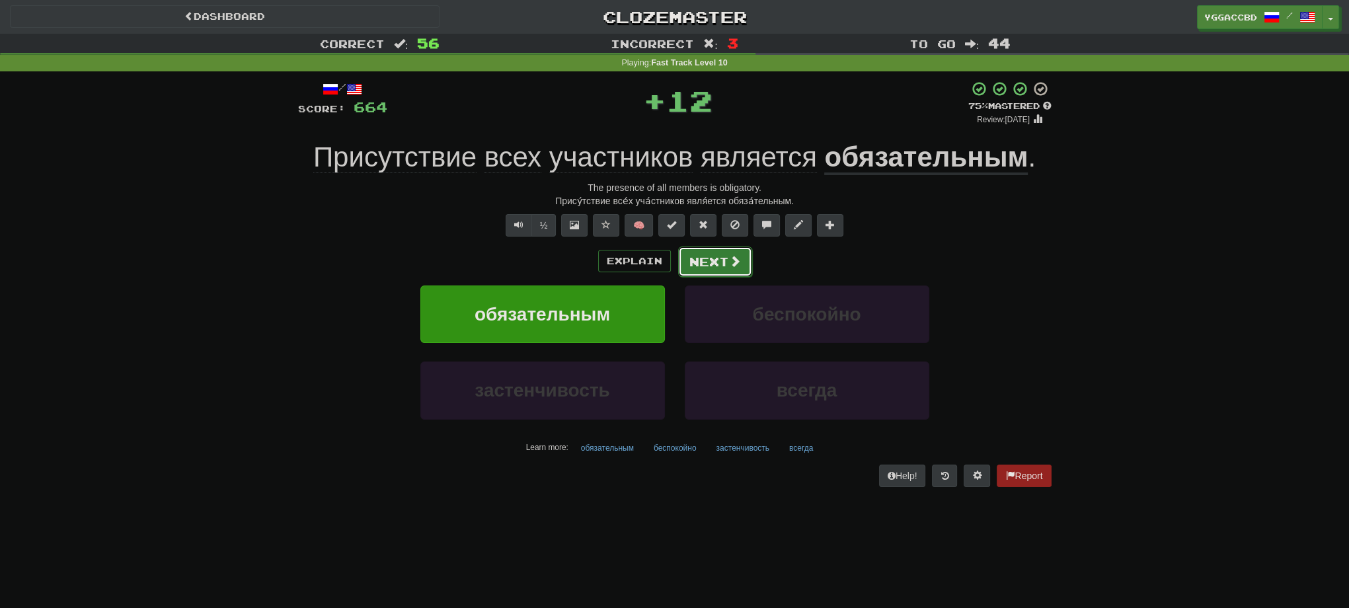
click at [727, 264] on button "Next" at bounding box center [715, 262] width 74 height 30
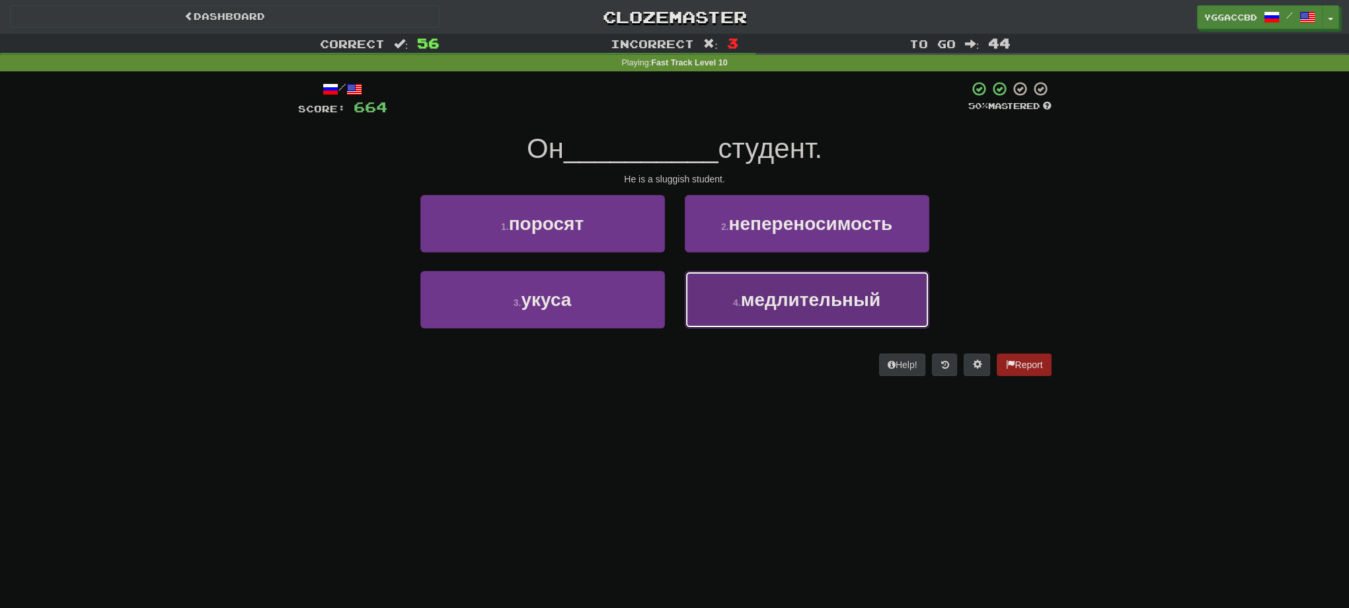
click at [801, 310] on button "4 . медлительный" at bounding box center [807, 300] width 245 height 58
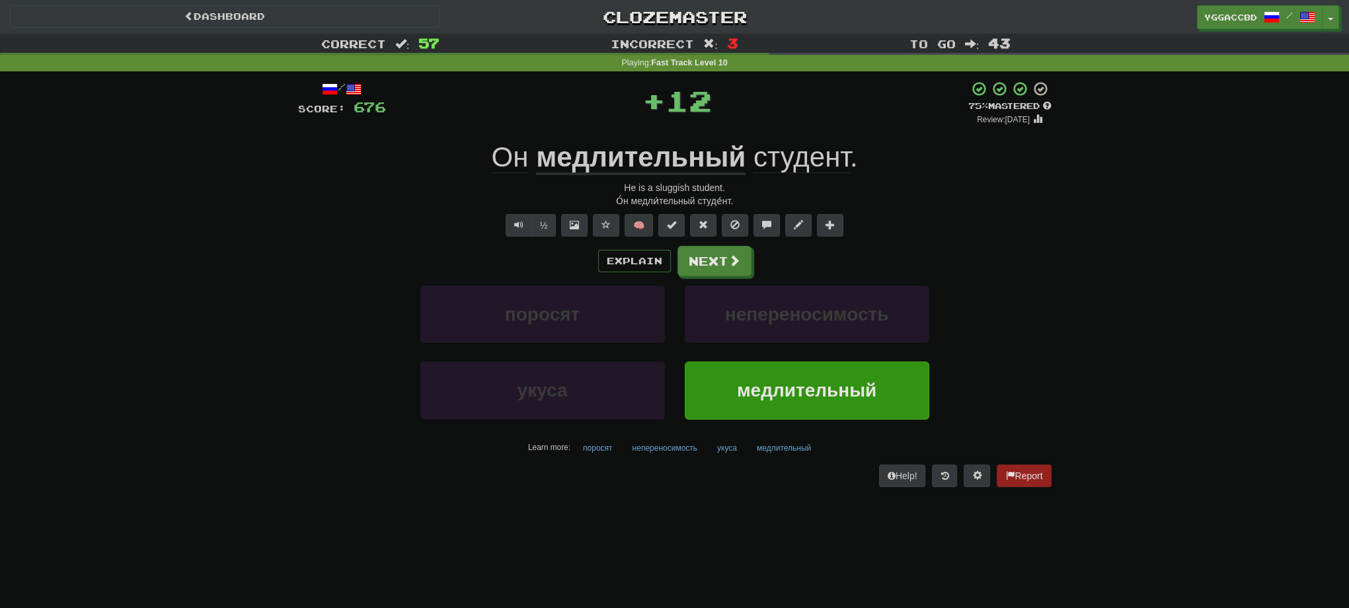
click at [619, 163] on u "медлительный" at bounding box center [641, 158] width 210 height 34
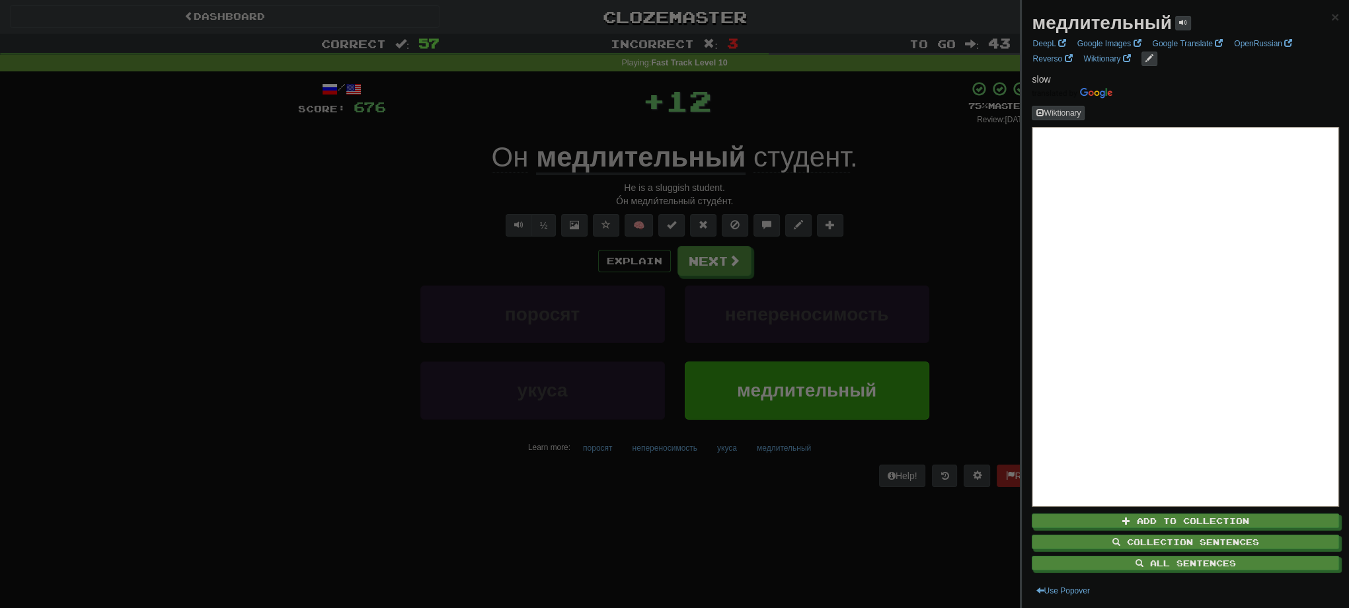
click at [912, 179] on div at bounding box center [674, 304] width 1349 height 608
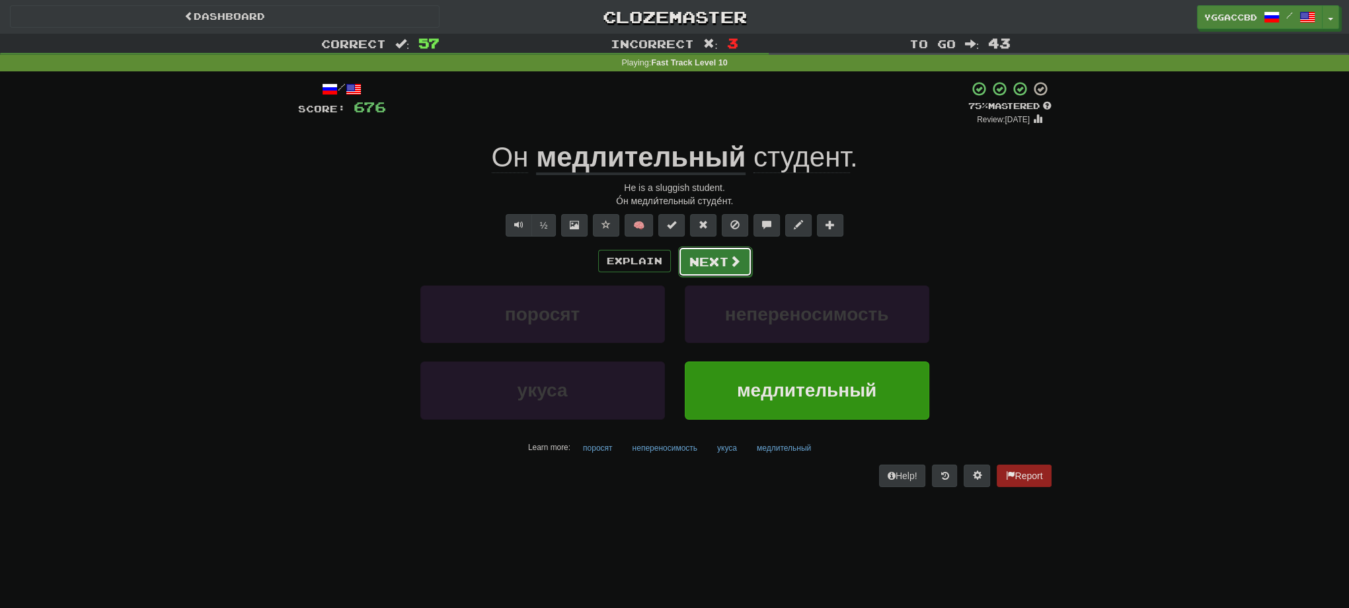
click at [719, 253] on button "Next" at bounding box center [715, 262] width 74 height 30
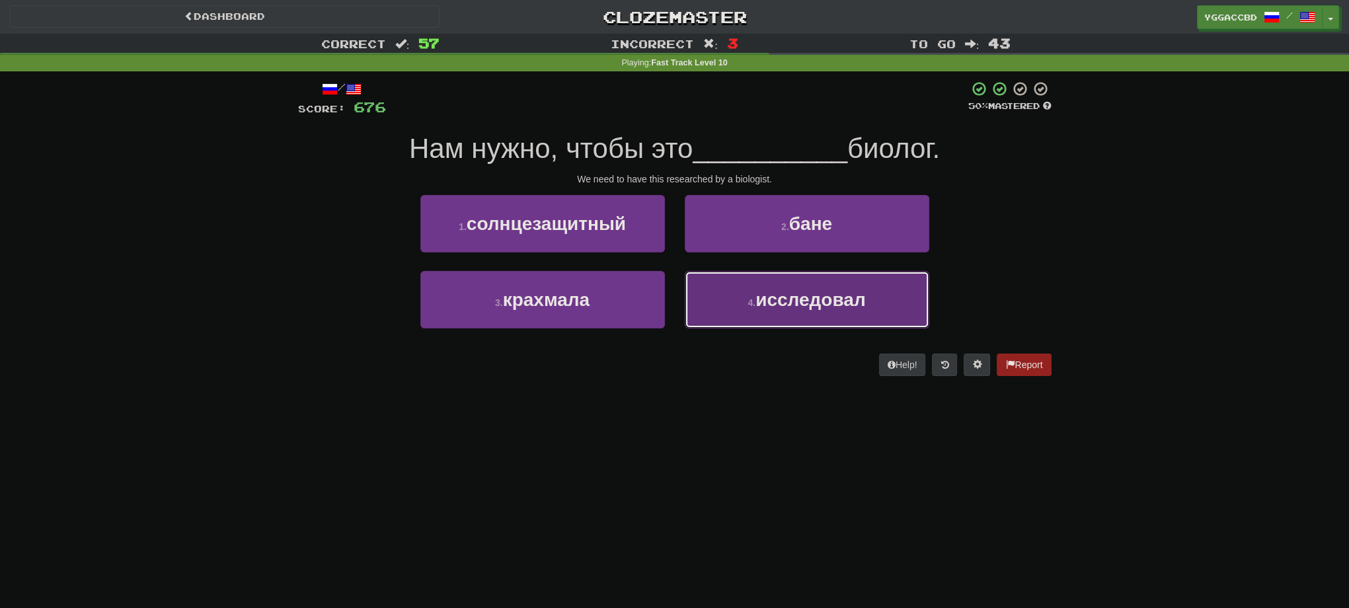
click at [799, 306] on span "исследовал" at bounding box center [811, 300] width 110 height 20
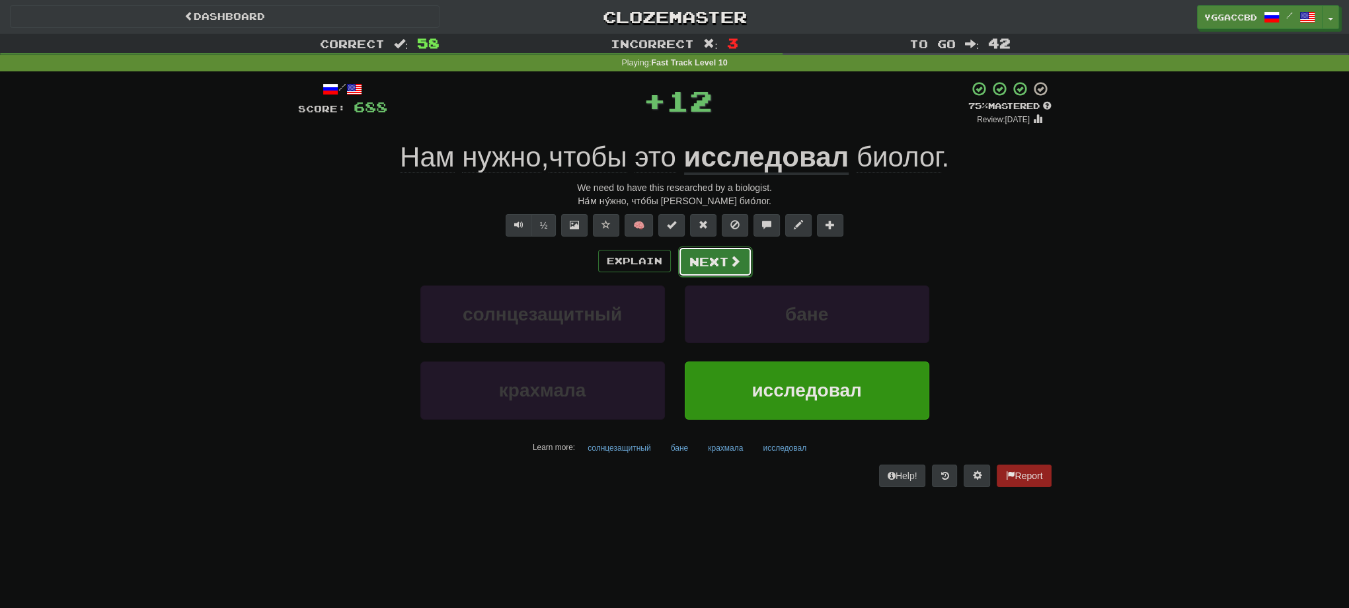
click at [725, 266] on button "Next" at bounding box center [715, 262] width 74 height 30
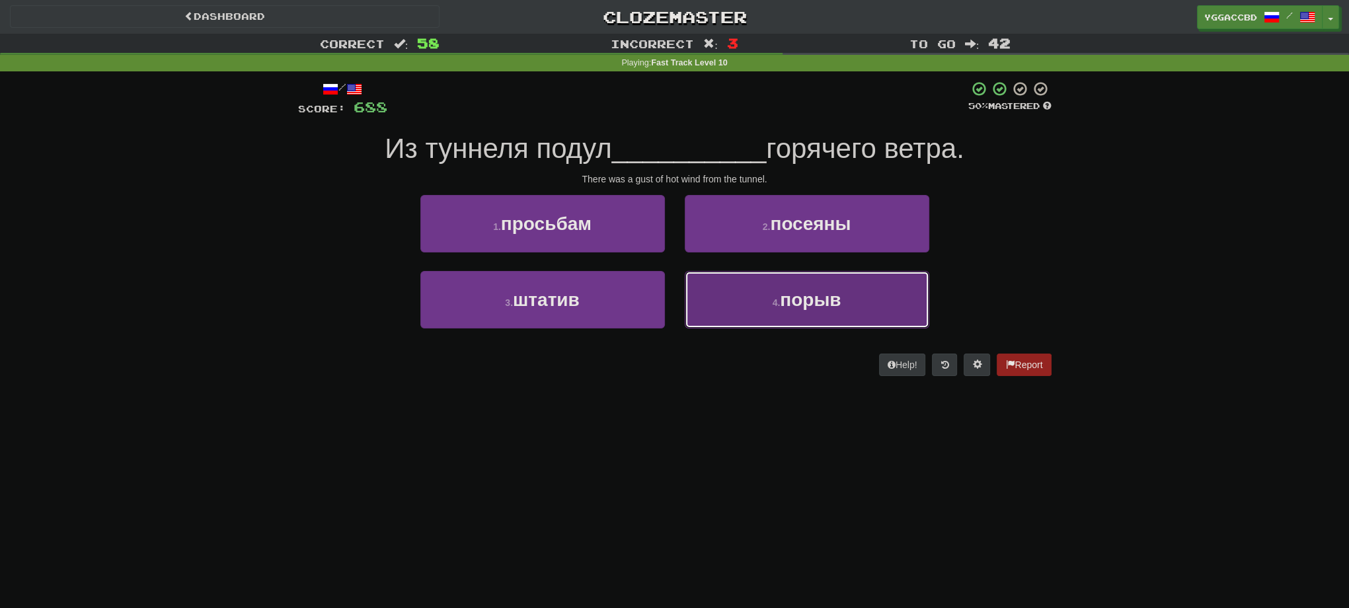
click at [804, 313] on button "4 . порыв" at bounding box center [807, 300] width 245 height 58
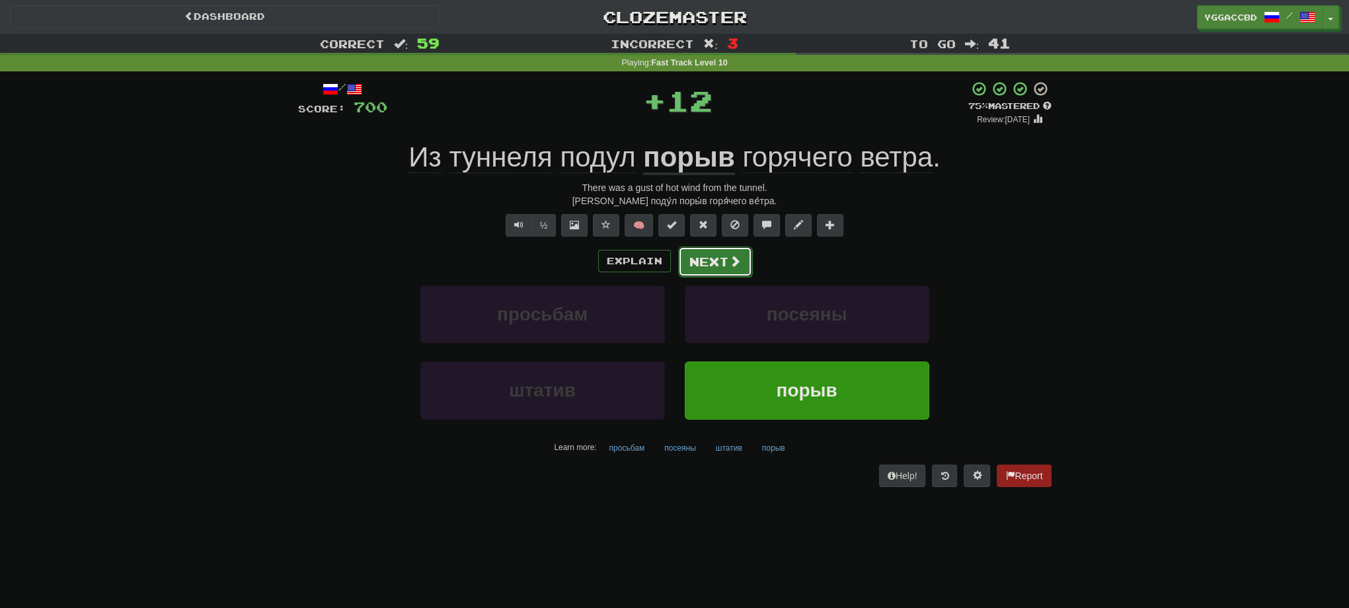
click at [729, 274] on button "Next" at bounding box center [715, 262] width 74 height 30
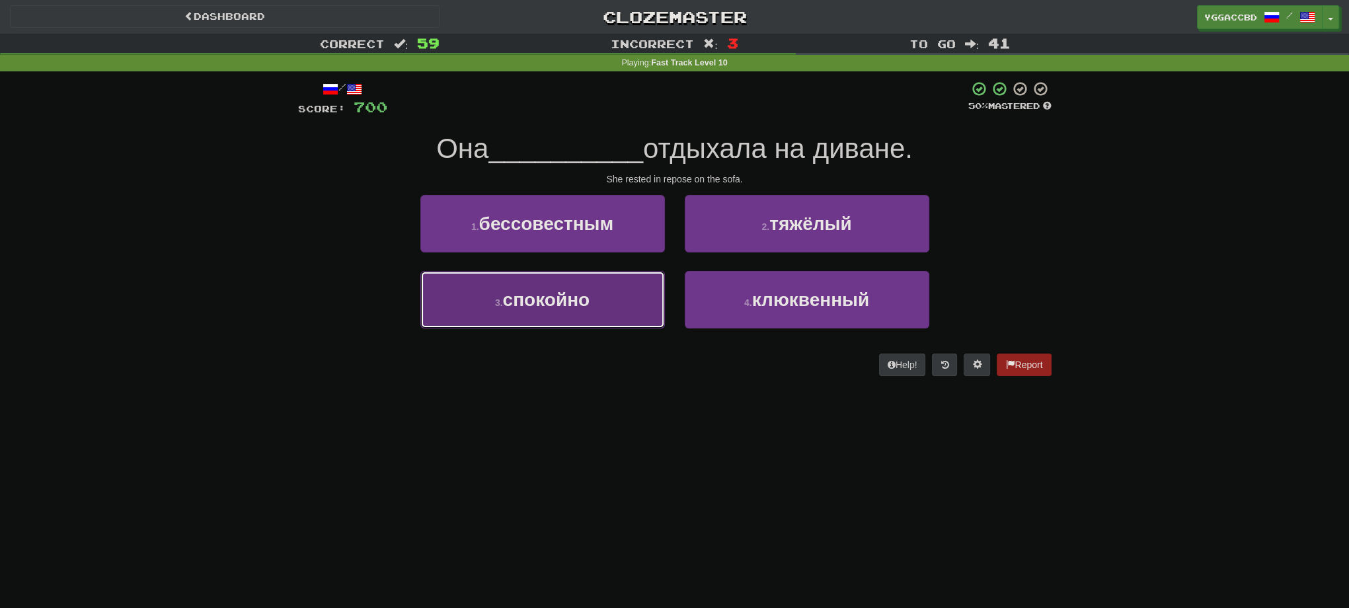
click at [571, 303] on span "спокойно" at bounding box center [546, 300] width 87 height 20
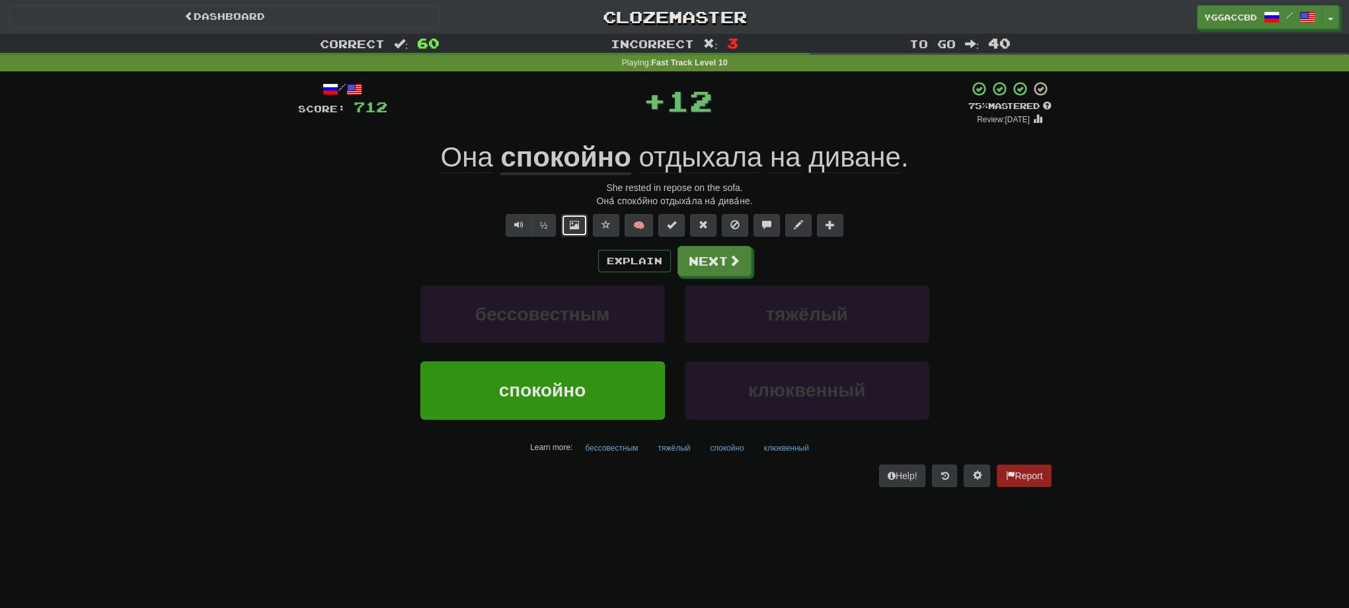
click at [583, 223] on button at bounding box center [574, 225] width 26 height 22
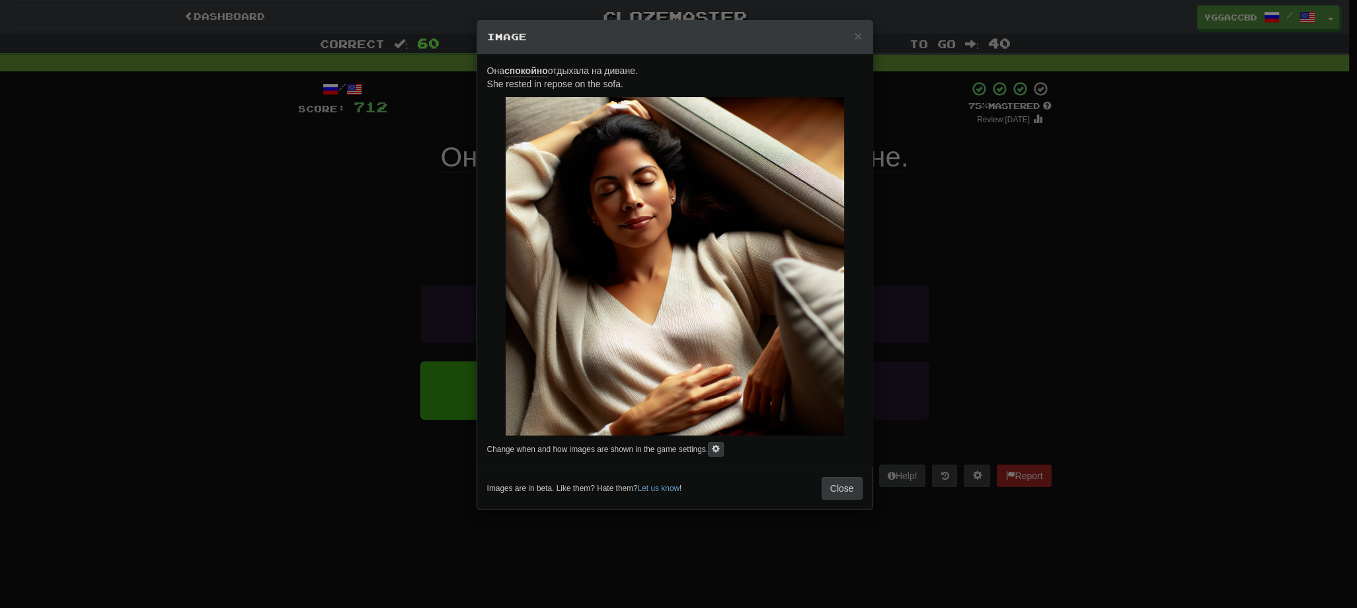
click at [1047, 231] on div "× Image Она спокойно отдыхала на диване. She rested in repose on the sofa. Chan…" at bounding box center [678, 304] width 1357 height 608
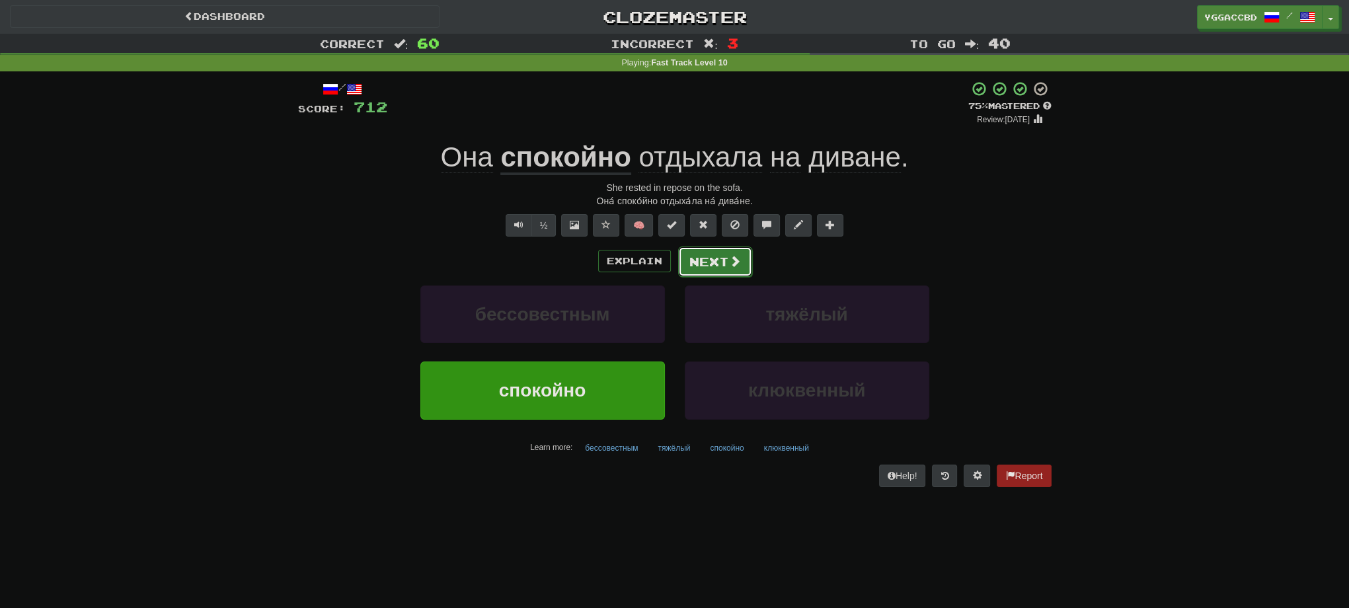
click at [707, 273] on button "Next" at bounding box center [715, 262] width 74 height 30
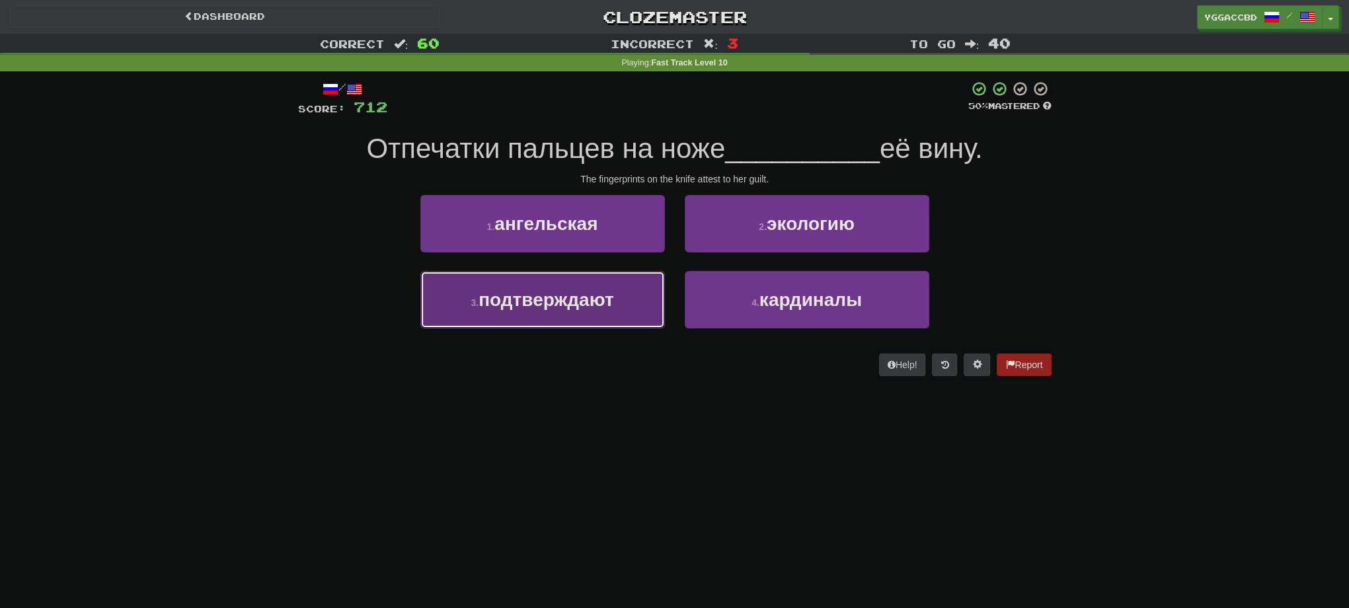
click at [539, 304] on span "подтверждают" at bounding box center [546, 300] width 135 height 20
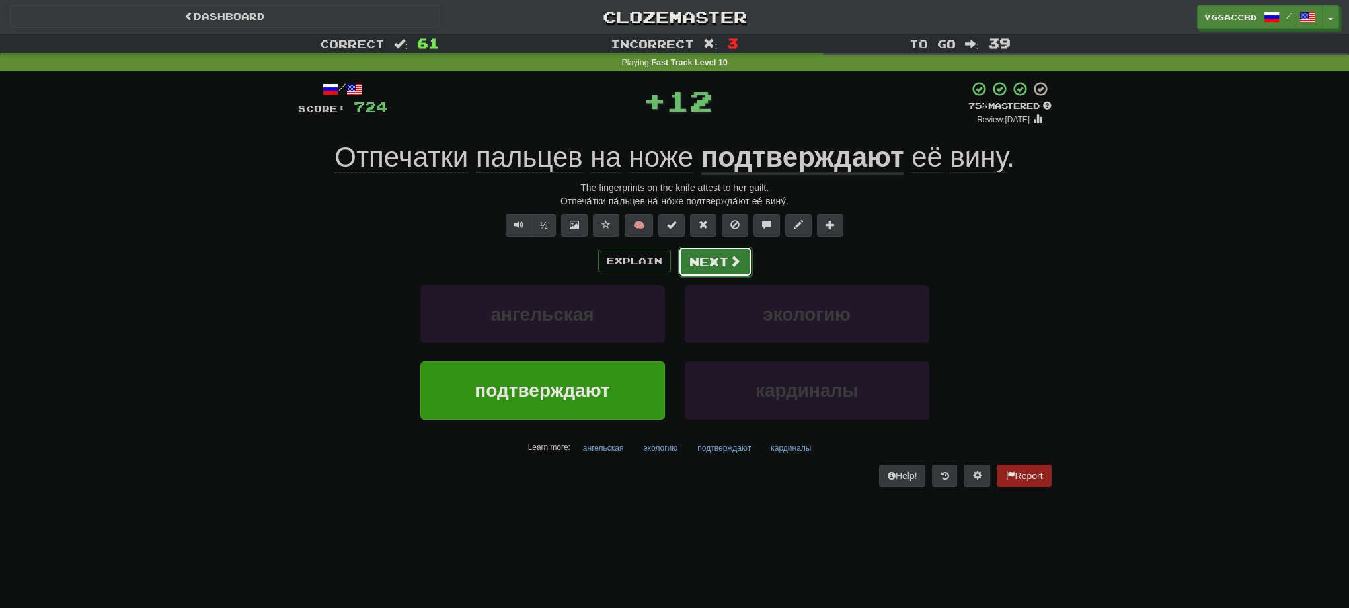
click at [709, 267] on button "Next" at bounding box center [715, 262] width 74 height 30
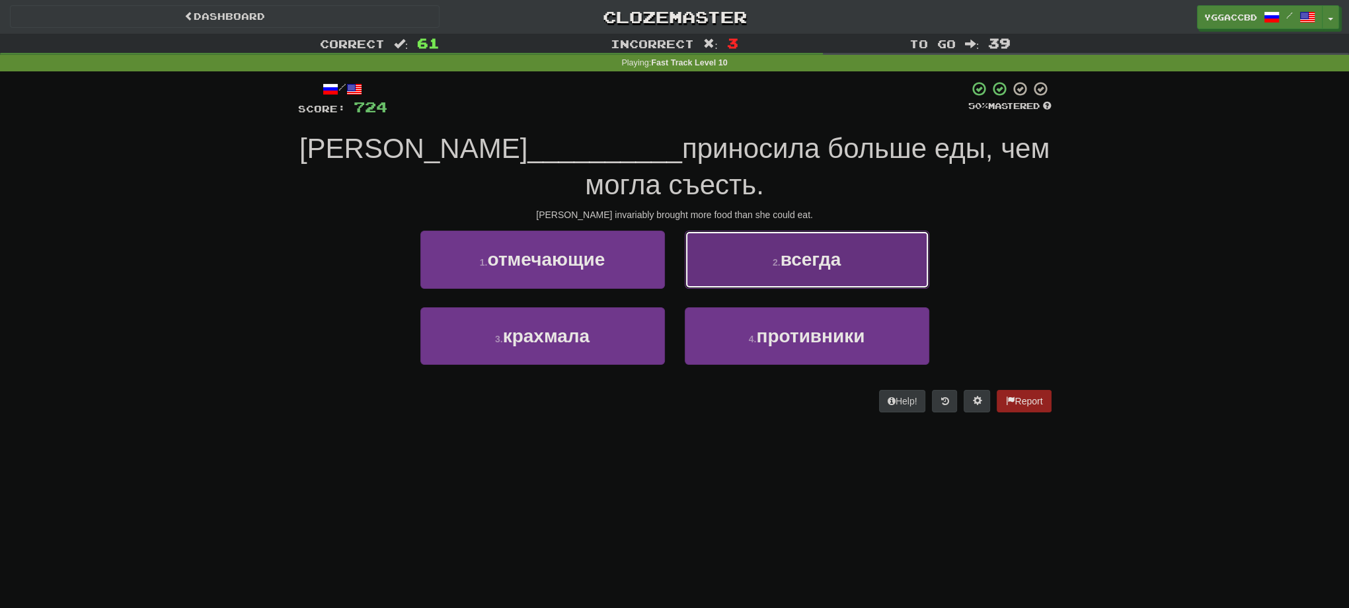
click at [748, 266] on button "2 . всегда" at bounding box center [807, 260] width 245 height 58
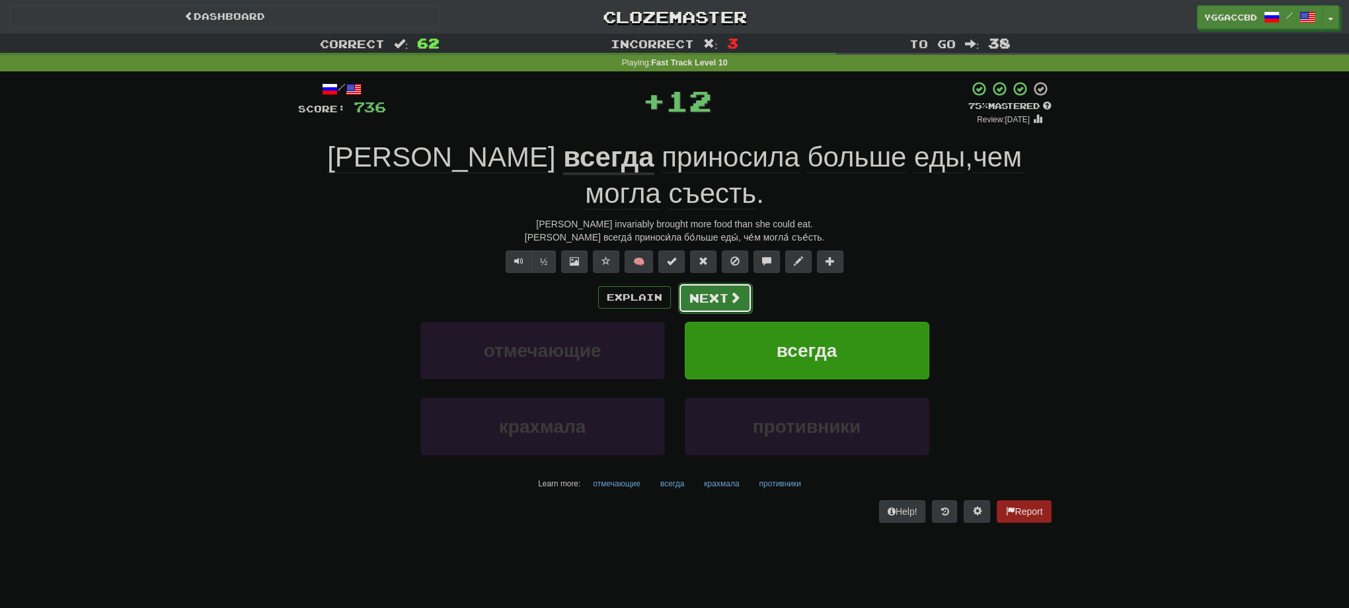
click at [703, 283] on button "Next" at bounding box center [715, 298] width 74 height 30
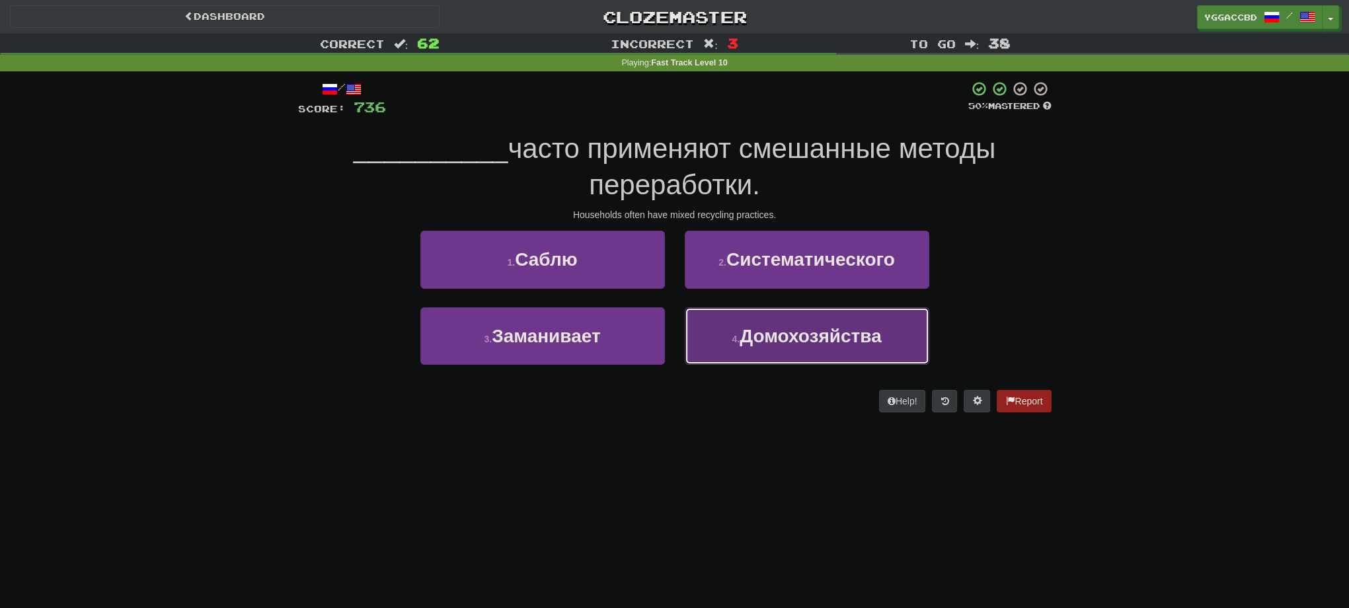
click at [849, 346] on button "4 . Домохозяйства" at bounding box center [807, 336] width 245 height 58
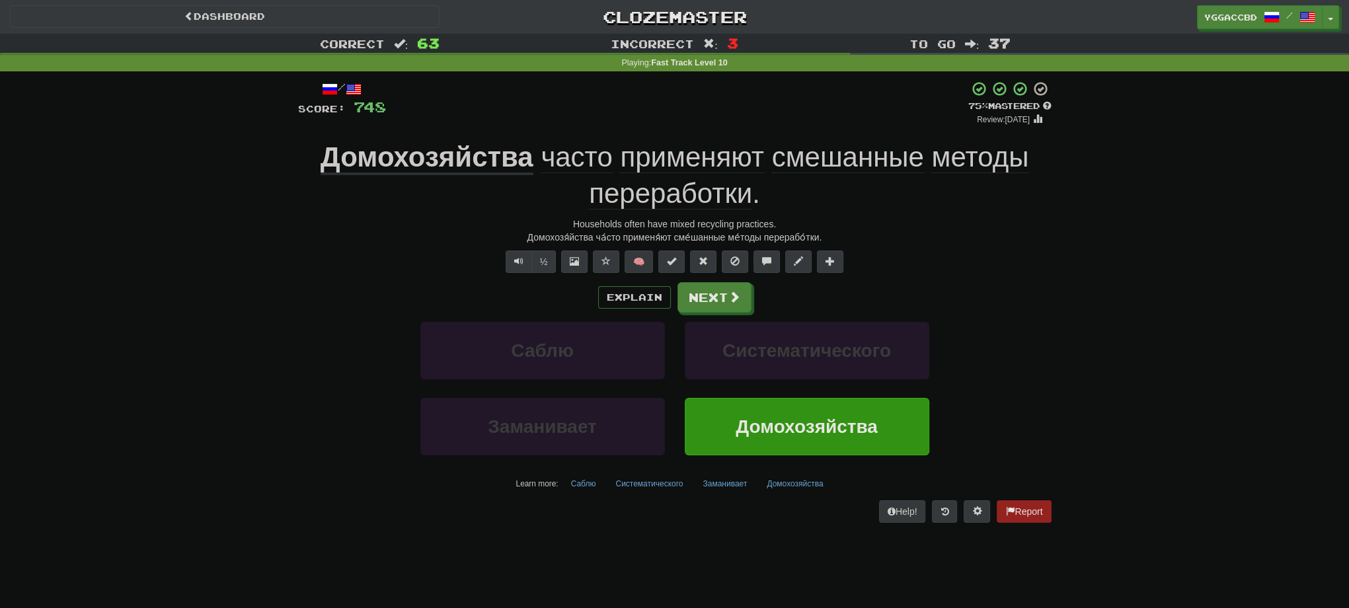
click at [833, 167] on span "смешанные" at bounding box center [848, 157] width 152 height 32
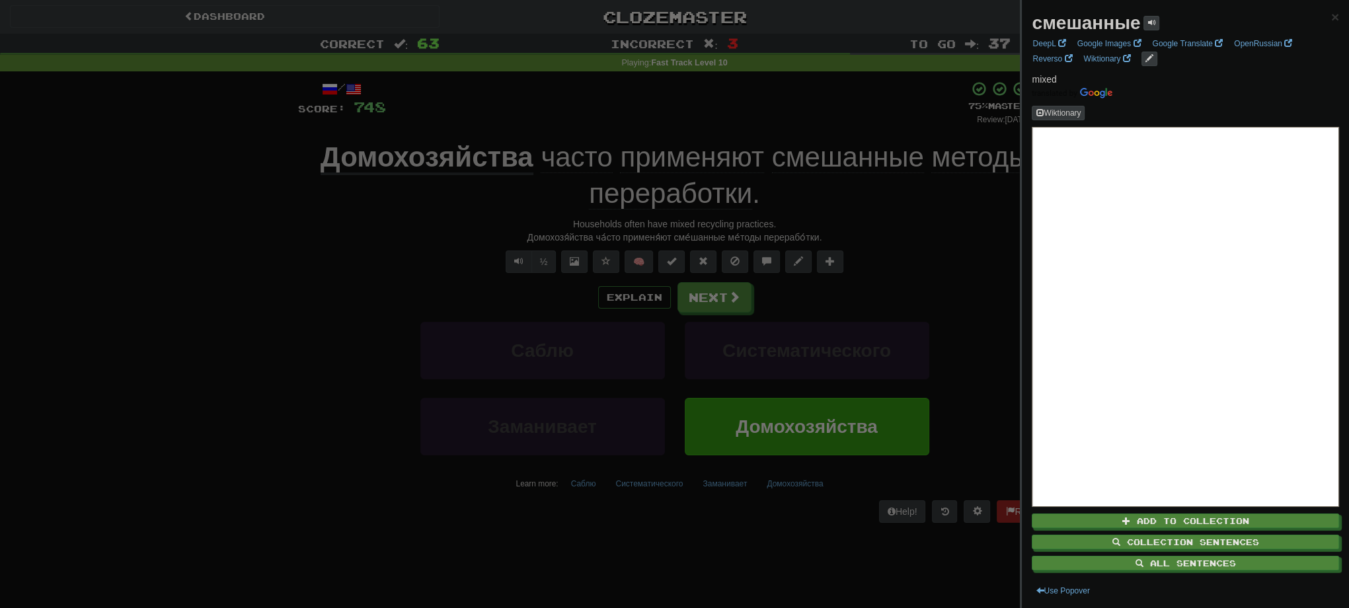
click at [870, 236] on div at bounding box center [674, 304] width 1349 height 608
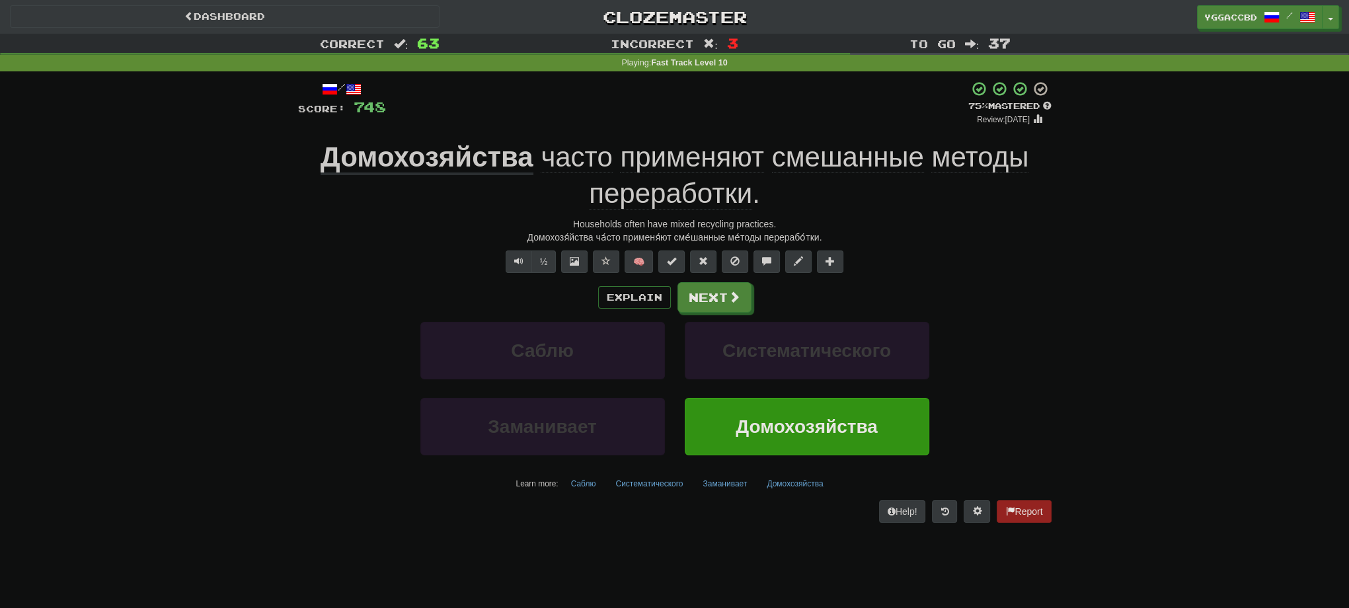
click at [711, 163] on span "применяют" at bounding box center [692, 157] width 144 height 32
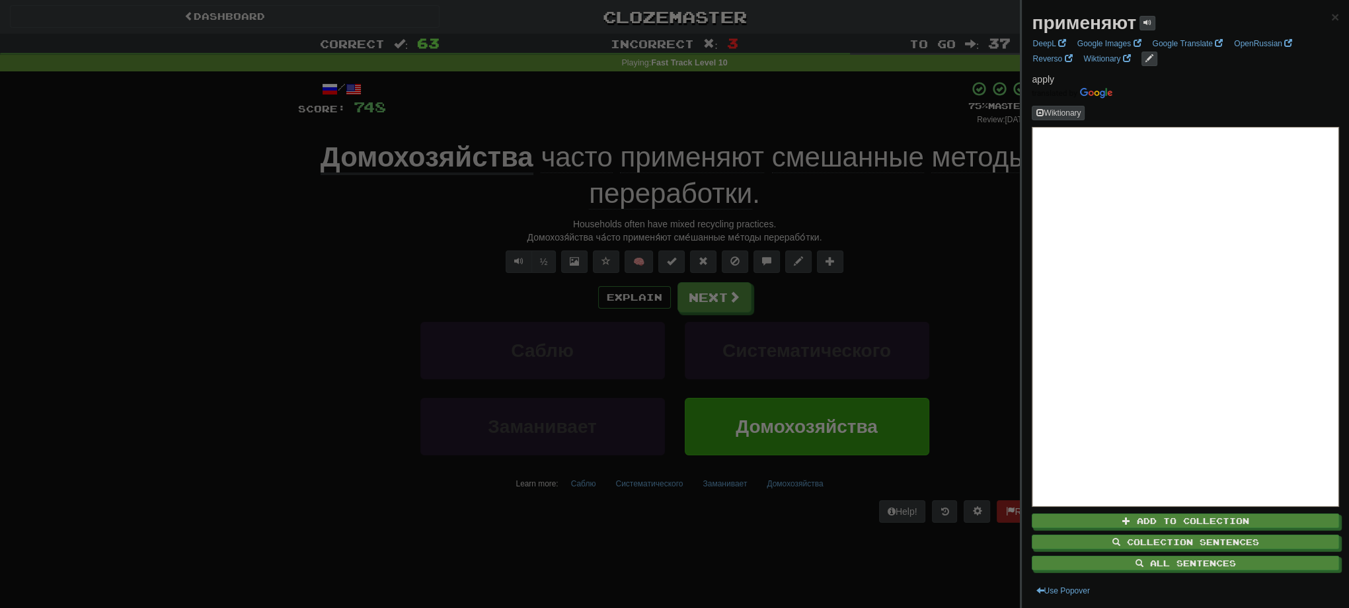
click at [866, 231] on div at bounding box center [674, 304] width 1349 height 608
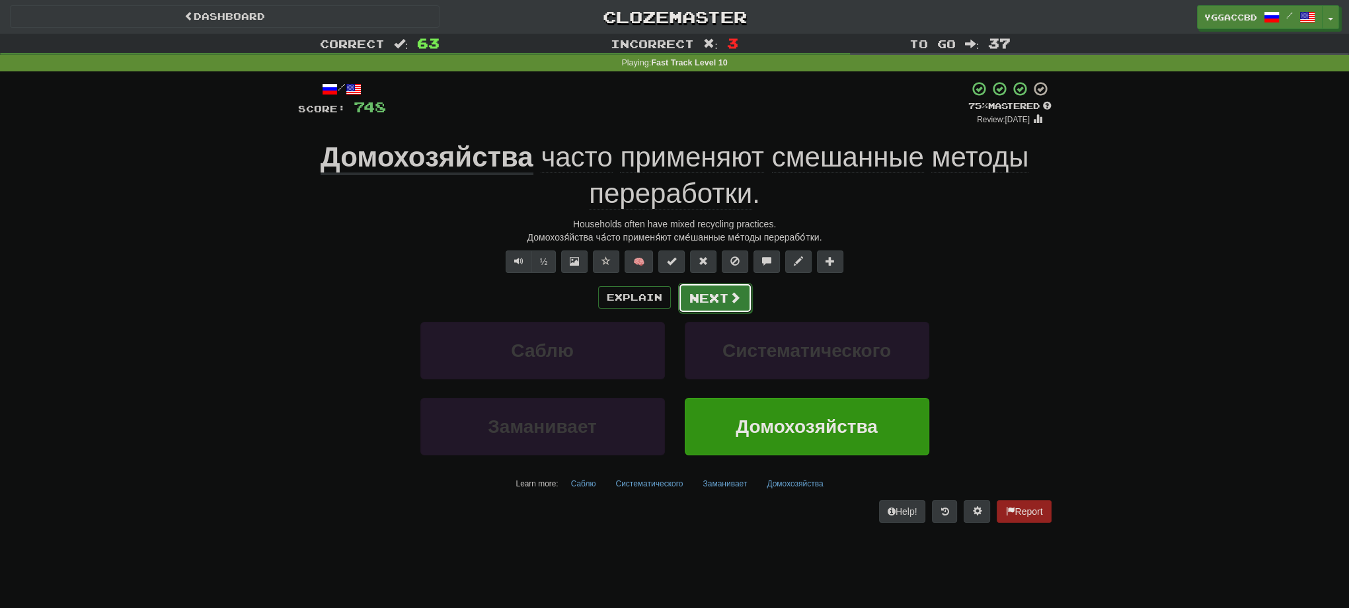
click at [714, 302] on button "Next" at bounding box center [715, 298] width 74 height 30
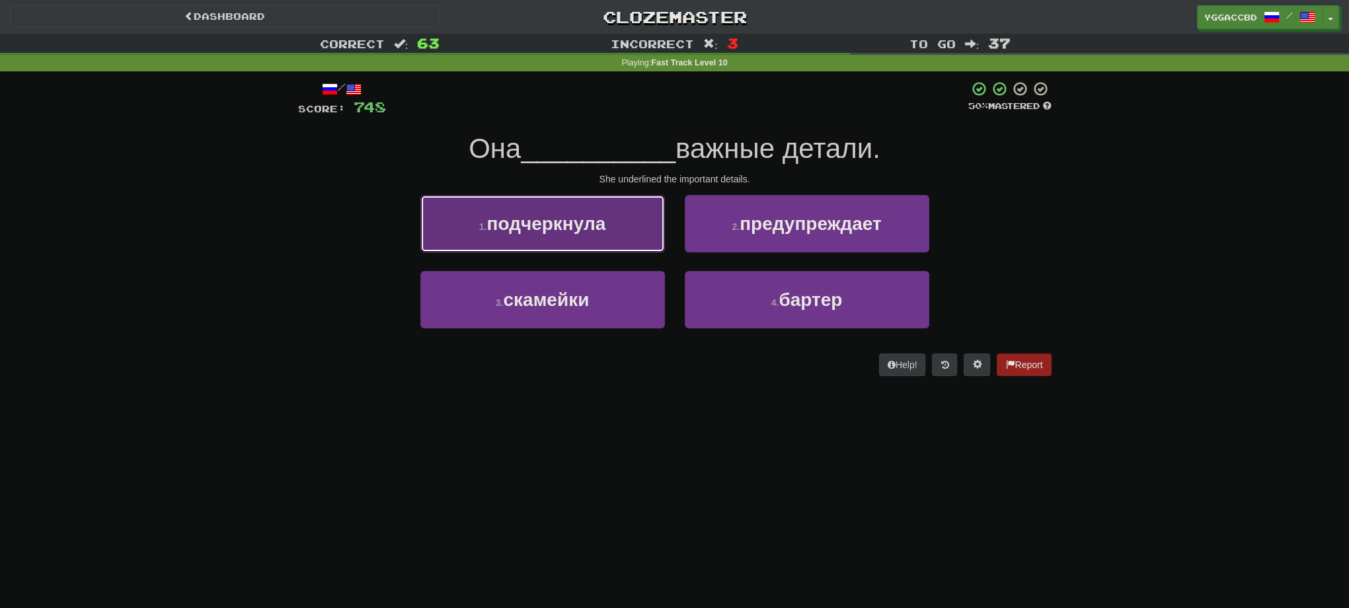
click at [587, 215] on span "подчеркнула" at bounding box center [546, 224] width 119 height 20
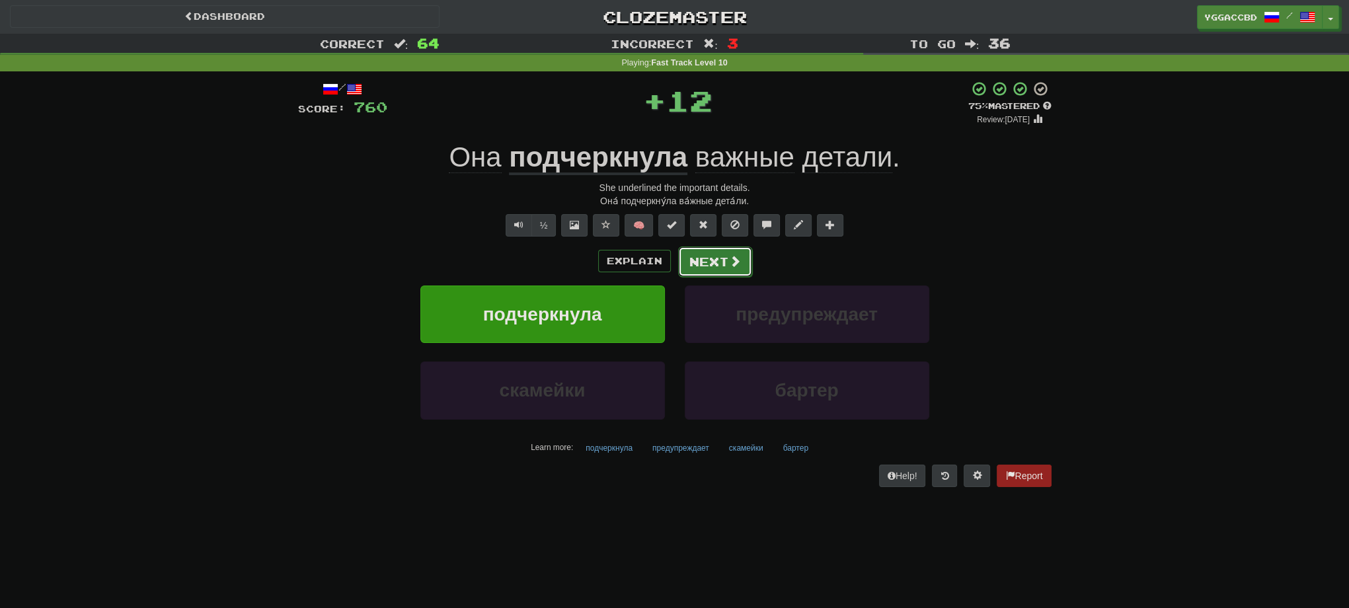
click at [708, 251] on button "Next" at bounding box center [715, 262] width 74 height 30
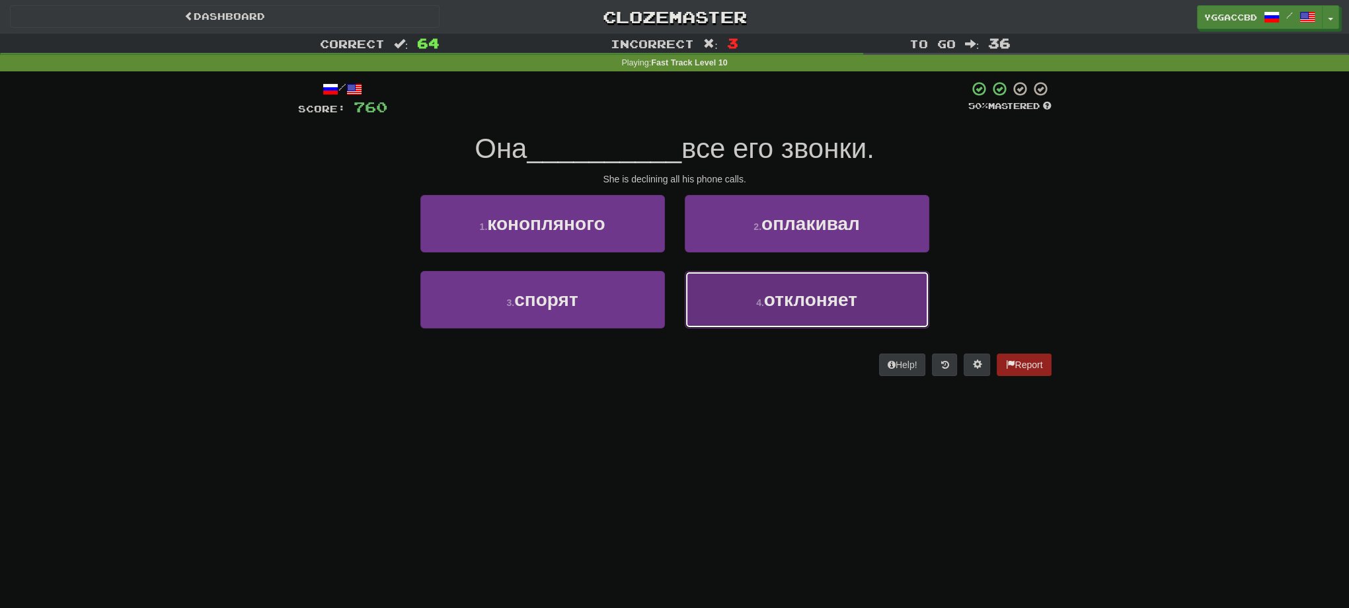
click at [783, 298] on span "отклоняет" at bounding box center [810, 300] width 93 height 20
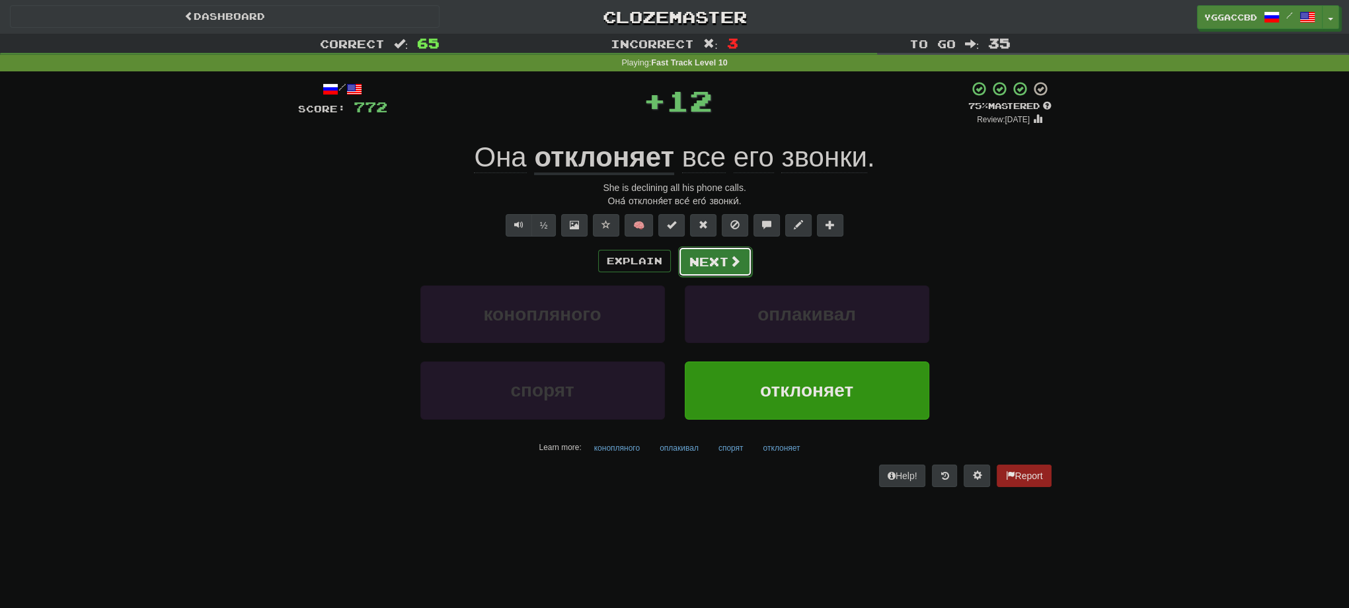
click at [733, 262] on span at bounding box center [735, 261] width 12 height 12
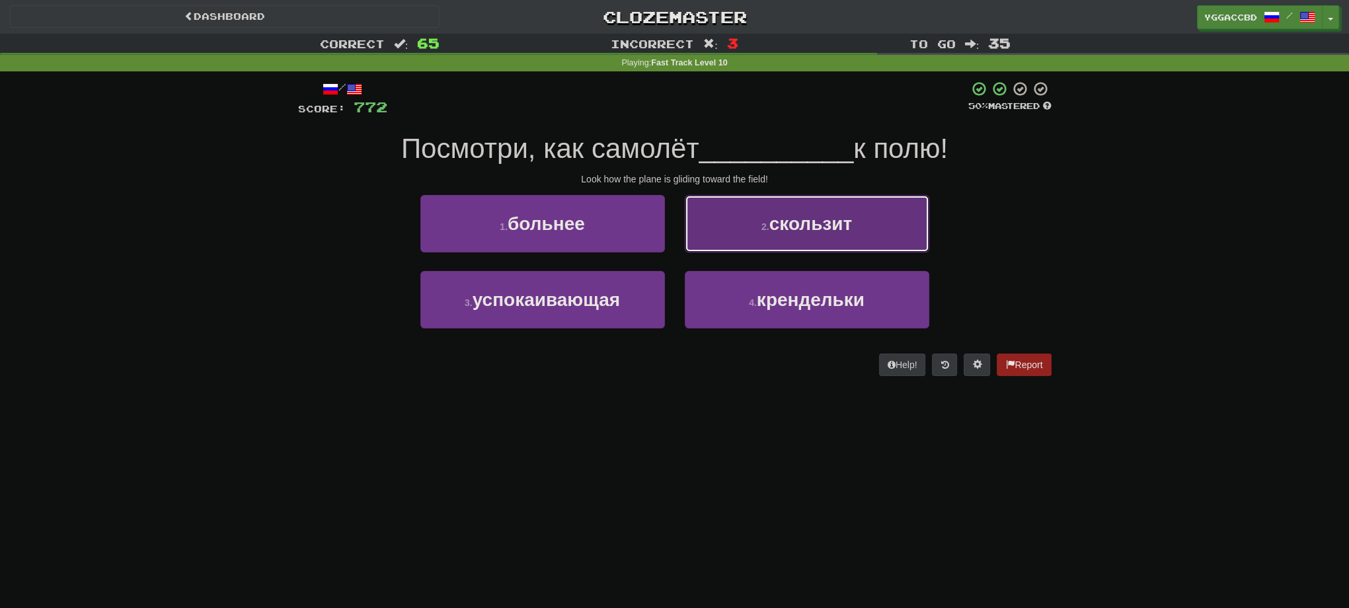
click at [759, 241] on button "2 . скользит" at bounding box center [807, 224] width 245 height 58
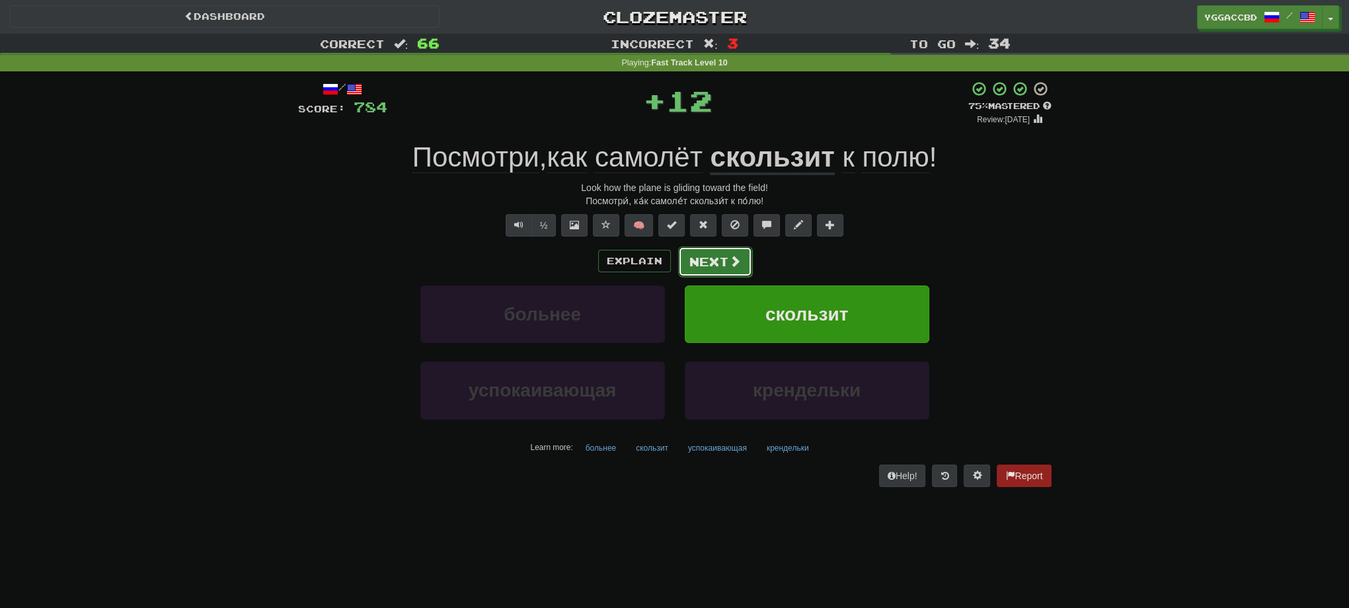
click at [719, 255] on button "Next" at bounding box center [715, 262] width 74 height 30
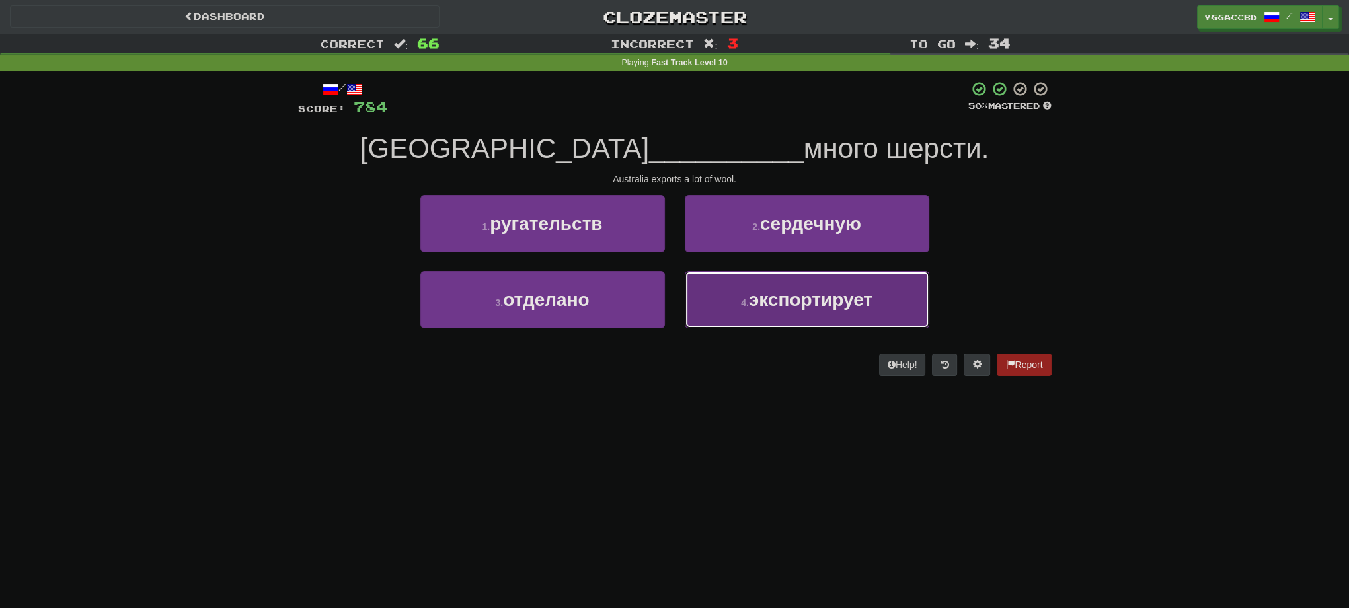
click at [767, 294] on span "экспортирует" at bounding box center [811, 300] width 124 height 20
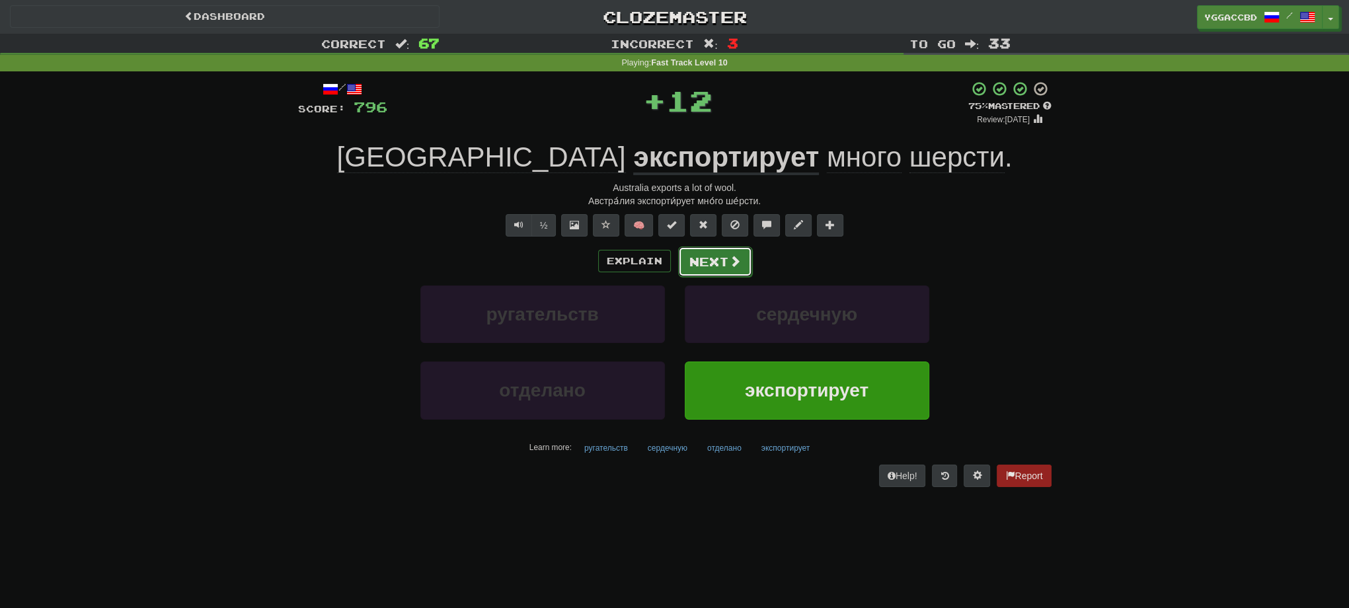
click at [722, 266] on button "Next" at bounding box center [715, 262] width 74 height 30
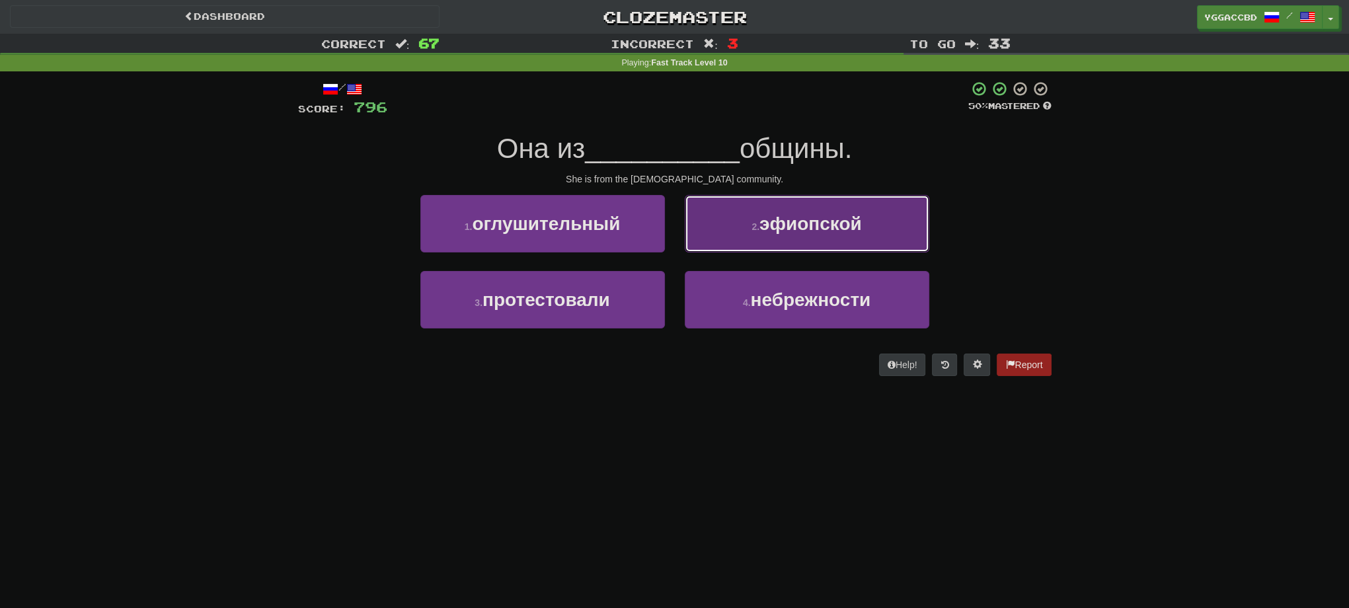
click at [737, 247] on button "2 . эфиопской" at bounding box center [807, 224] width 245 height 58
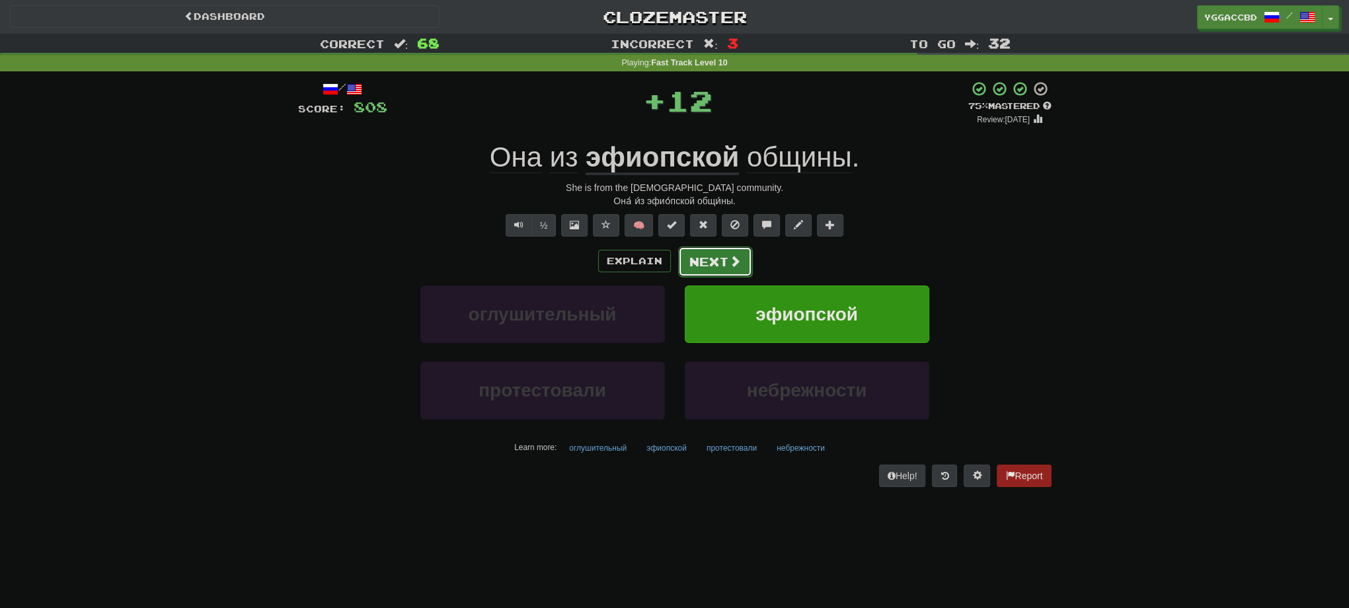
click at [730, 266] on span at bounding box center [735, 261] width 12 height 12
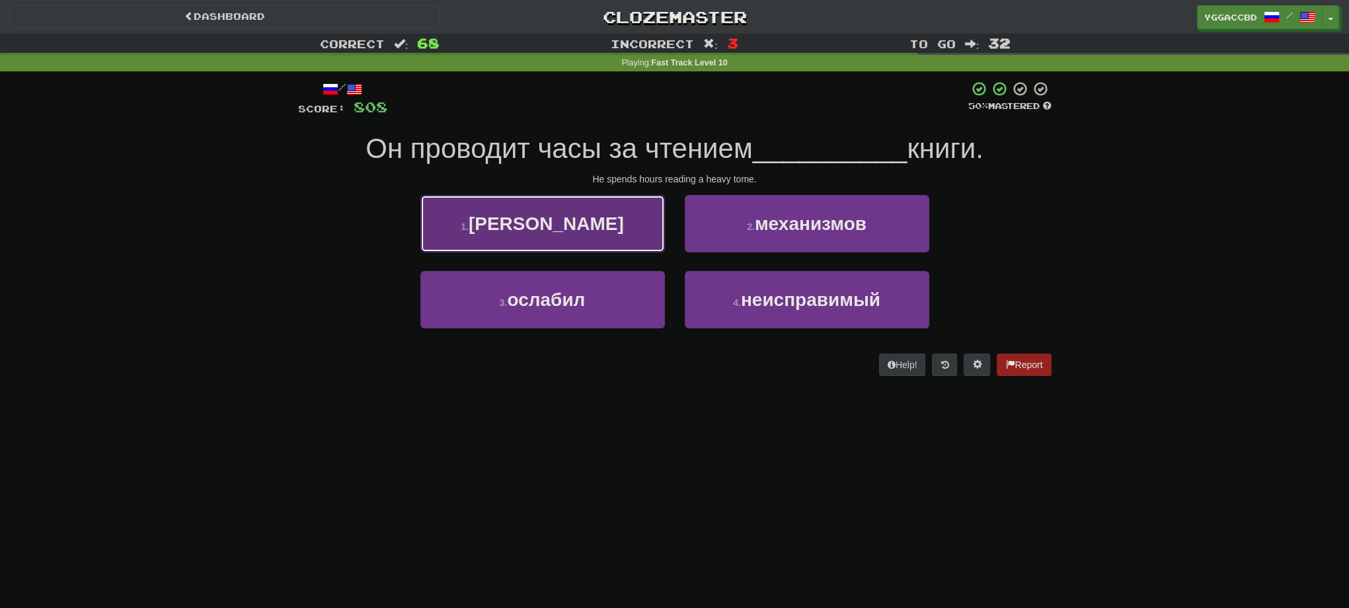
click at [595, 231] on button "1 . толстой" at bounding box center [542, 224] width 245 height 58
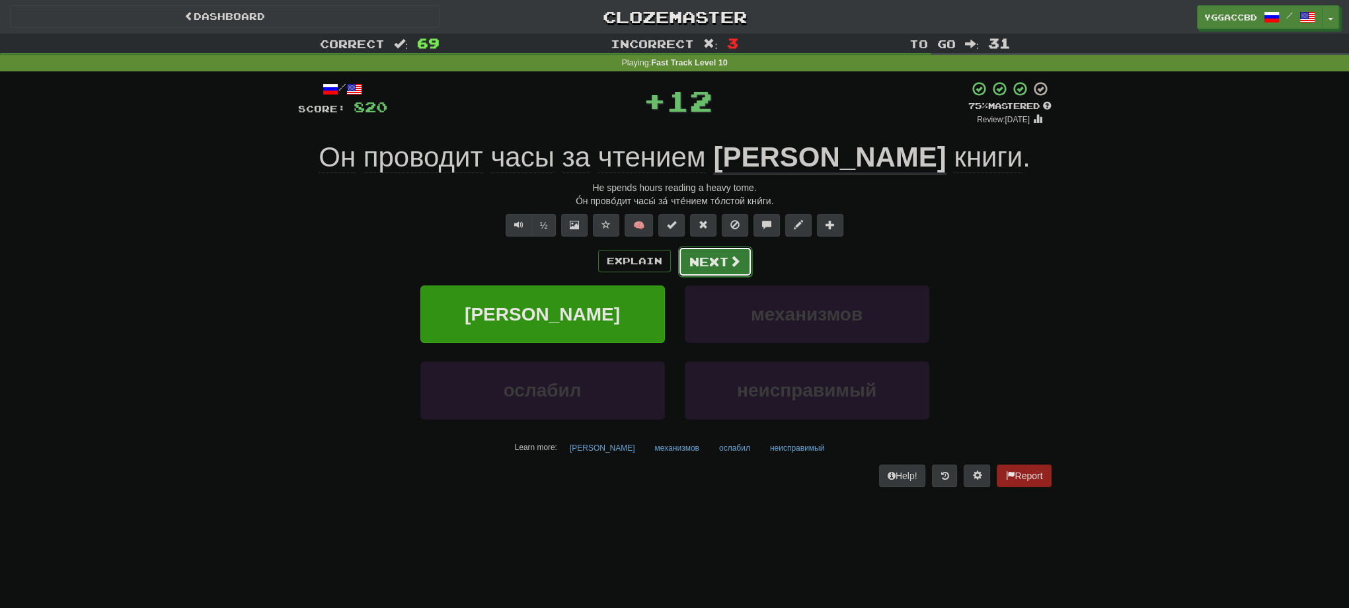
click at [719, 253] on button "Next" at bounding box center [715, 262] width 74 height 30
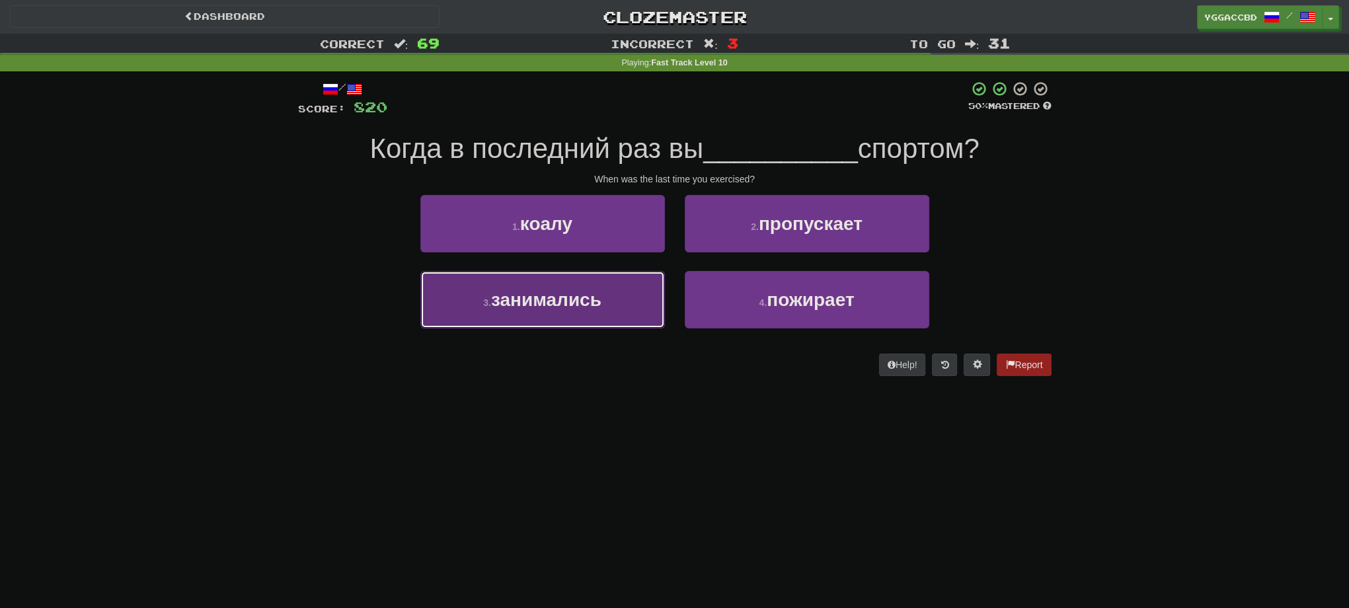
click at [579, 311] on button "3 . занимались" at bounding box center [542, 300] width 245 height 58
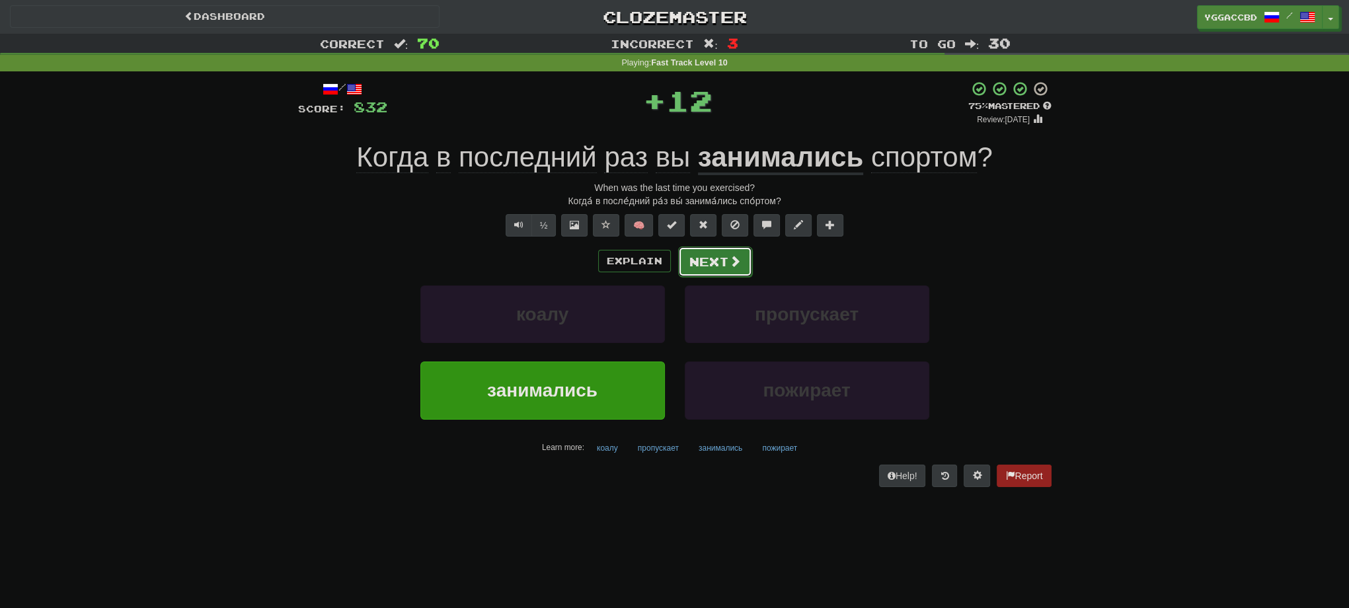
click at [708, 268] on button "Next" at bounding box center [715, 262] width 74 height 30
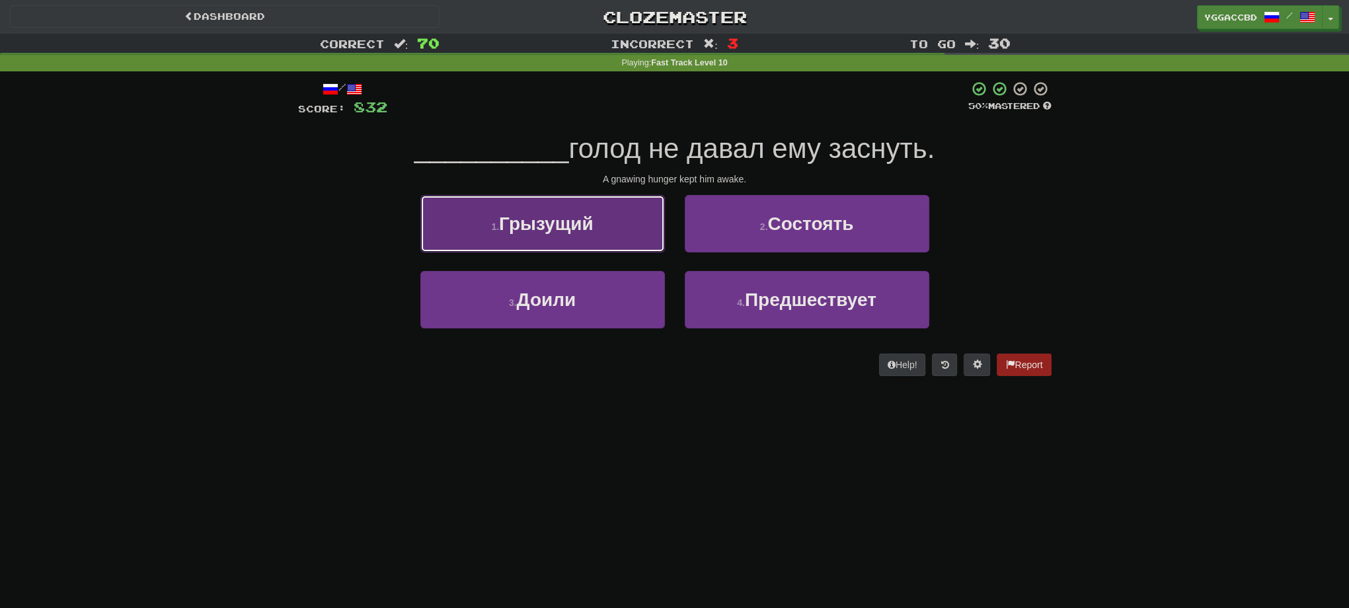
click at [584, 243] on button "1 . Грызущий" at bounding box center [542, 224] width 245 height 58
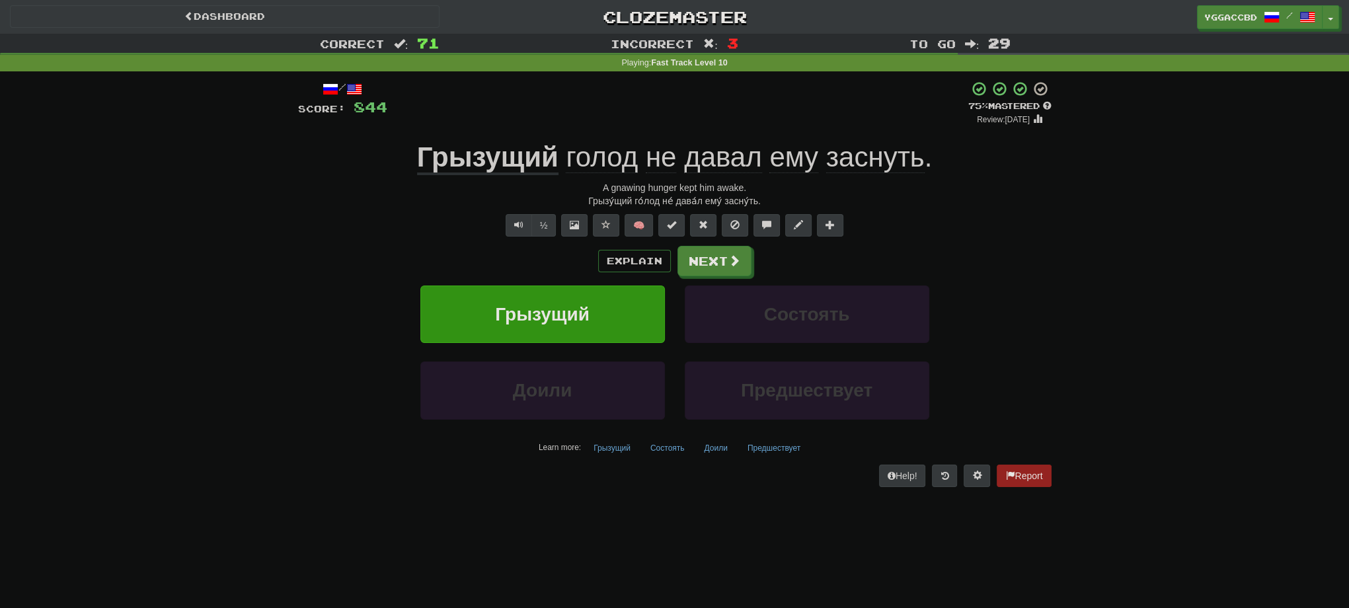
click at [858, 165] on span "заснуть" at bounding box center [875, 157] width 99 height 32
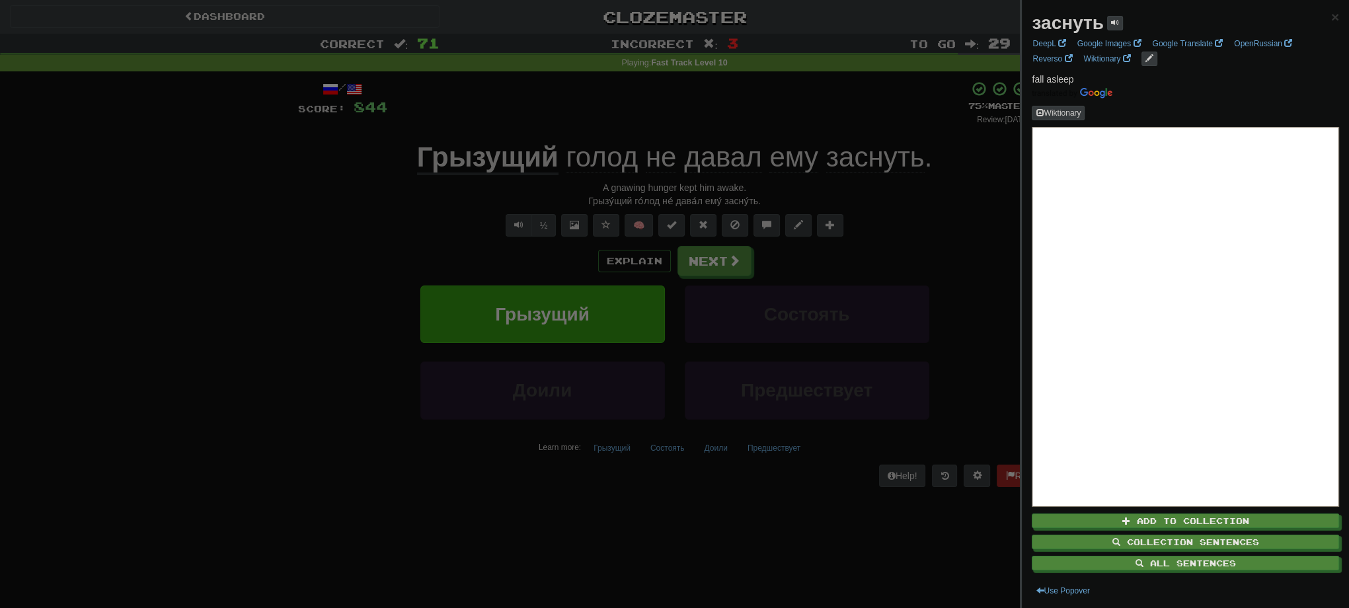
click at [910, 204] on div at bounding box center [674, 304] width 1349 height 608
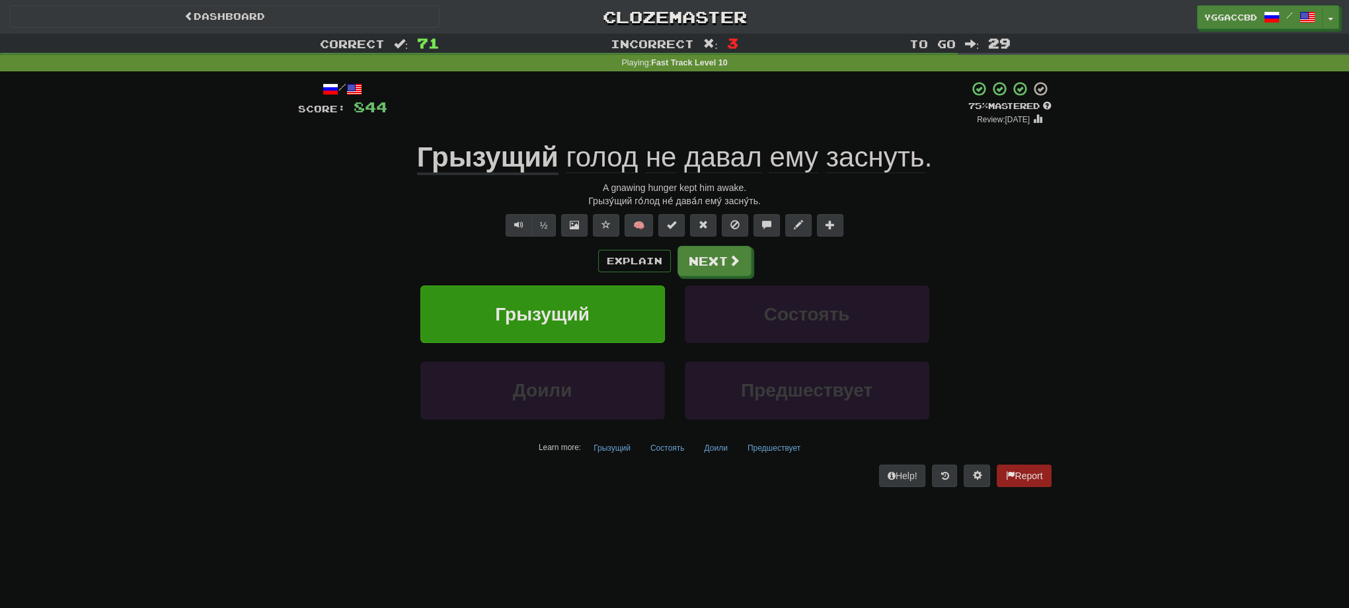
click at [673, 267] on div "Explain Next" at bounding box center [675, 261] width 754 height 30
click at [712, 264] on button "Next" at bounding box center [715, 262] width 74 height 30
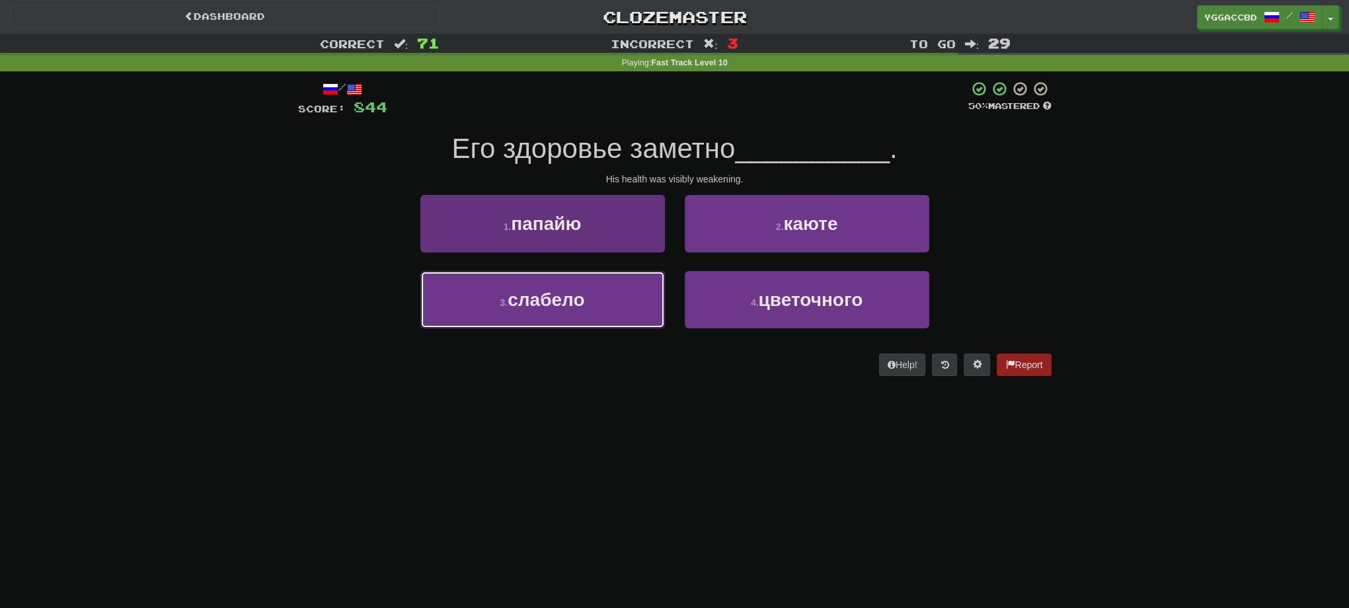
click at [635, 285] on button "3 . слабело" at bounding box center [542, 300] width 245 height 58
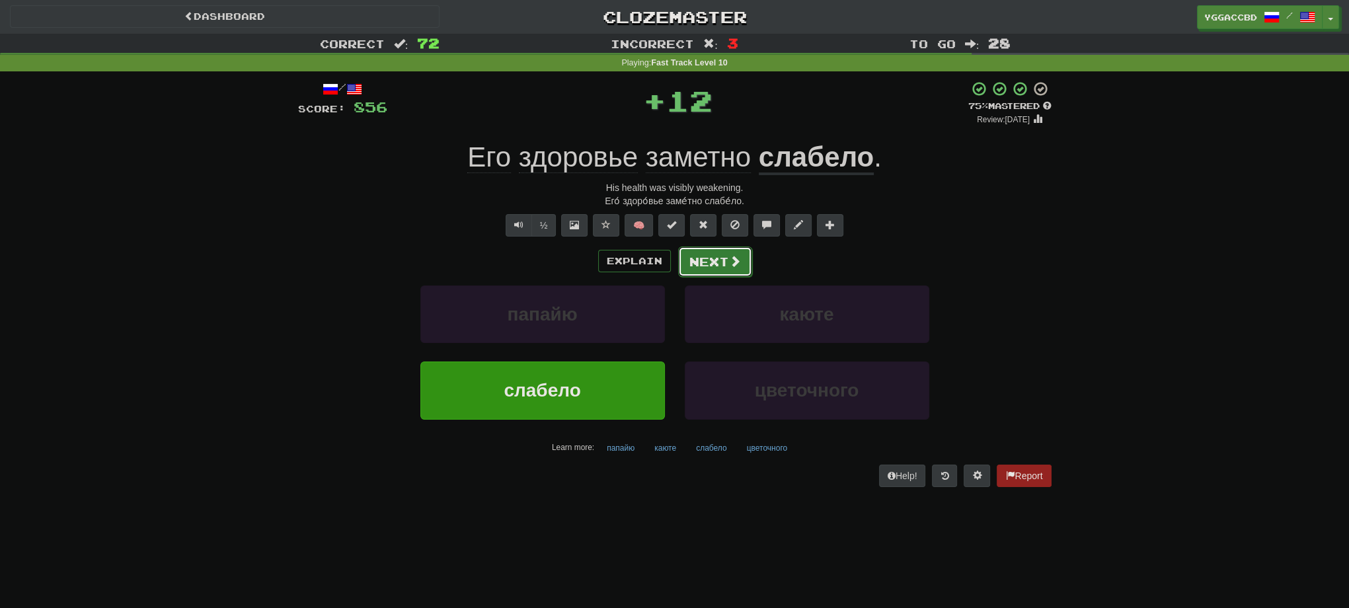
click at [721, 248] on button "Next" at bounding box center [715, 262] width 74 height 30
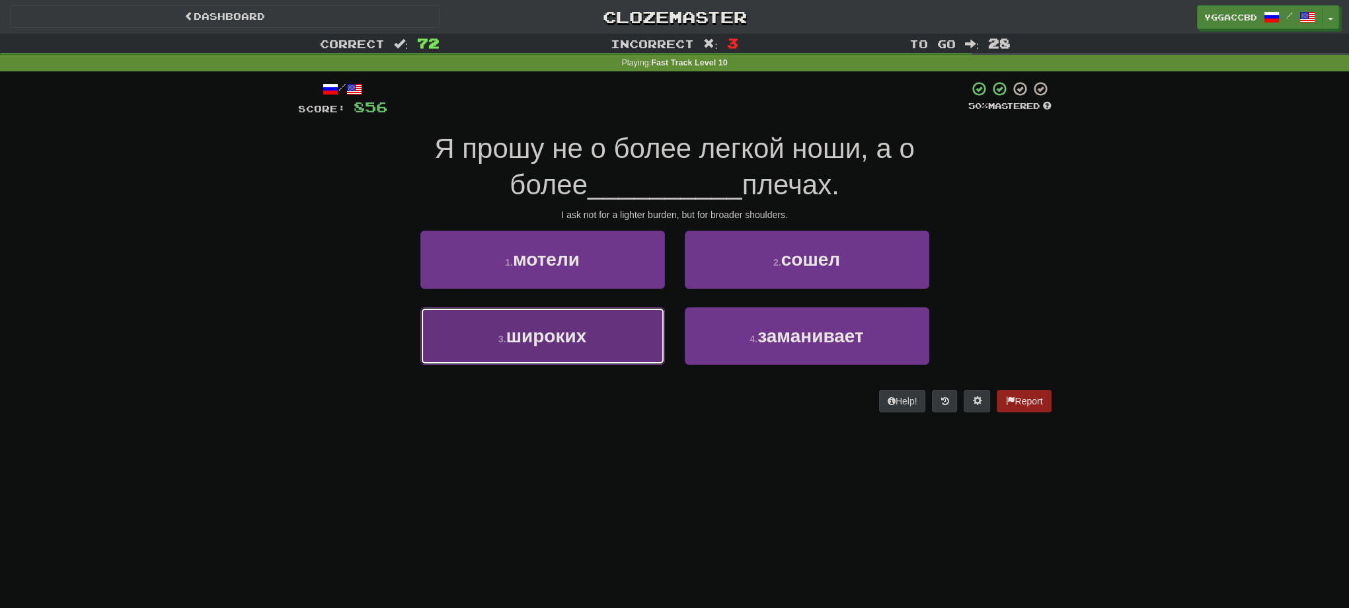
click at [611, 336] on button "3 . широких" at bounding box center [542, 336] width 245 height 58
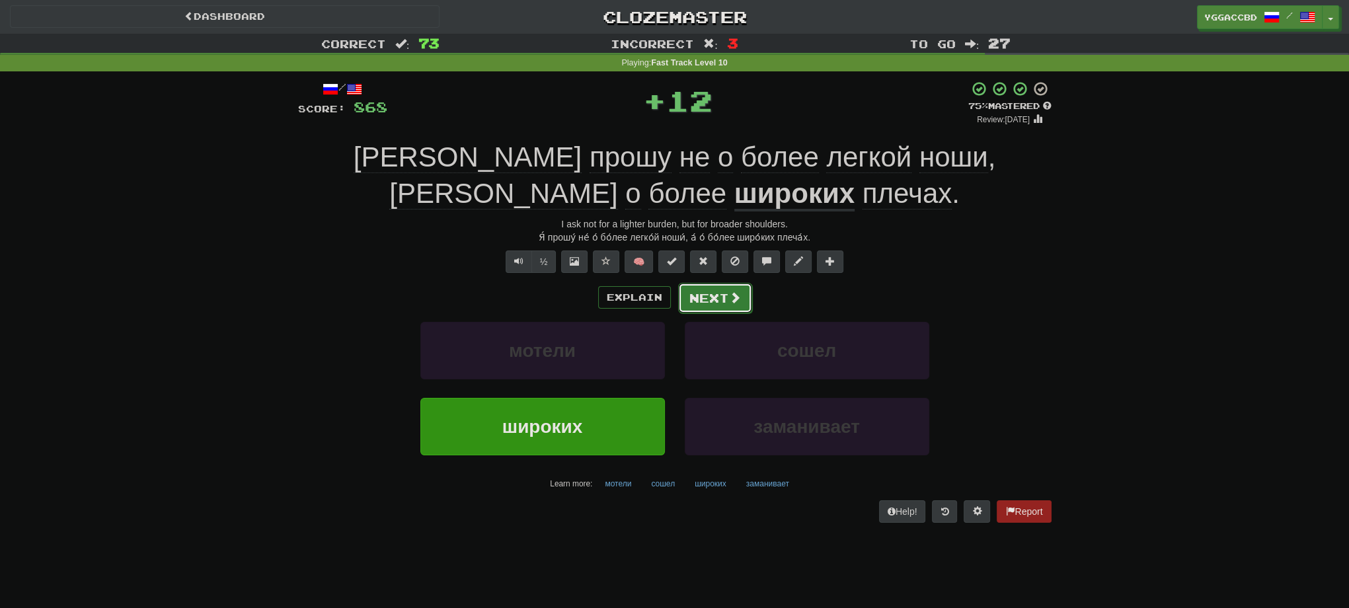
click at [705, 299] on button "Next" at bounding box center [715, 298] width 74 height 30
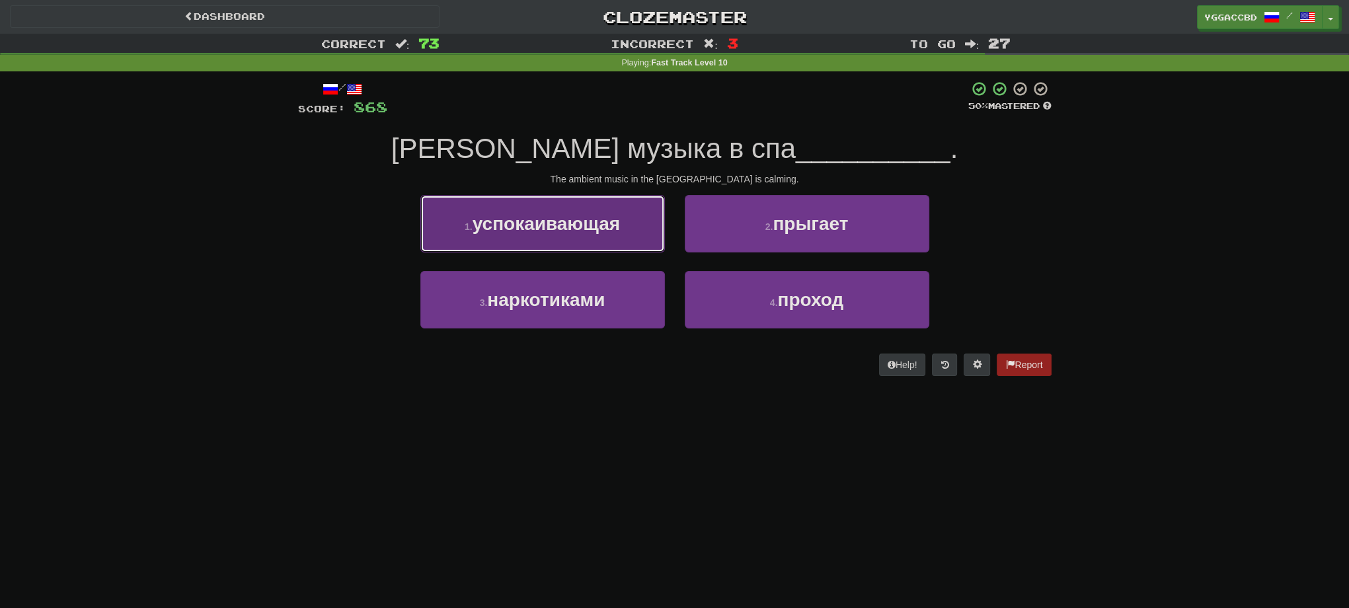
click at [598, 240] on button "1 . успокаивающая" at bounding box center [542, 224] width 245 height 58
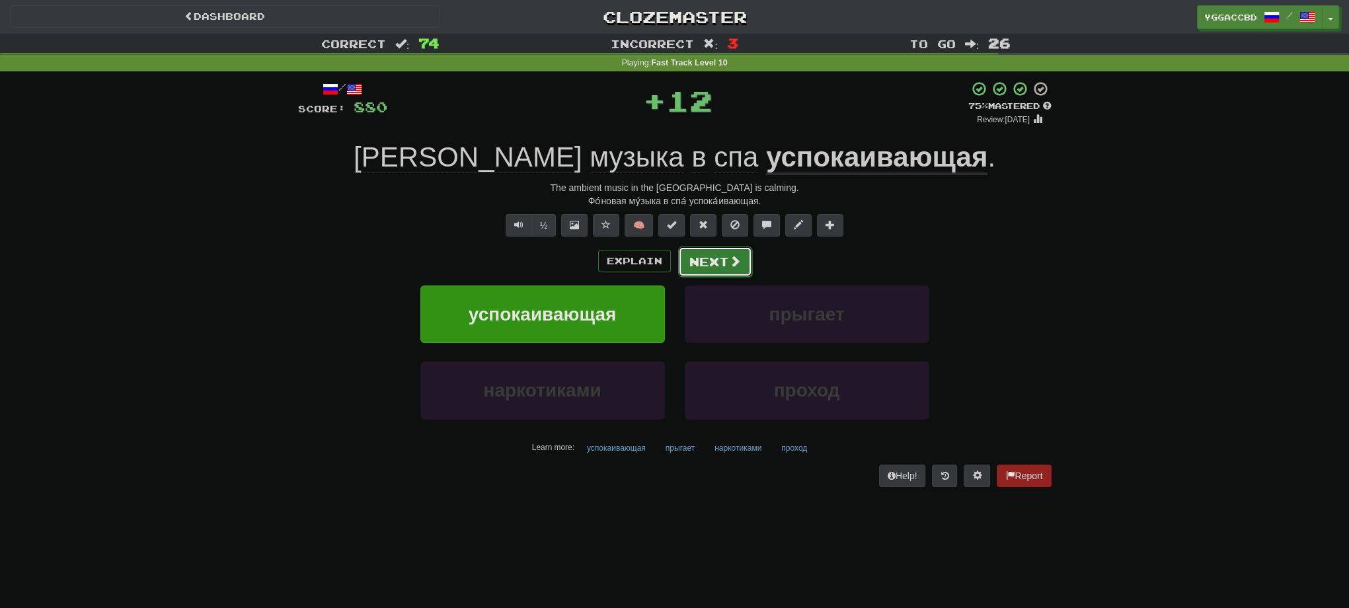
click at [717, 251] on button "Next" at bounding box center [715, 262] width 74 height 30
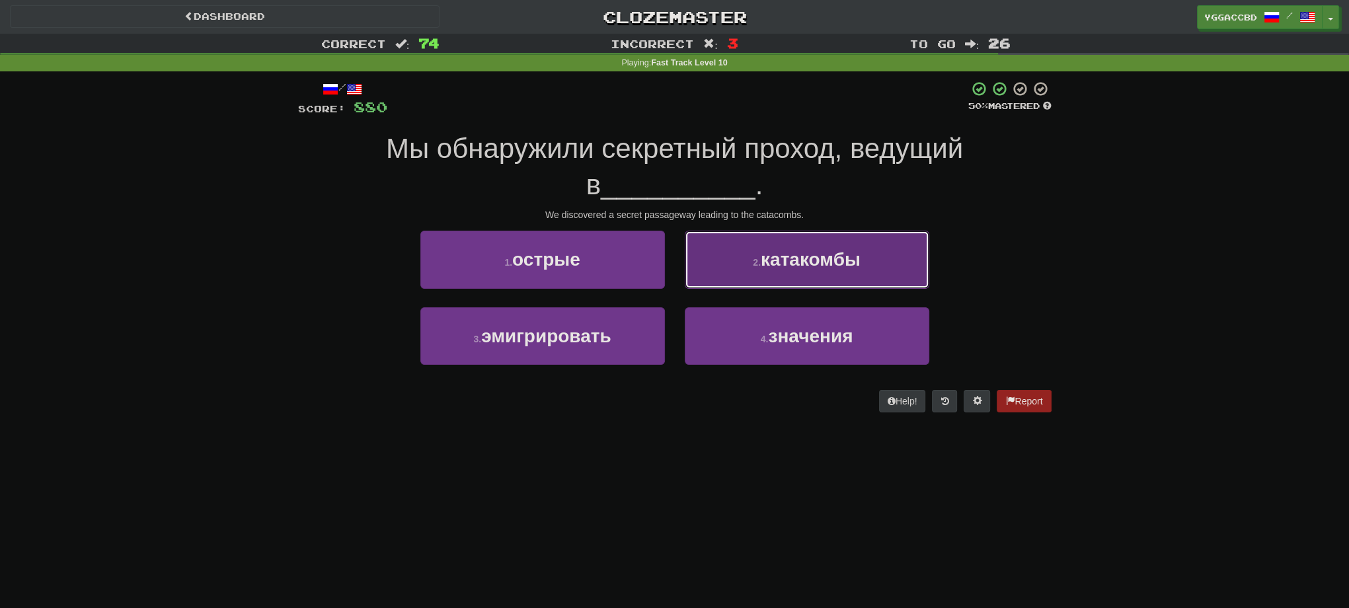
click at [764, 261] on span "катакомбы" at bounding box center [811, 259] width 100 height 20
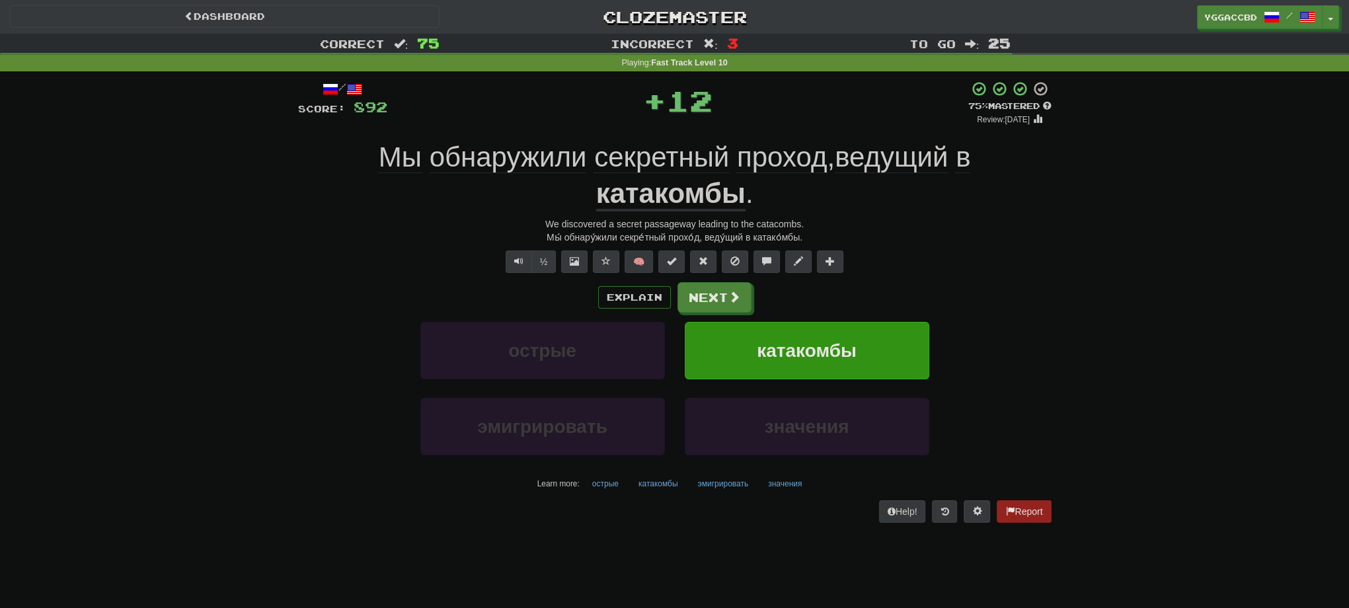
click at [956, 165] on span "ведущий" at bounding box center [963, 157] width 15 height 32
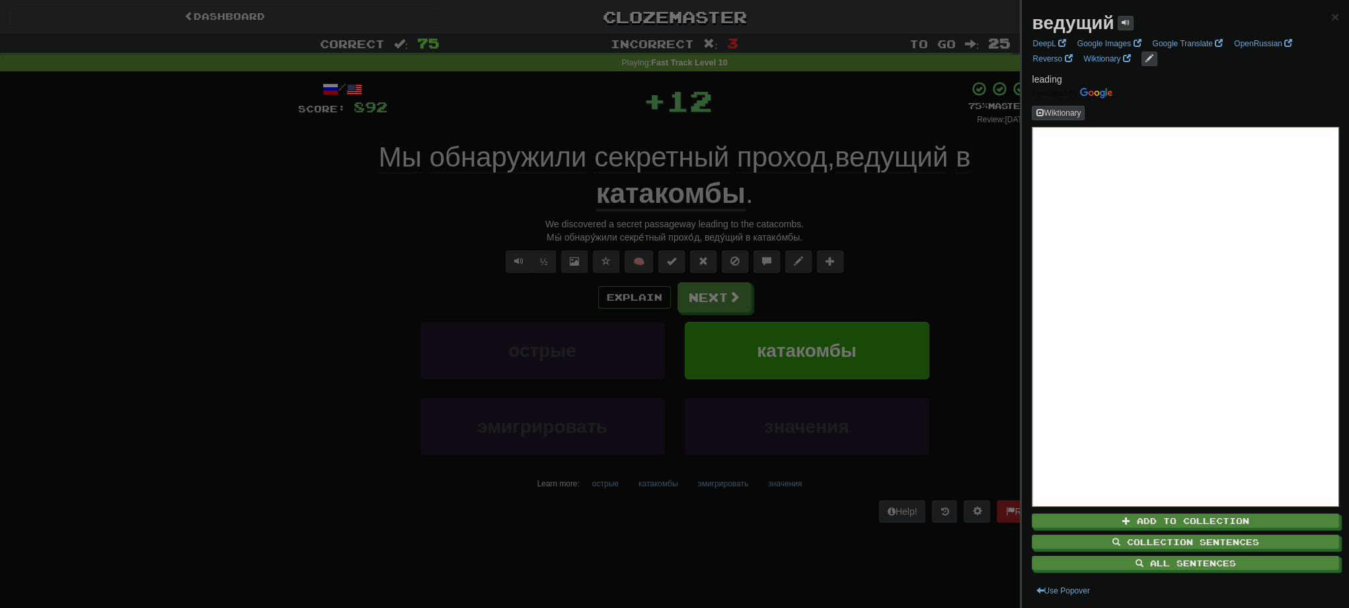
click at [940, 227] on div at bounding box center [674, 304] width 1349 height 608
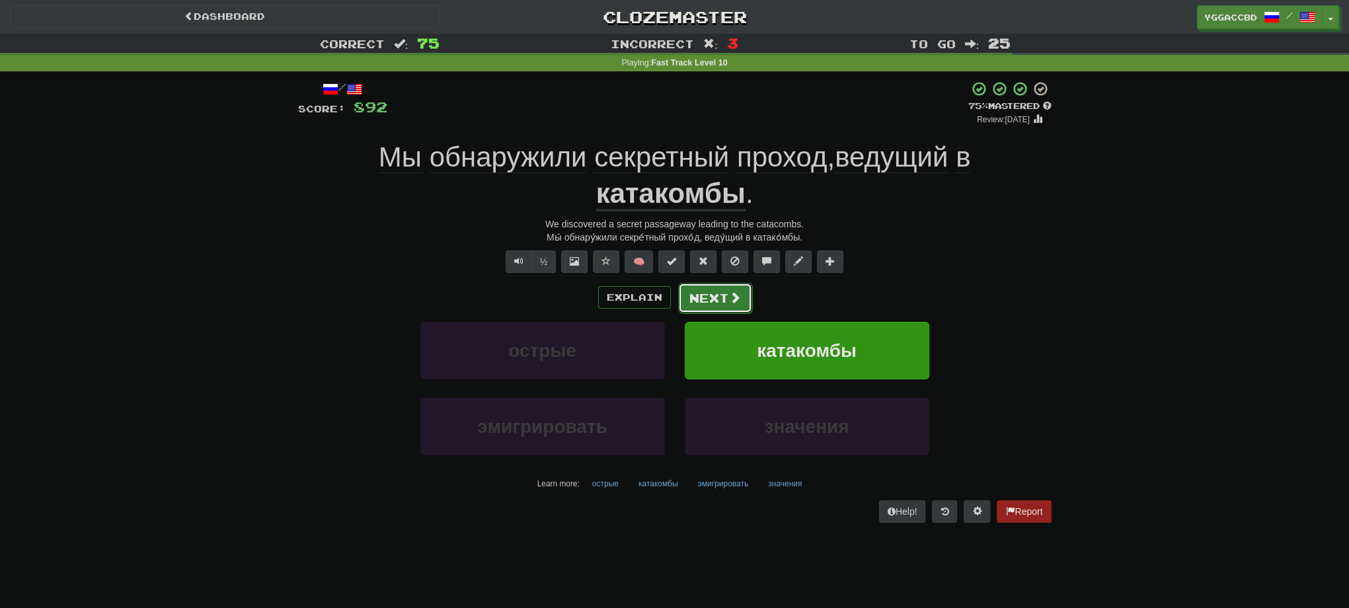
click at [717, 297] on button "Next" at bounding box center [715, 298] width 74 height 30
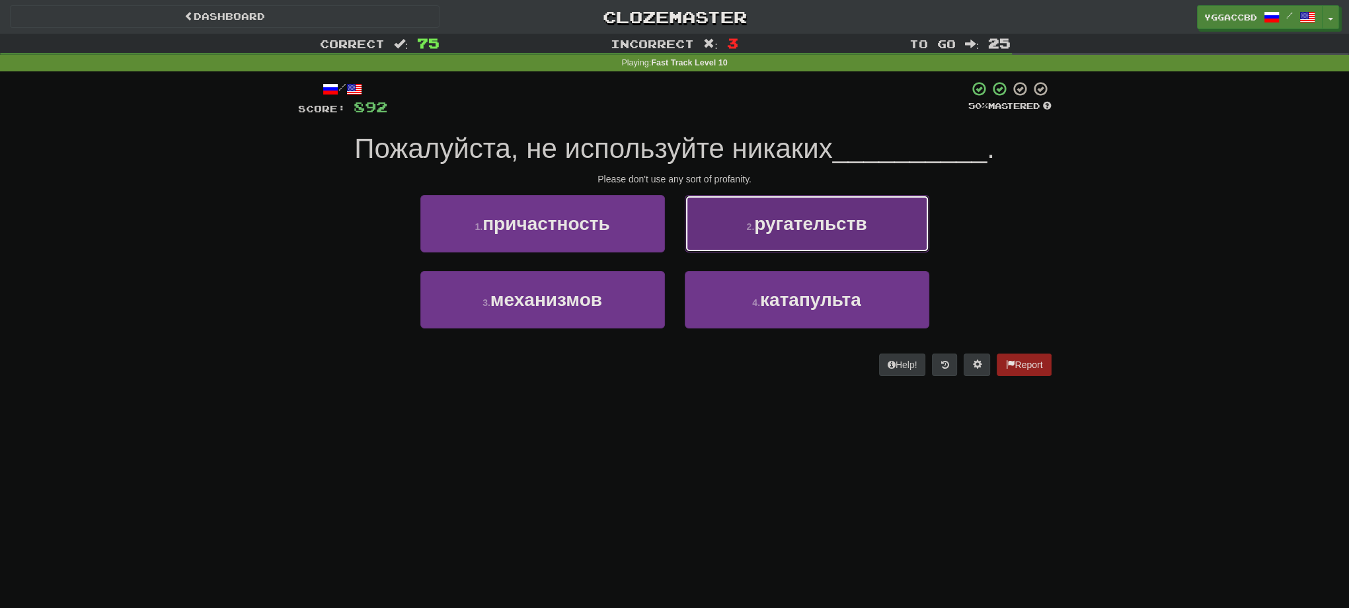
click at [782, 240] on button "2 . ругательств" at bounding box center [807, 224] width 245 height 58
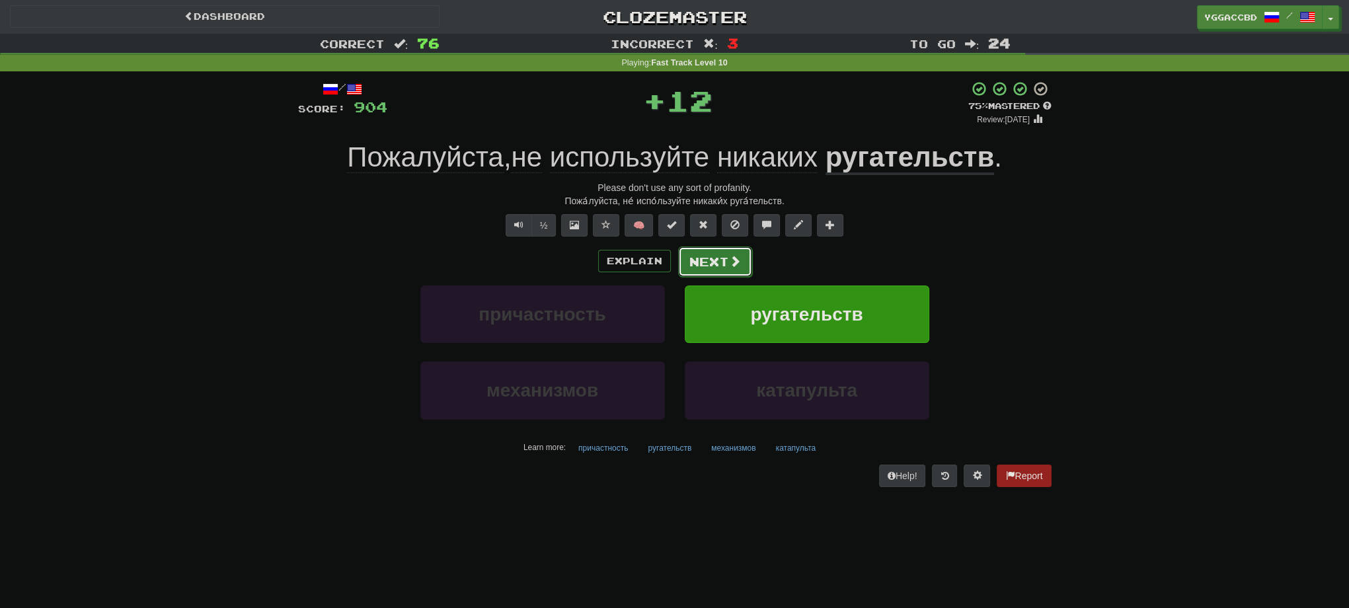
click at [727, 262] on button "Next" at bounding box center [715, 262] width 74 height 30
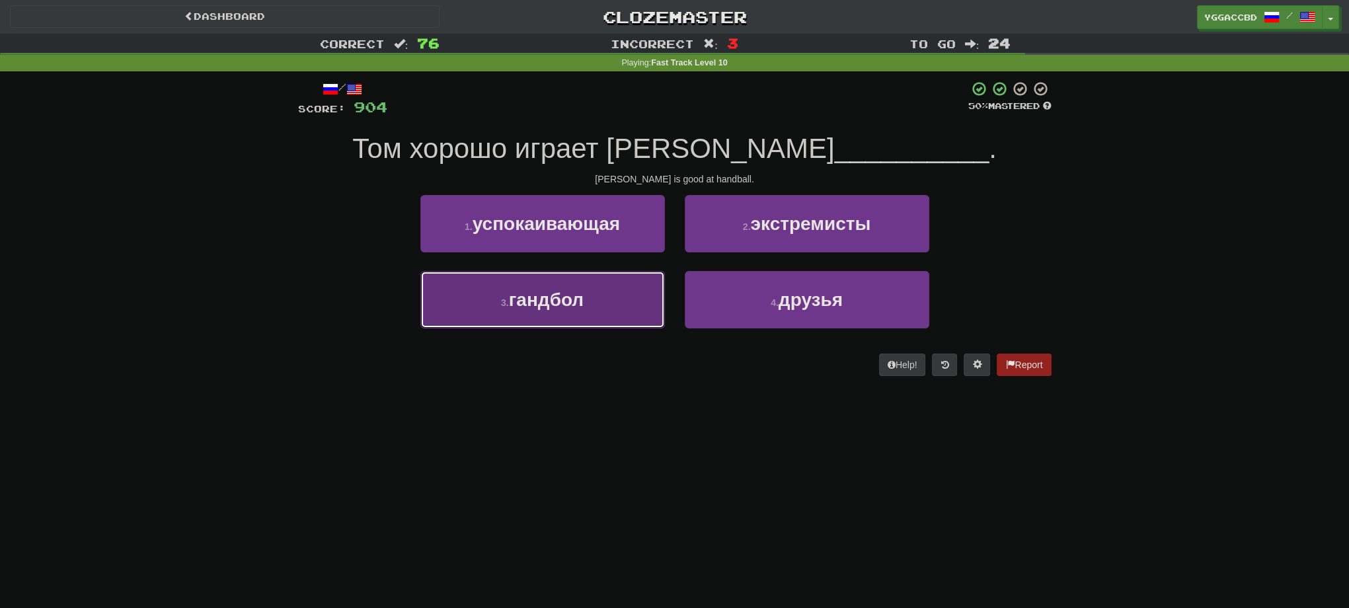
click at [569, 298] on span "гандбол" at bounding box center [546, 300] width 75 height 20
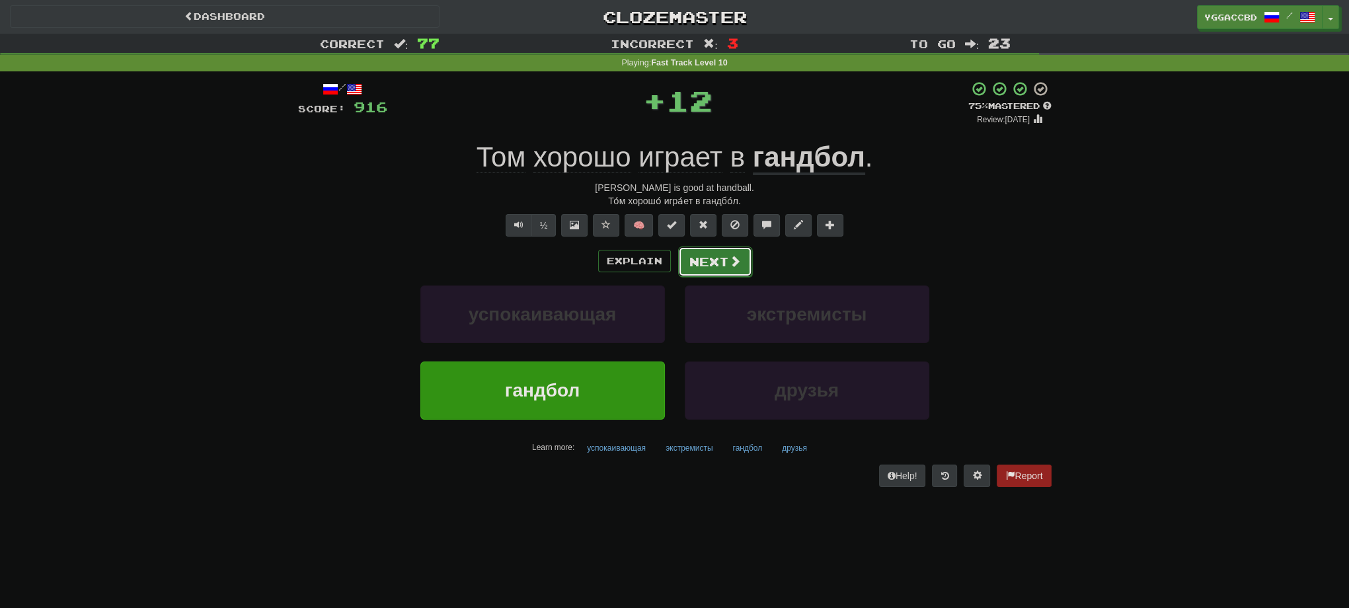
click at [715, 265] on button "Next" at bounding box center [715, 262] width 74 height 30
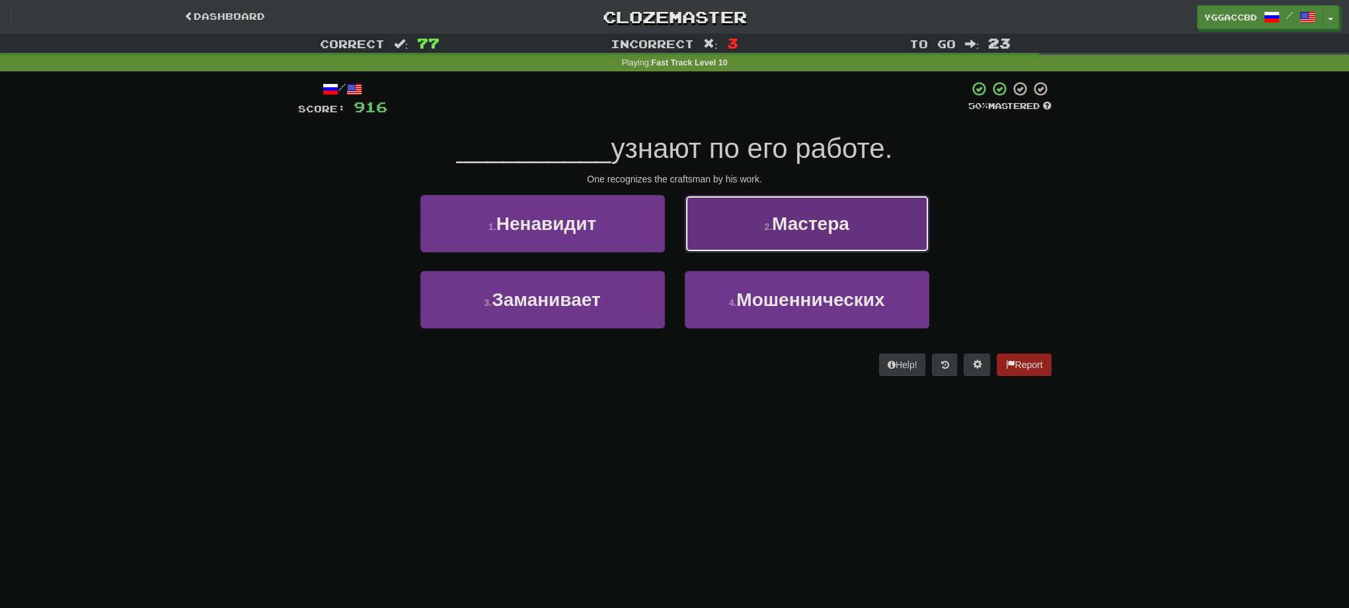
click at [751, 247] on button "2 . Мастера" at bounding box center [807, 224] width 245 height 58
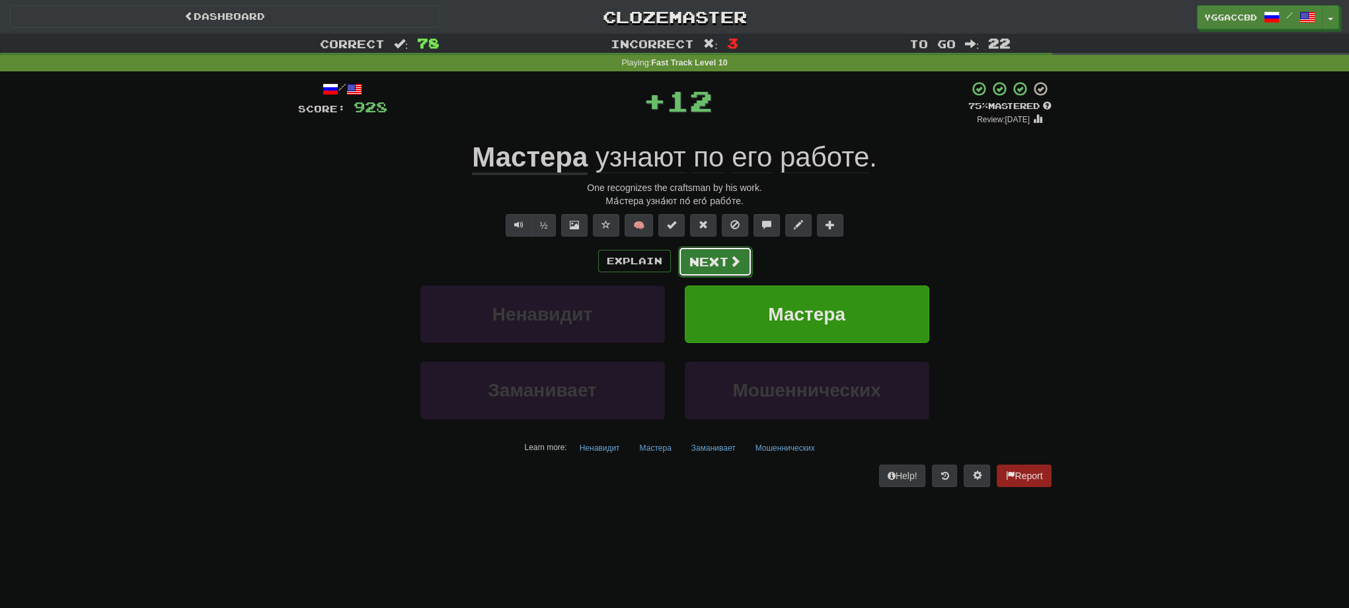
click at [720, 264] on button "Next" at bounding box center [715, 262] width 74 height 30
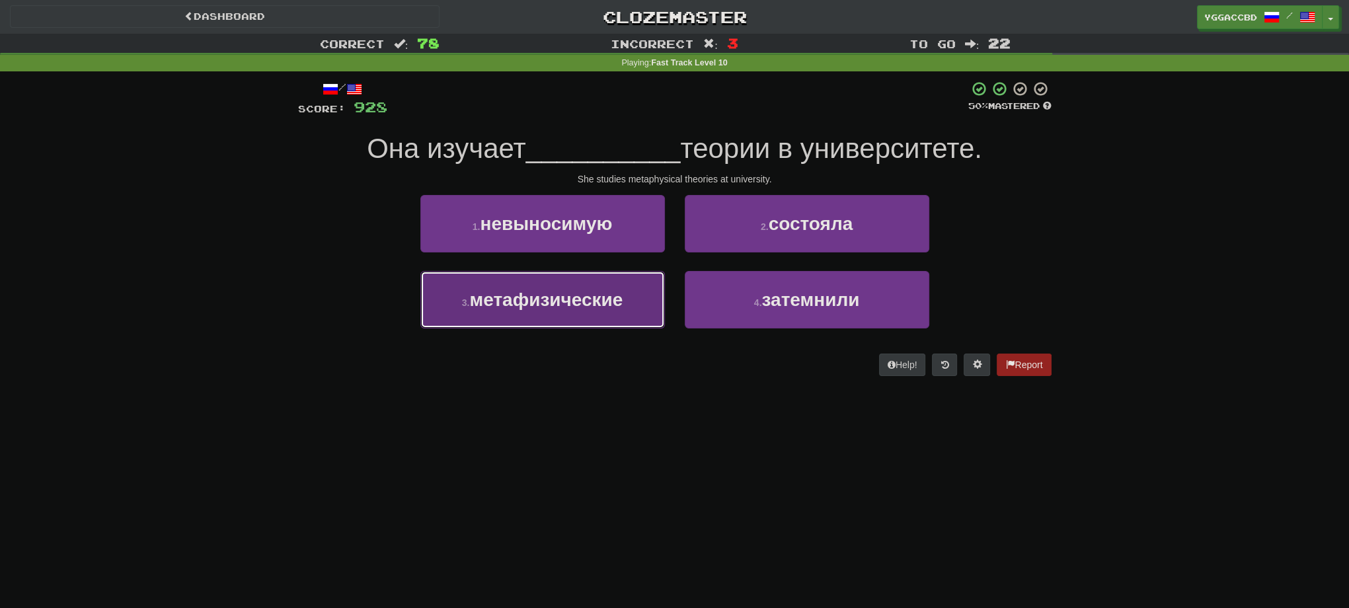
click at [586, 288] on button "3 . метафизические" at bounding box center [542, 300] width 245 height 58
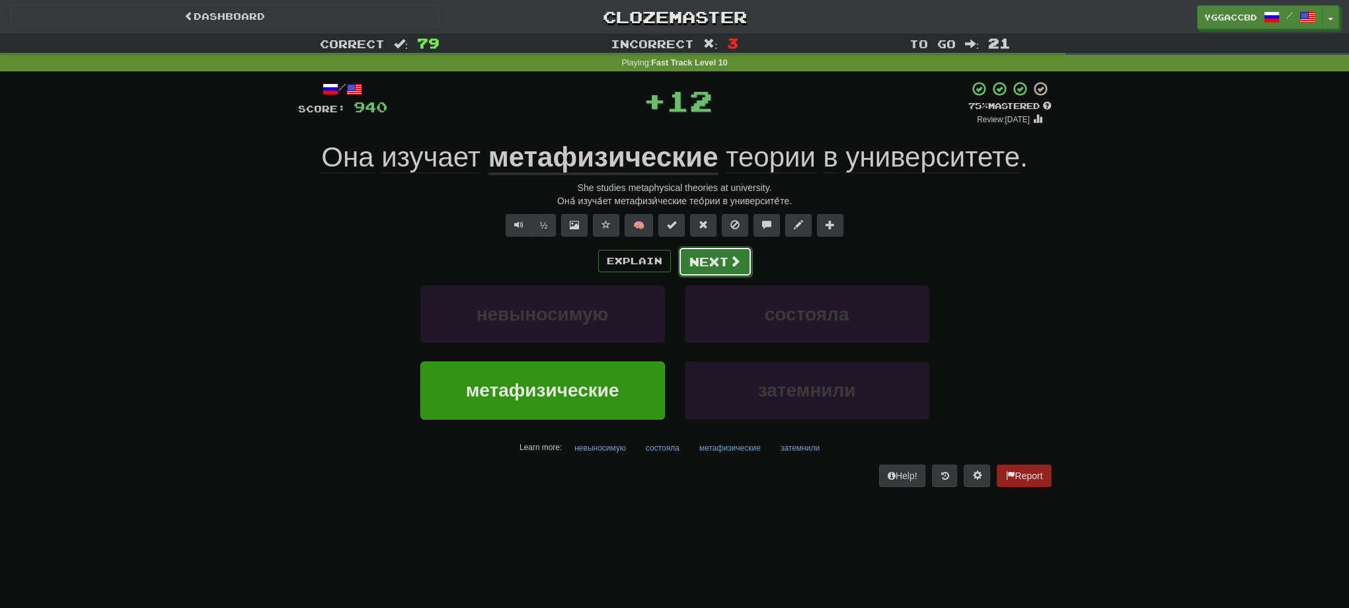
click at [727, 264] on button "Next" at bounding box center [715, 262] width 74 height 30
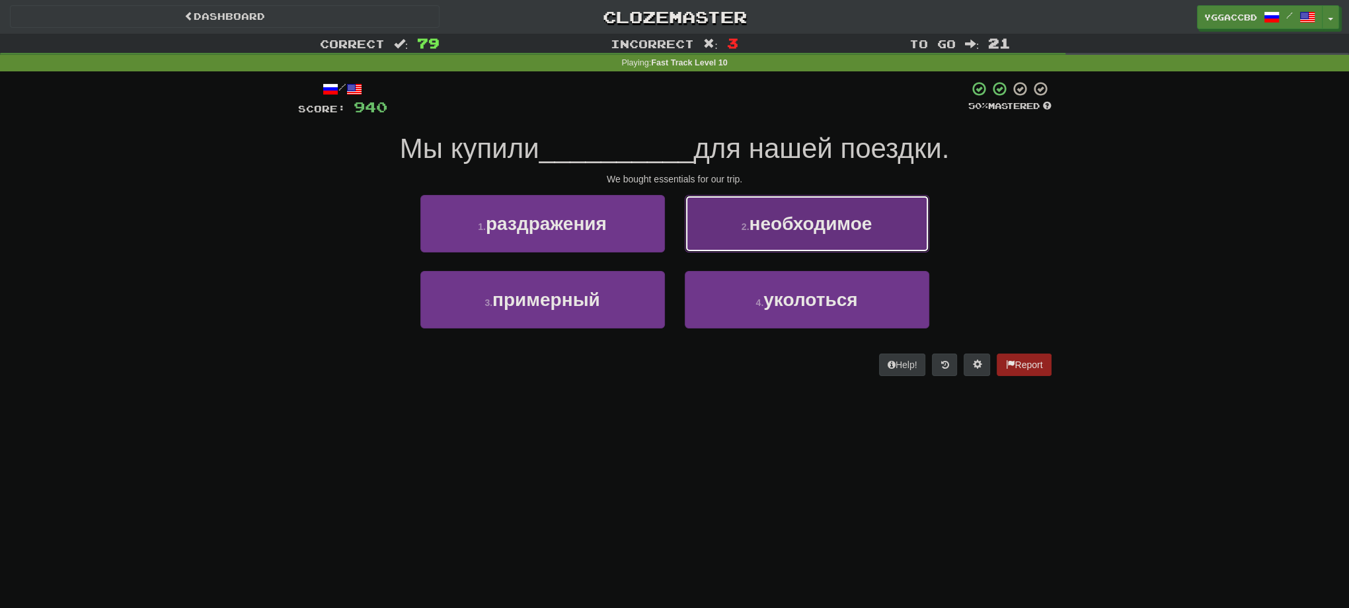
click at [730, 244] on button "2 . необходимое" at bounding box center [807, 224] width 245 height 58
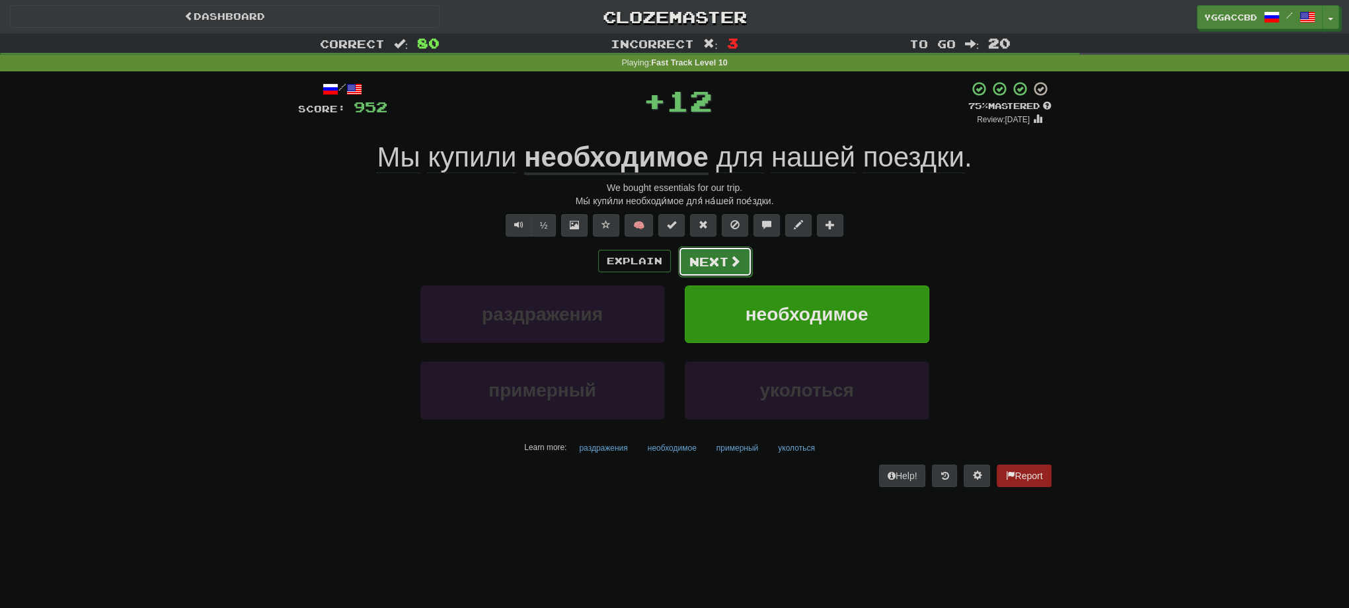
click at [704, 262] on button "Next" at bounding box center [715, 262] width 74 height 30
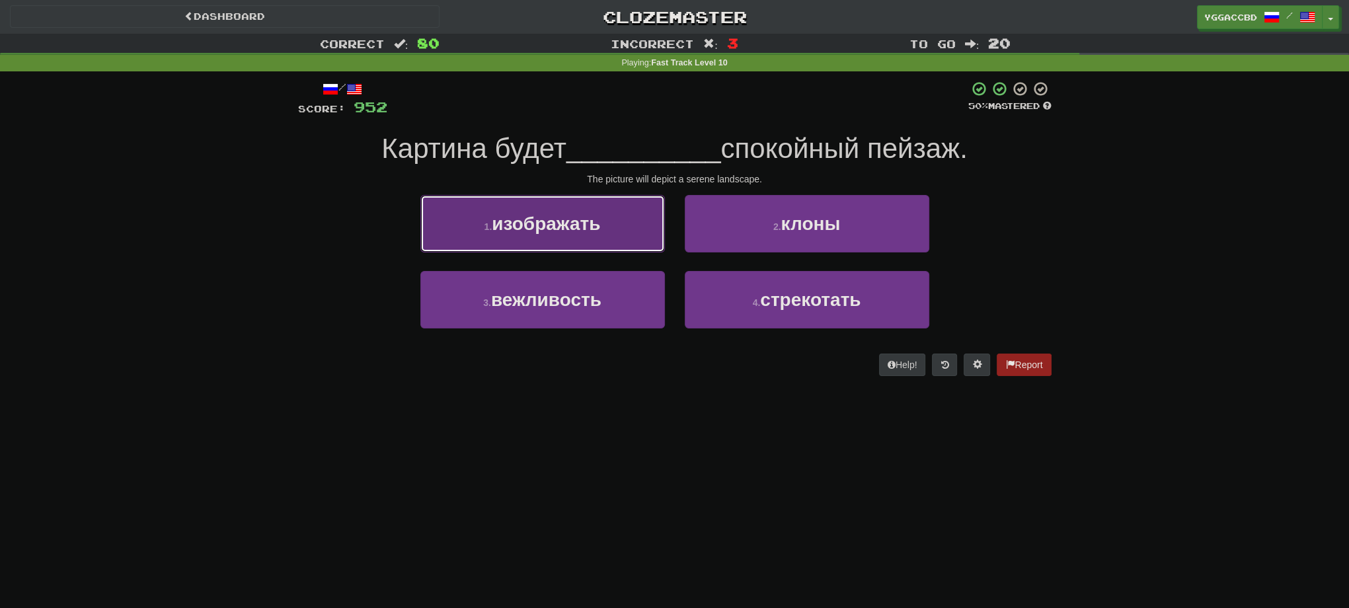
click at [616, 242] on button "1 . изображать" at bounding box center [542, 224] width 245 height 58
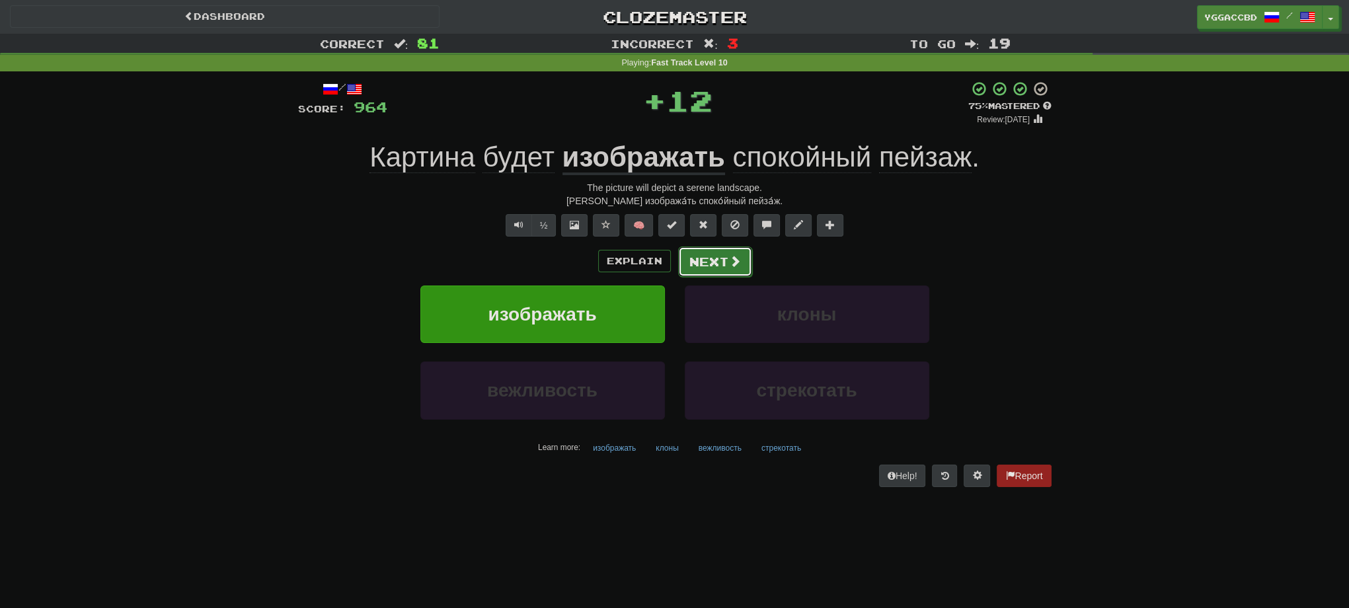
click at [705, 258] on button "Next" at bounding box center [715, 262] width 74 height 30
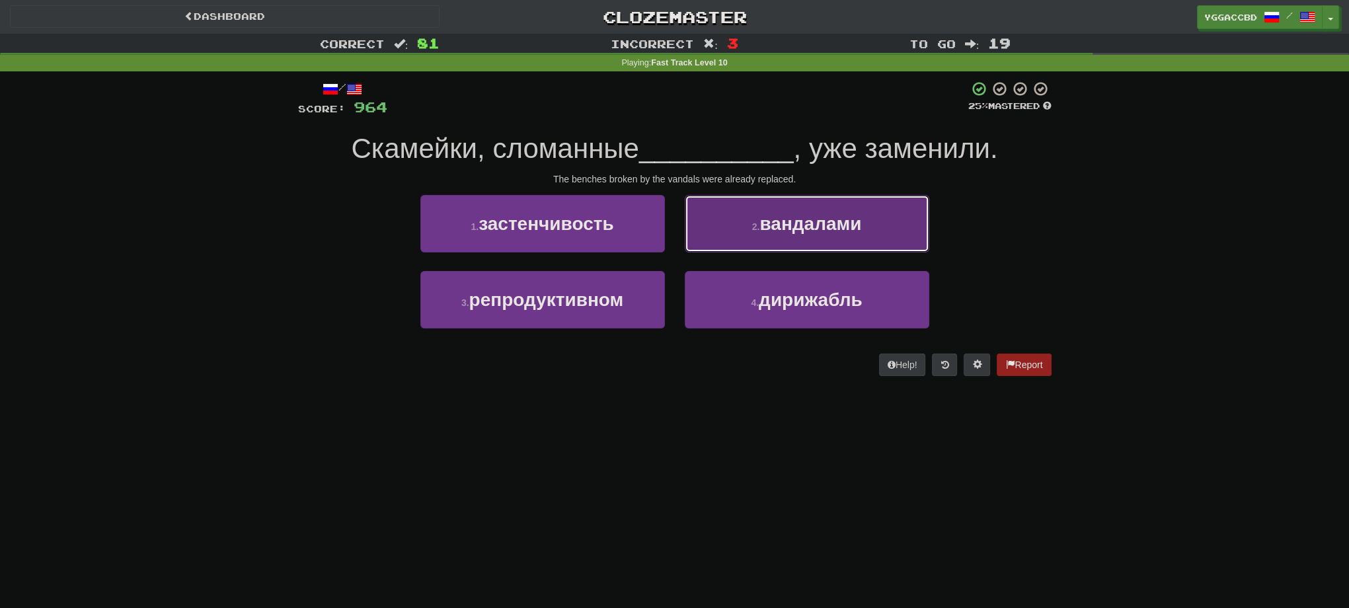
click at [773, 238] on button "2 . вандалами" at bounding box center [807, 224] width 245 height 58
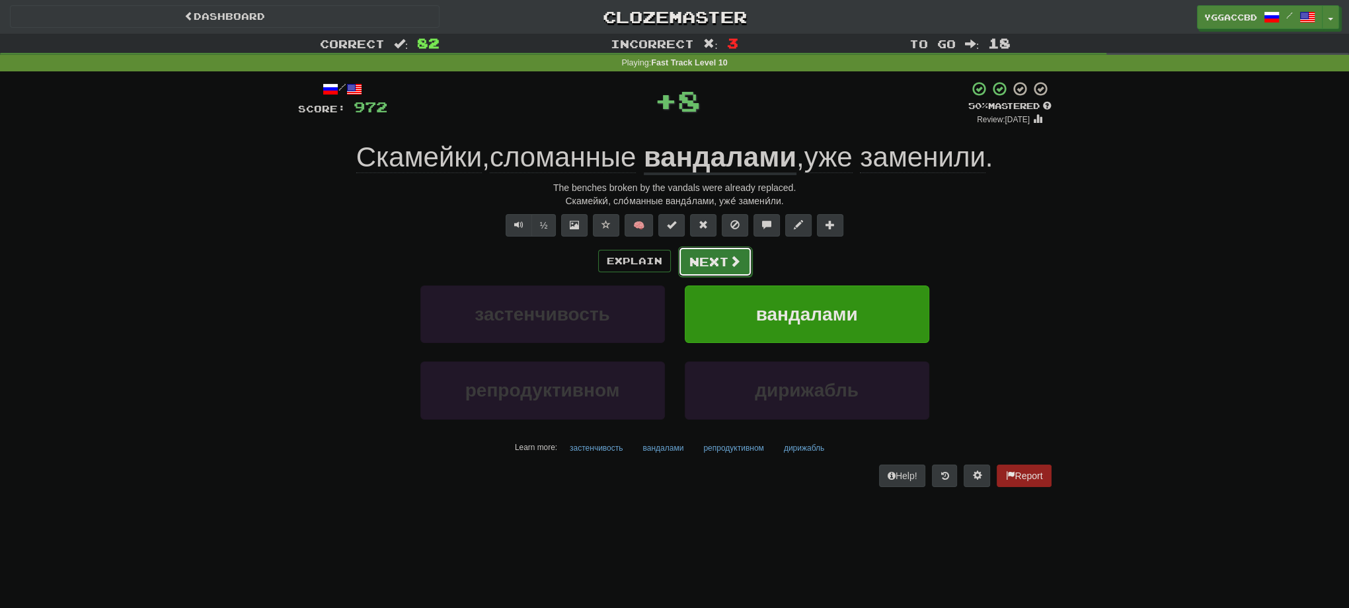
click at [713, 262] on button "Next" at bounding box center [715, 262] width 74 height 30
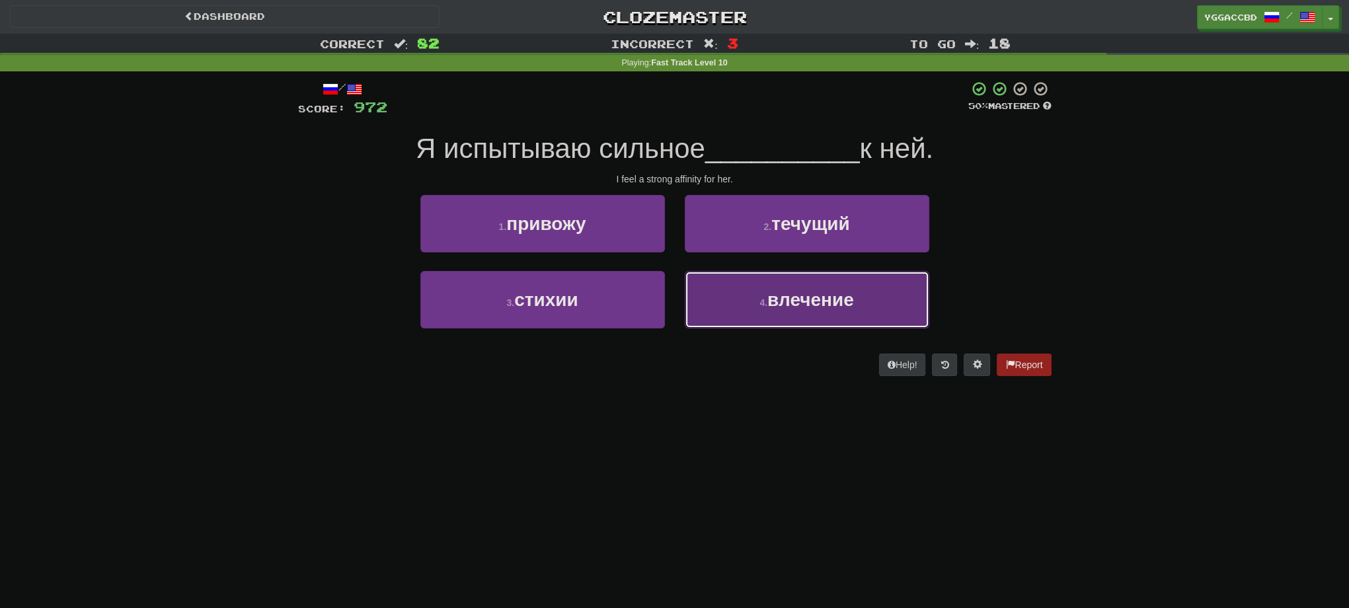
click at [742, 291] on button "4 . влечение" at bounding box center [807, 300] width 245 height 58
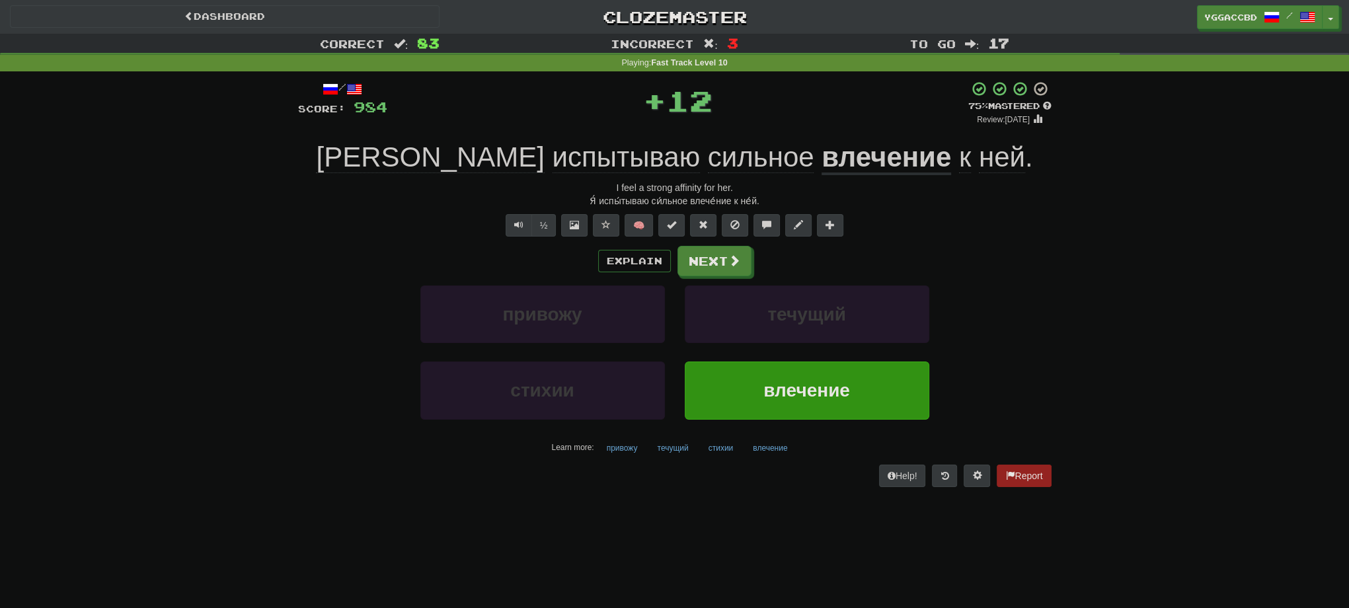
click at [758, 267] on div "Explain Next" at bounding box center [675, 261] width 754 height 30
click at [733, 270] on button "Next" at bounding box center [715, 262] width 74 height 30
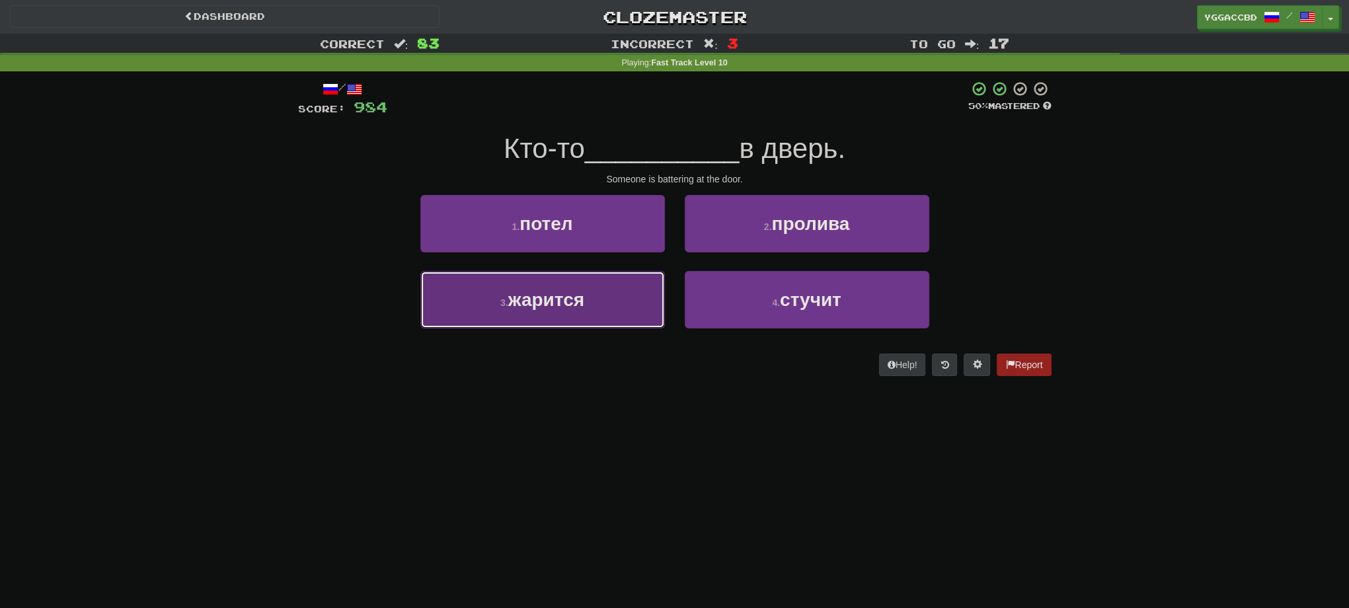
click at [588, 312] on button "3 . жарится" at bounding box center [542, 300] width 245 height 58
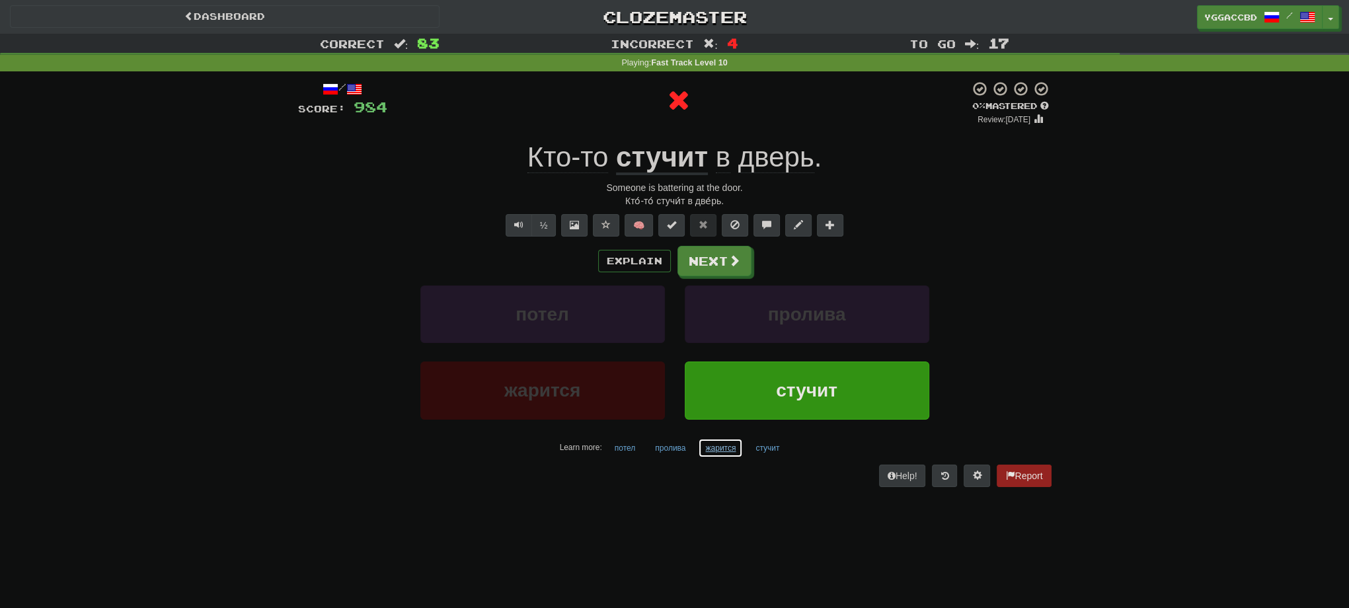
click at [715, 447] on button "жарится" at bounding box center [720, 448] width 45 height 20
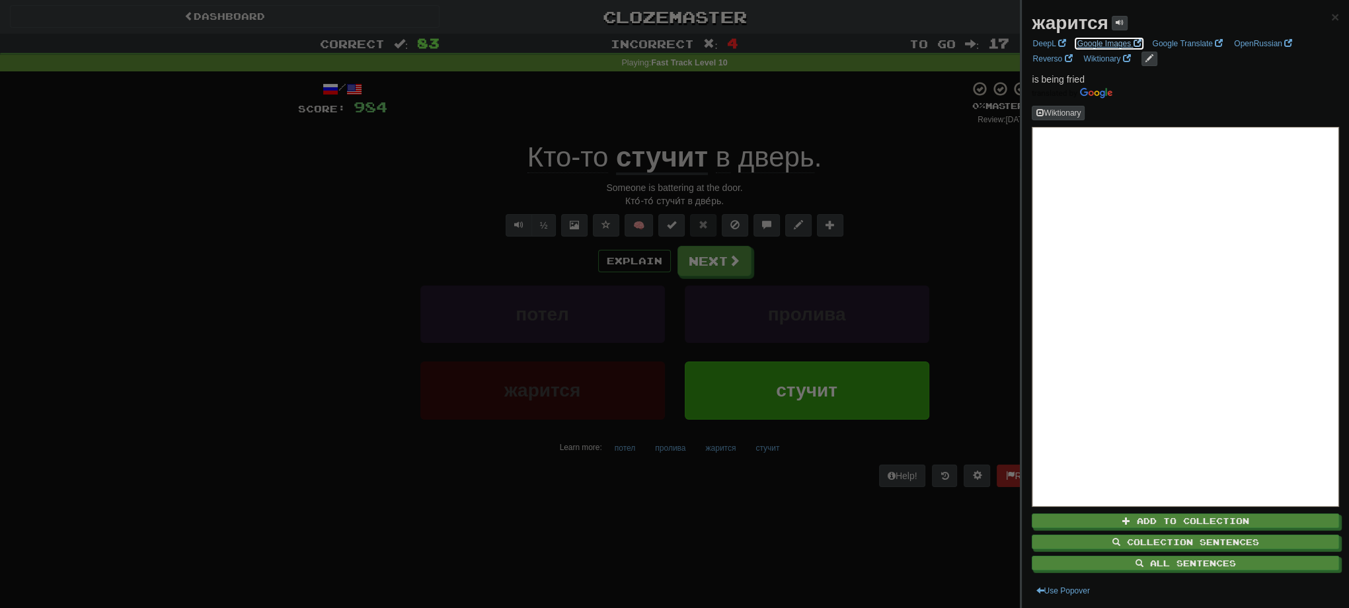
click at [1119, 46] on link "Google Images" at bounding box center [1110, 43] width 72 height 15
click at [910, 188] on div at bounding box center [674, 304] width 1349 height 608
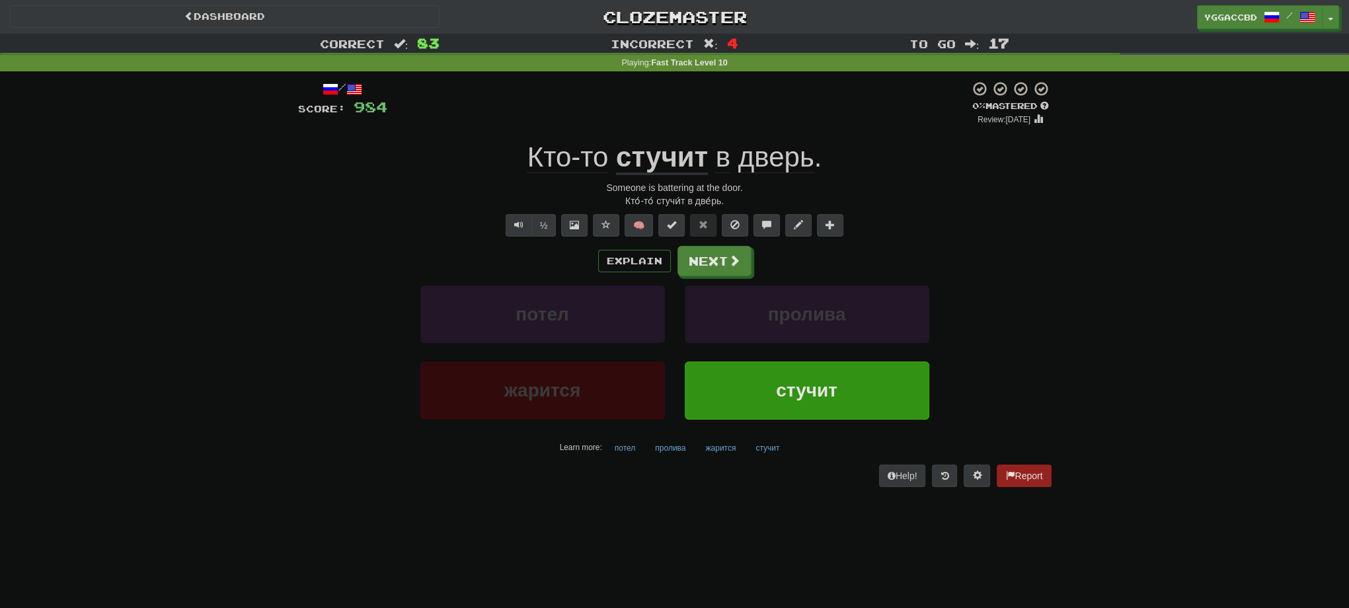
click at [649, 162] on u "стучит" at bounding box center [662, 158] width 92 height 34
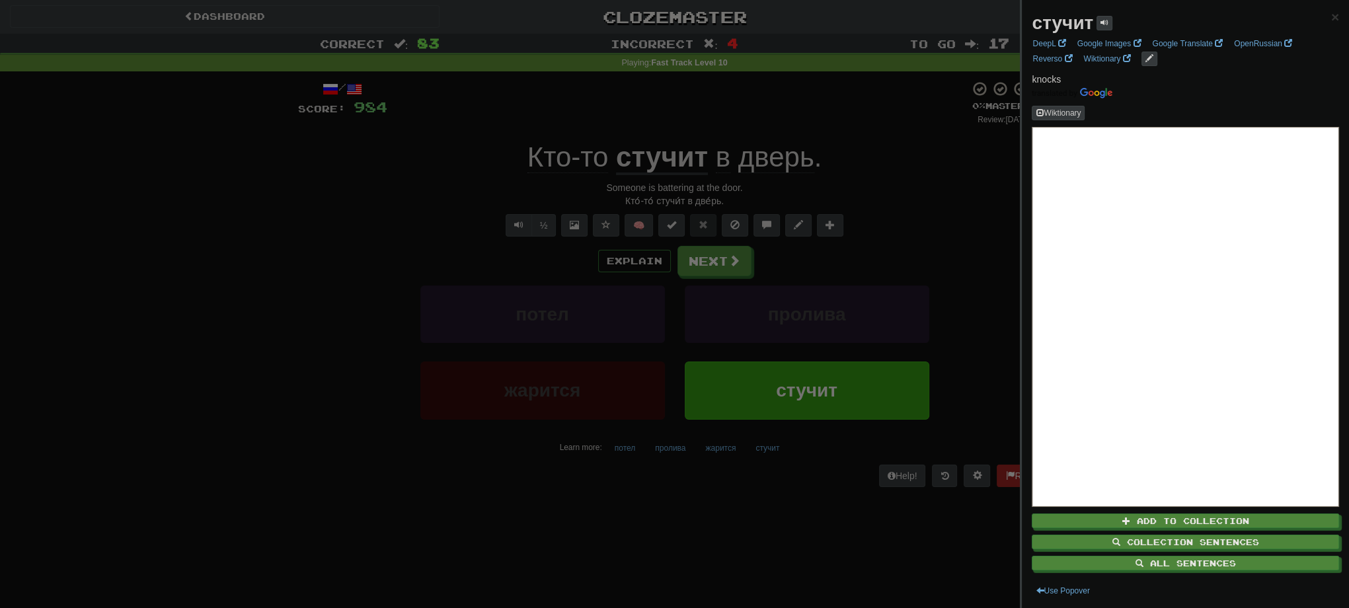
click at [922, 181] on div at bounding box center [674, 304] width 1349 height 608
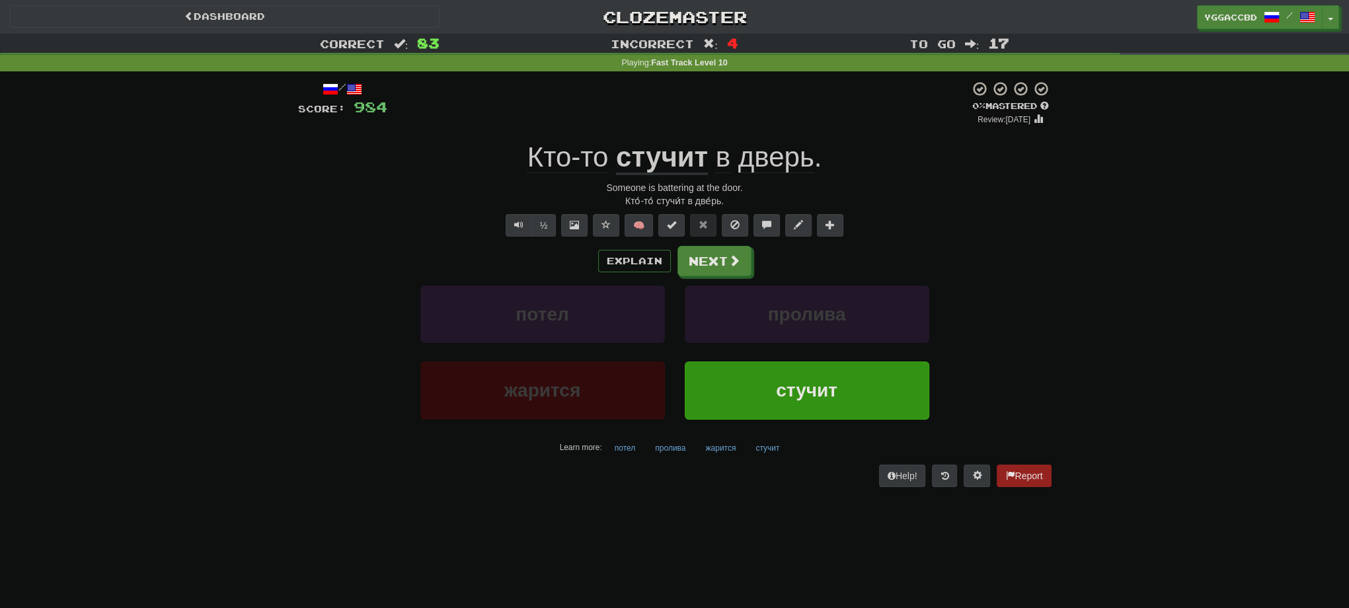
click at [719, 282] on div "Explain Next потел пролива жарится стучит Learn more: потел пролива жарится сту…" at bounding box center [675, 352] width 754 height 212
click at [717, 276] on div "Explain Next потел пролива жарится стучит Learn more: потел пролива жарится сту…" at bounding box center [675, 352] width 754 height 212
click at [717, 272] on button "Next" at bounding box center [715, 262] width 74 height 30
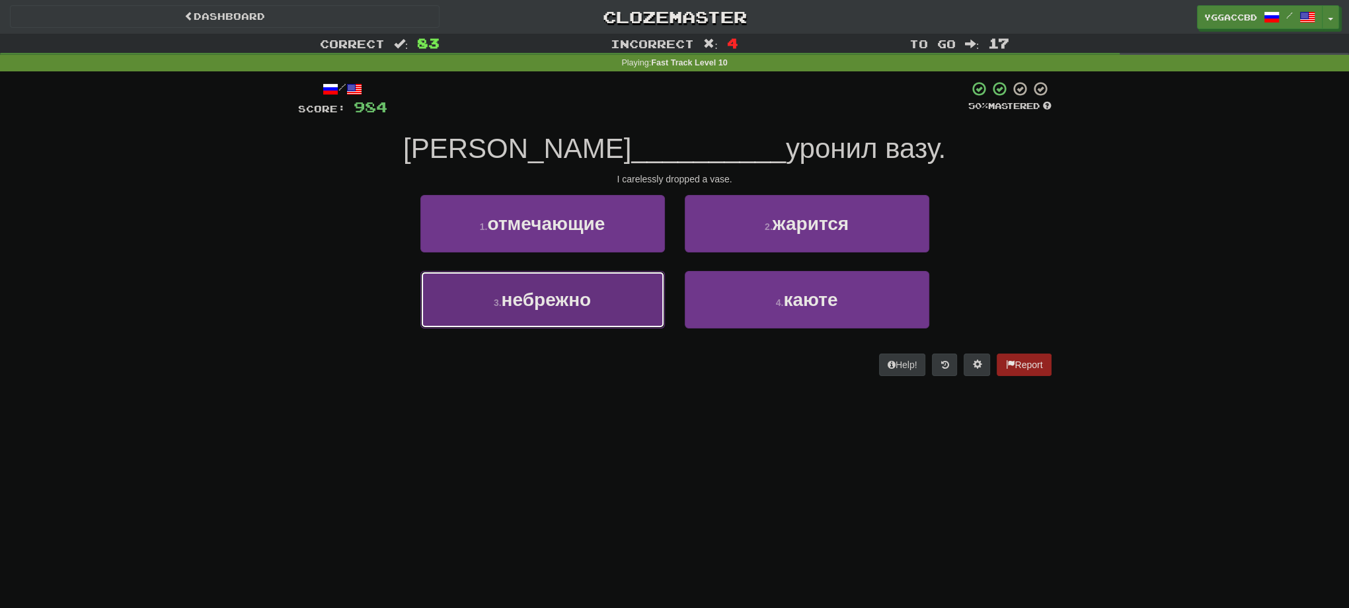
click at [563, 301] on span "небрежно" at bounding box center [547, 300] width 90 height 20
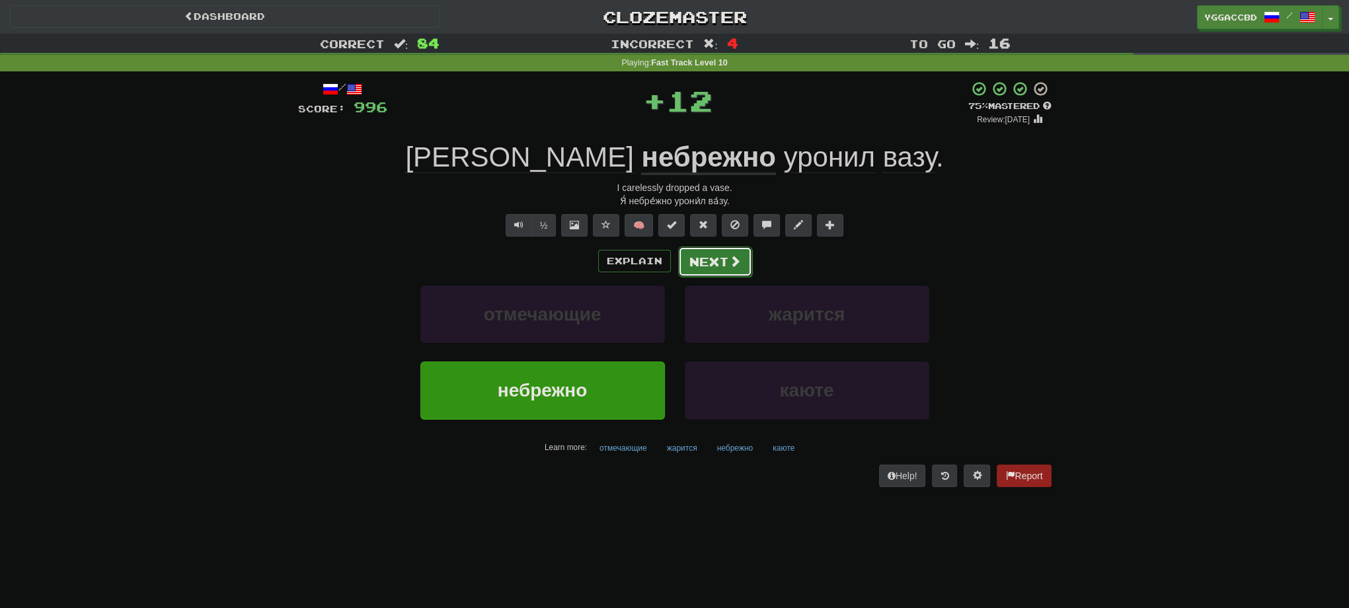
click at [700, 262] on button "Next" at bounding box center [715, 262] width 74 height 30
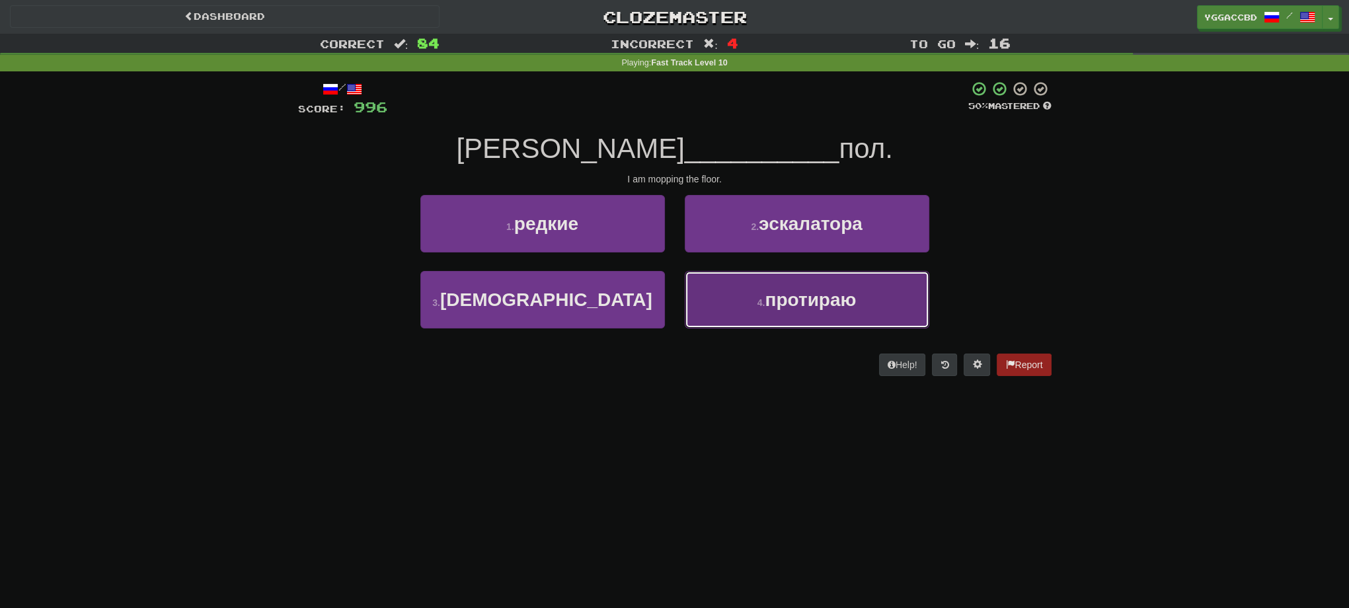
click at [815, 307] on span "протираю" at bounding box center [810, 300] width 91 height 20
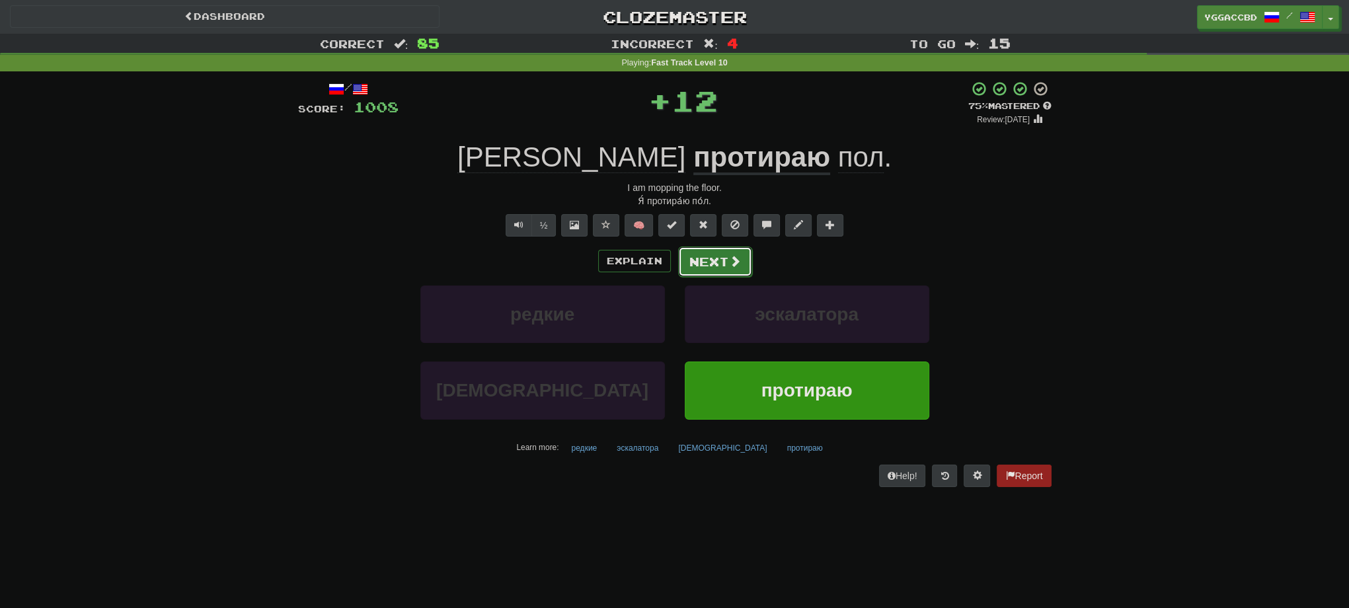
click at [710, 268] on button "Next" at bounding box center [715, 262] width 74 height 30
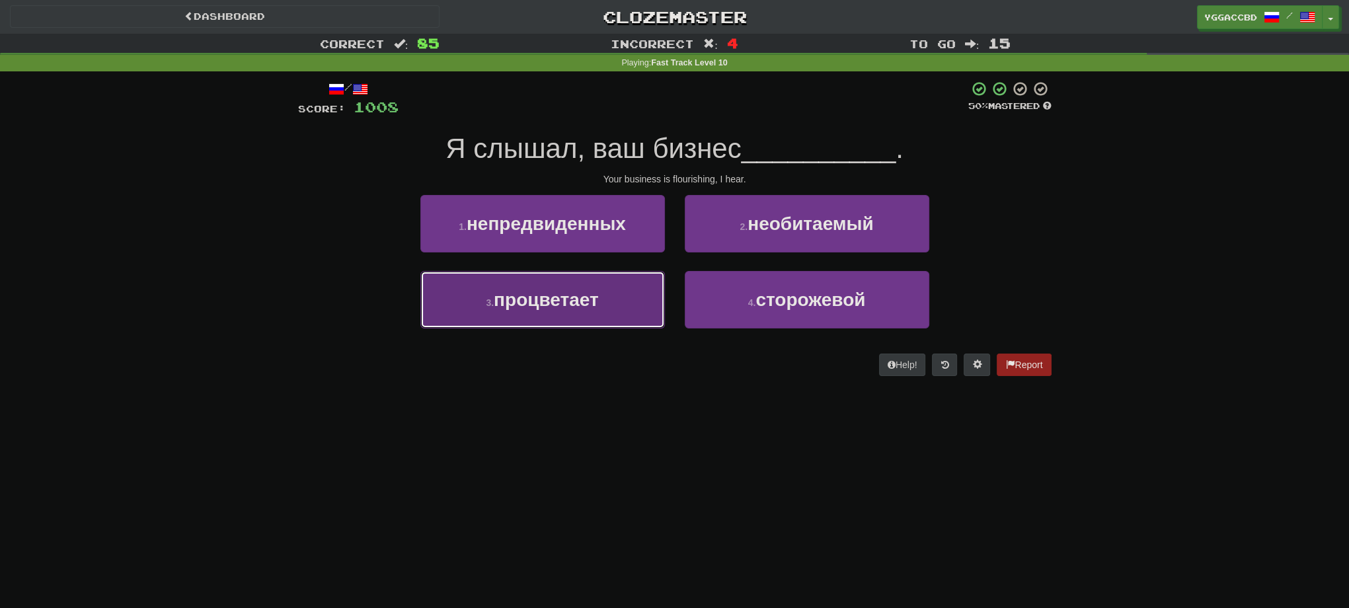
click at [518, 304] on span "процветает" at bounding box center [546, 300] width 105 height 20
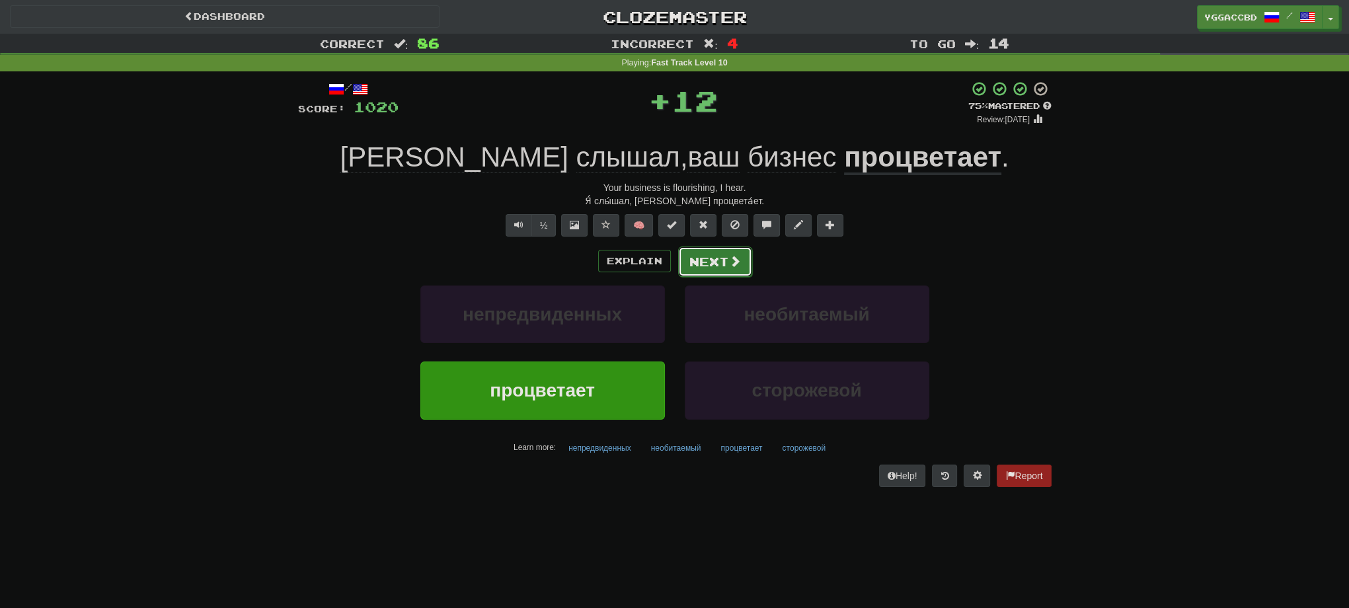
click at [696, 273] on button "Next" at bounding box center [715, 262] width 74 height 30
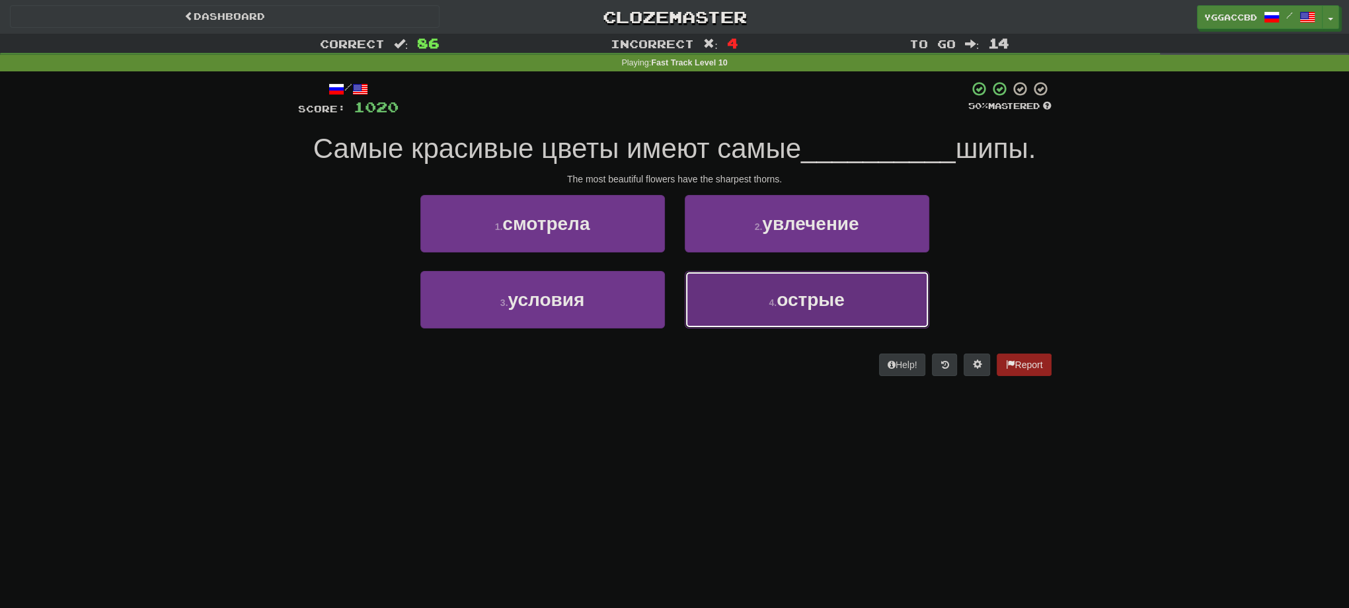
click at [742, 299] on button "4 . острые" at bounding box center [807, 300] width 245 height 58
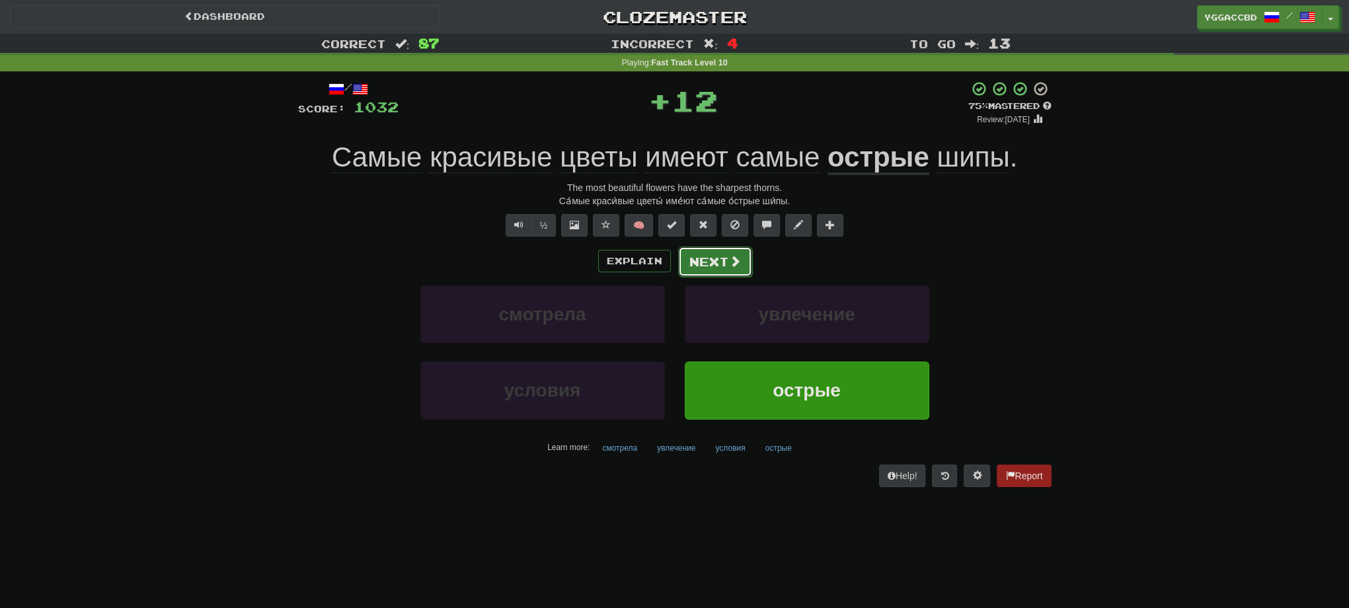
click at [703, 270] on button "Next" at bounding box center [715, 262] width 74 height 30
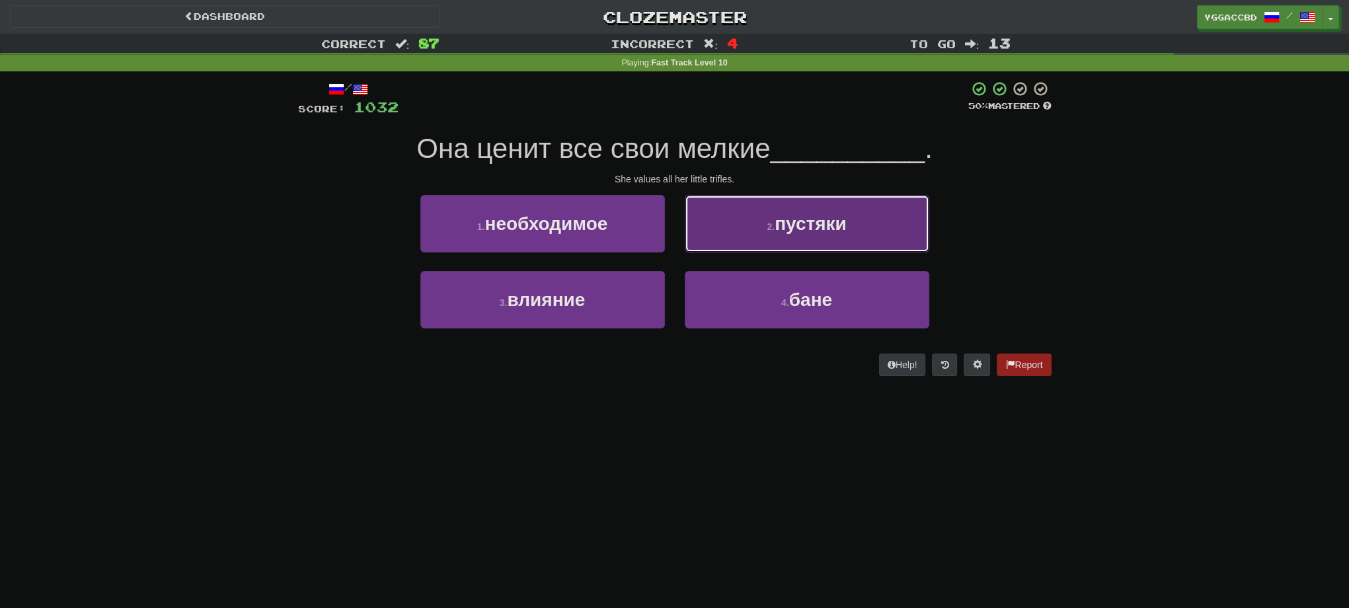
click at [746, 249] on button "2 . пустяки" at bounding box center [807, 224] width 245 height 58
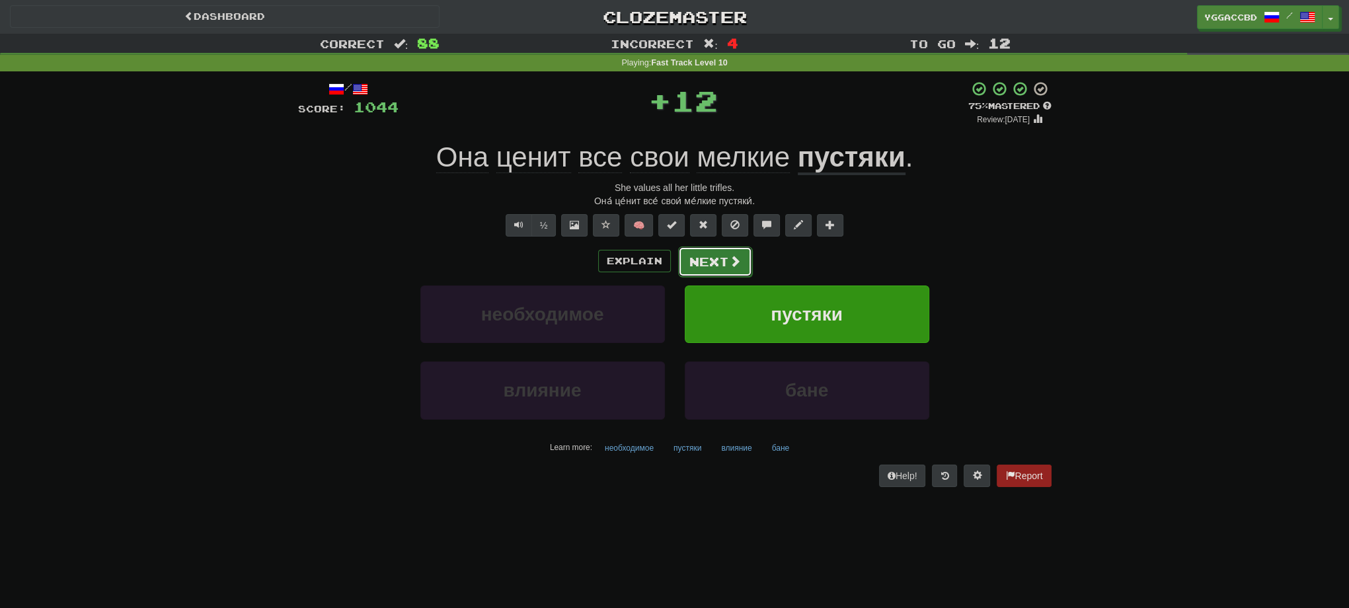
click at [710, 264] on button "Next" at bounding box center [715, 262] width 74 height 30
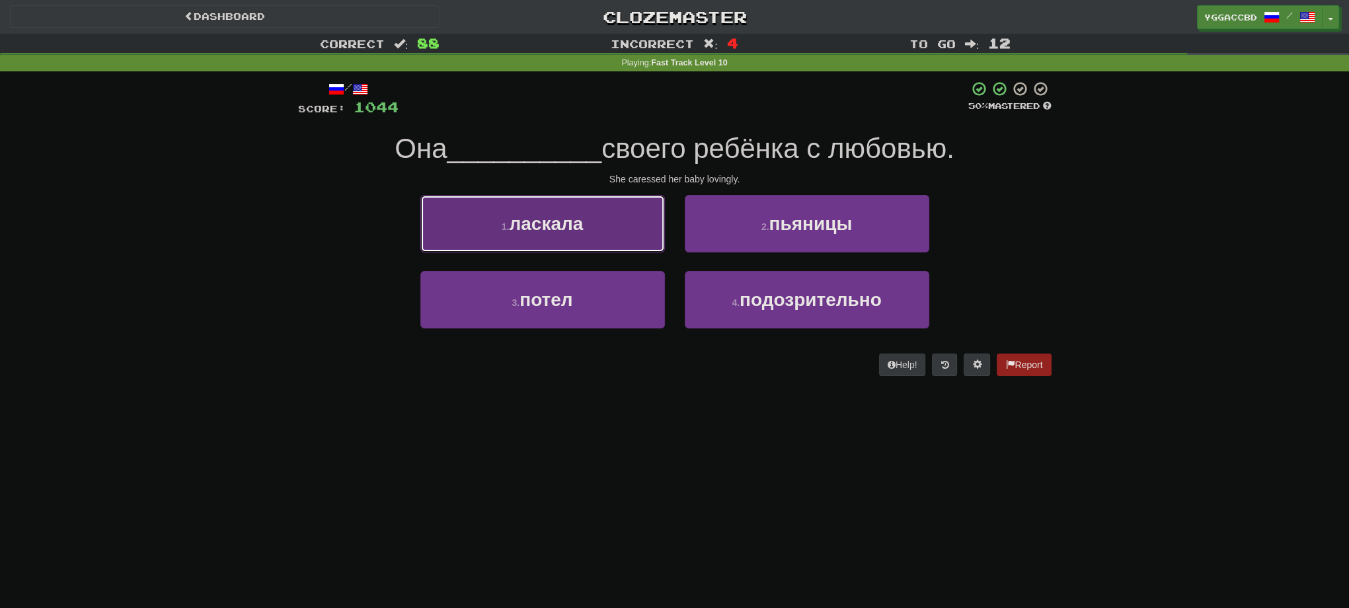
click at [567, 233] on span "ласкала" at bounding box center [546, 224] width 74 height 20
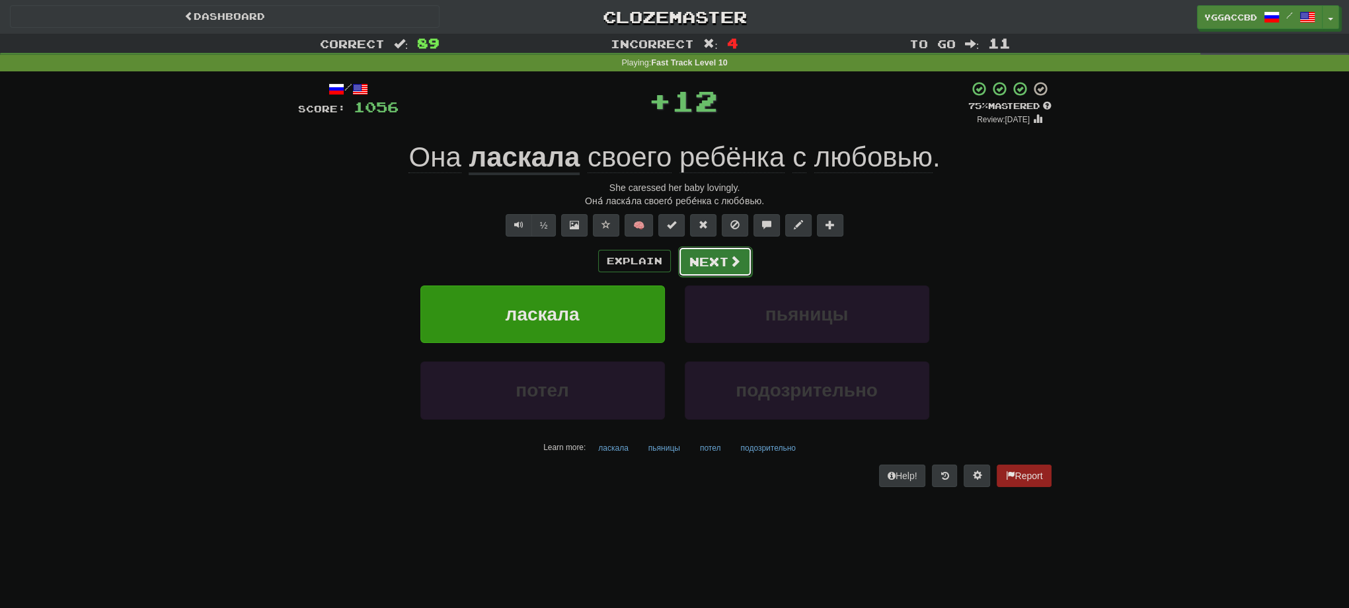
click at [697, 257] on button "Next" at bounding box center [715, 262] width 74 height 30
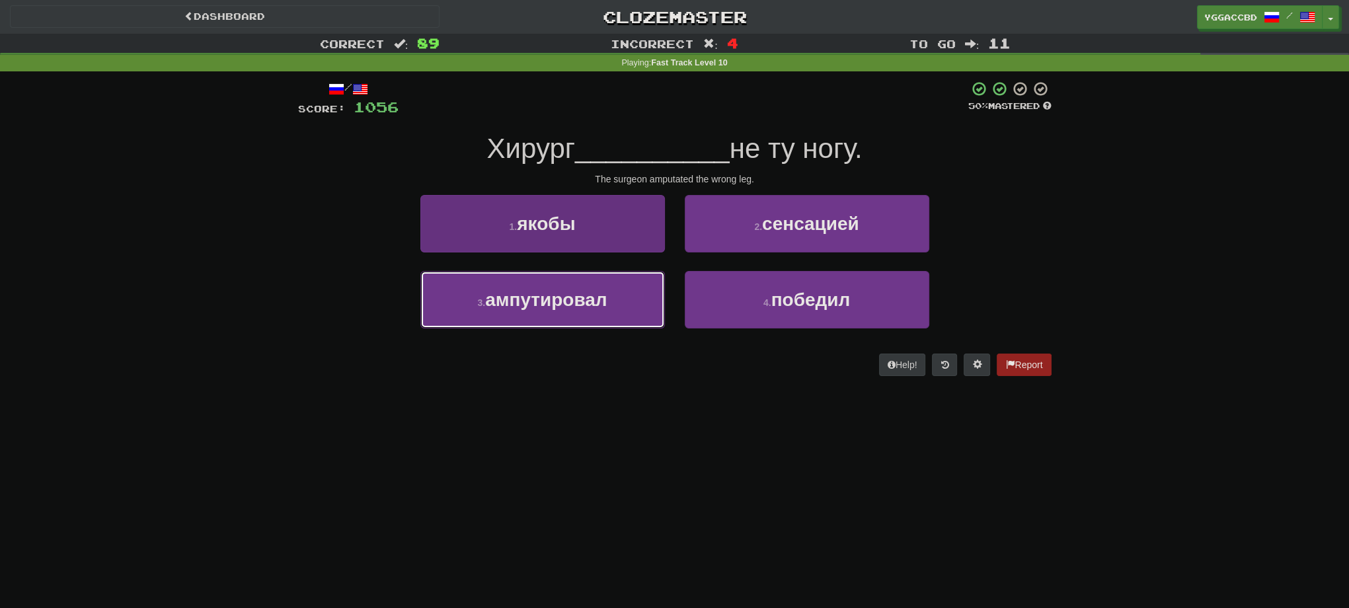
click at [577, 293] on span "ампутировал" at bounding box center [546, 300] width 122 height 20
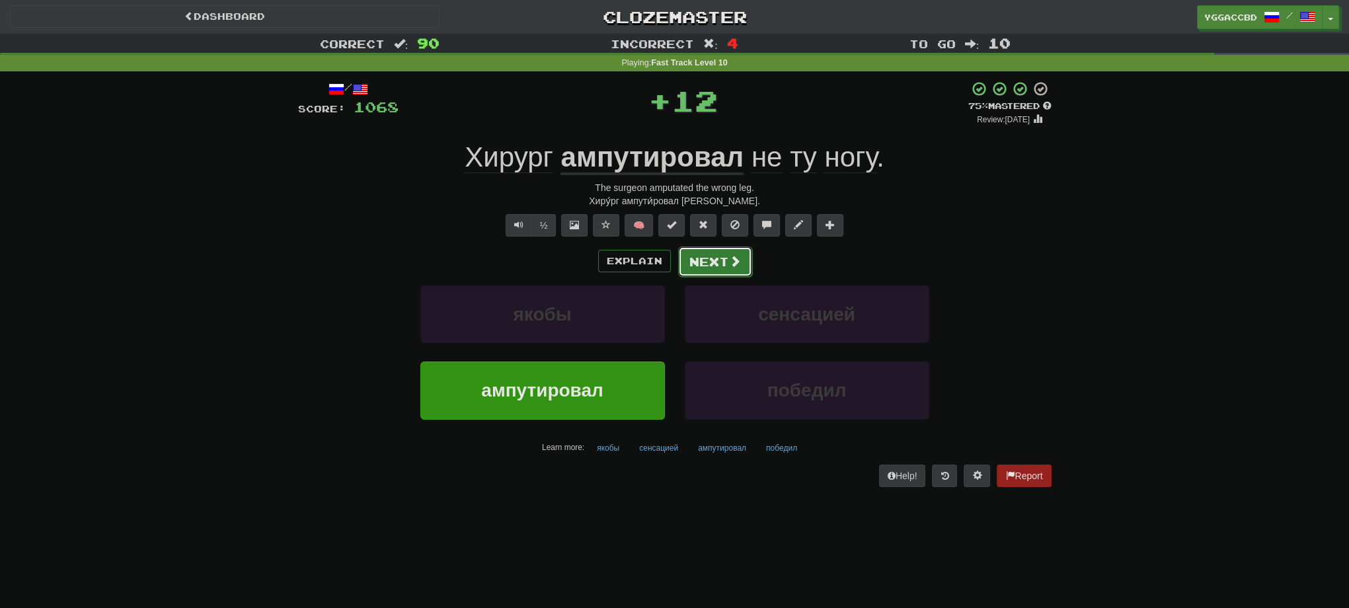
click at [692, 267] on button "Next" at bounding box center [715, 262] width 74 height 30
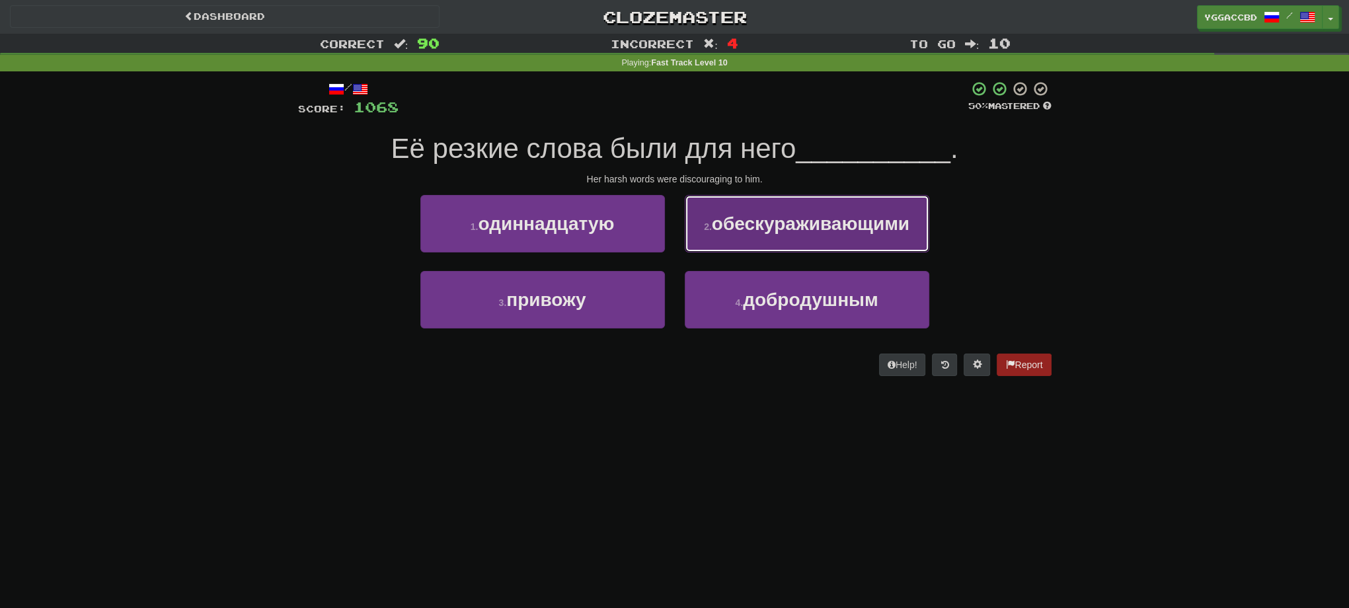
click at [817, 244] on button "2 . обескураживающими" at bounding box center [807, 224] width 245 height 58
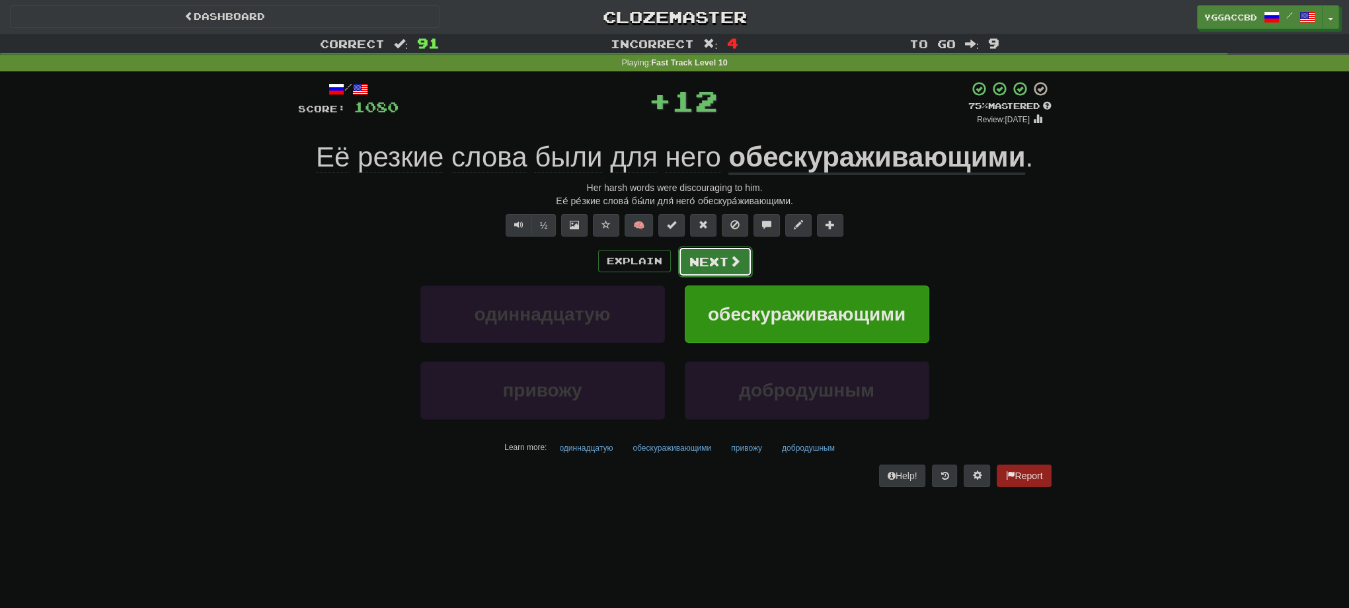
click at [724, 268] on button "Next" at bounding box center [715, 262] width 74 height 30
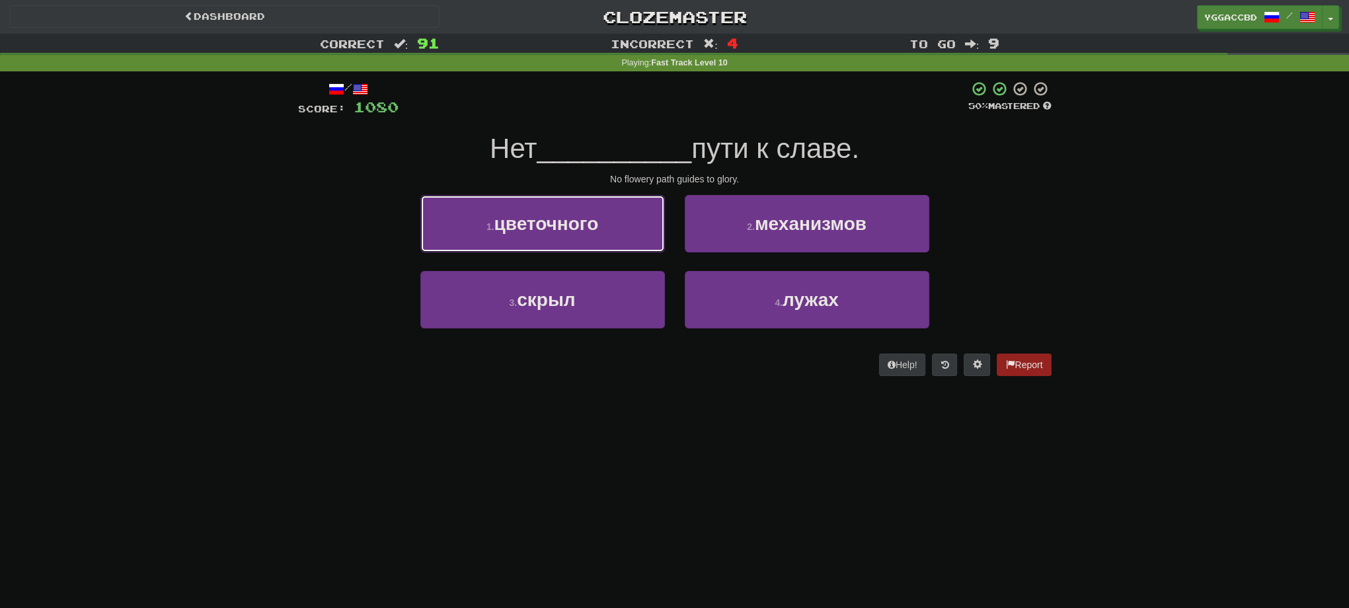
click at [547, 243] on button "1 . цветочного" at bounding box center [542, 224] width 245 height 58
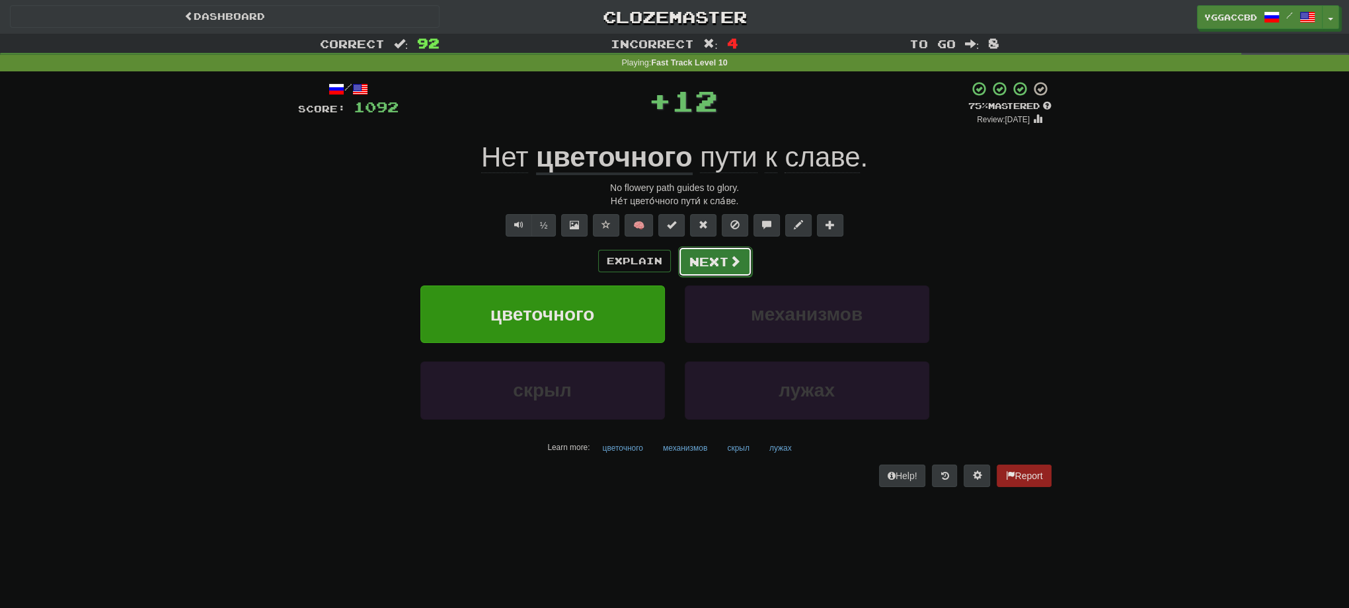
click at [693, 259] on button "Next" at bounding box center [715, 262] width 74 height 30
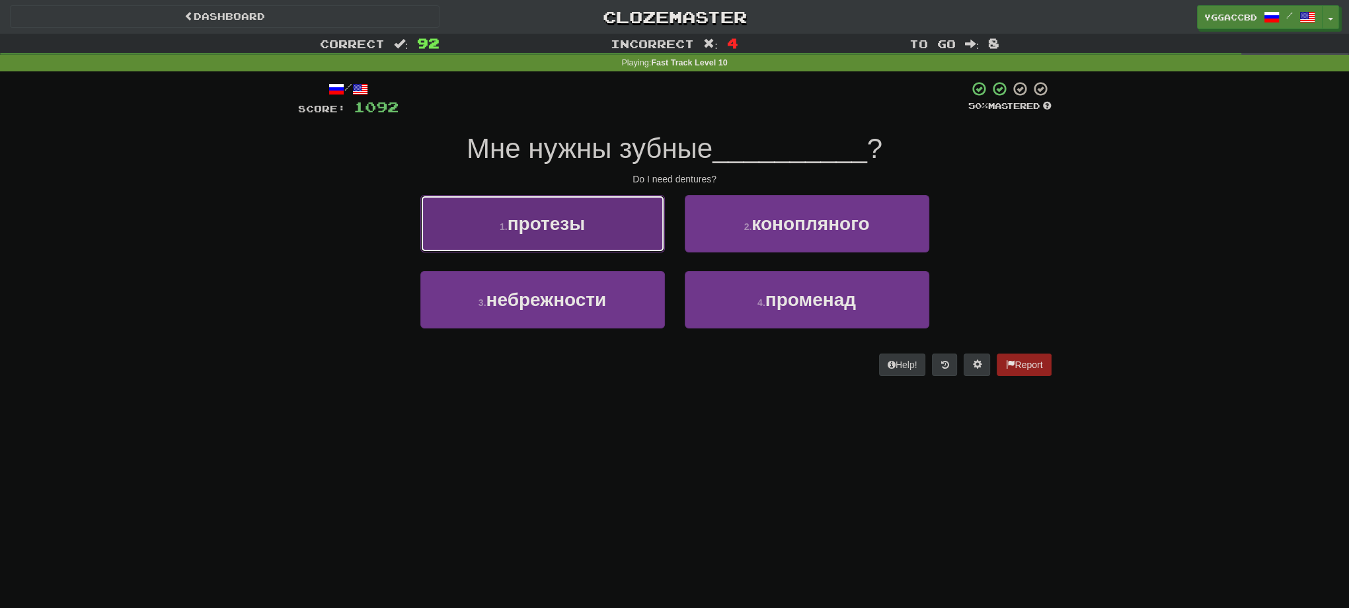
click at [541, 233] on button "1 . протезы" at bounding box center [542, 224] width 245 height 58
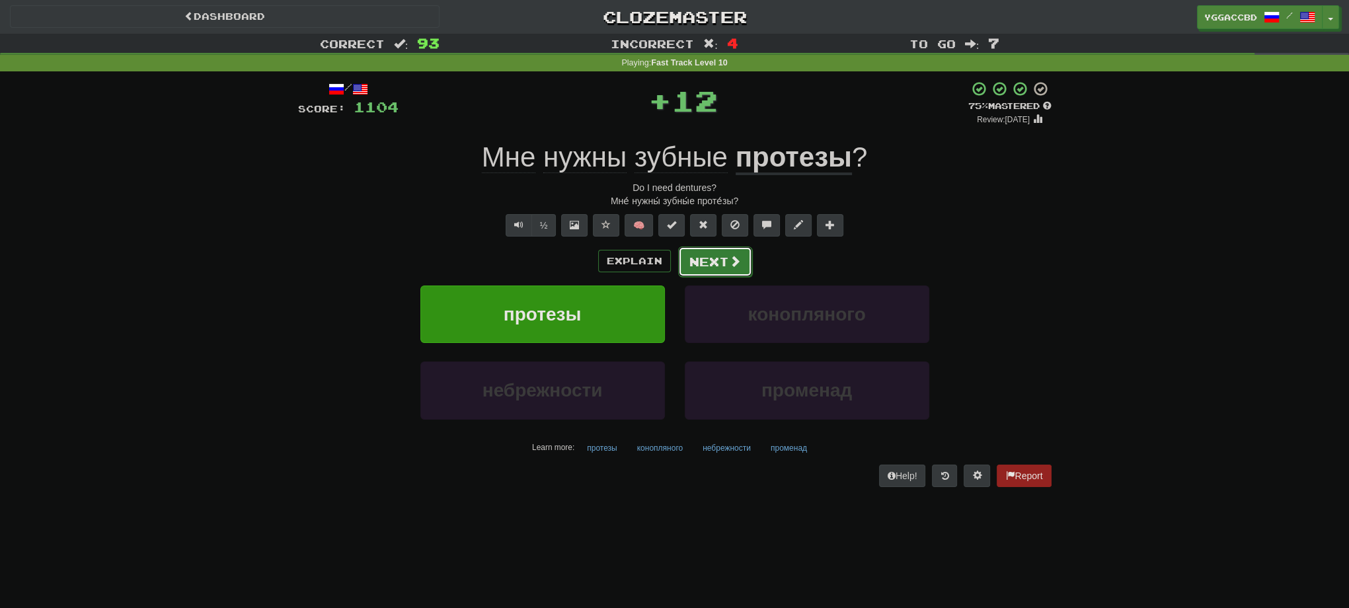
click at [688, 254] on button "Next" at bounding box center [715, 262] width 74 height 30
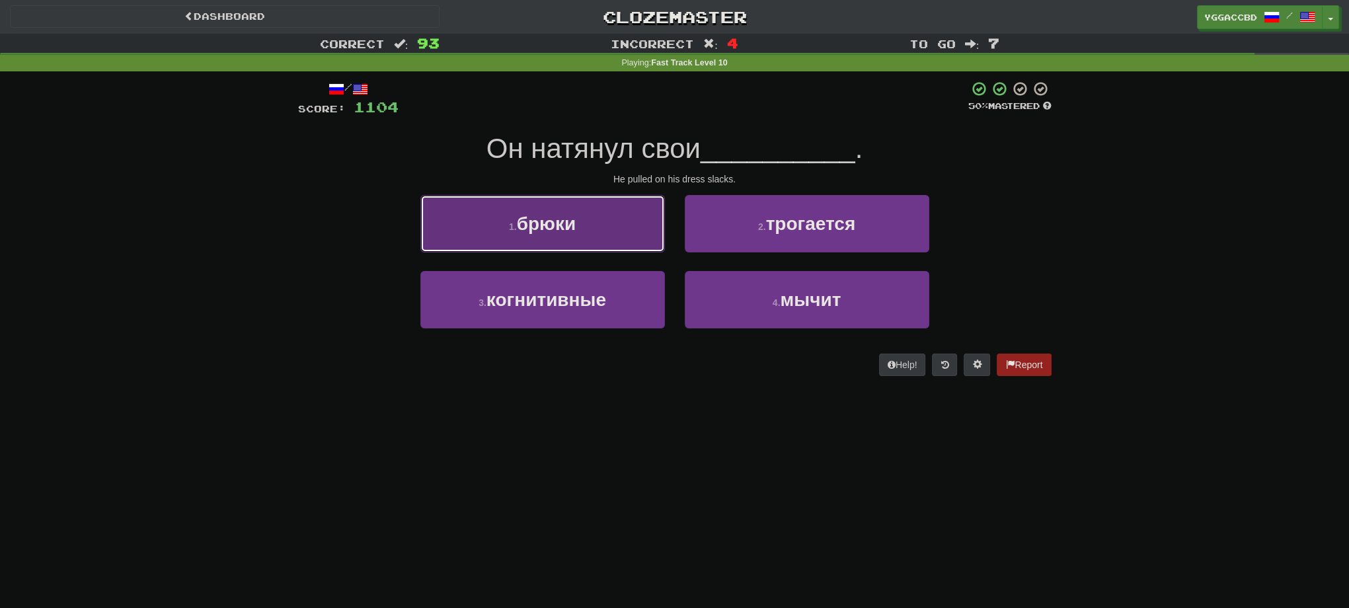
click at [602, 221] on button "1 . брюки" at bounding box center [542, 224] width 245 height 58
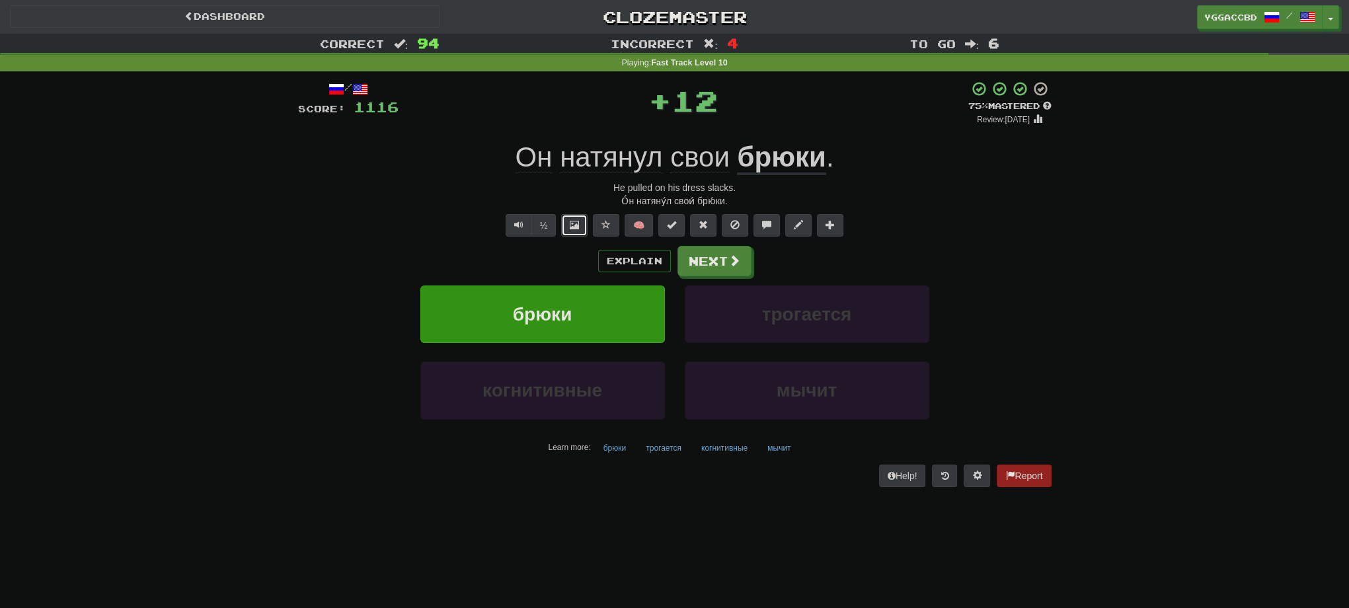
click at [577, 227] on span at bounding box center [574, 224] width 9 height 9
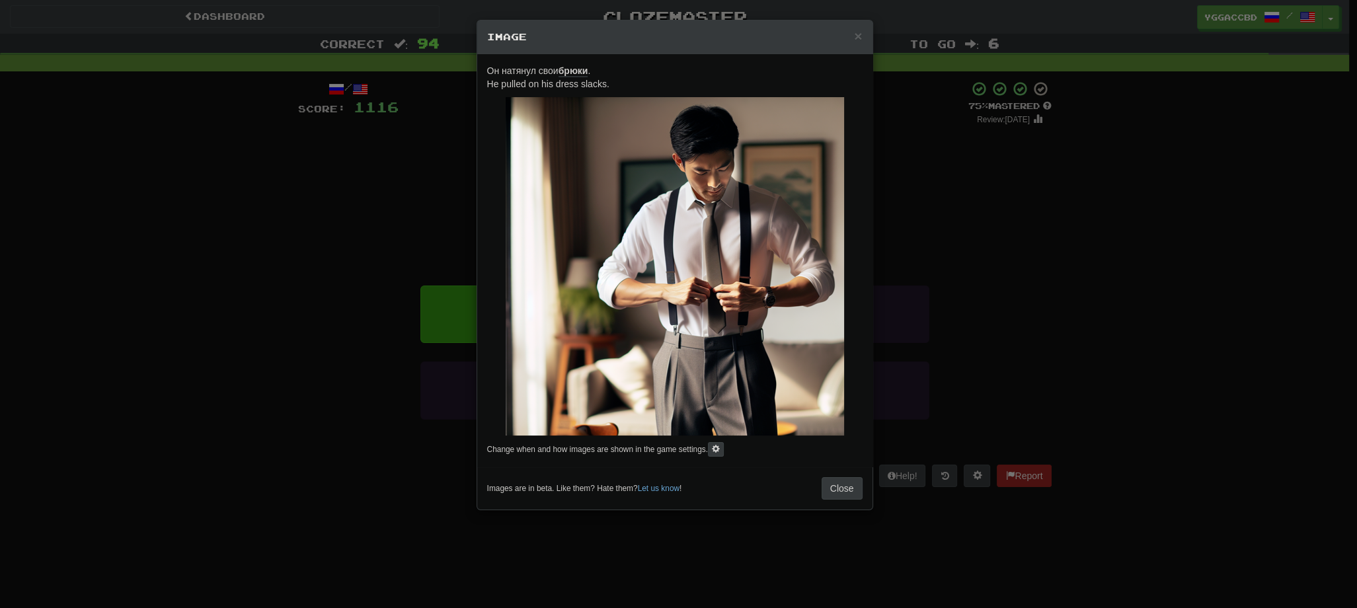
click at [1020, 238] on div "× Image Он натянул свои брюки . He pulled on his dress slacks. Change when and …" at bounding box center [678, 304] width 1357 height 608
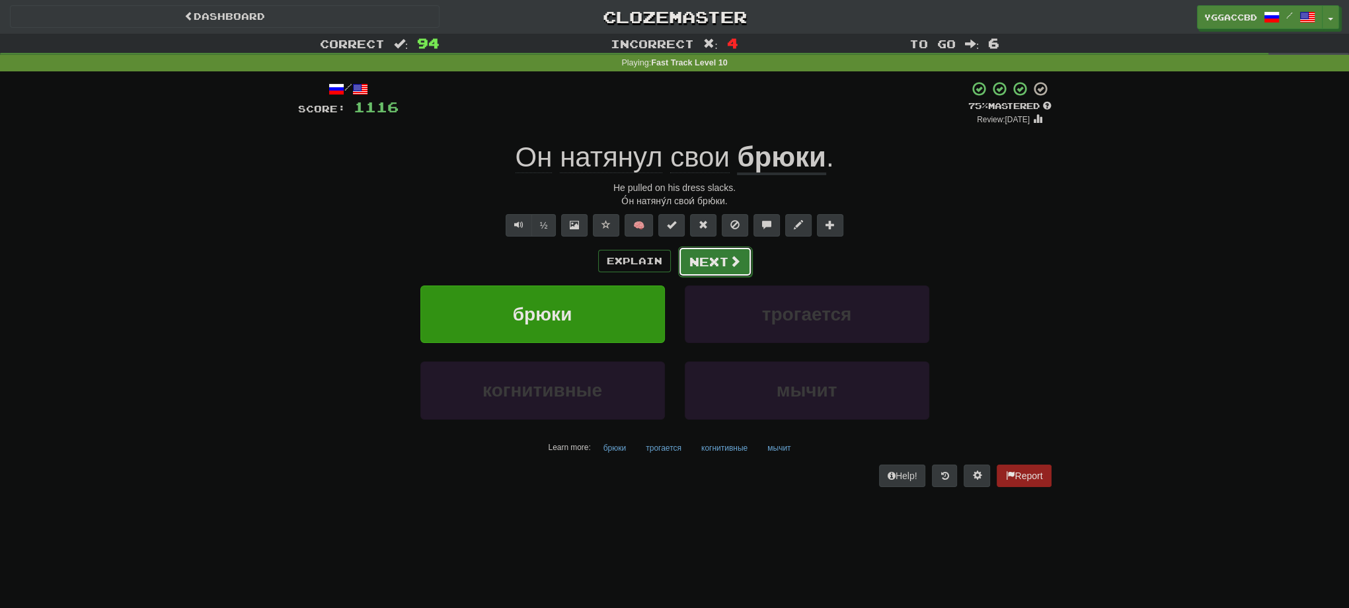
click at [696, 267] on button "Next" at bounding box center [715, 262] width 74 height 30
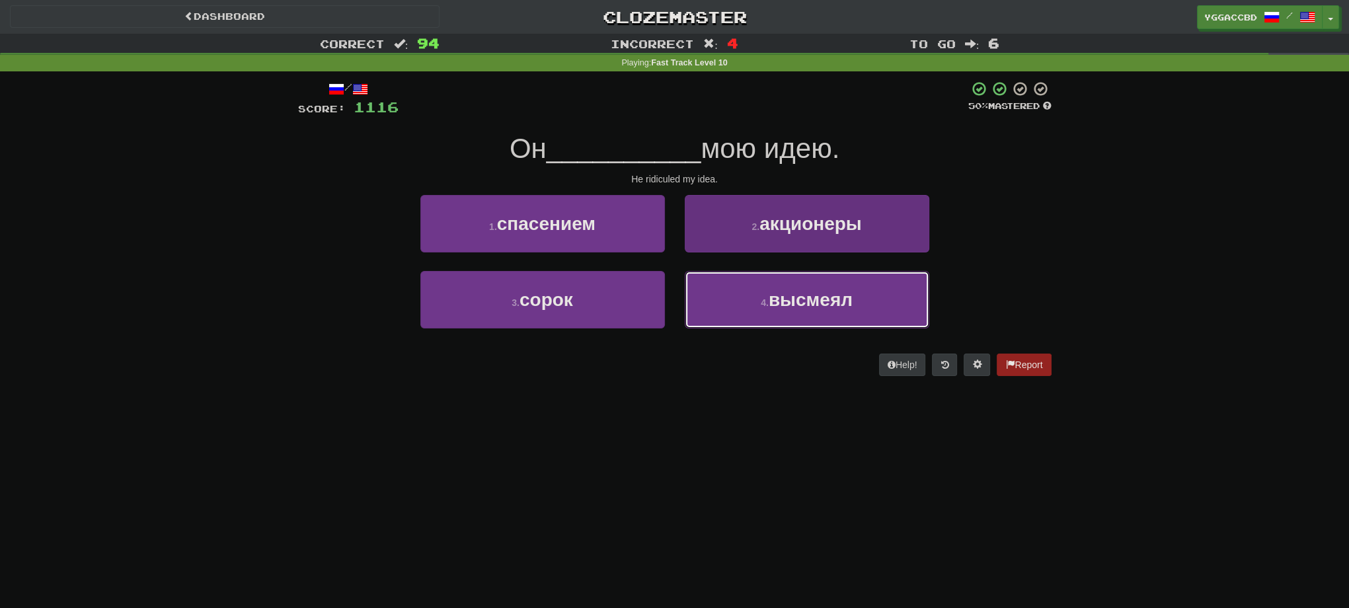
click at [785, 294] on span "высмеял" at bounding box center [811, 300] width 84 height 20
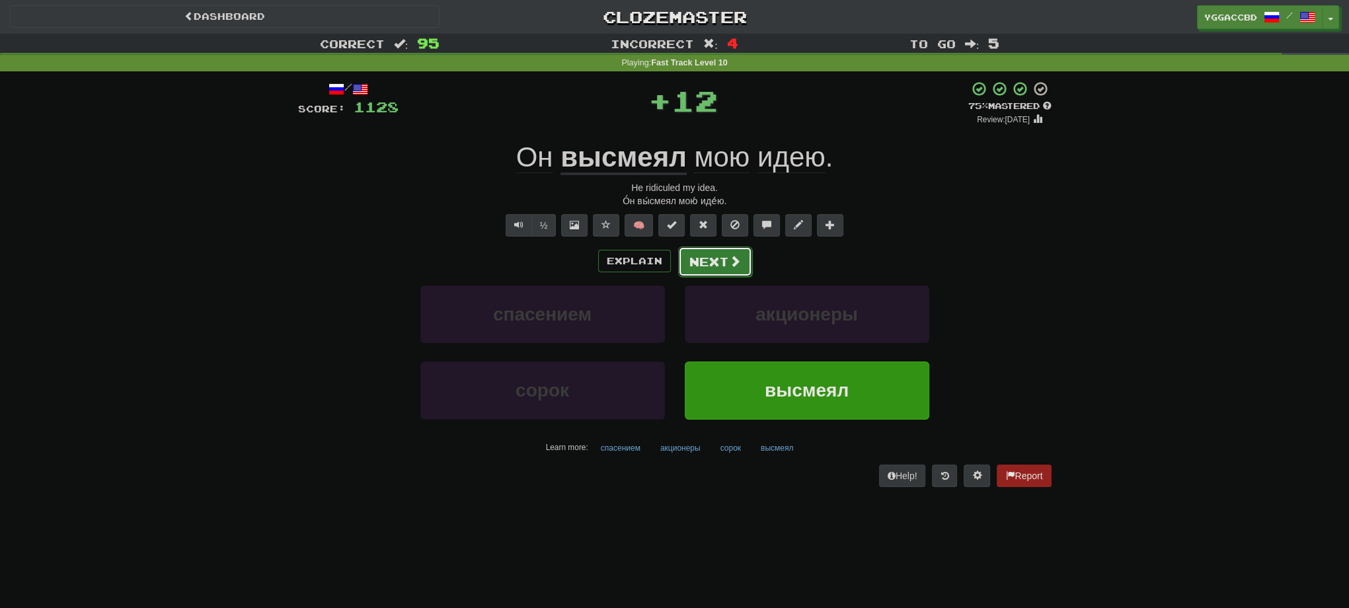
click at [714, 267] on button "Next" at bounding box center [715, 262] width 74 height 30
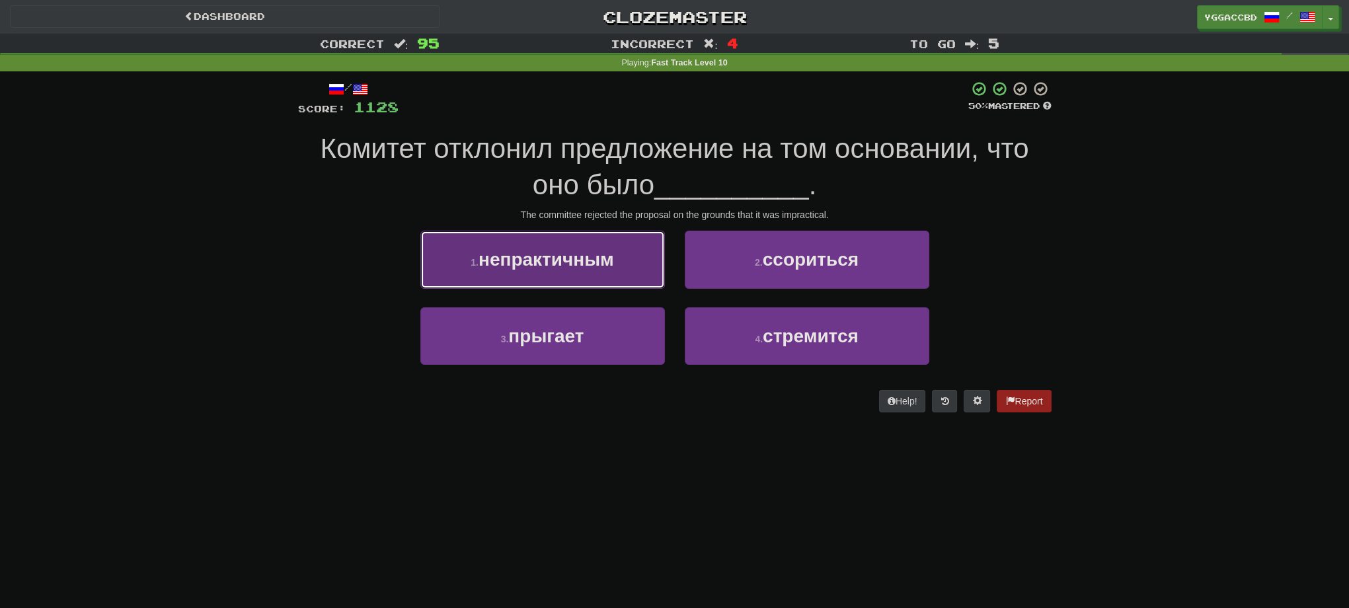
click at [614, 254] on span "непрактичным" at bounding box center [547, 259] width 136 height 20
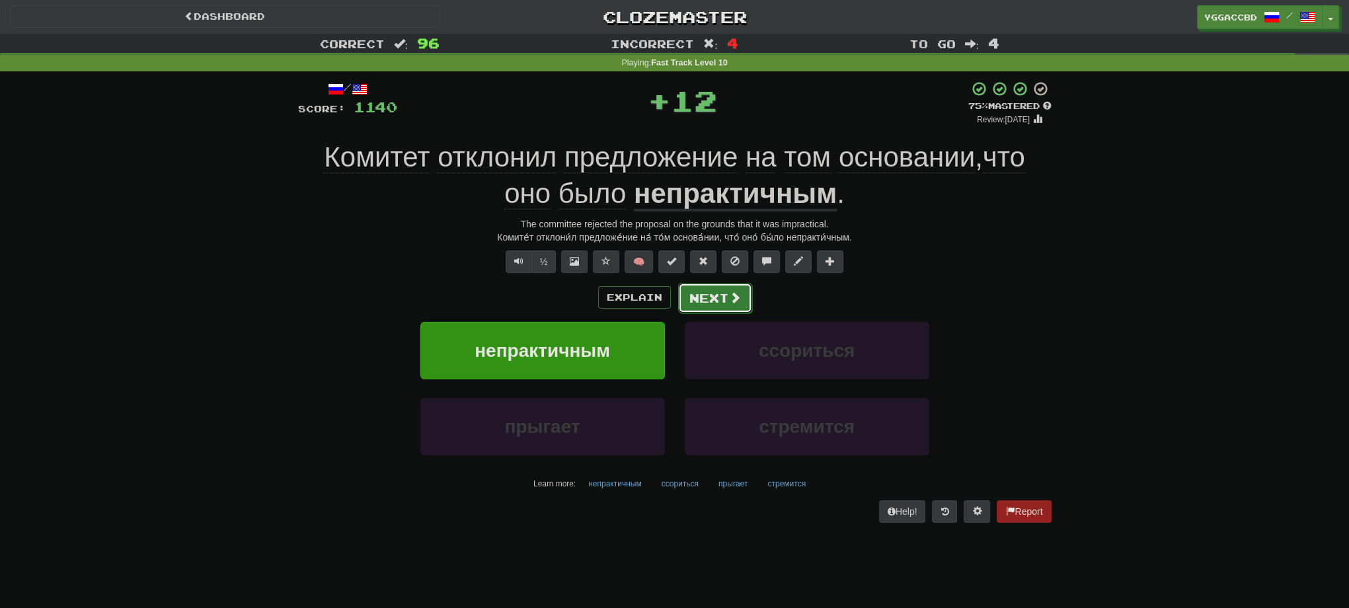
click at [726, 296] on button "Next" at bounding box center [715, 298] width 74 height 30
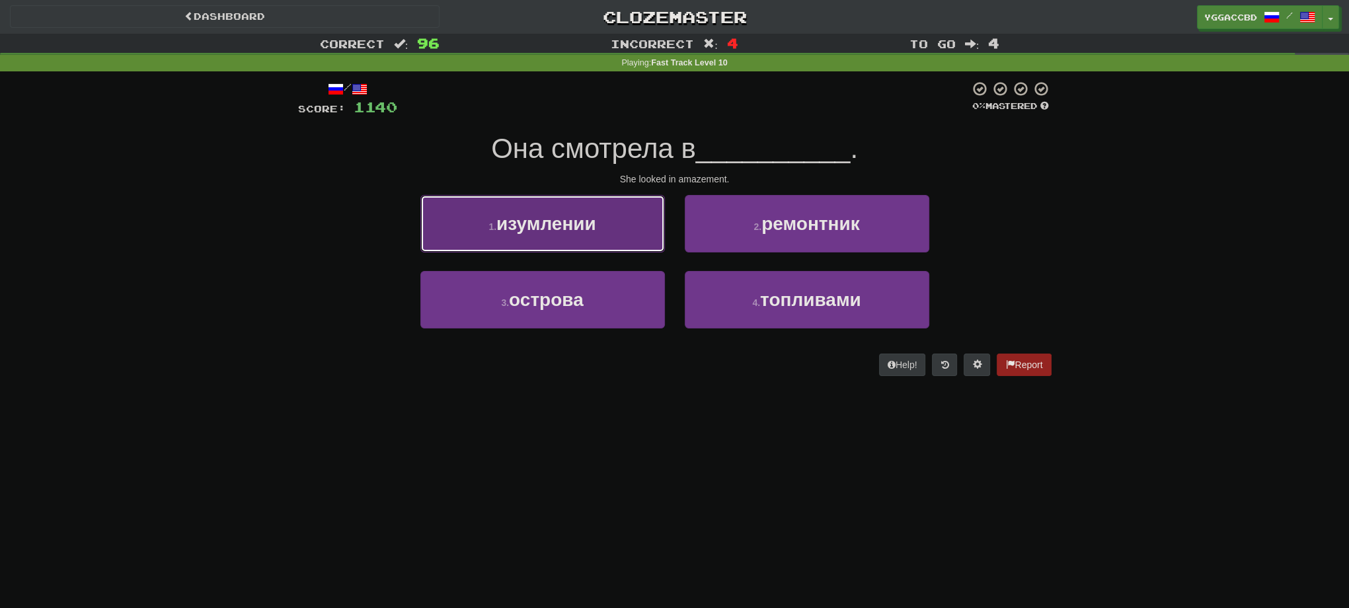
click at [570, 238] on button "1 . изумлении" at bounding box center [542, 224] width 245 height 58
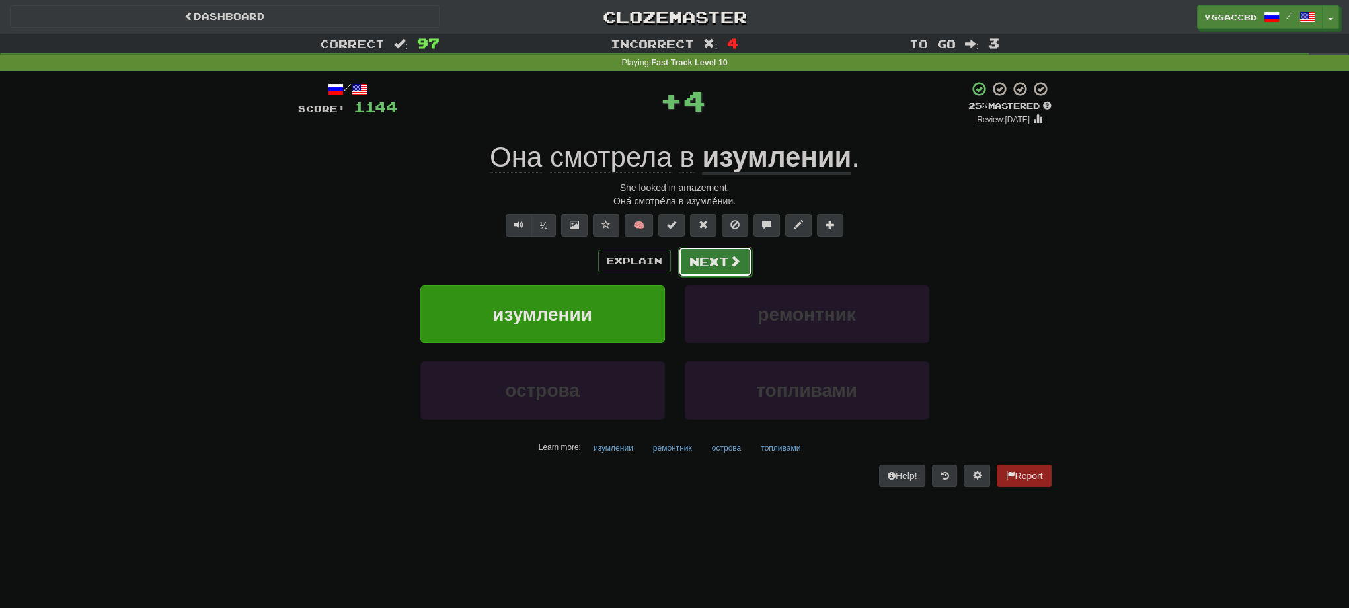
click at [715, 266] on button "Next" at bounding box center [715, 262] width 74 height 30
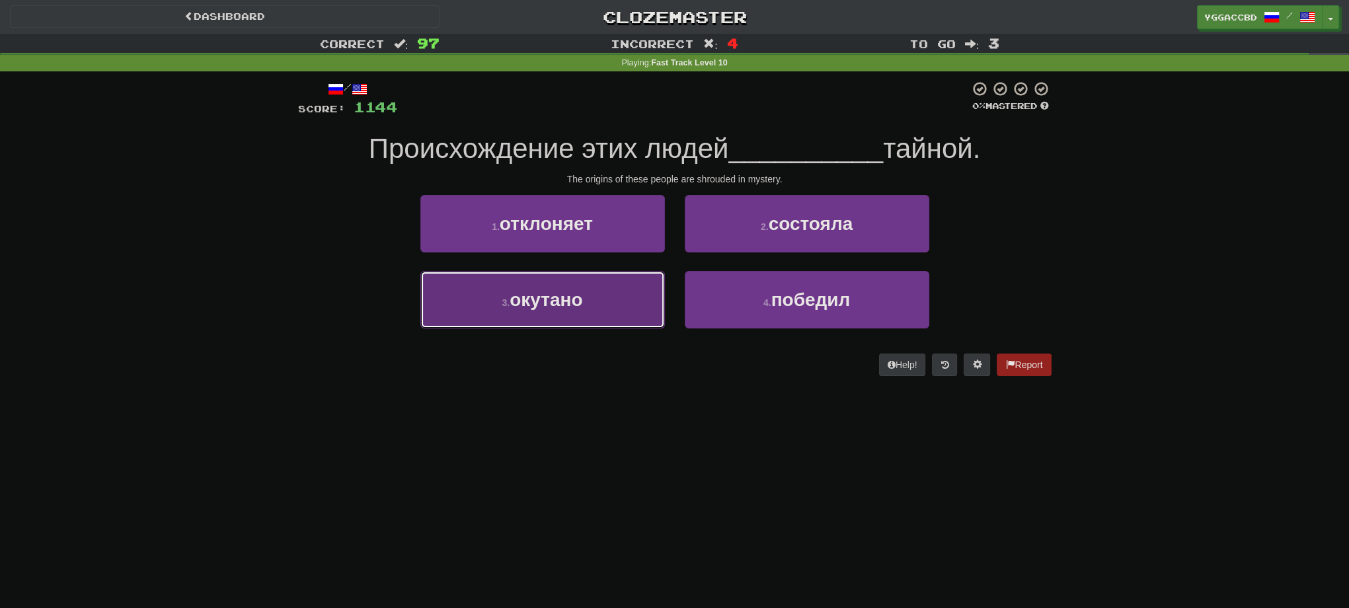
click at [585, 280] on button "3 . окутано" at bounding box center [542, 300] width 245 height 58
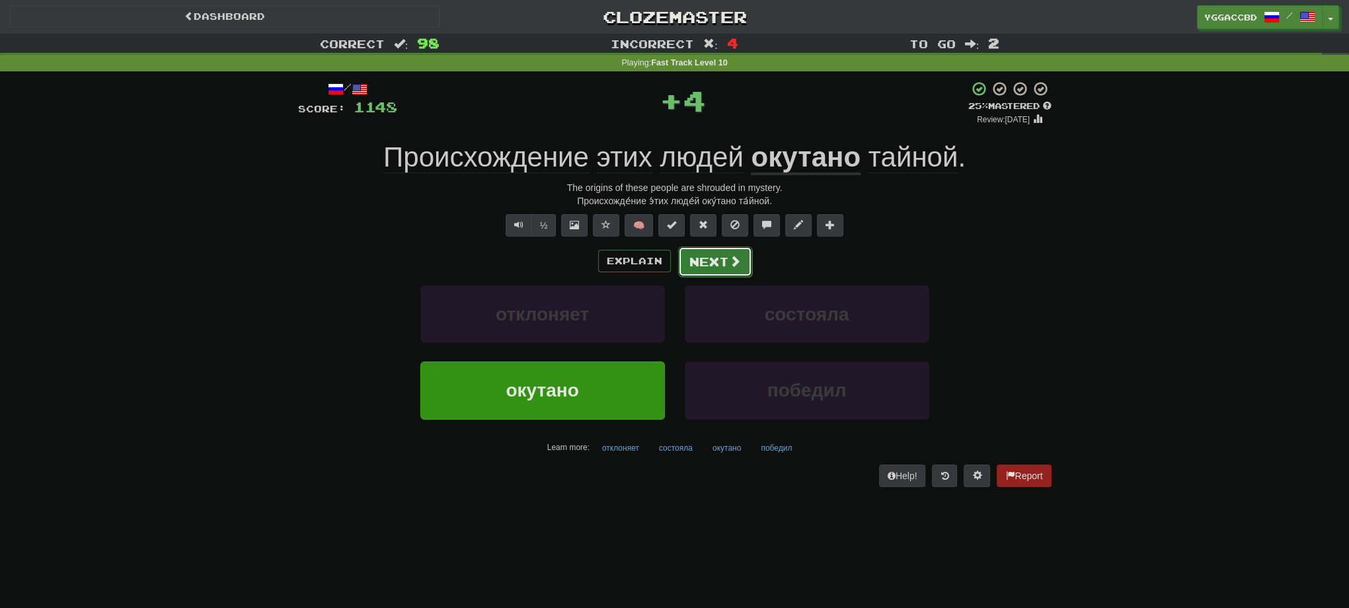
click at [700, 257] on button "Next" at bounding box center [715, 262] width 74 height 30
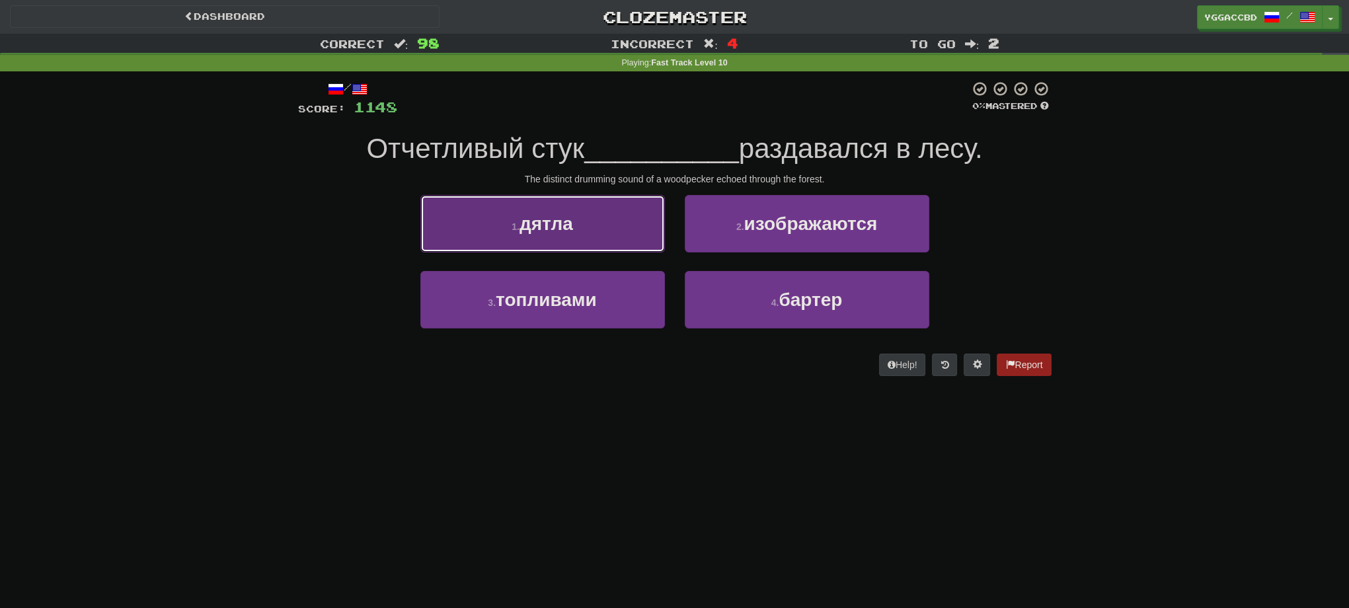
click at [569, 239] on button "1 . дятла" at bounding box center [542, 224] width 245 height 58
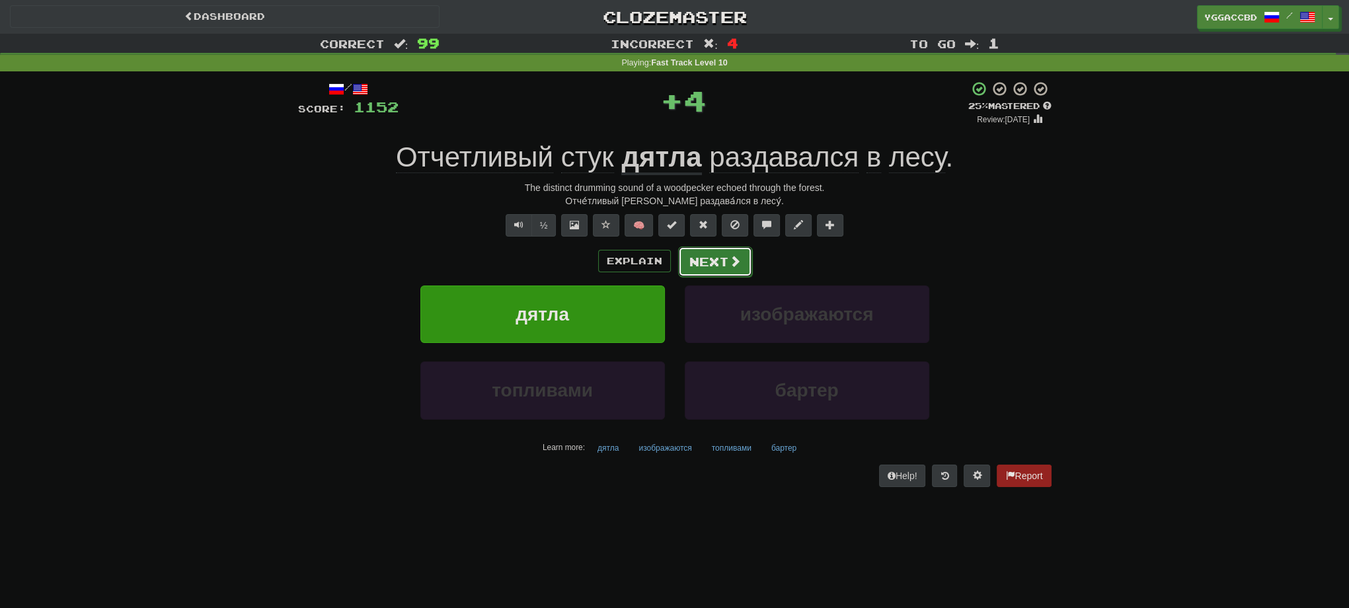
click at [686, 259] on button "Next" at bounding box center [715, 262] width 74 height 30
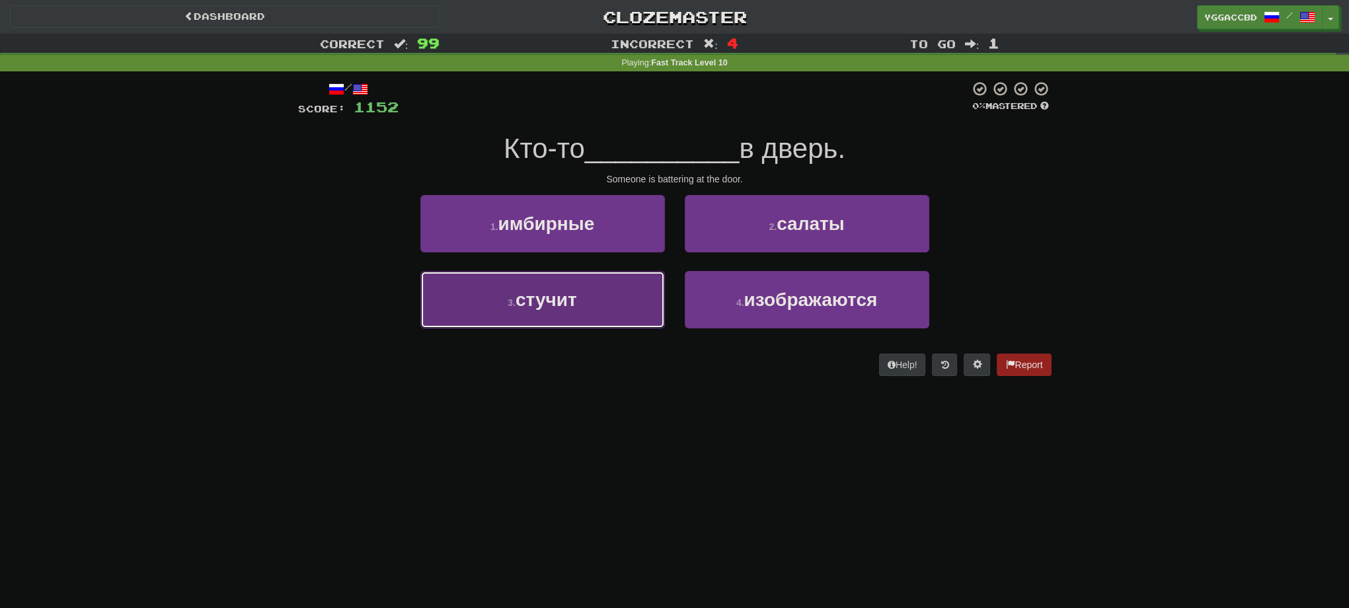
click at [597, 291] on button "3 . стучит" at bounding box center [542, 300] width 245 height 58
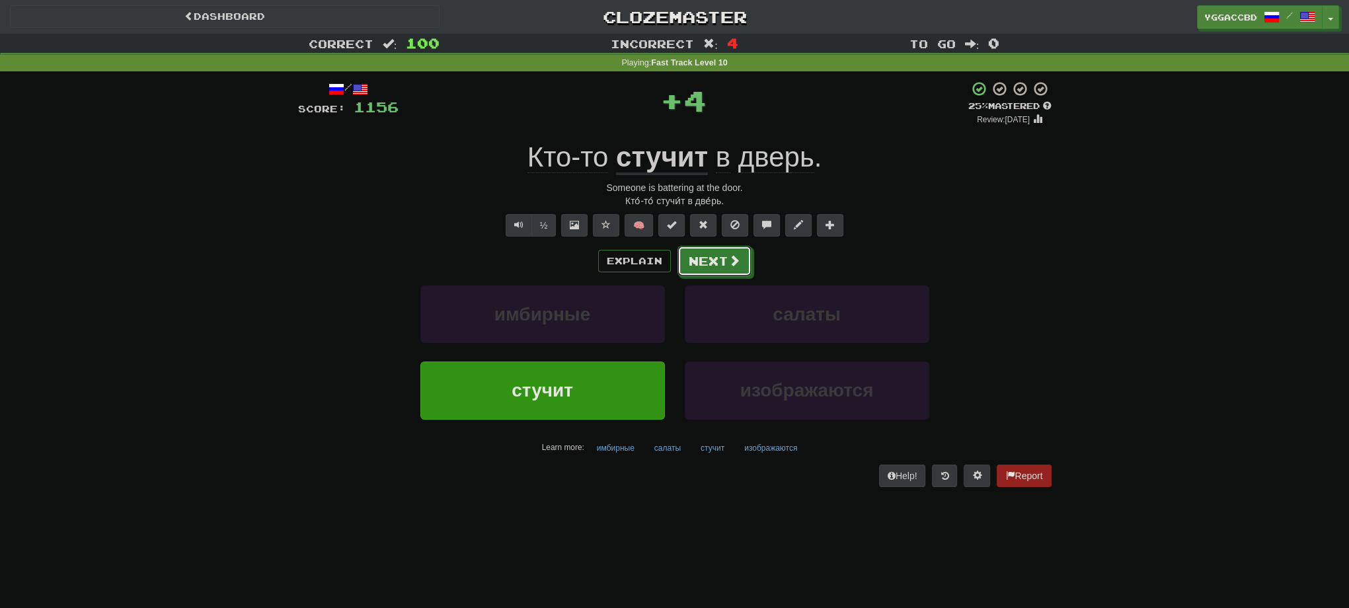
click at [714, 260] on button "Next" at bounding box center [715, 261] width 74 height 30
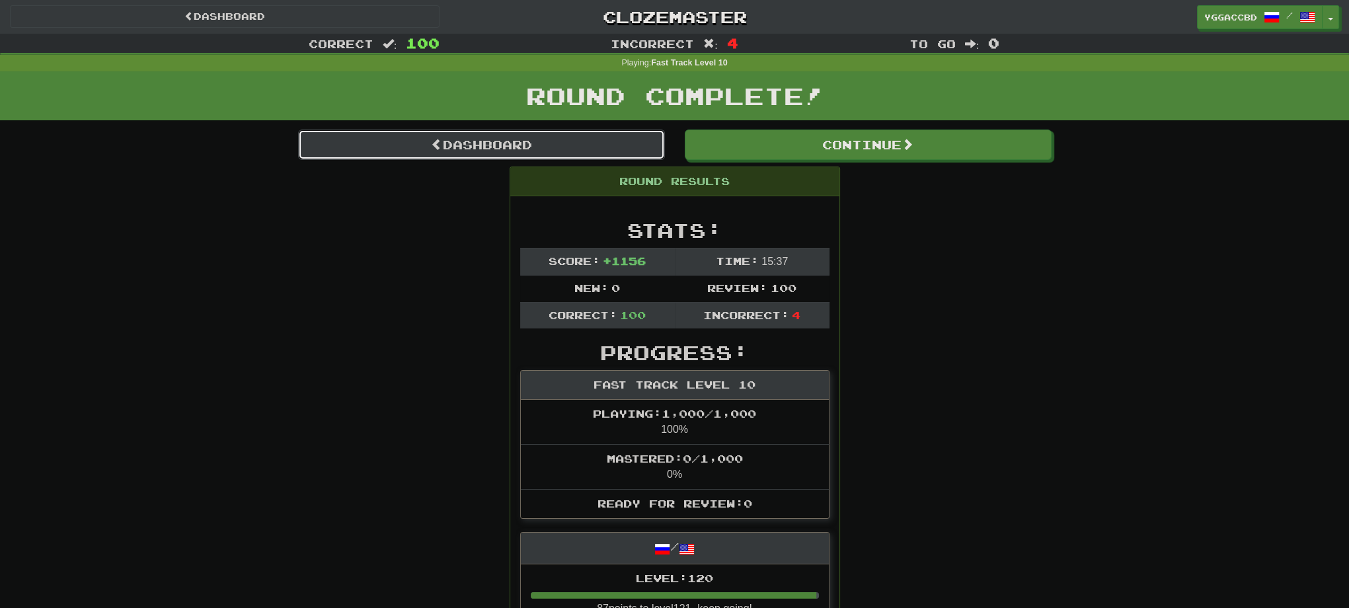
click at [520, 150] on link "Dashboard" at bounding box center [481, 145] width 367 height 30
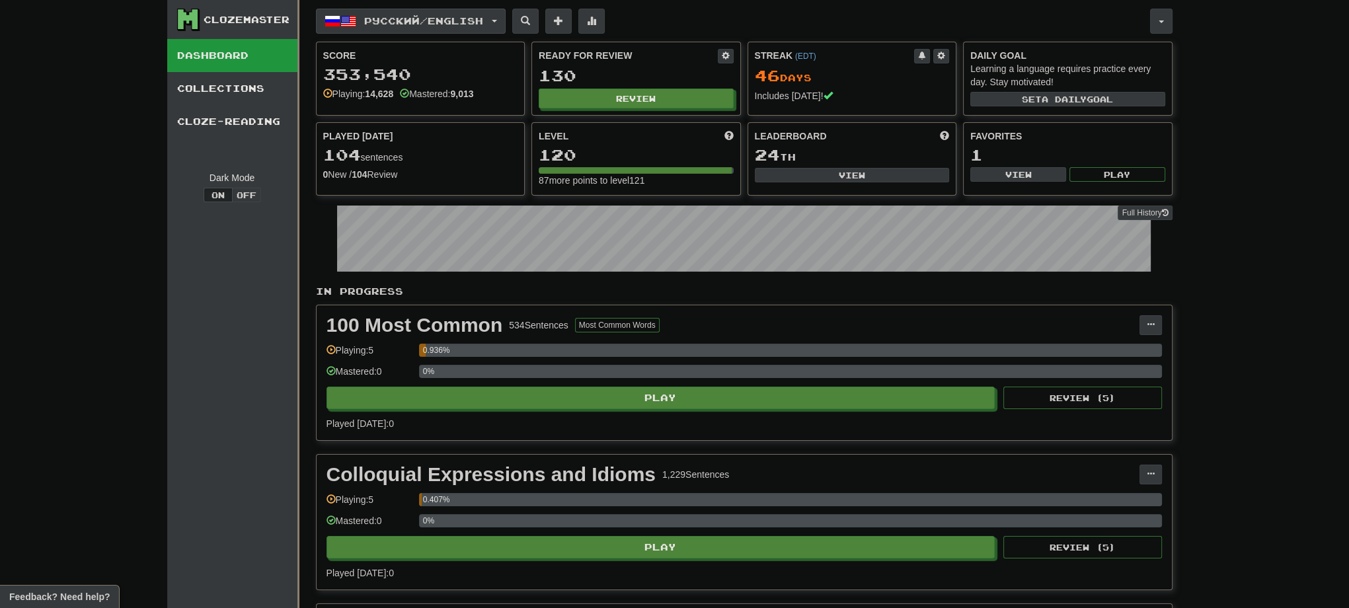
click at [497, 21] on span "button" at bounding box center [494, 21] width 5 height 3
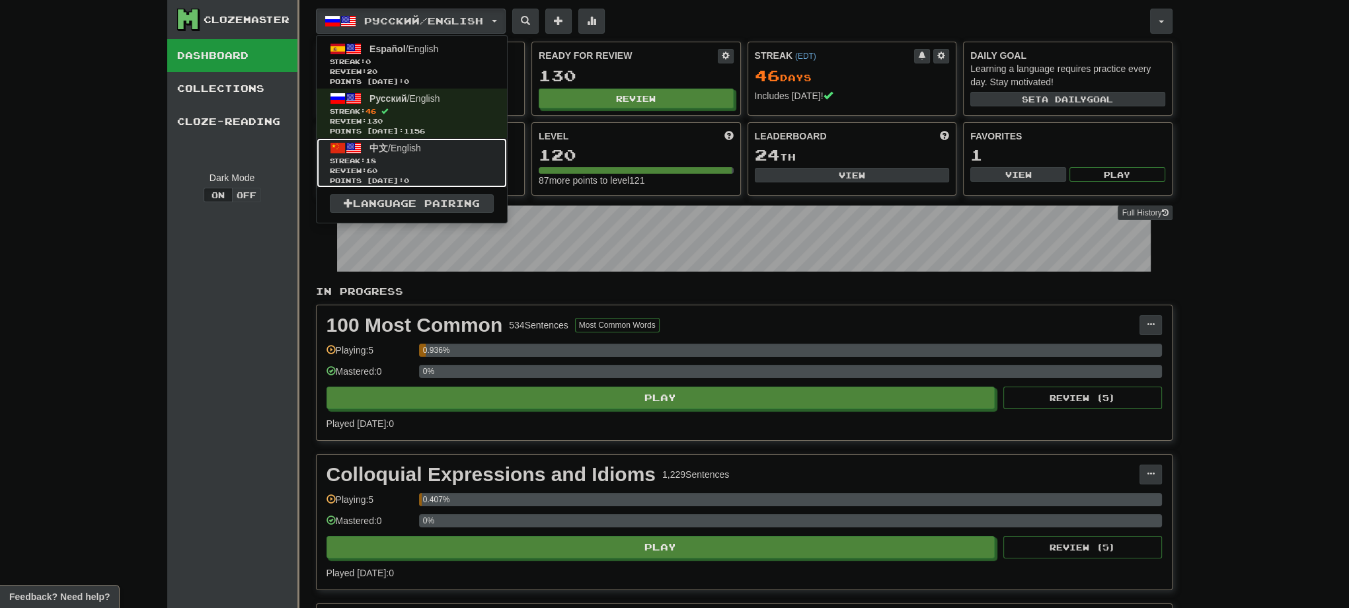
click at [436, 161] on span "Streak: 18" at bounding box center [412, 161] width 164 height 10
